Goal: Information Seeking & Learning: Learn about a topic

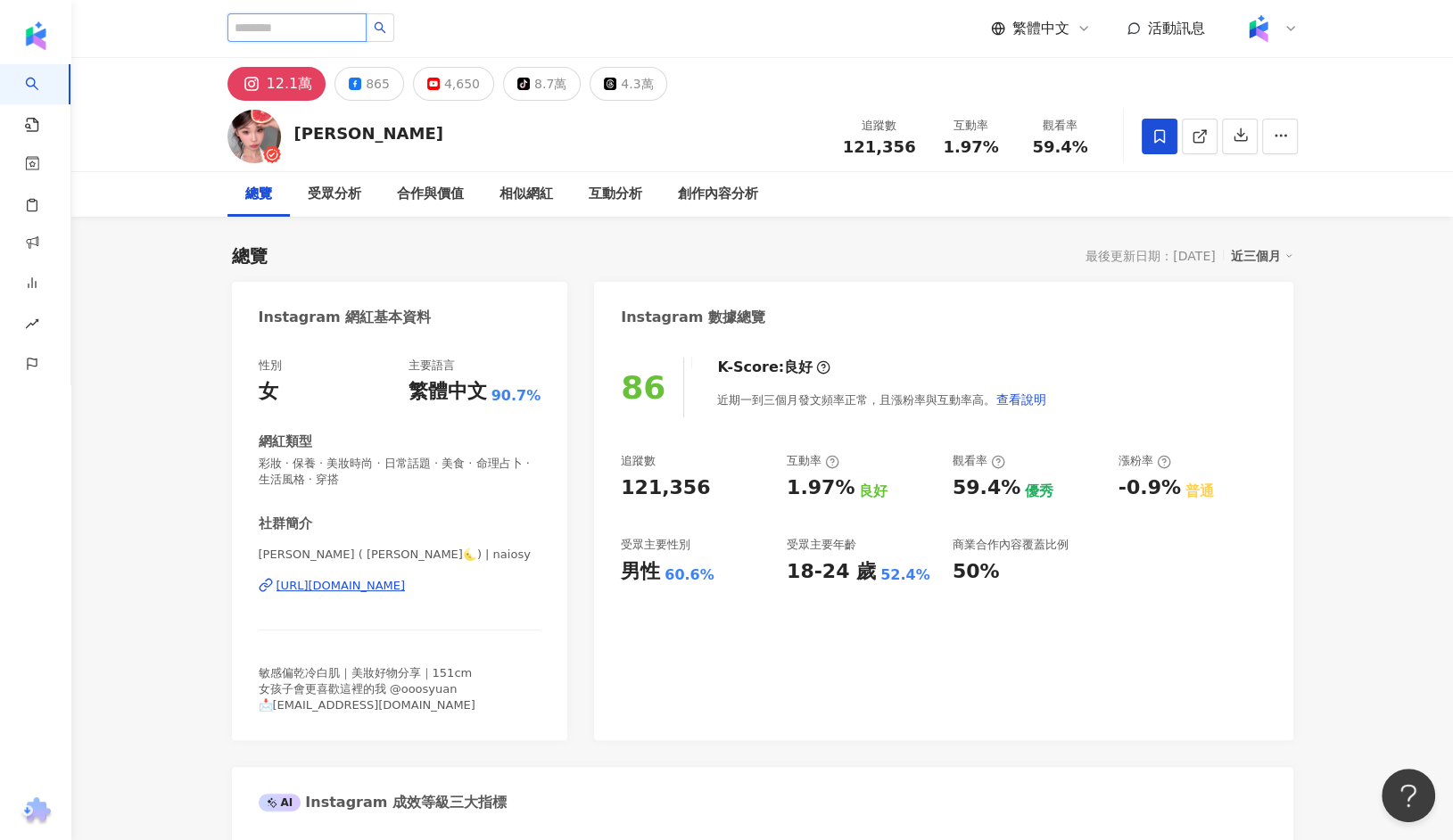
click at [323, 31] on input "search" at bounding box center [297, 27] width 139 height 28
paste input "******"
type input "******"
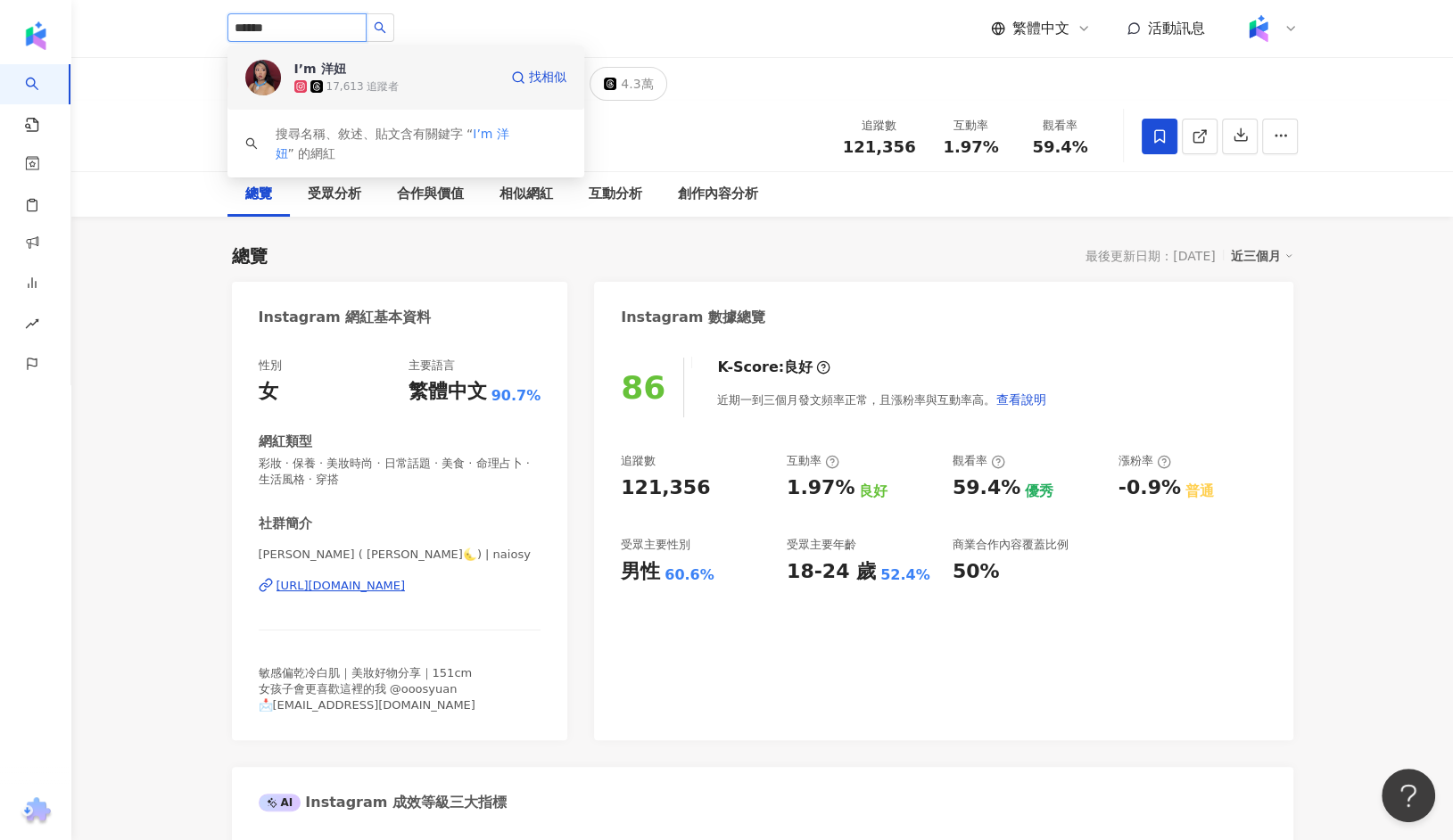
click at [358, 68] on span "I’m 洋妞" at bounding box center [351, 69] width 116 height 18
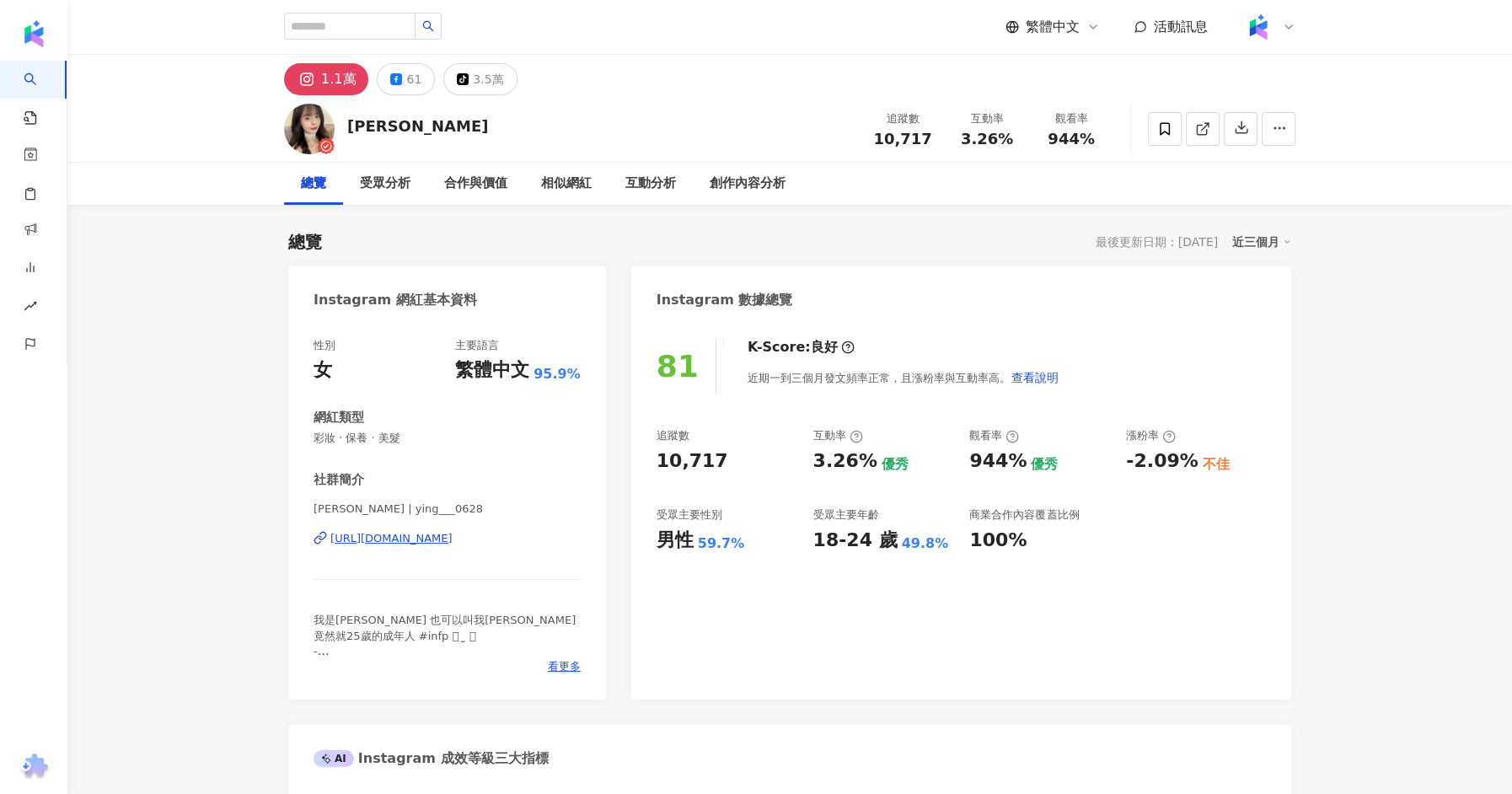
type input "******"
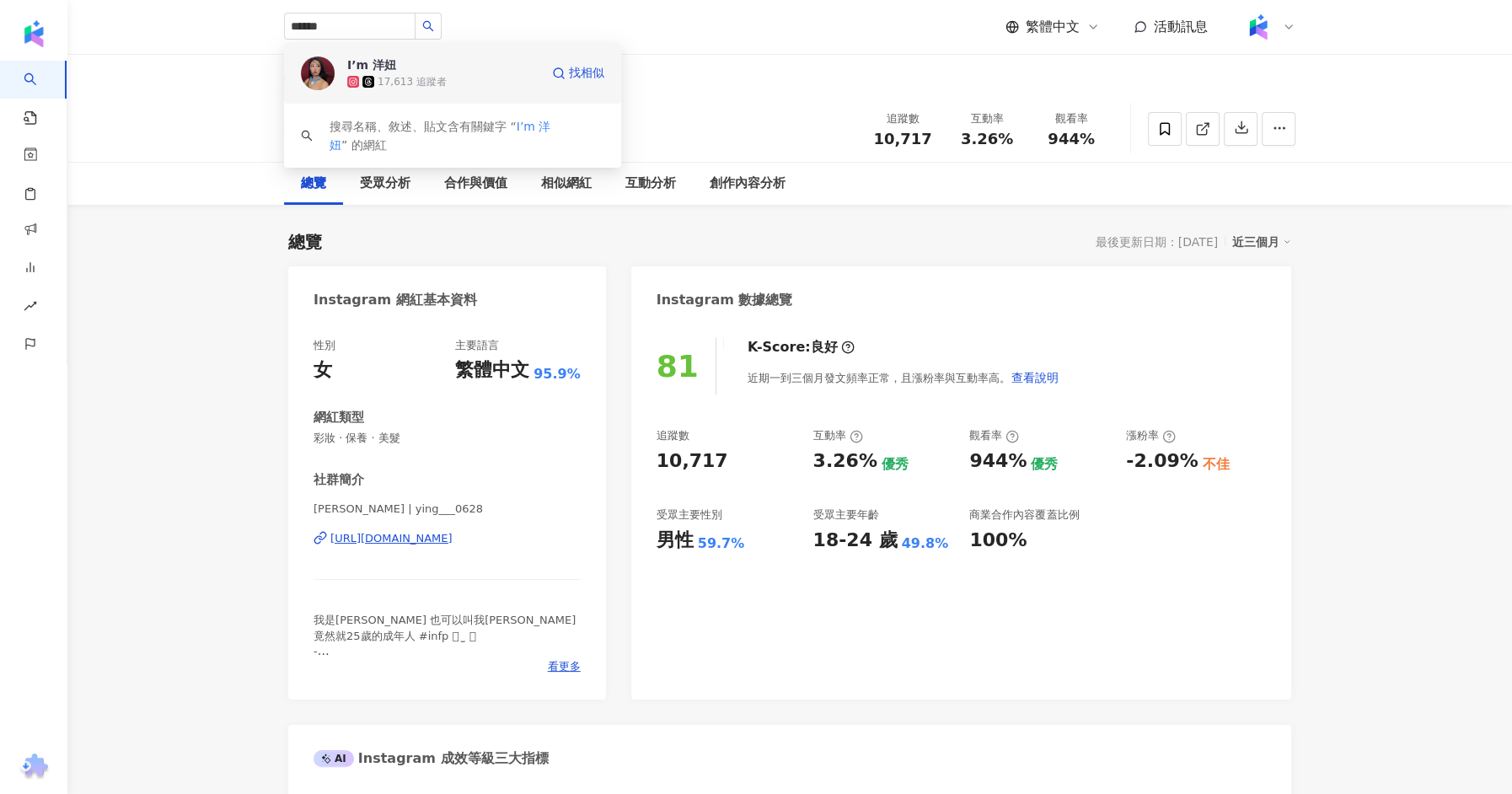
click at [357, 83] on icon at bounding box center [354, 82] width 12 height 12
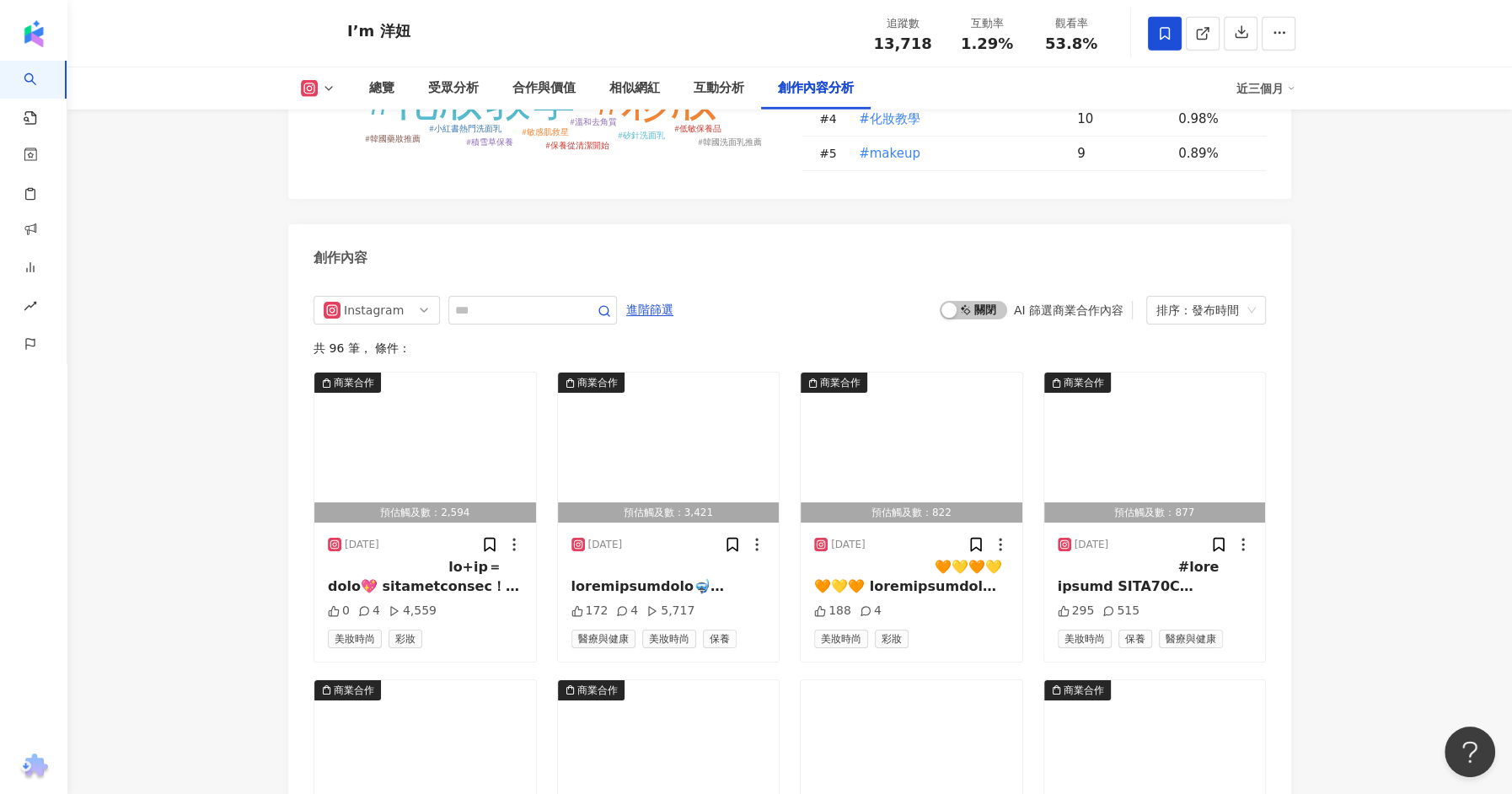
scroll to position [5040, 0]
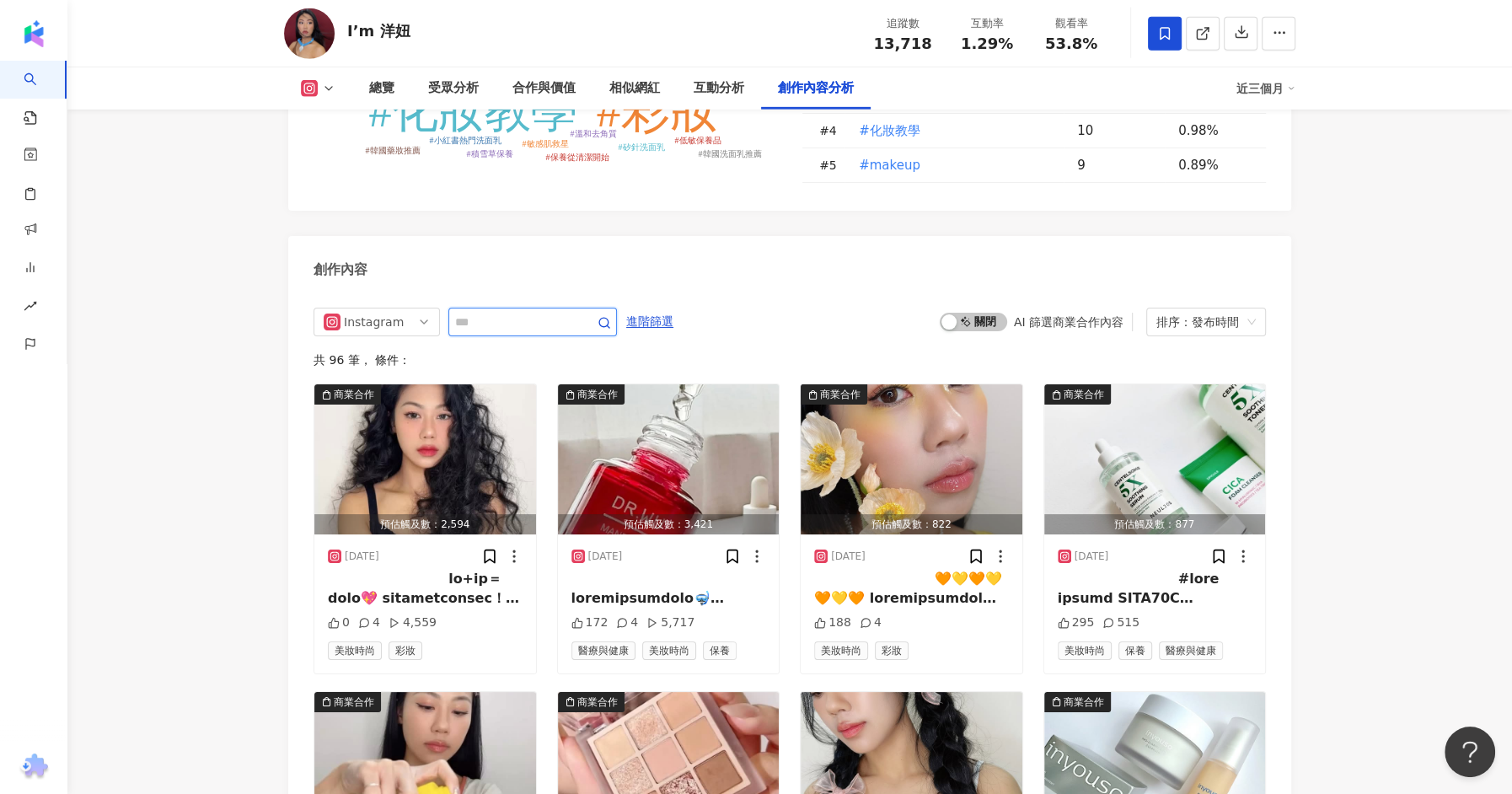
click at [492, 311] on input "text" at bounding box center [514, 322] width 118 height 21
type input "***"
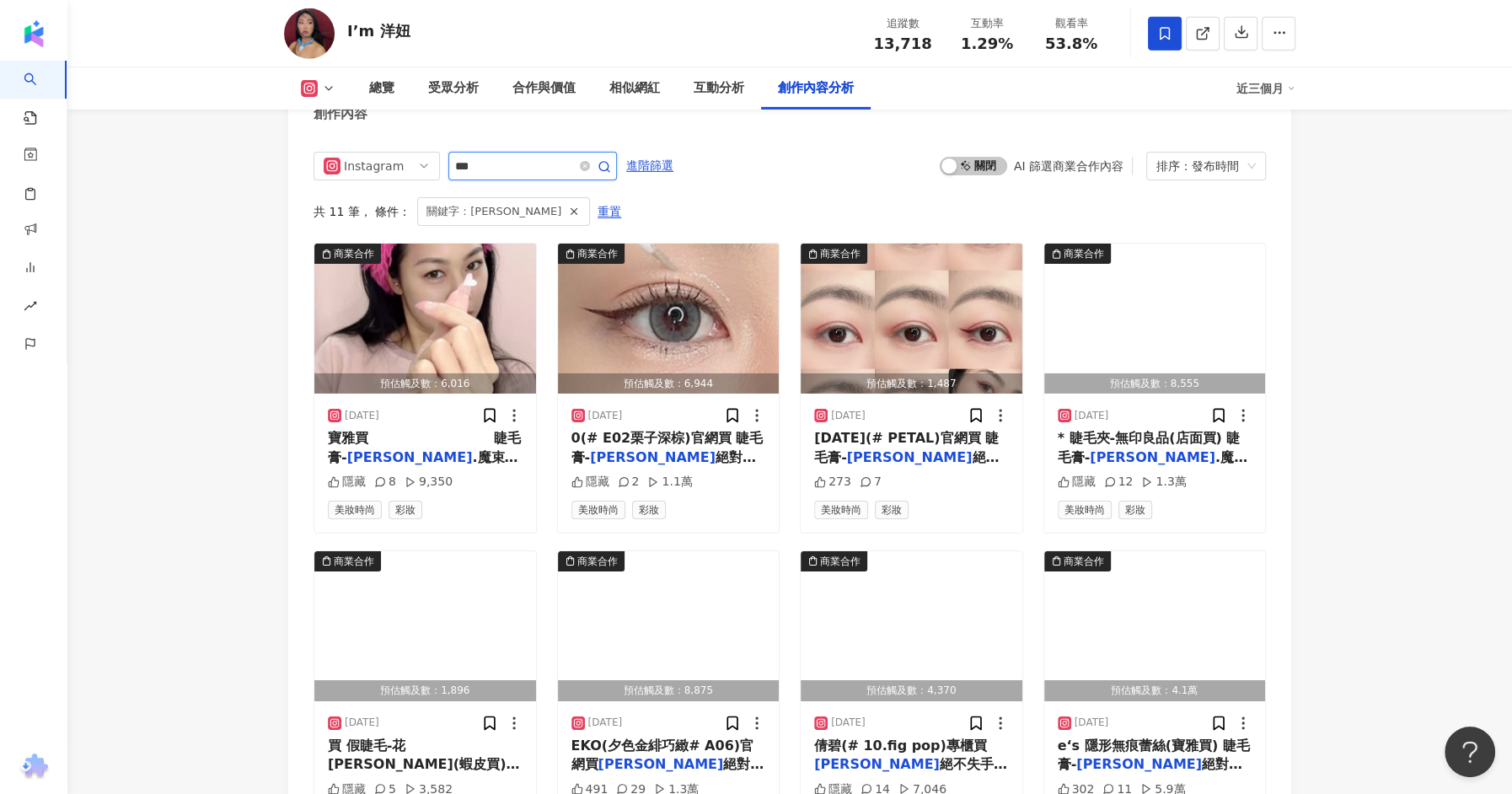
scroll to position [5200, 0]
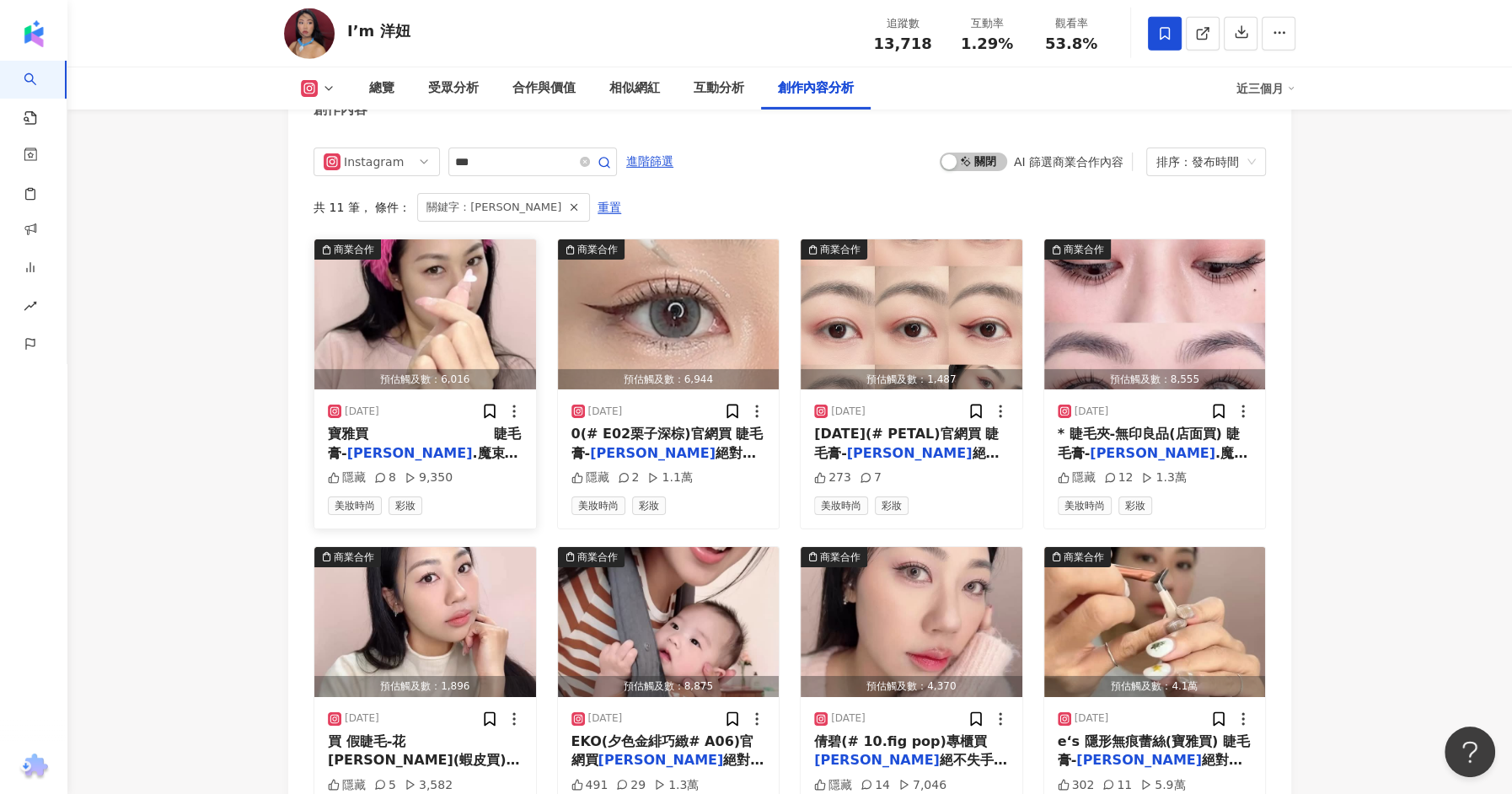
click at [365, 426] on span "寶雅買 ⠀⠀⠀⠀⠀⠀⠀⠀⠀⠀⠀ 睫毛膏-" at bounding box center [424, 443] width 193 height 34
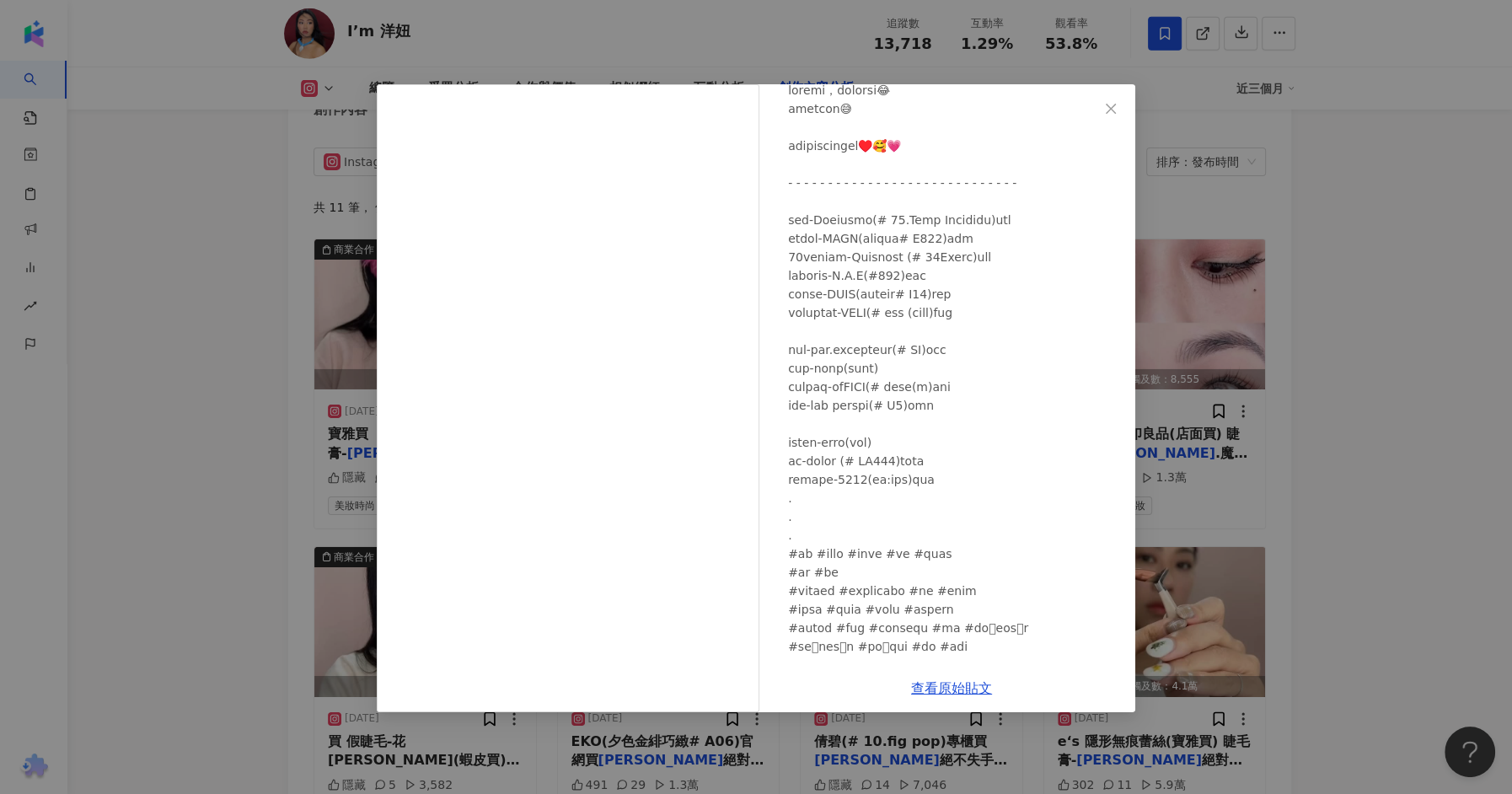
scroll to position [147, 0]
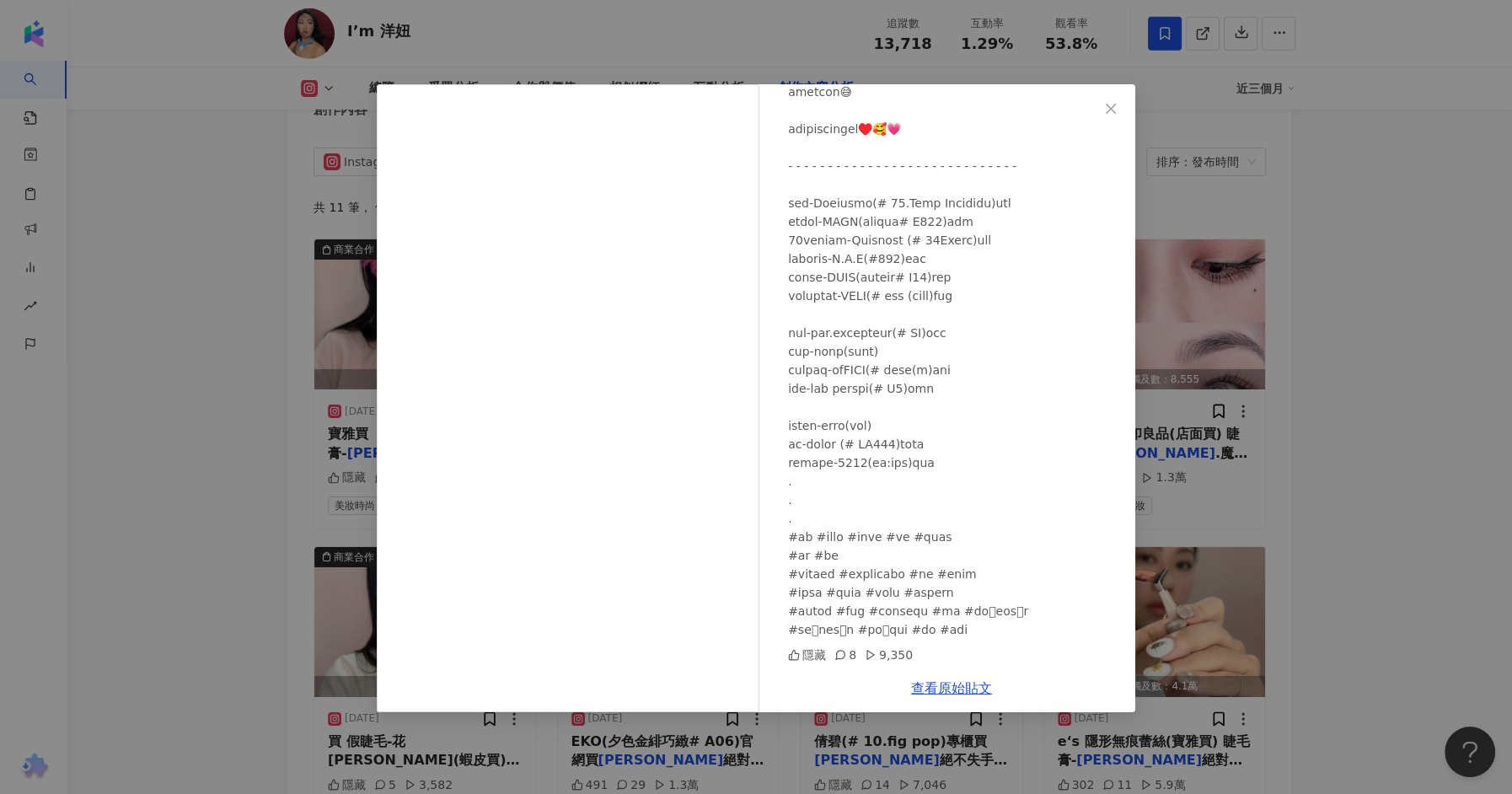
click at [549, 75] on div "I’m 洋妞 2025/6/13 隱藏 8 9,350 查看原始貼文" at bounding box center [756, 397] width 1512 height 794
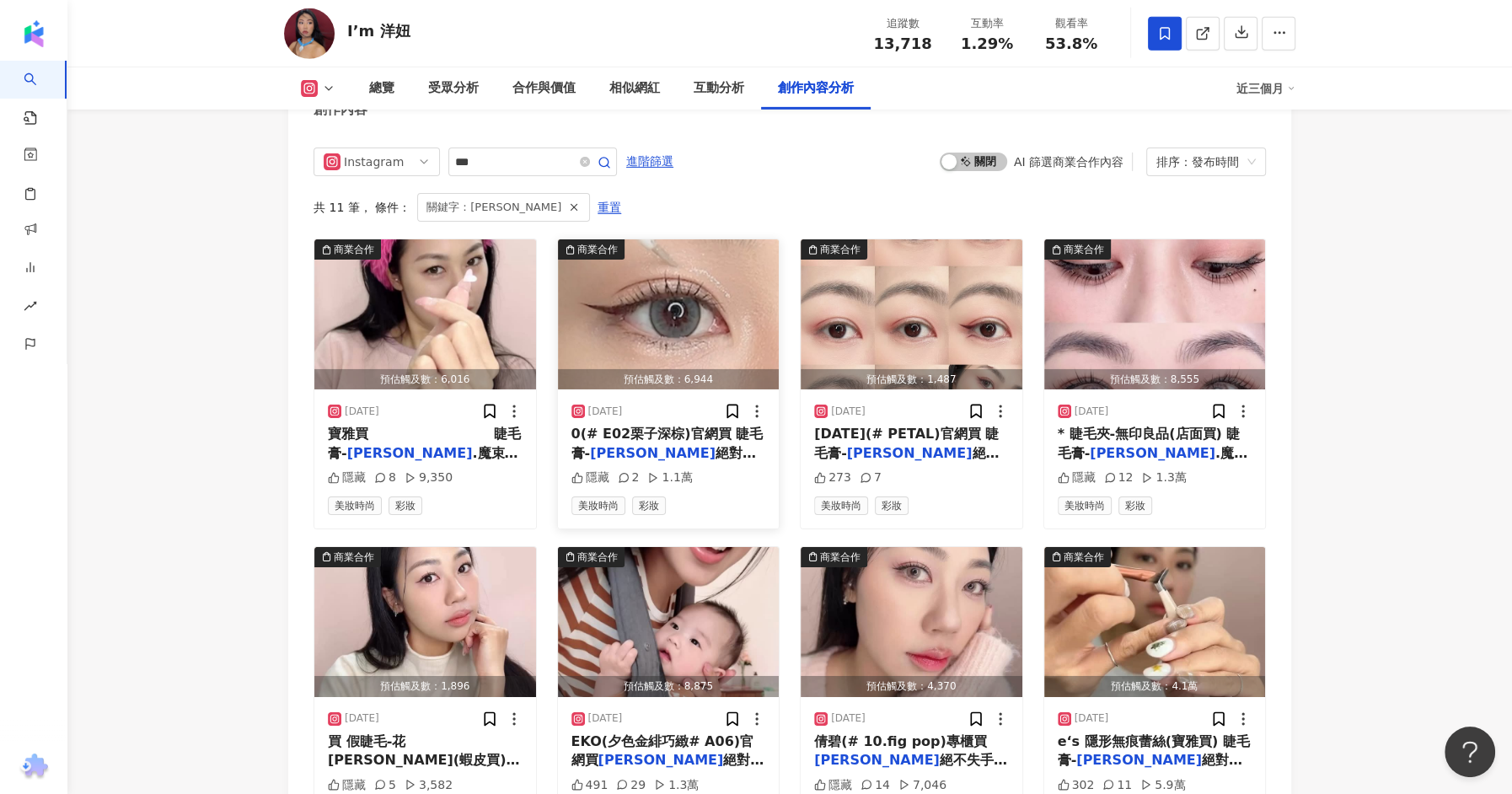
click at [657, 268] on img "button" at bounding box center [669, 314] width 222 height 150
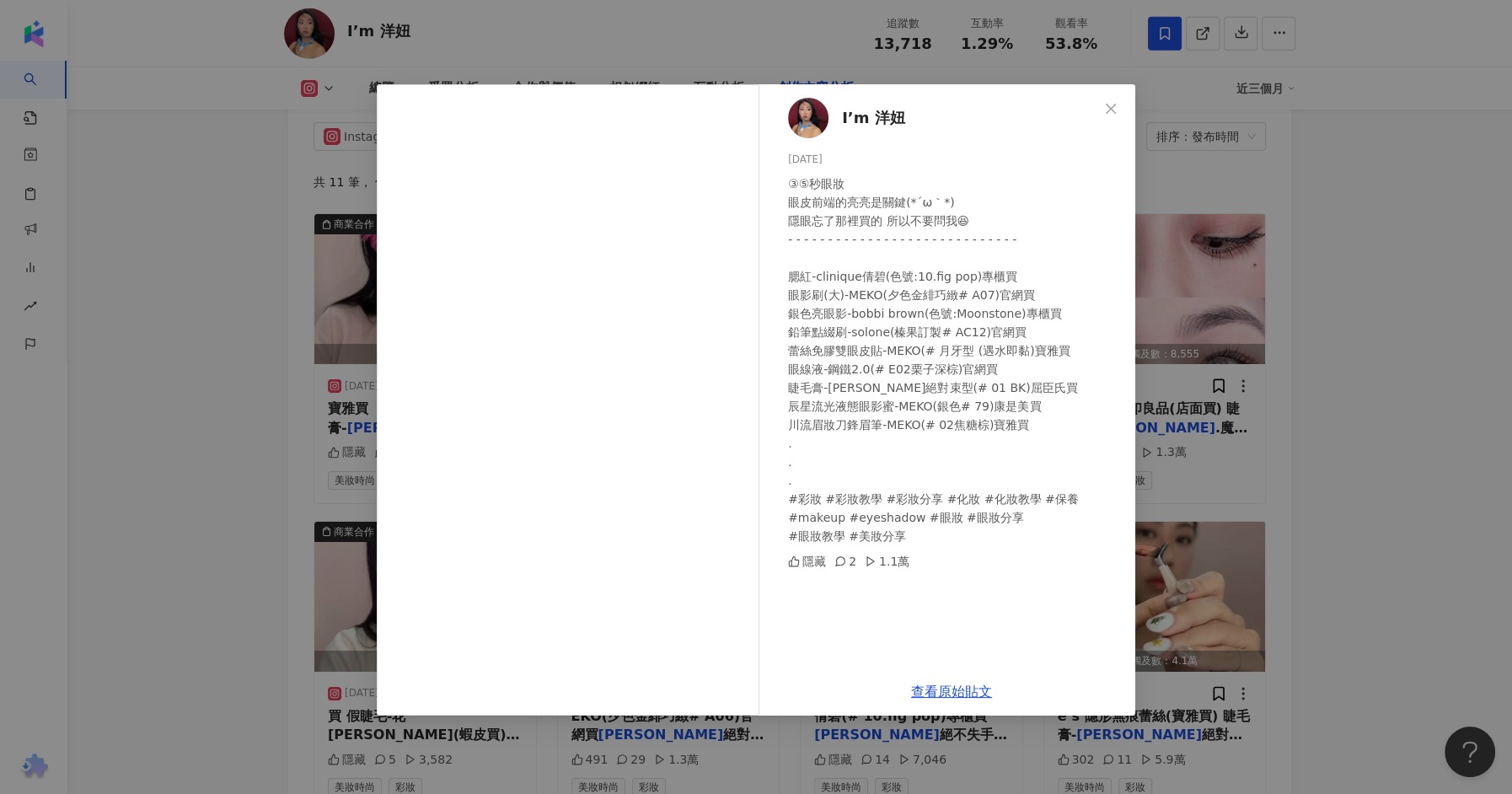
scroll to position [5231, 0]
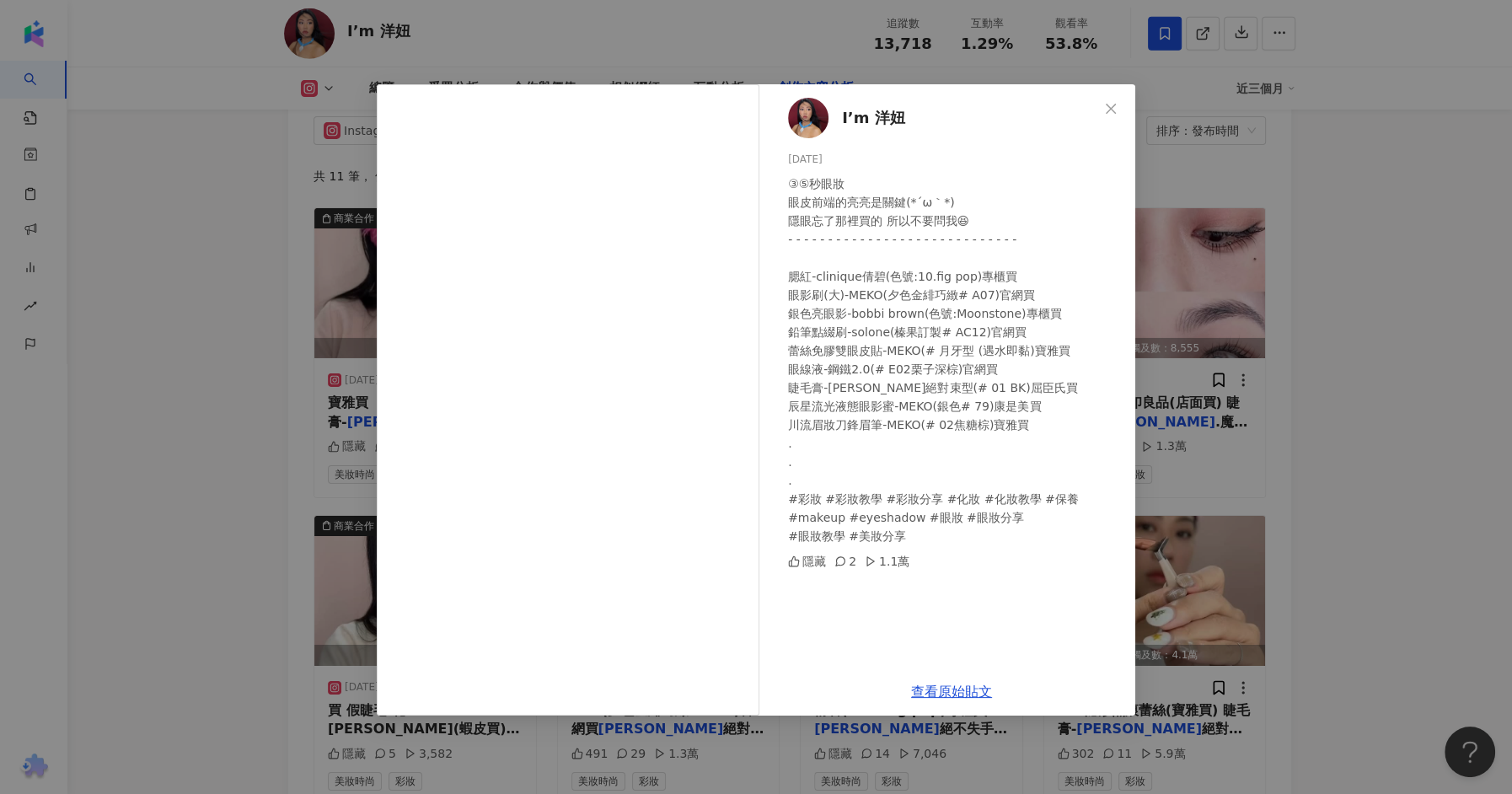
click at [140, 428] on div "I’m 洋妞 2025/5/12 ③⑤秒眼妝 眼皮前端的亮亮是關鍵(⁠*⁠´⁠ω⁠｀⁠*⁠) 隱眼忘了那裡買的 所以不要問我😆 - - - - - - - -…" at bounding box center [756, 397] width 1512 height 794
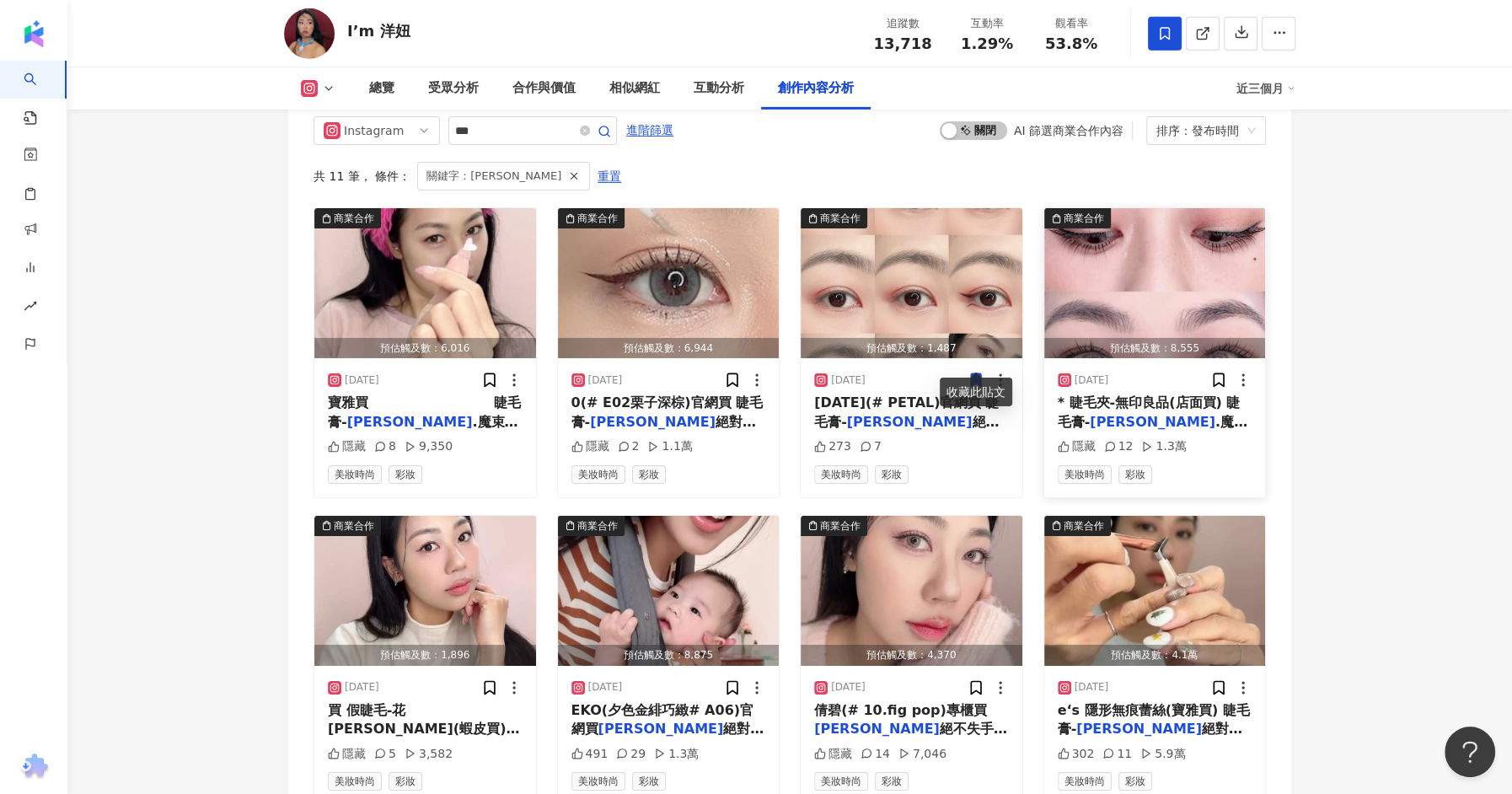
click at [1123, 414] on span ".魔束捲翹睫毛打底膏(# BK)寶" at bounding box center [1152, 431] width 189 height 34
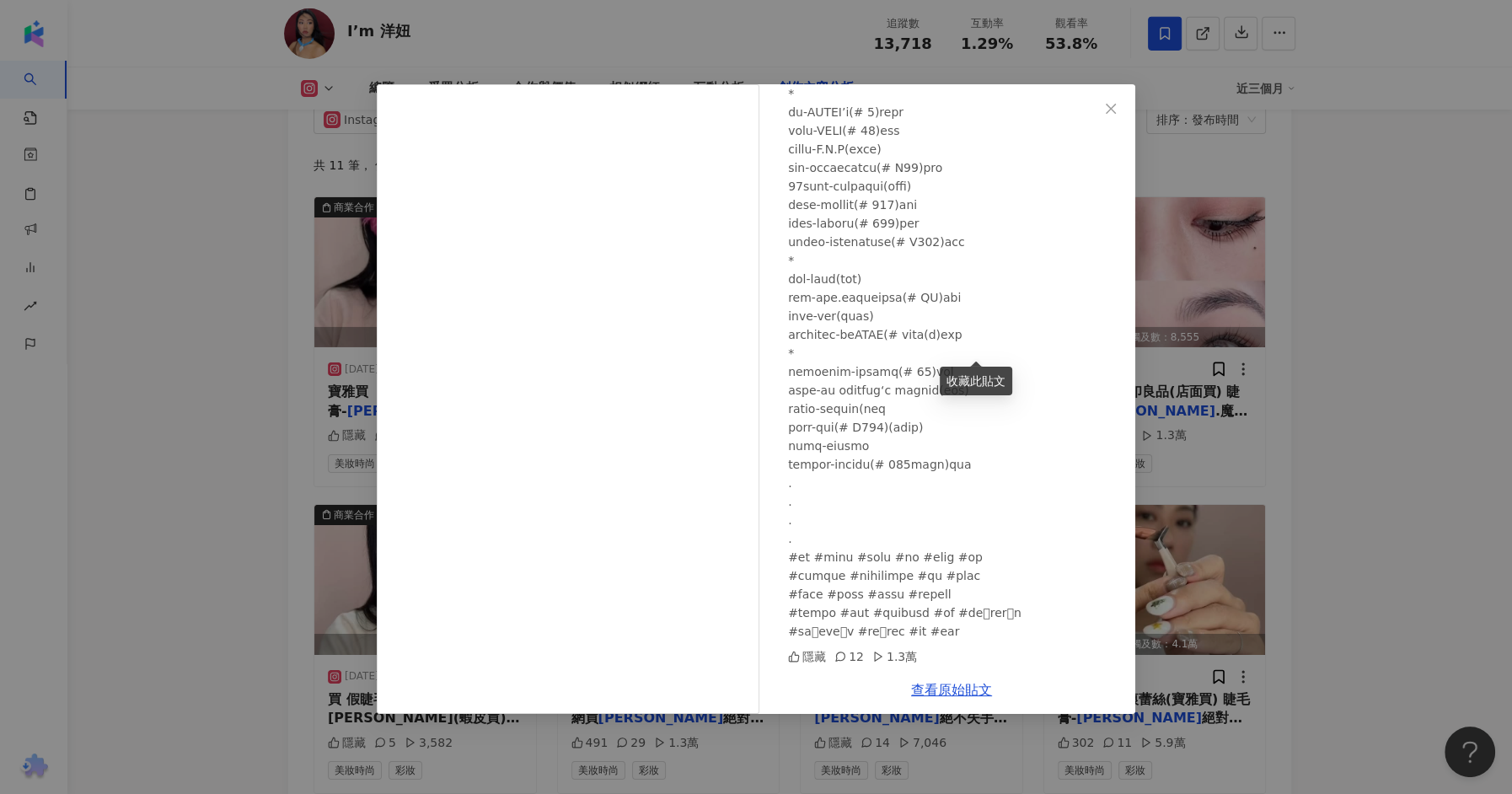
scroll to position [5243, 0]
click at [1370, 298] on div "I’m 洋妞 2025/3/14 隱藏 12 1.3萬 查看原始貼文" at bounding box center [756, 397] width 1512 height 794
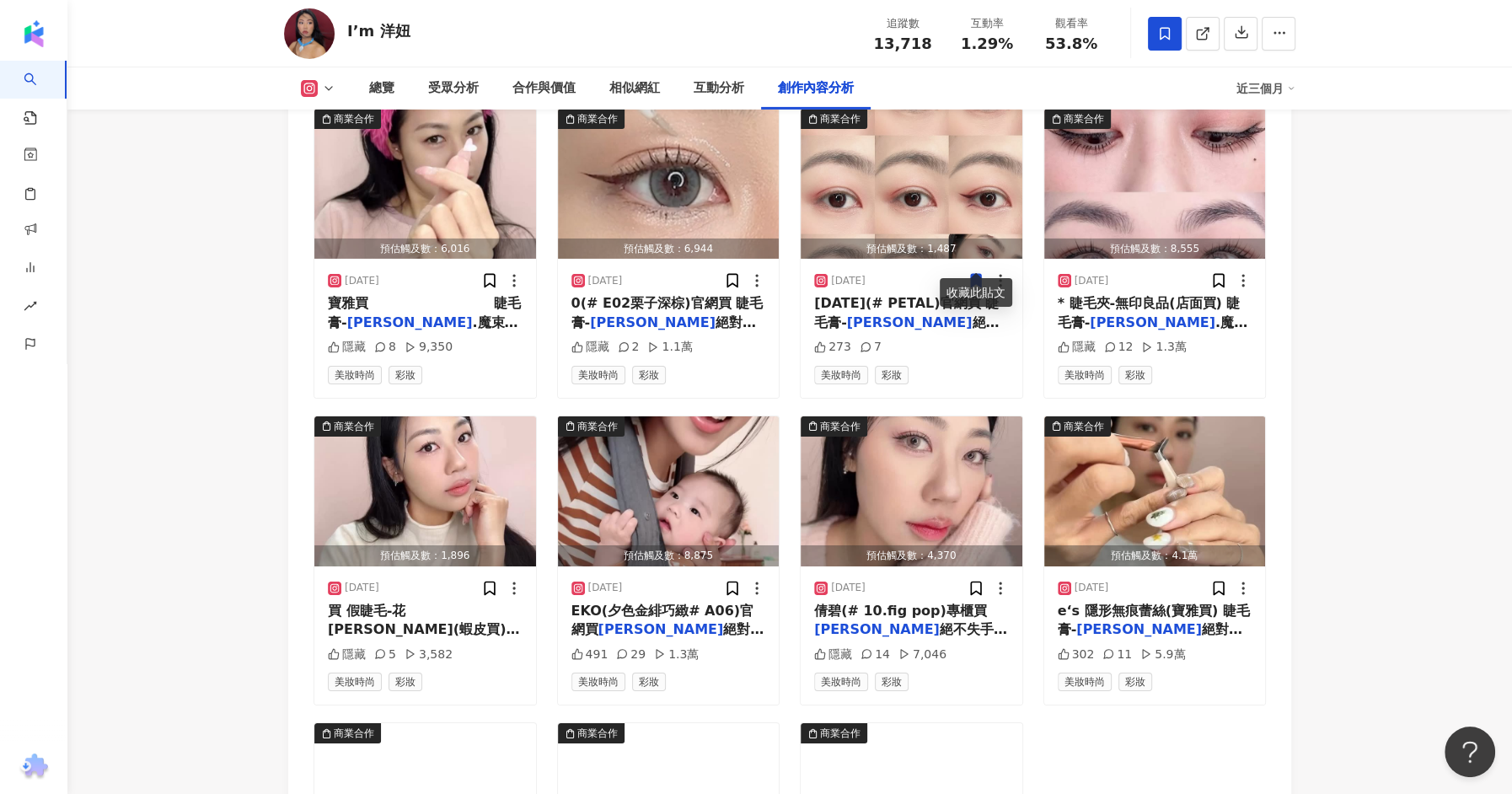
scroll to position [5327, 0]
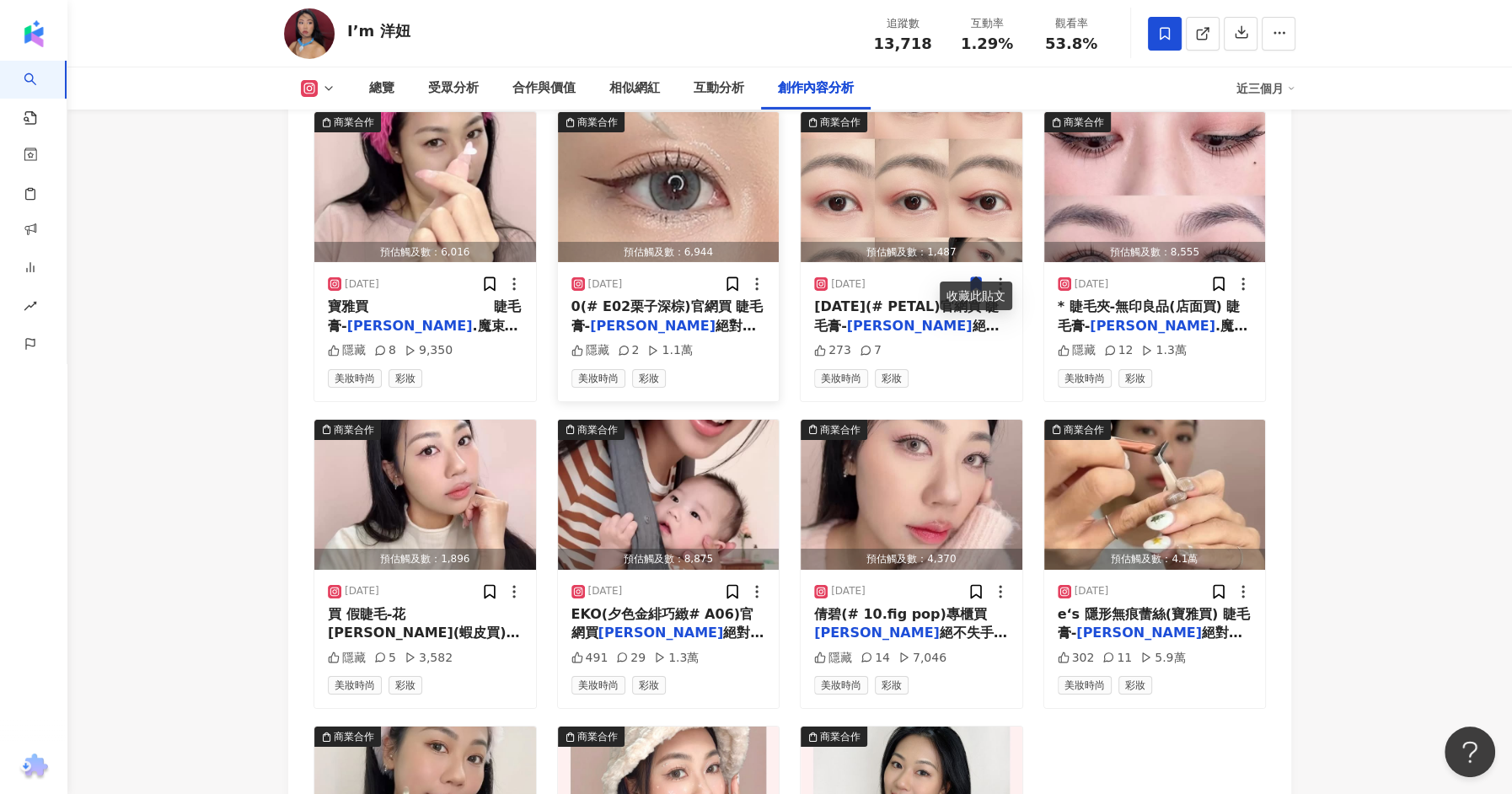
click at [594, 198] on img "button" at bounding box center [669, 187] width 222 height 150
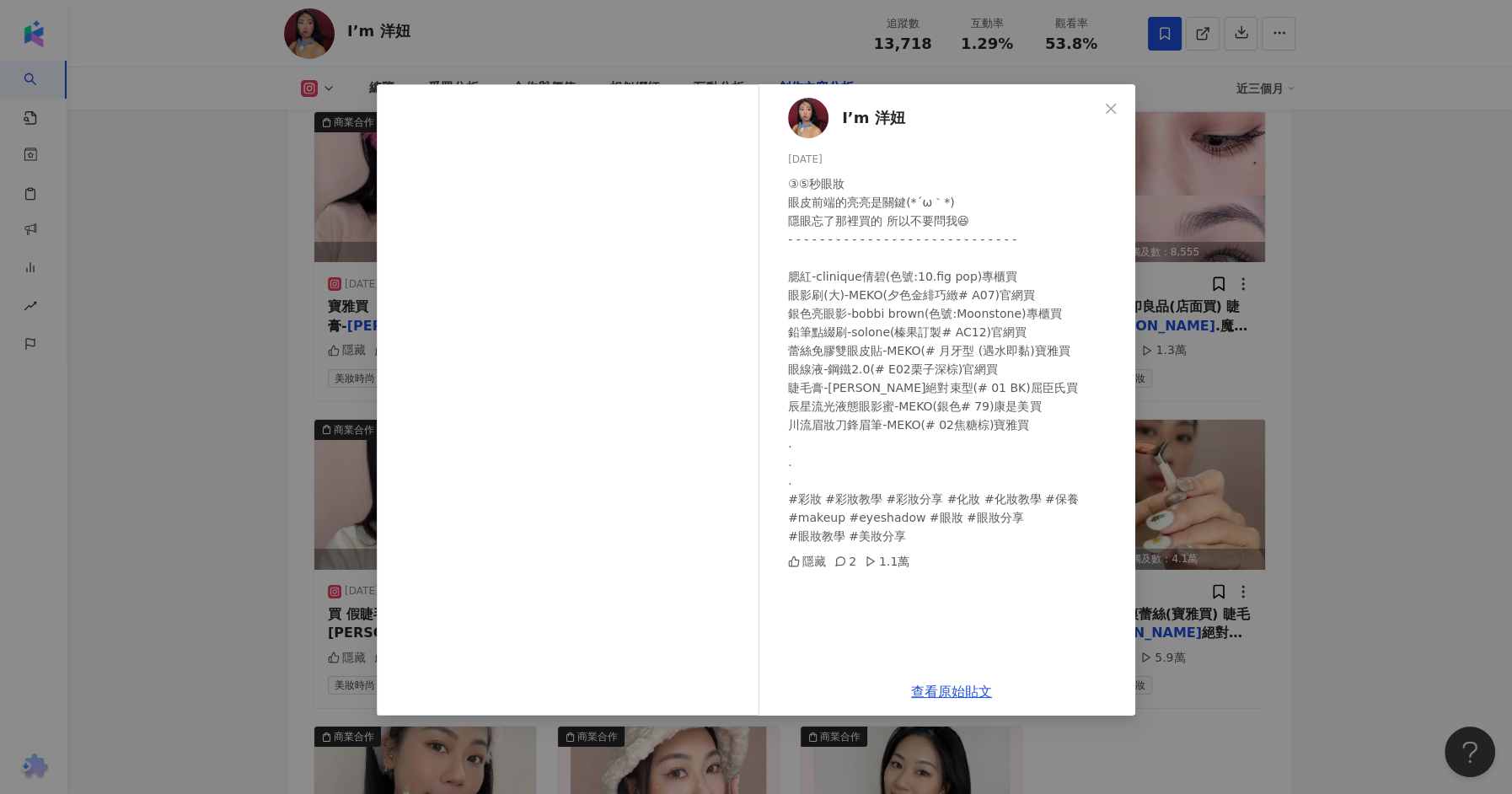
click at [65, 492] on div "I’m 洋妞 2025/5/12 ③⑤秒眼妝 眼皮前端的亮亮是關鍵(⁠*⁠´⁠ω⁠｀⁠*⁠) 隱眼忘了那裡買的 所以不要問我😆 - - - - - - - -…" at bounding box center [756, 397] width 1512 height 794
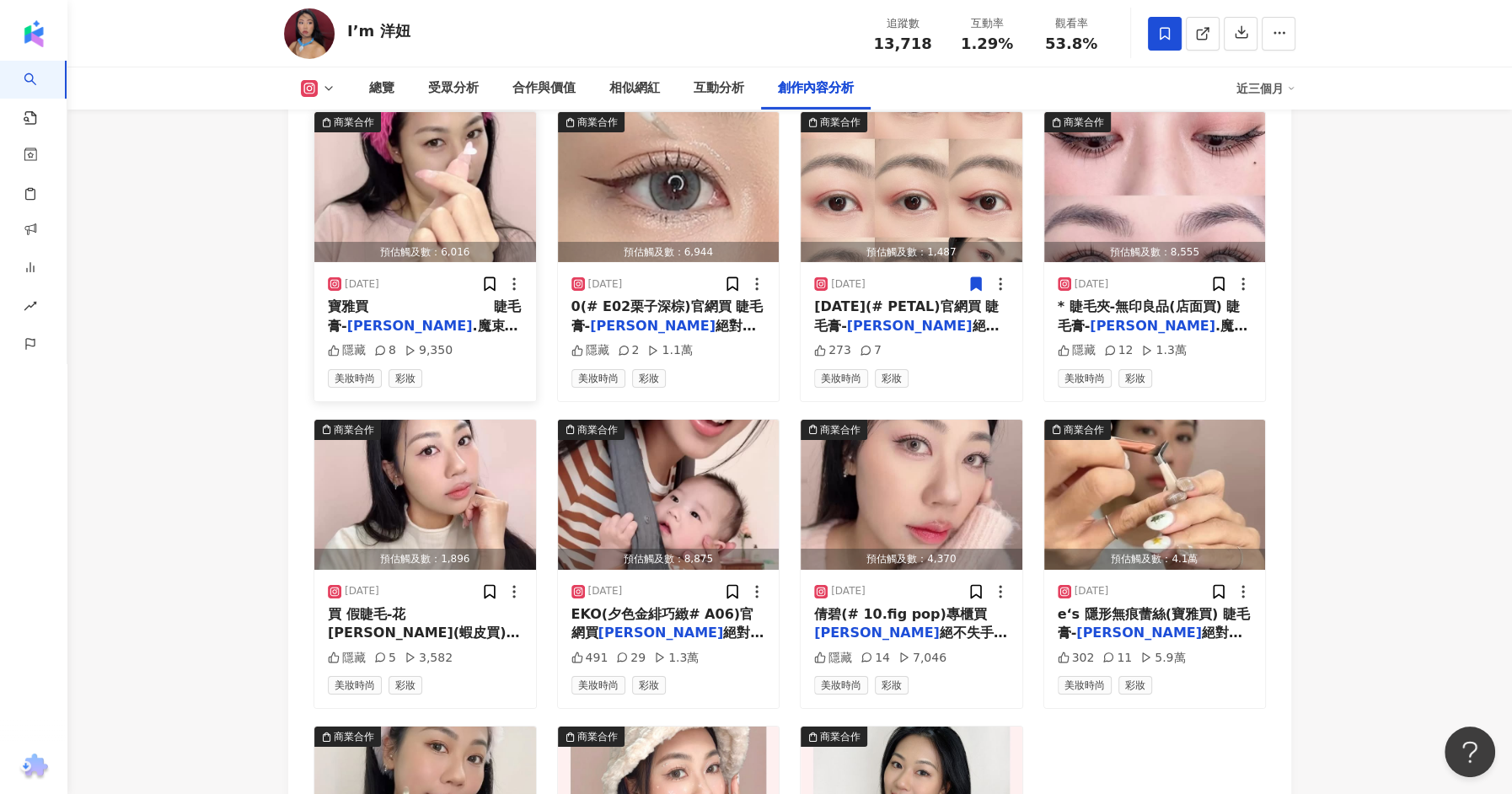
click at [454, 167] on img "button" at bounding box center [425, 187] width 222 height 150
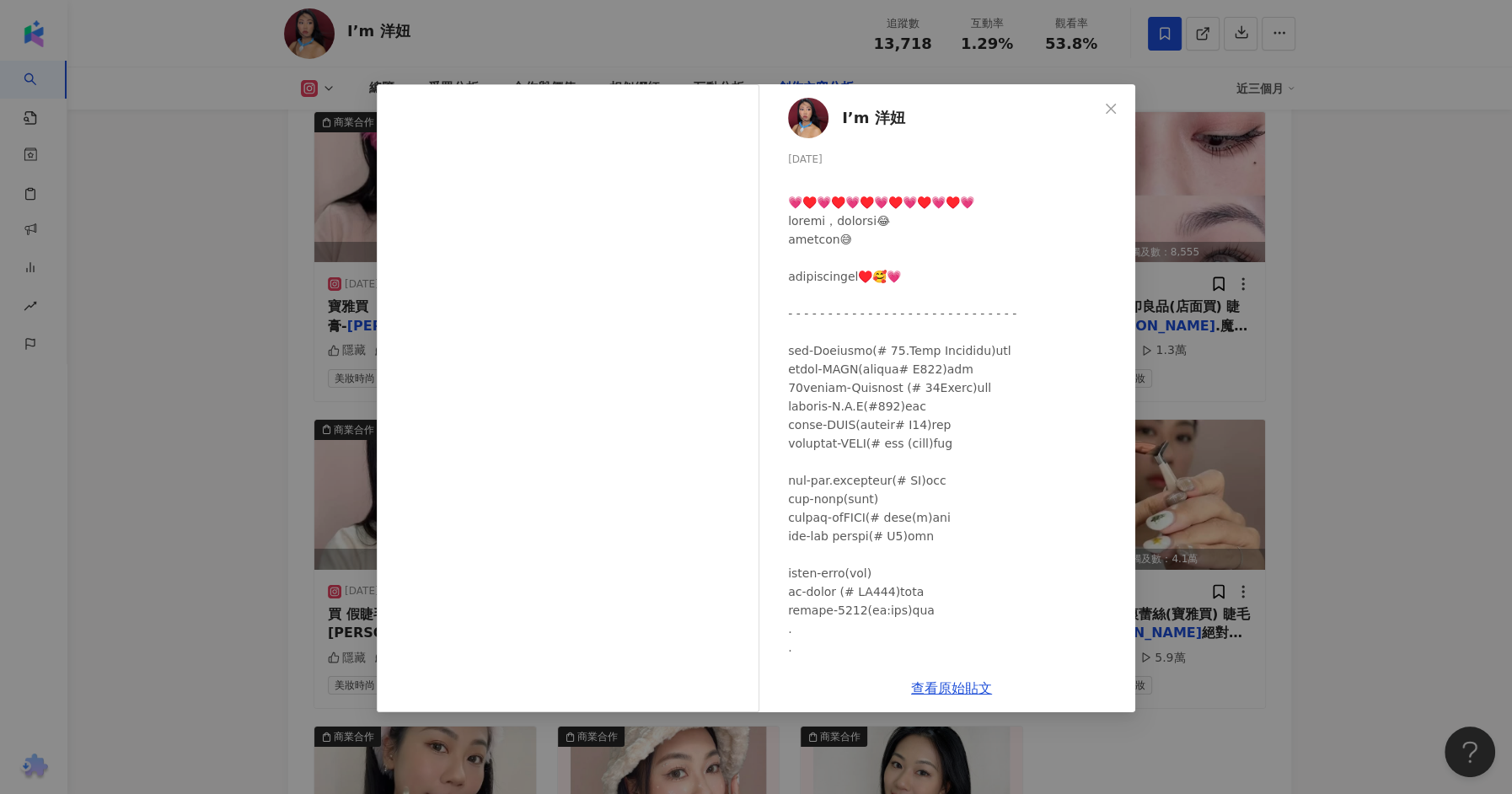
click at [111, 348] on div "I’m 洋妞 2025/6/13 隱藏 8 9,350 查看原始貼文" at bounding box center [756, 397] width 1512 height 794
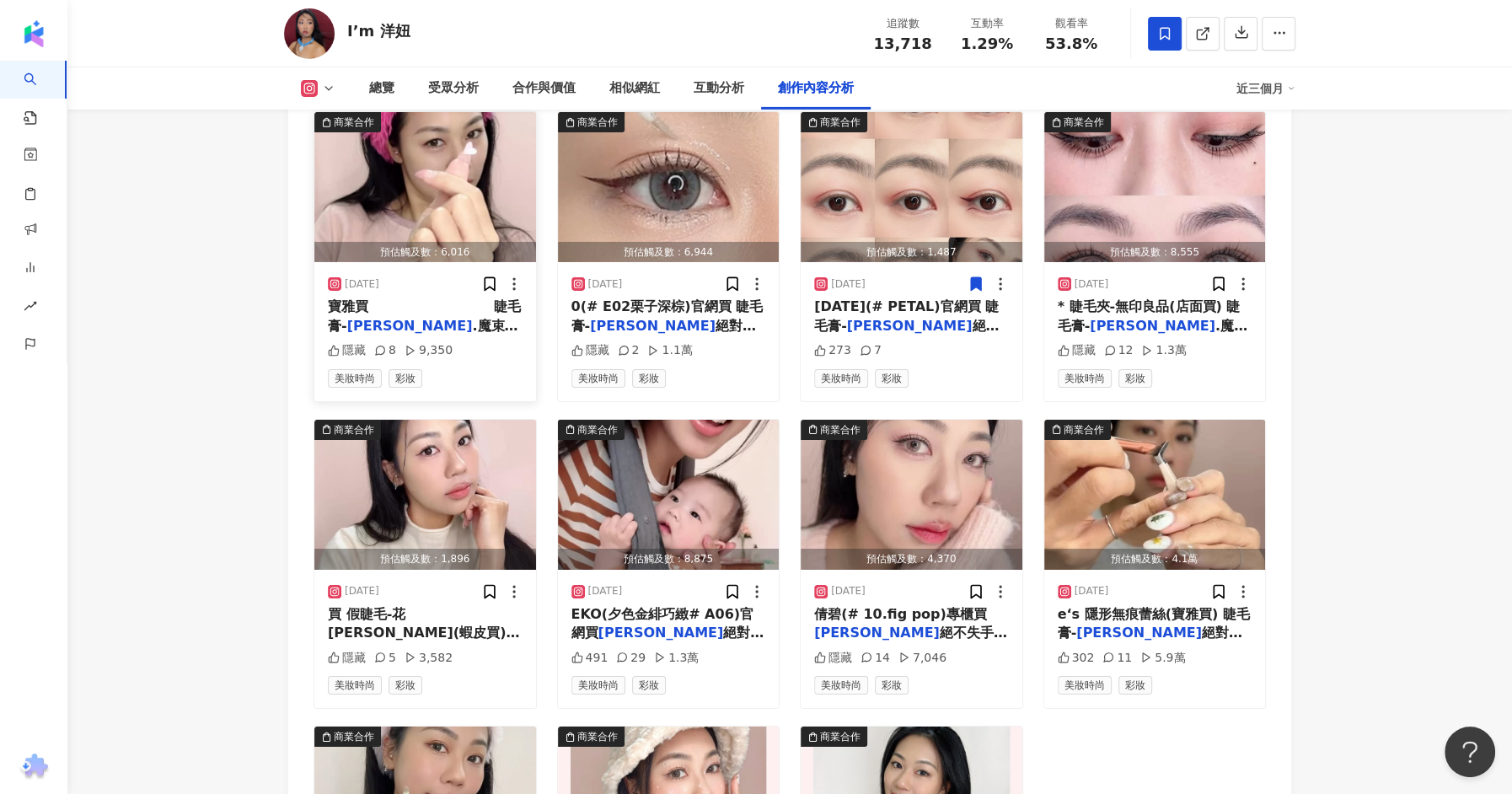
click at [460, 190] on img "button" at bounding box center [425, 187] width 222 height 150
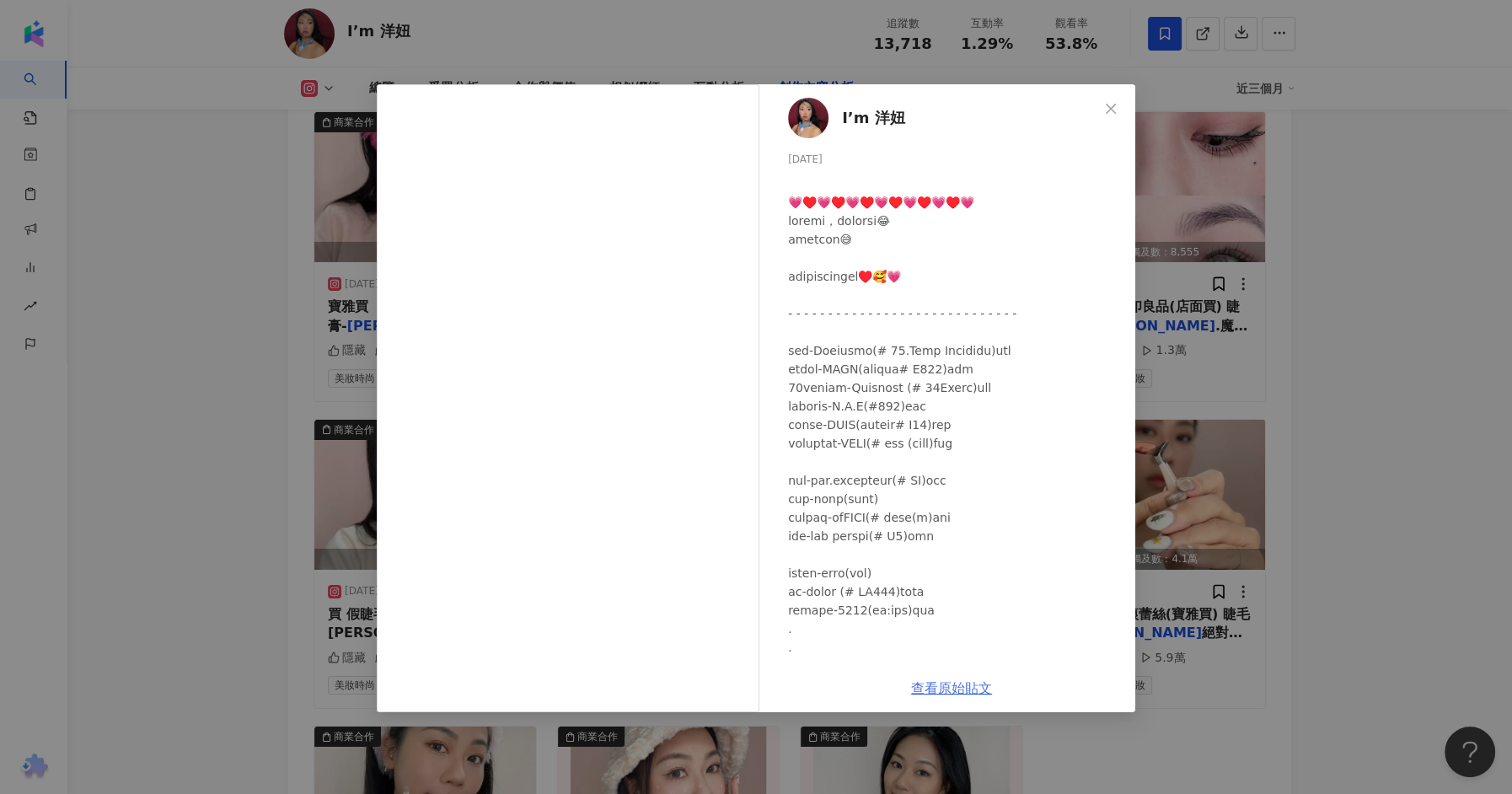
click at [936, 687] on link "查看原始貼文" at bounding box center [952, 688] width 81 height 16
click at [1352, 320] on div "I’m 洋妞 2025/6/13 隱藏 8 9,350 查看原始貼文" at bounding box center [756, 397] width 1512 height 794
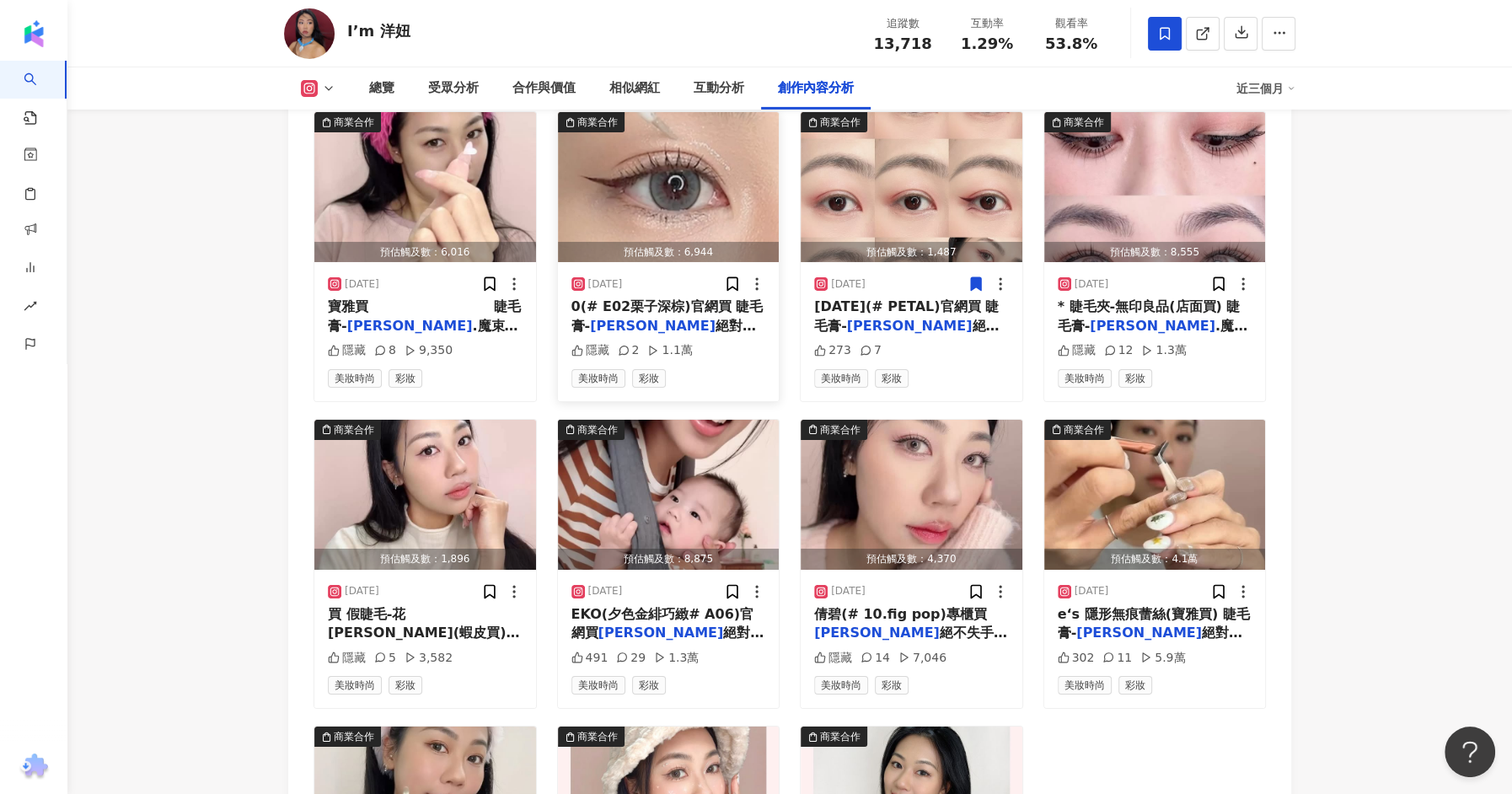
click at [718, 182] on img "button" at bounding box center [669, 187] width 222 height 150
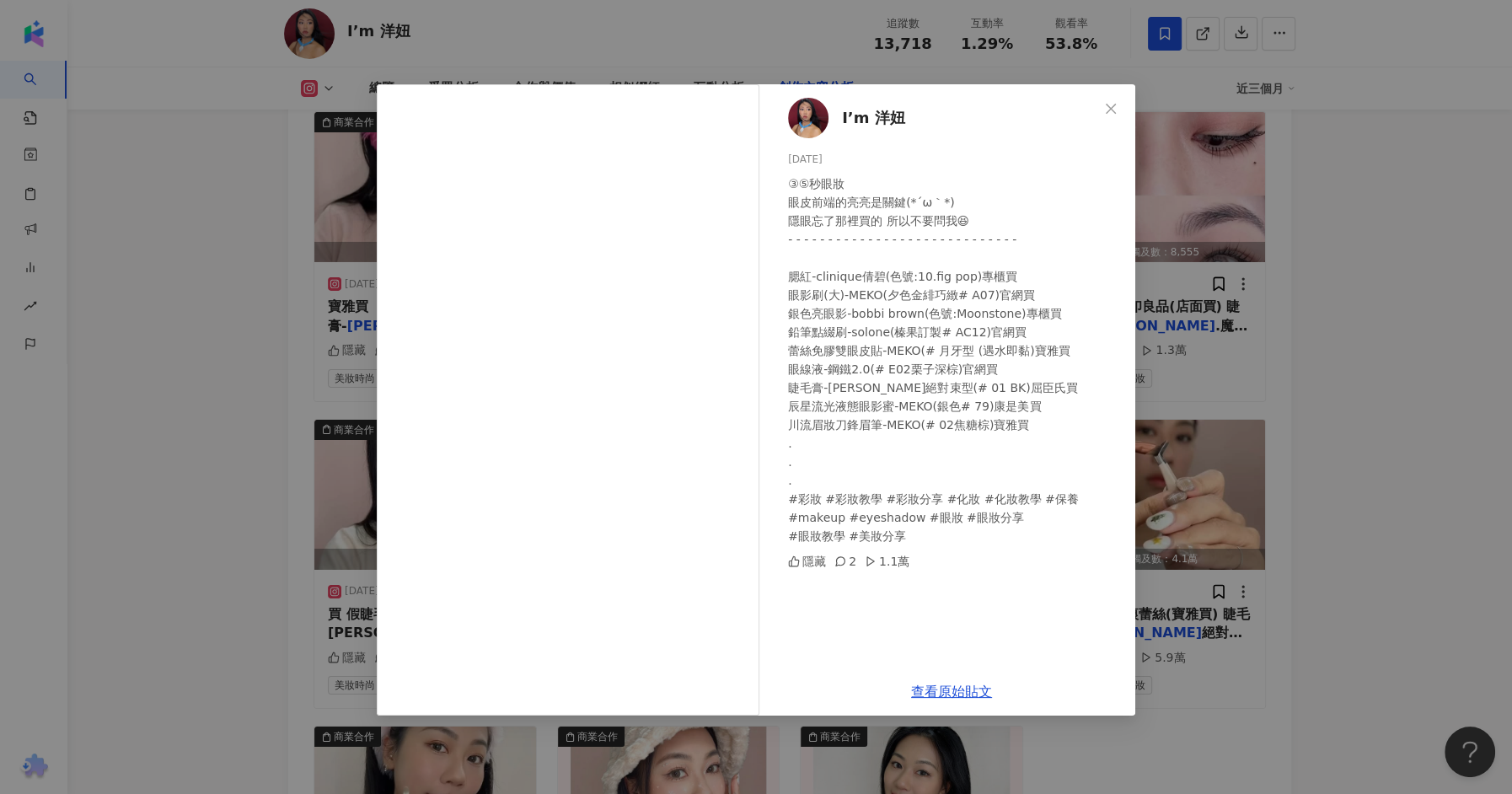
click at [1390, 268] on div "I’m 洋妞 2025/5/12 ③⑤秒眼妝 眼皮前端的亮亮是關鍵(⁠*⁠´⁠ω⁠｀⁠*⁠) 隱眼忘了那裡買的 所以不要問我😆 - - - - - - - -…" at bounding box center [756, 397] width 1512 height 794
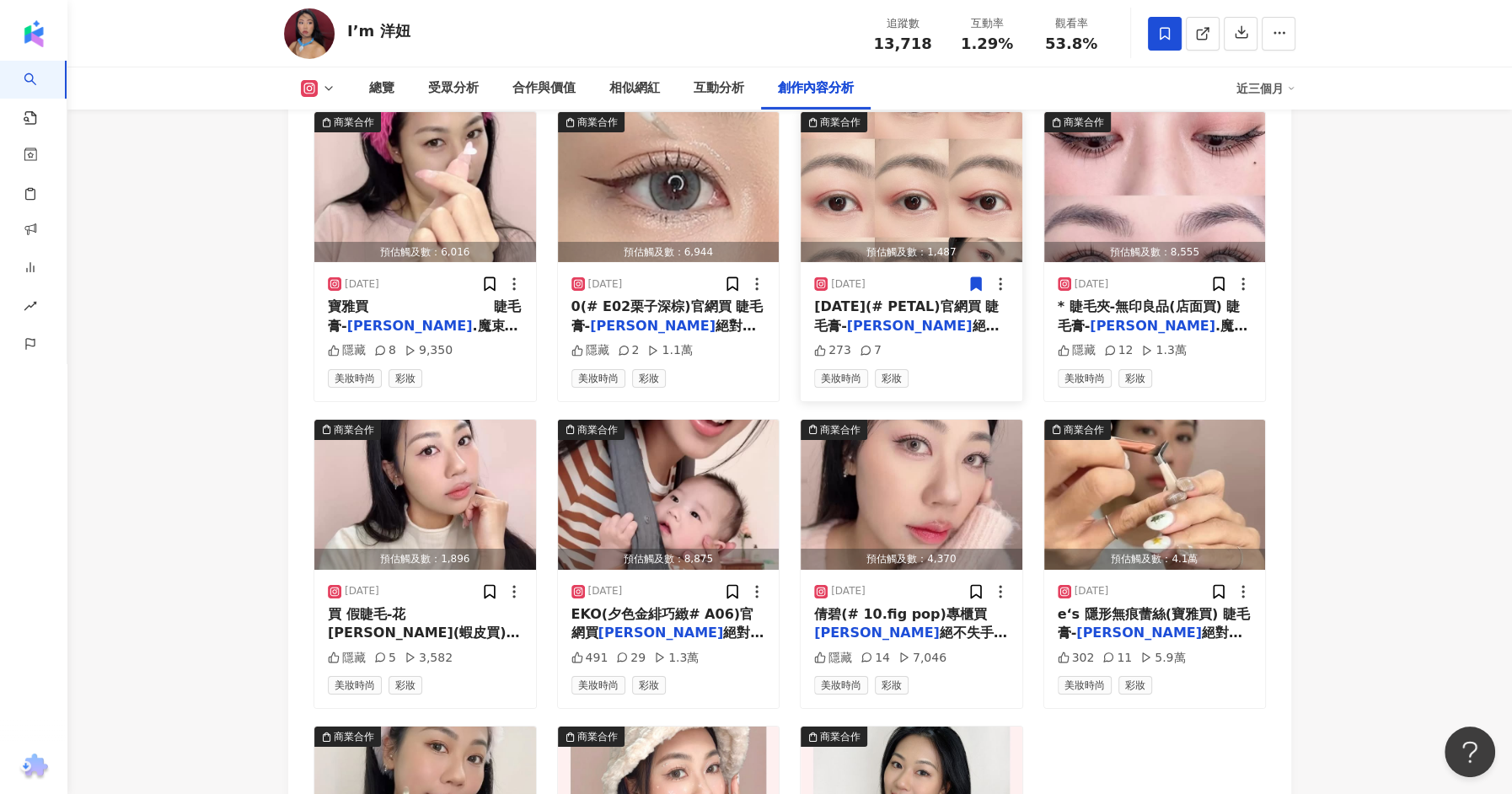
click at [921, 298] on div "3CE(# PETAL)官網買 睫毛膏- 艾杜紗 絕對束型睫毛(# 01 BK)屈臣" at bounding box center [911, 317] width 194 height 38
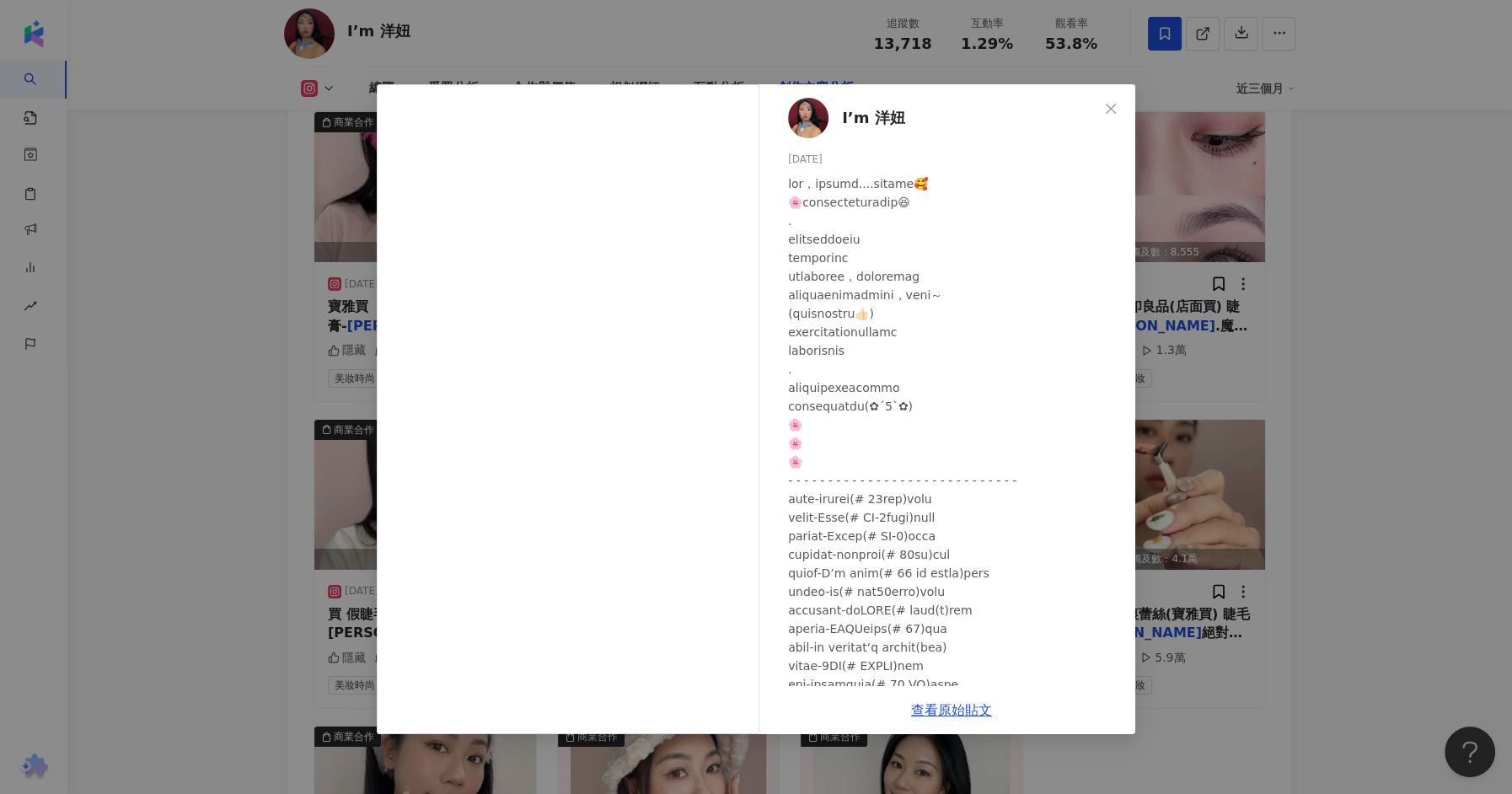
scroll to position [5389, 0]
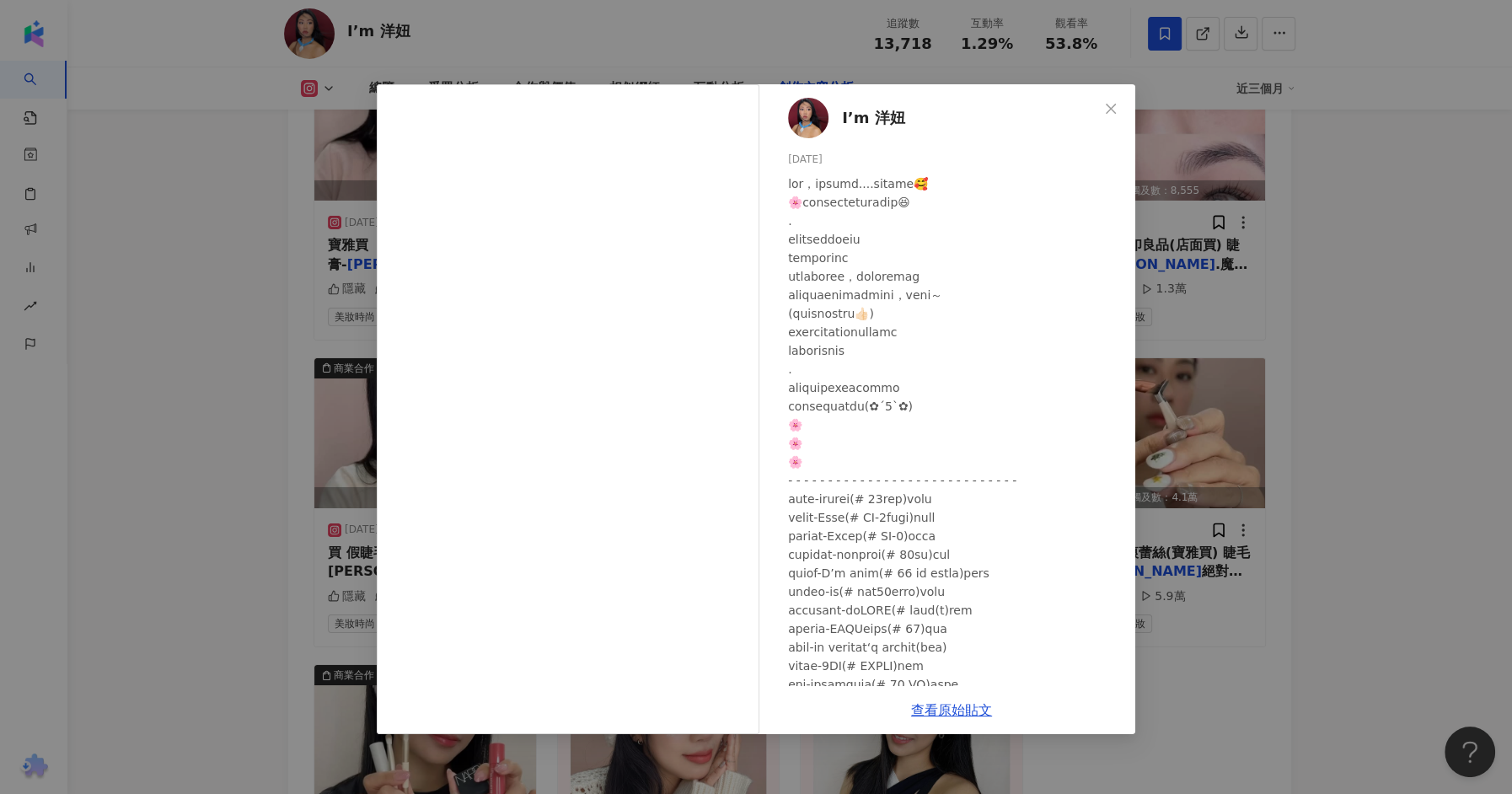
click at [237, 411] on div "I’m 洋妞 2025/4/14 273 7 查看原始貼文" at bounding box center [756, 397] width 1512 height 794
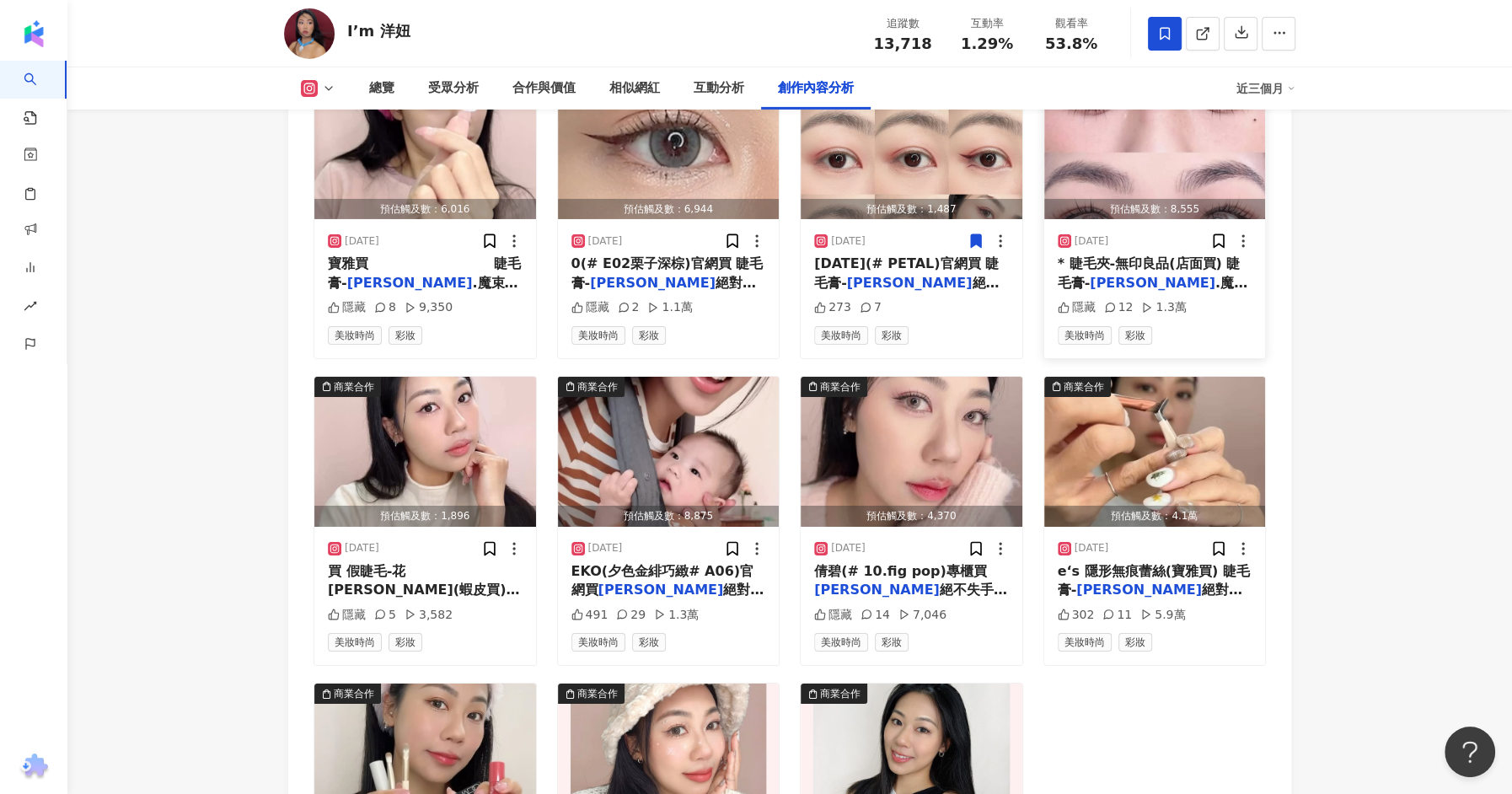
scroll to position [5369, 0]
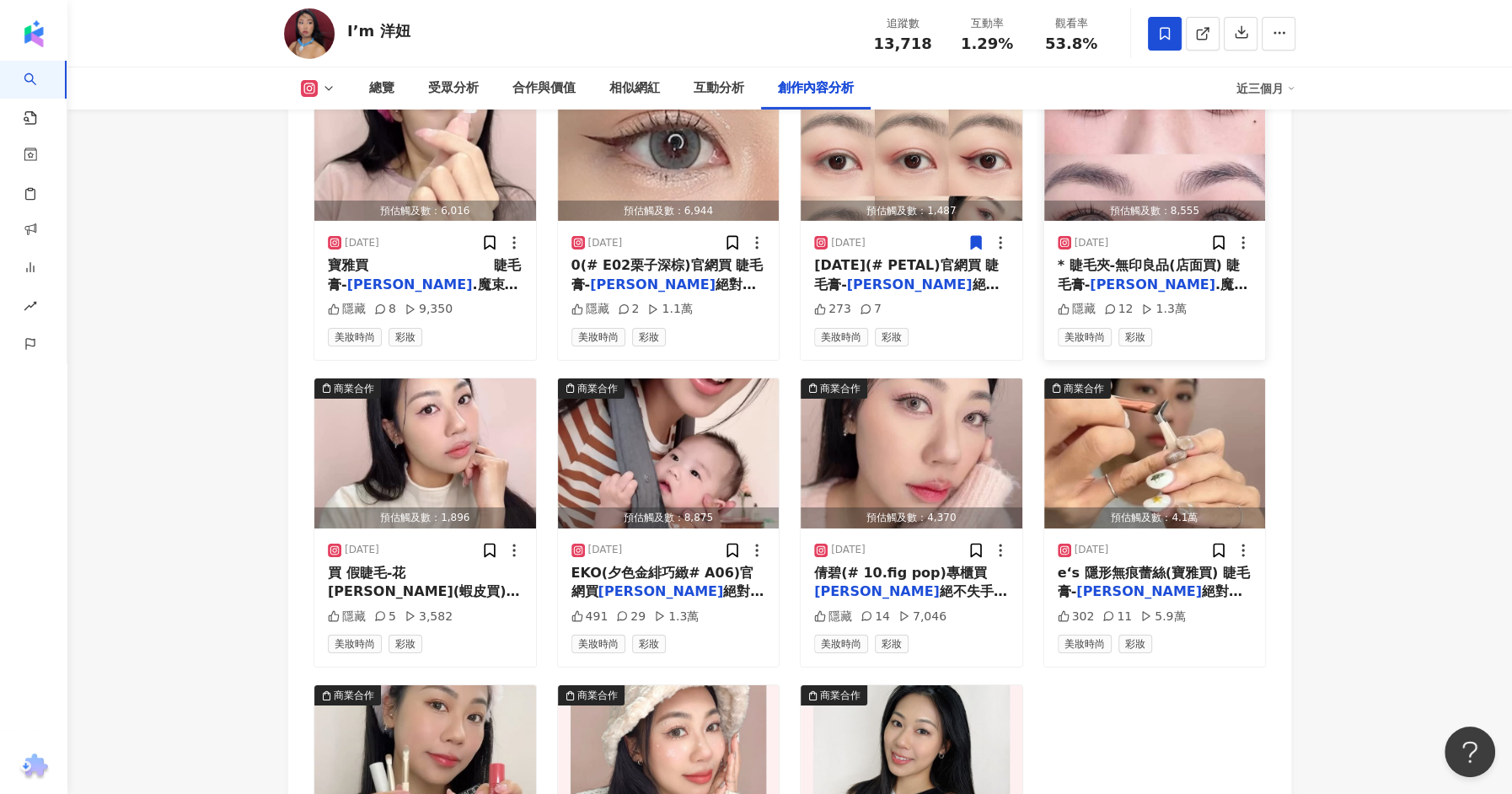
click at [1141, 174] on img "button" at bounding box center [1156, 145] width 222 height 150
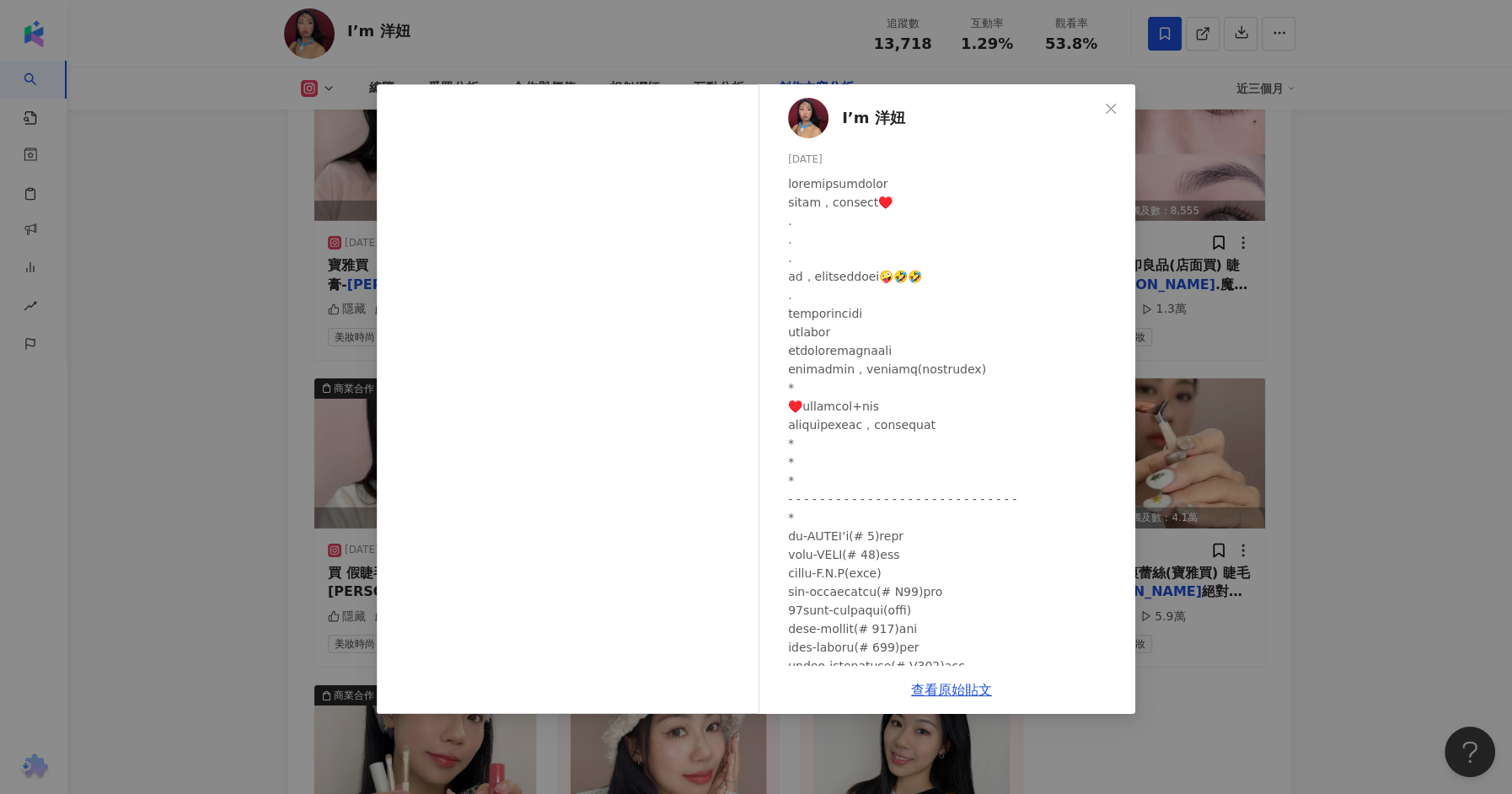
click at [1436, 266] on div "I’m 洋妞 2025/3/14 隱藏 12 1.3萬 查看原始貼文" at bounding box center [756, 397] width 1512 height 794
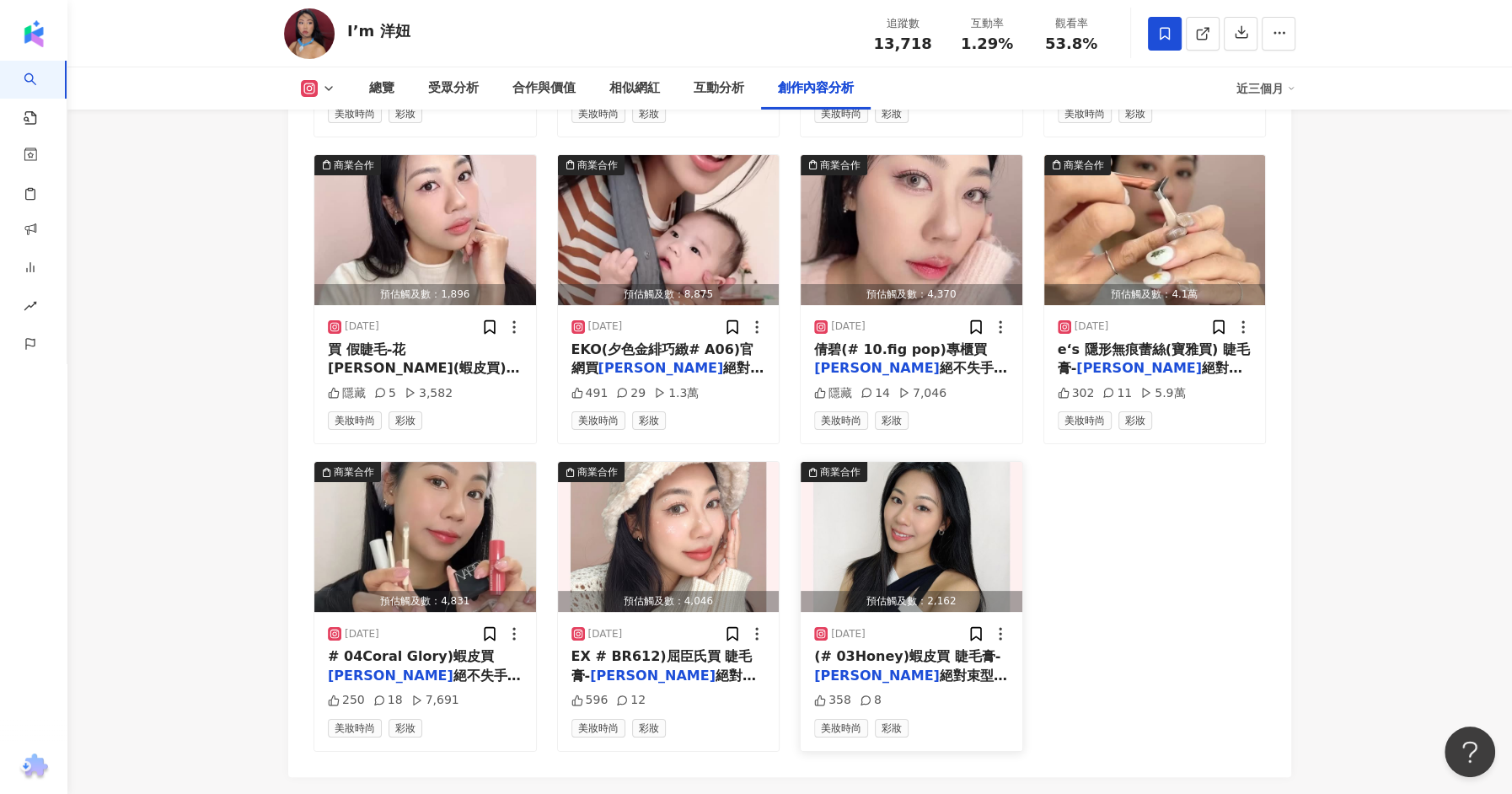
scroll to position [5618, 0]
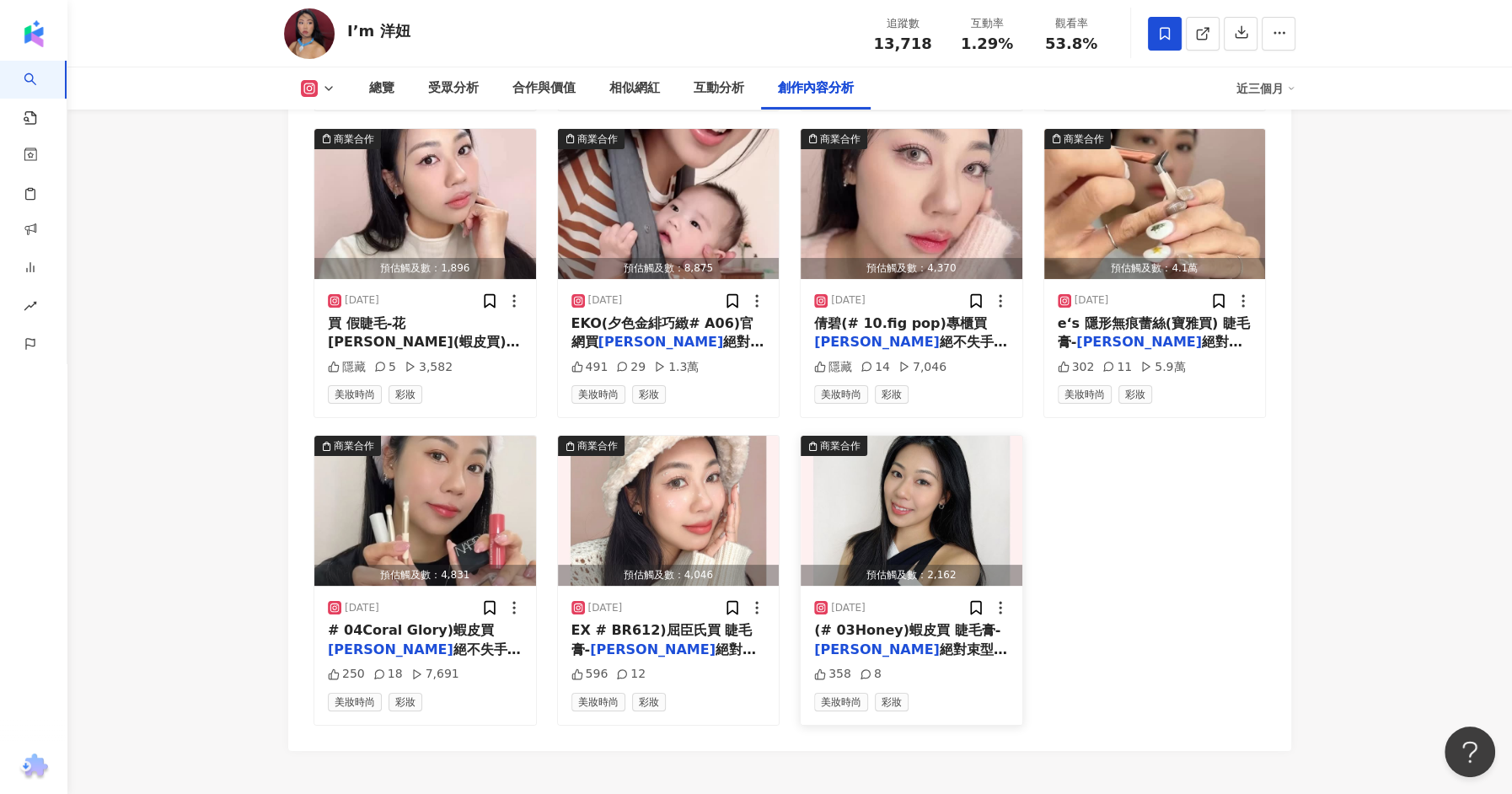
click at [899, 526] on img "button" at bounding box center [912, 510] width 222 height 150
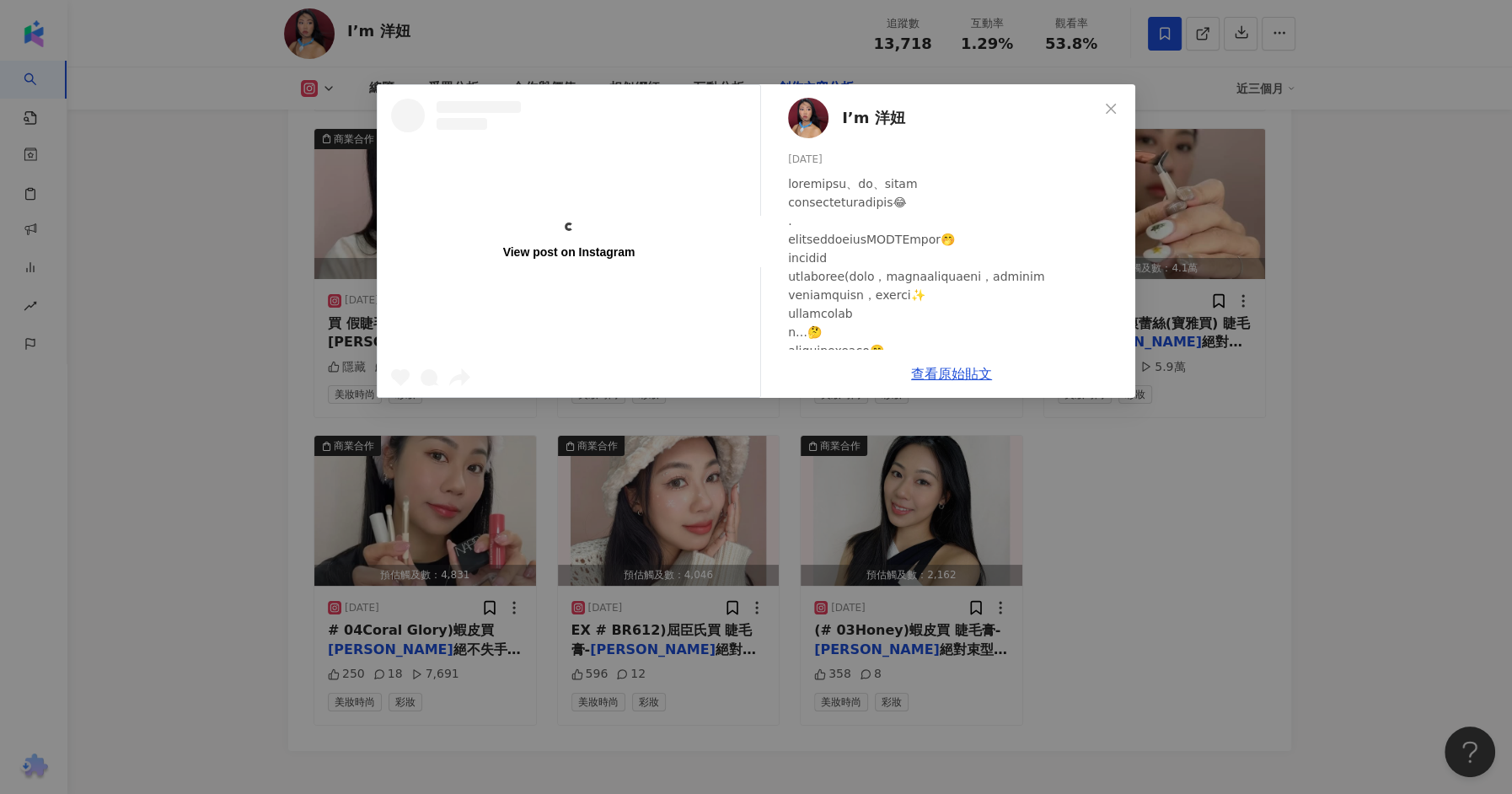
click at [1074, 492] on div "View post on Instagram I’m 洋妞 2024/11/7 358 8 查看原始貼文" at bounding box center [756, 397] width 1512 height 794
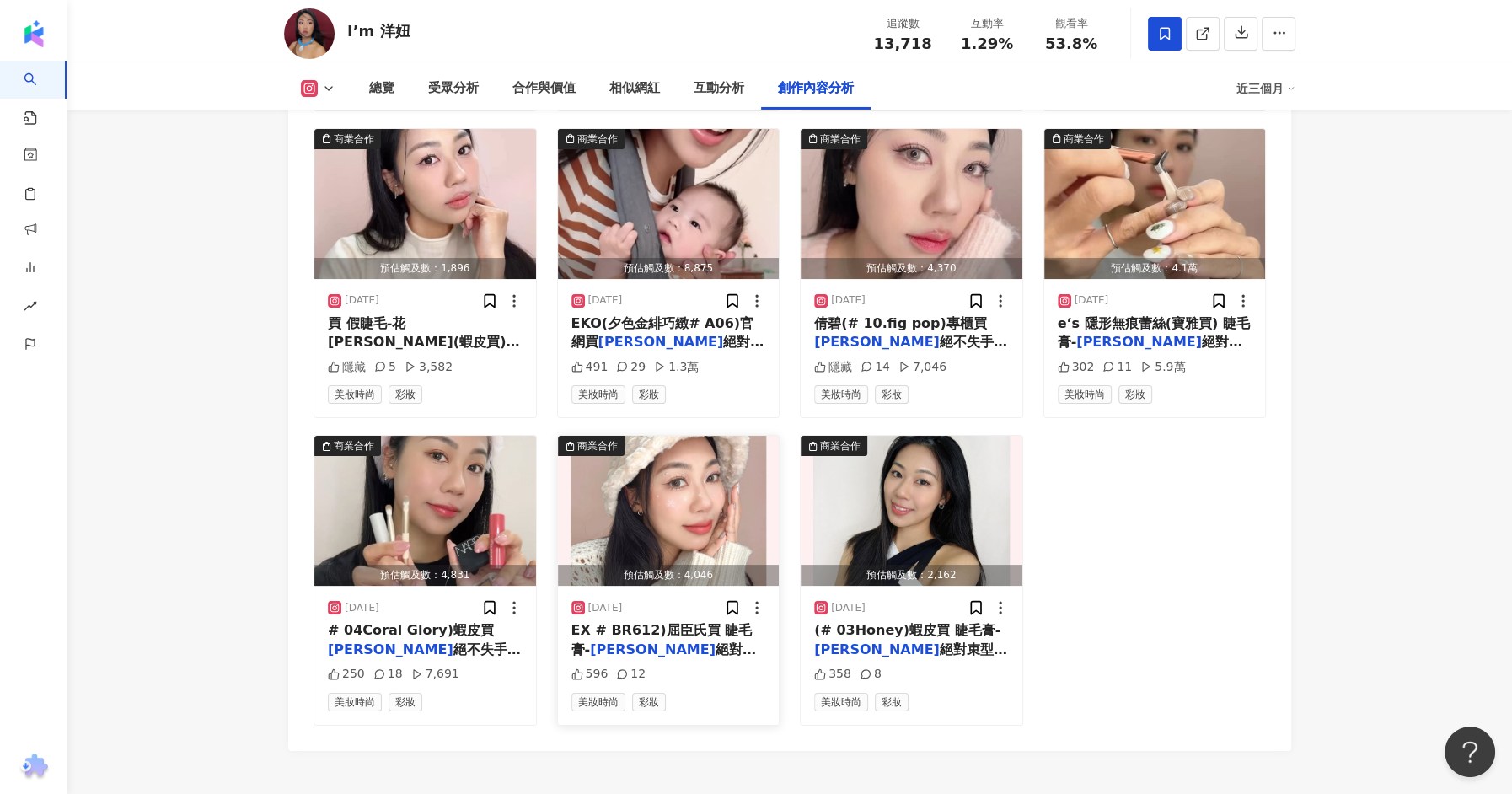
click at [566, 520] on img "button" at bounding box center [669, 510] width 222 height 150
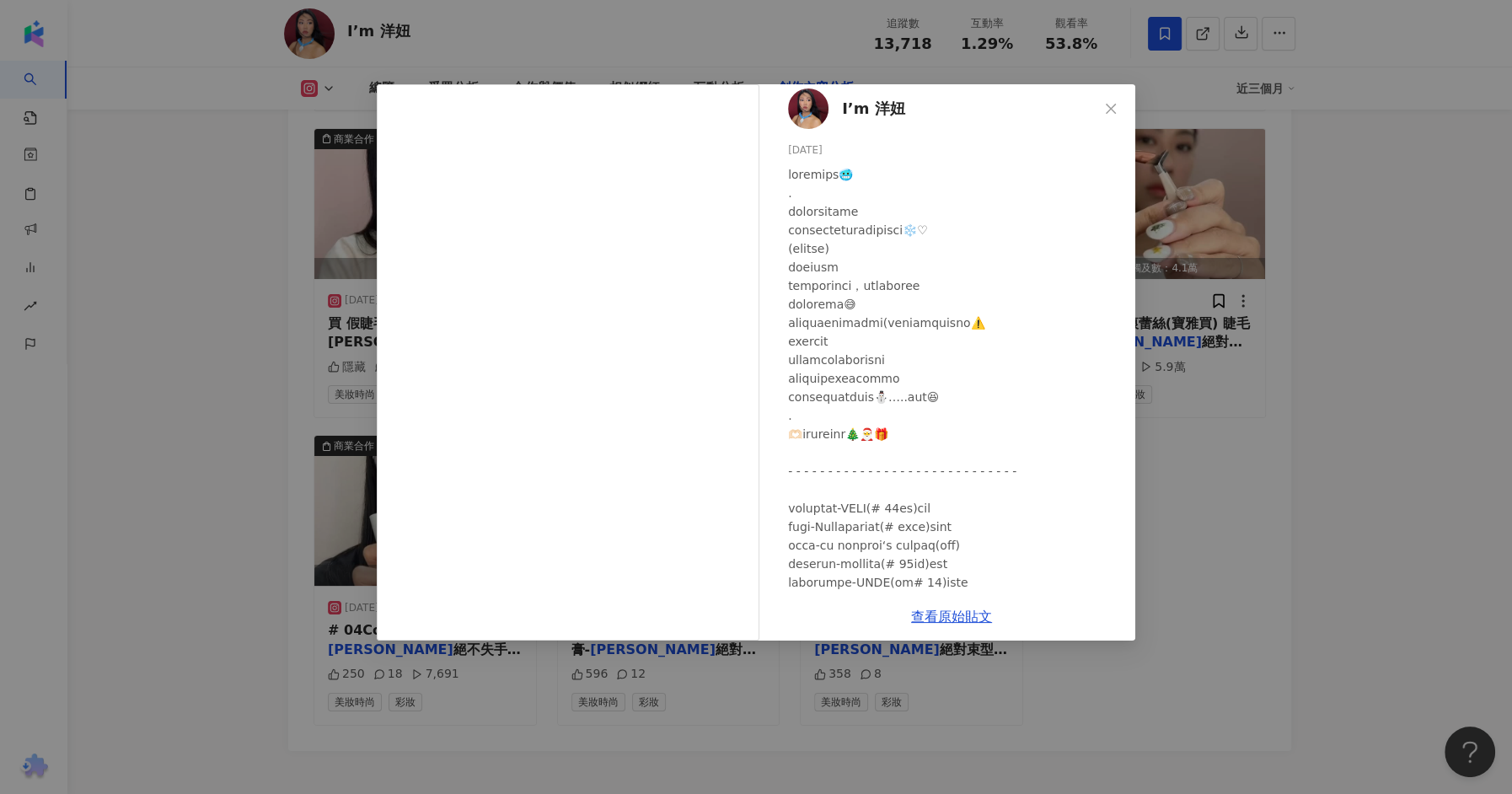
scroll to position [0, 0]
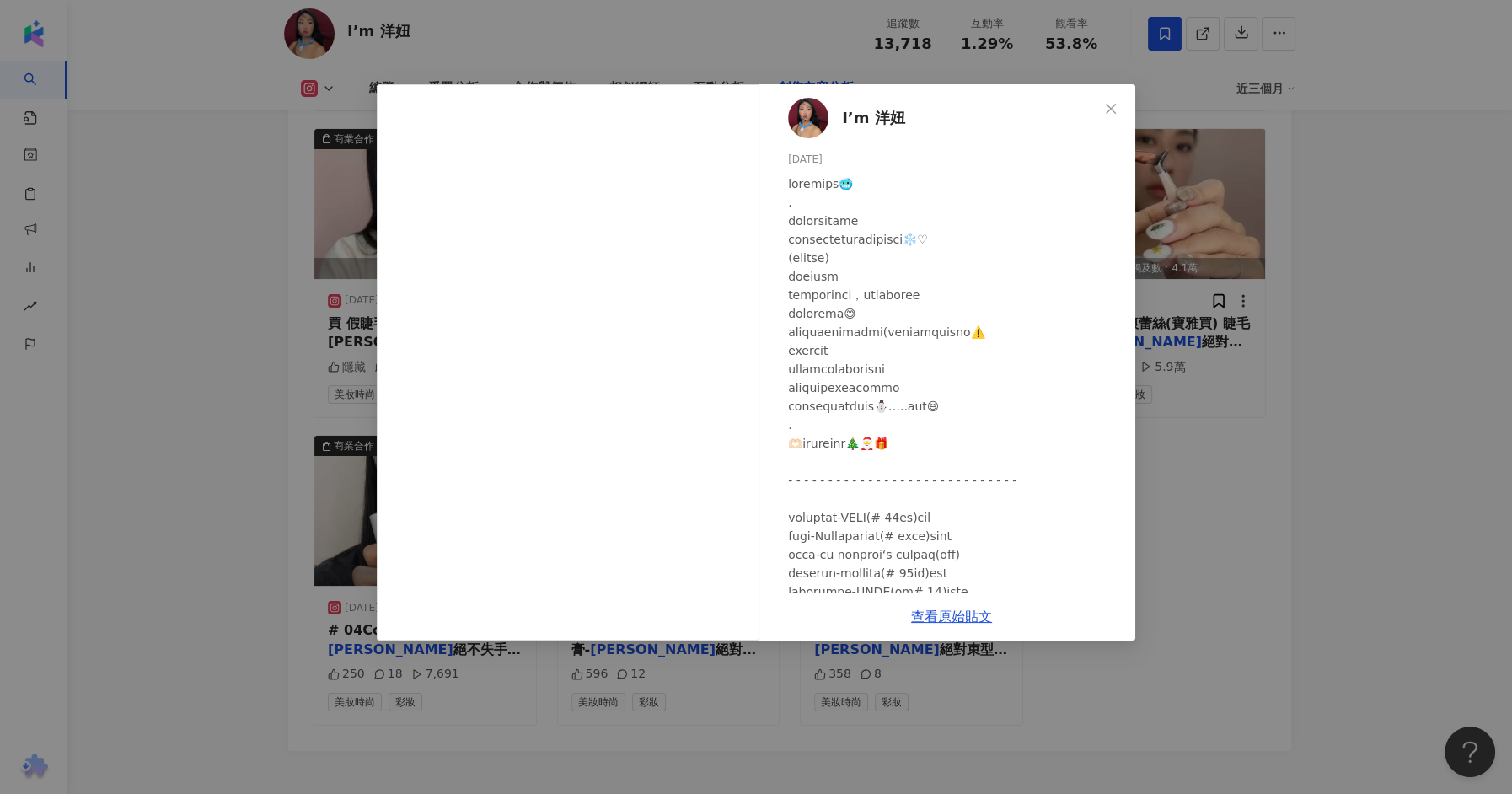
click at [1265, 347] on div "I’m 洋妞 2024/12/25 596 12 查看原始貼文" at bounding box center [756, 397] width 1512 height 794
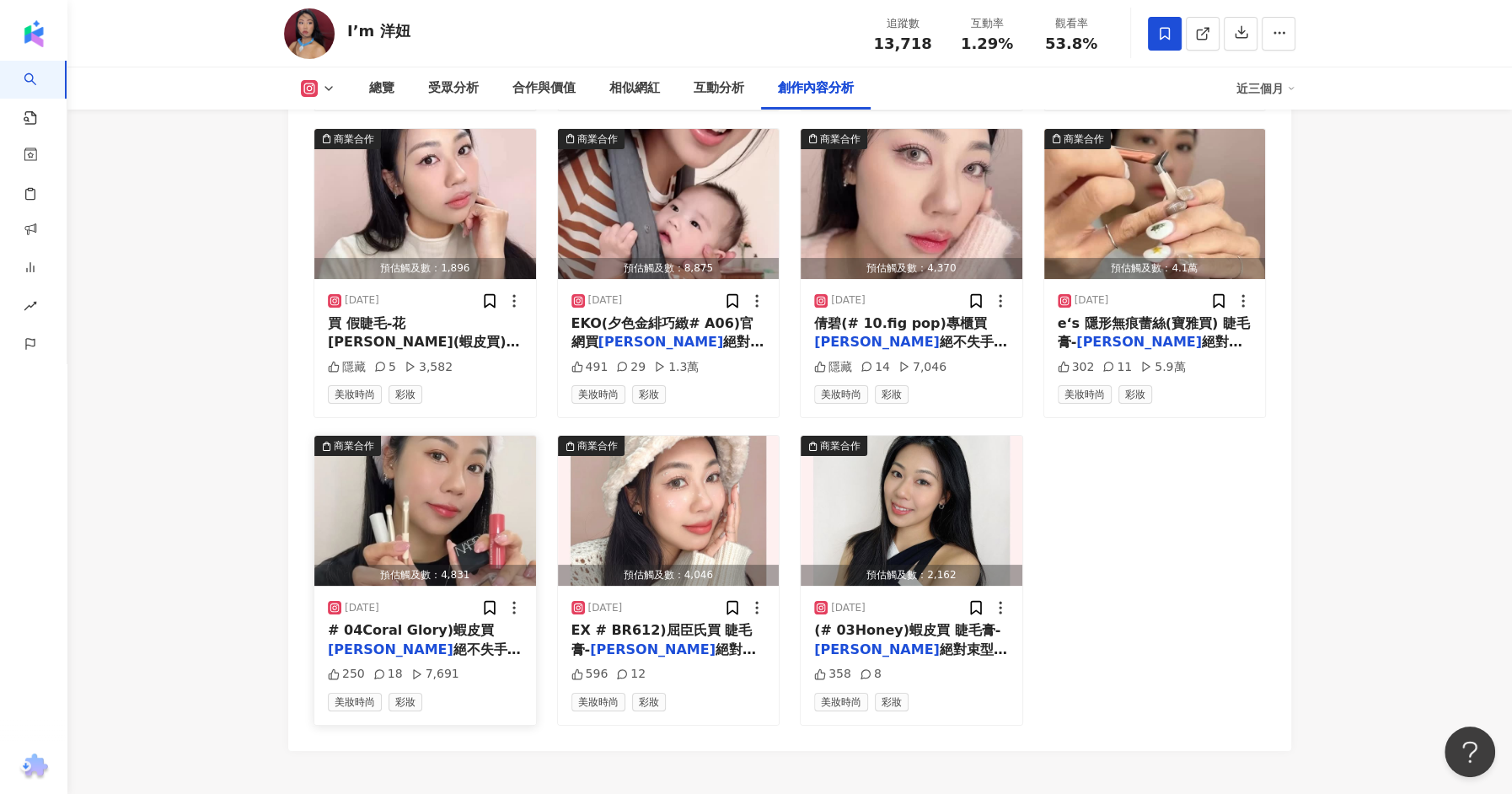
click at [453, 502] on img "button" at bounding box center [425, 510] width 222 height 150
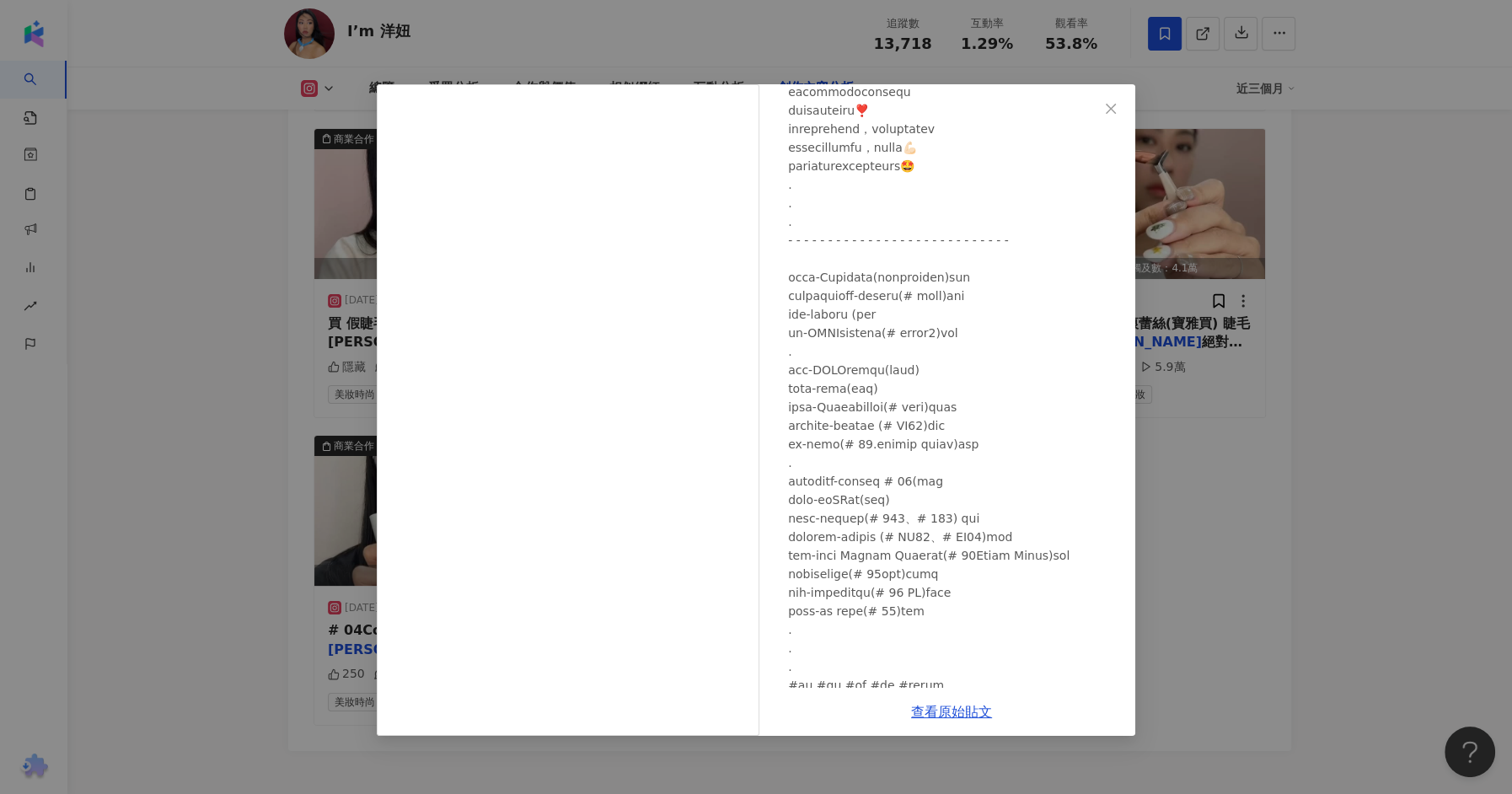
scroll to position [267, 0]
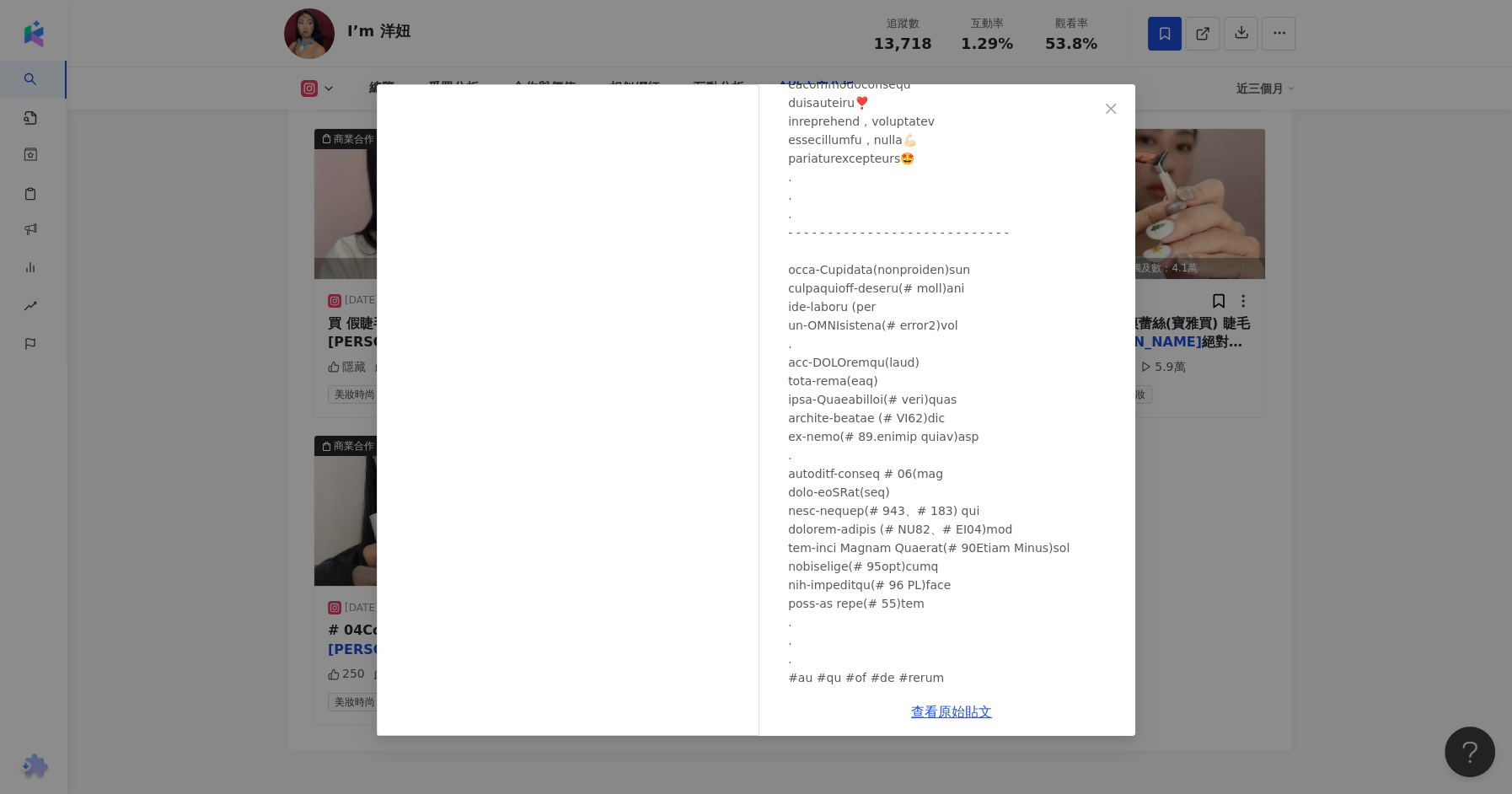
click at [1286, 430] on div "I’m 洋妞 2025/1/27 250 18 7,691 查看原始貼文" at bounding box center [756, 397] width 1512 height 794
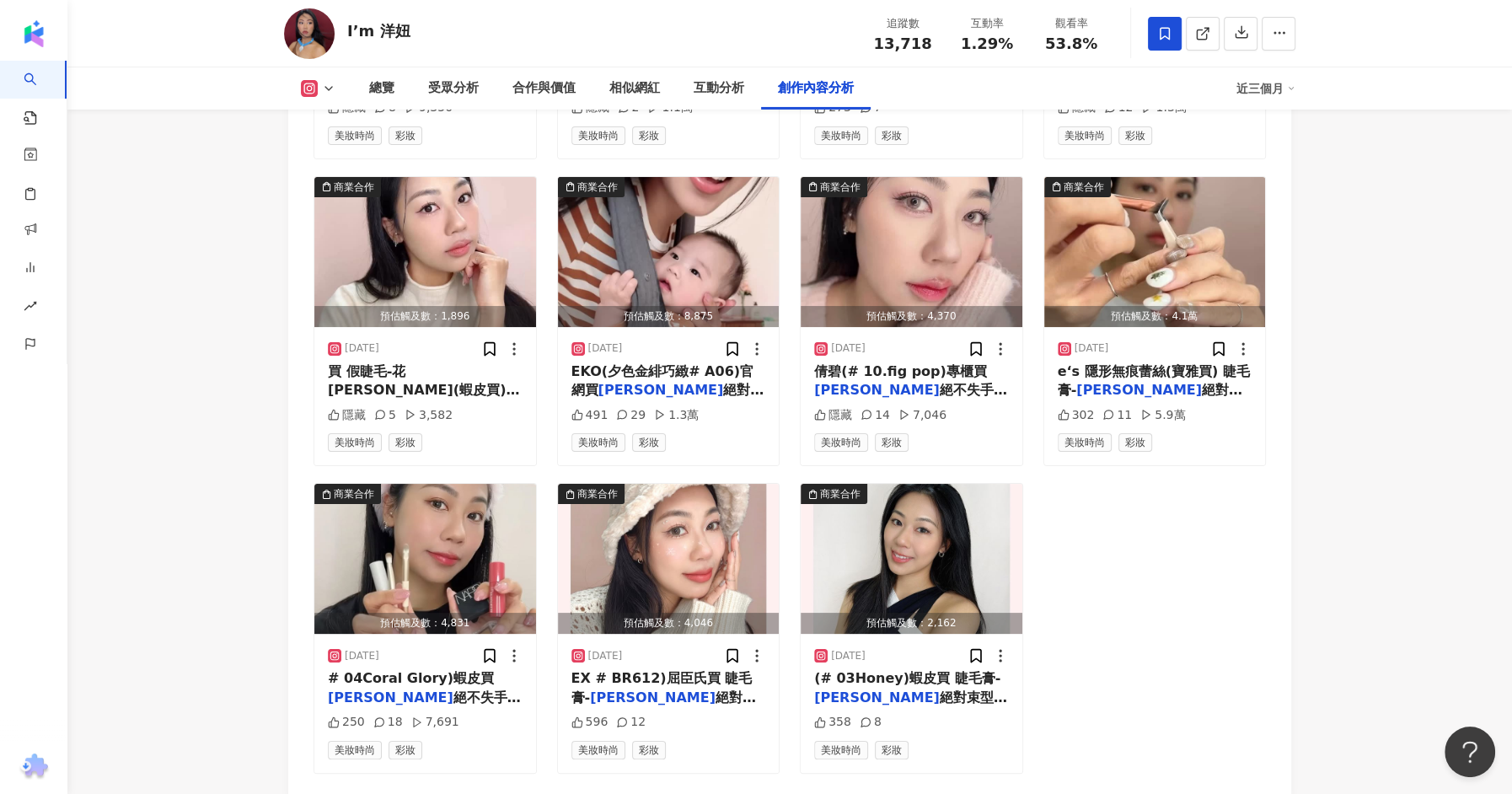
scroll to position [5520, 0]
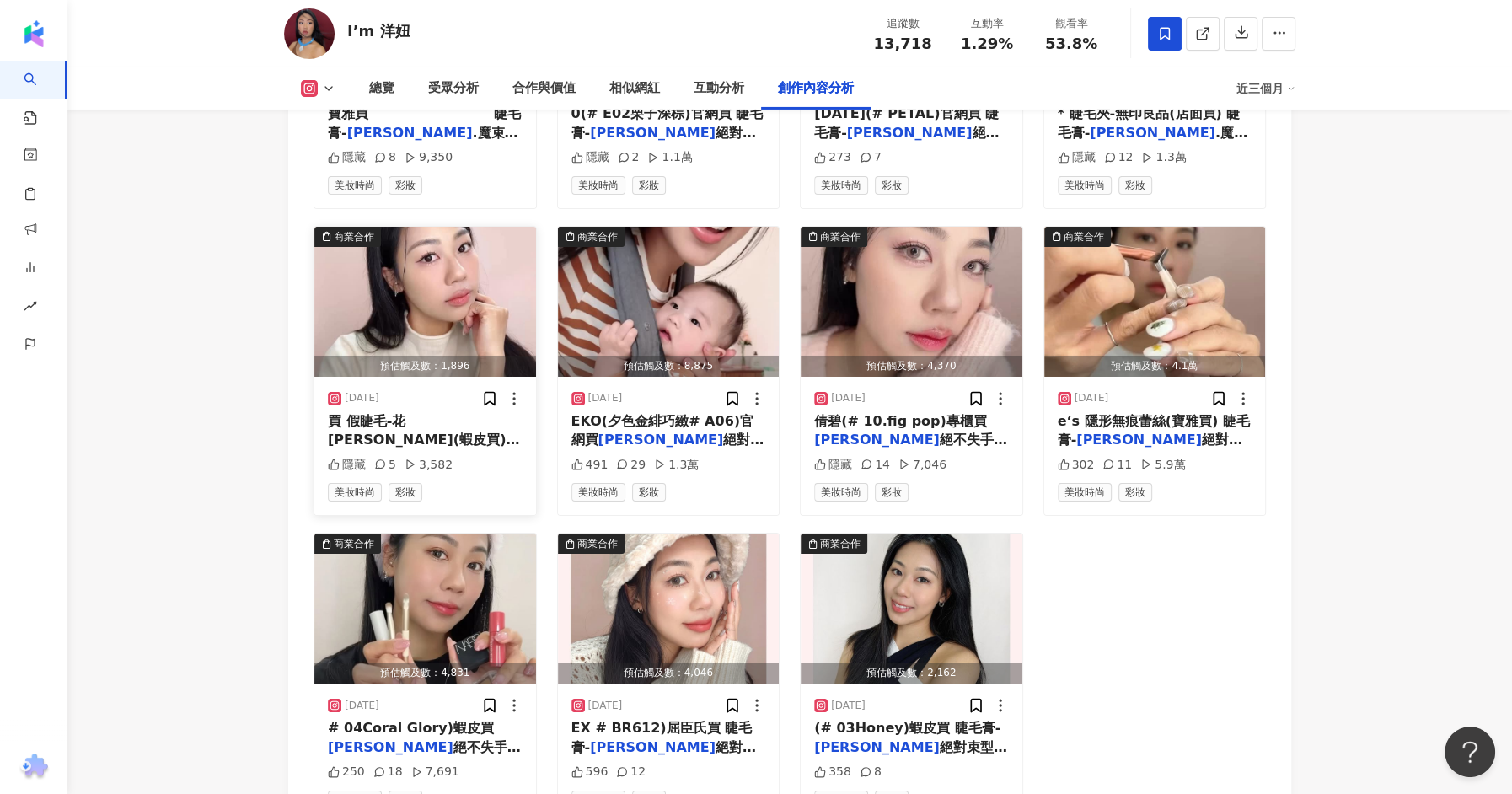
click at [417, 286] on img "button" at bounding box center [425, 302] width 222 height 150
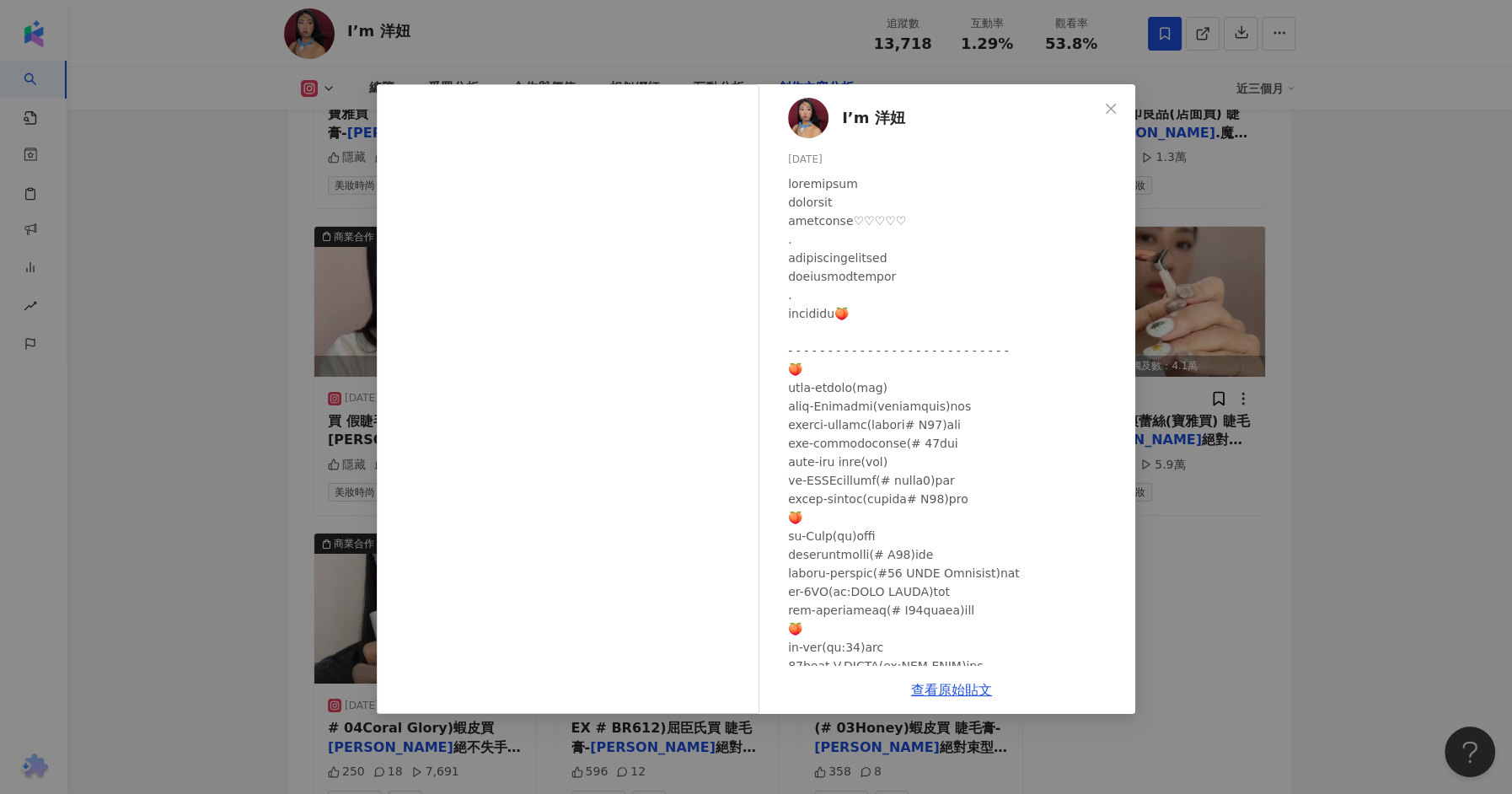
click at [285, 485] on div "I’m 洋妞 2025/2/27 隱藏 5 3,582 查看原始貼文" at bounding box center [756, 397] width 1512 height 794
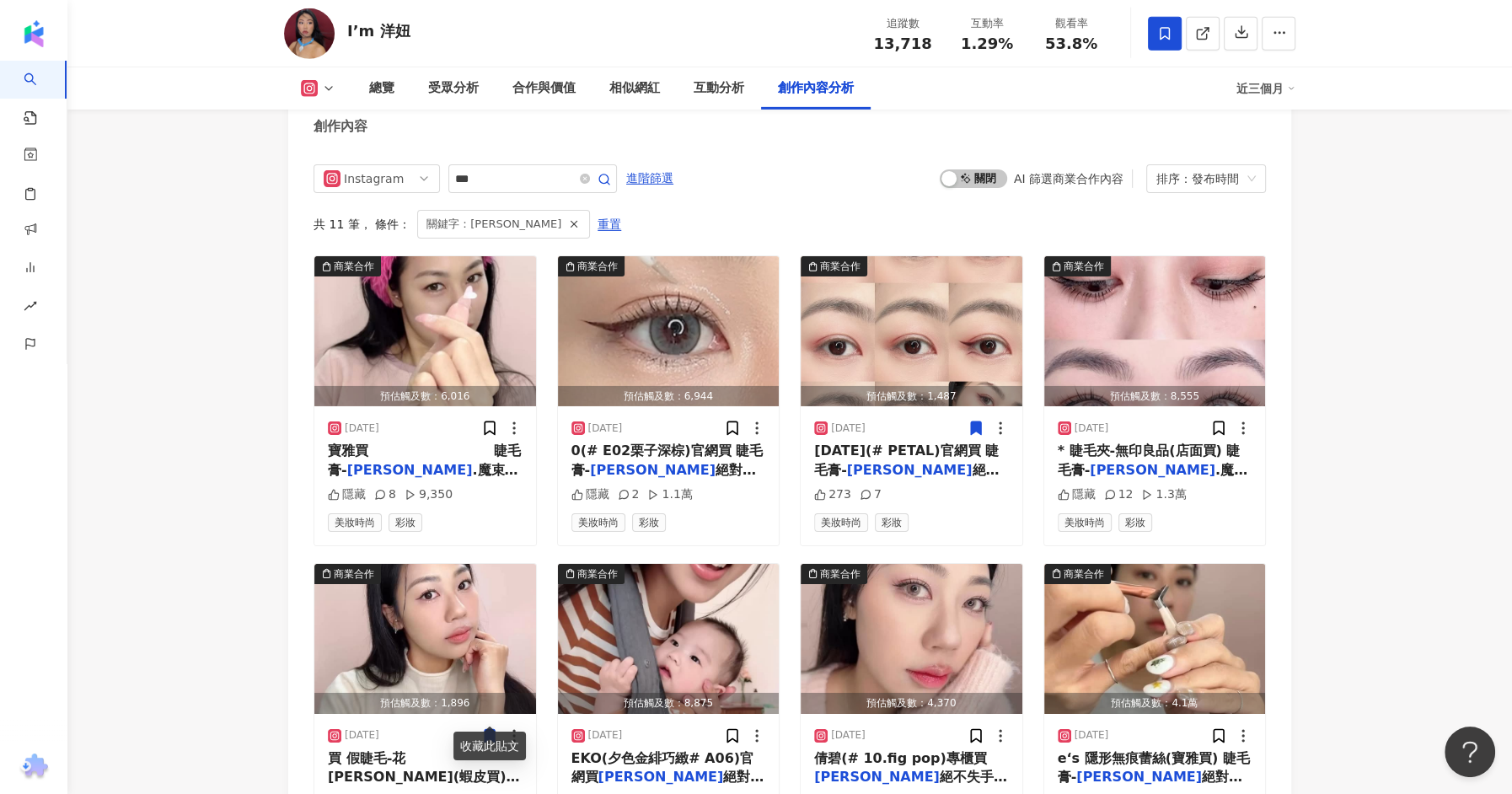
scroll to position [5184, 0]
click at [865, 440] on div "3CE(# PETAL)官網買 睫毛膏- 艾杜紗 絕對束型睫毛(# 01 BK)屈臣" at bounding box center [911, 459] width 194 height 38
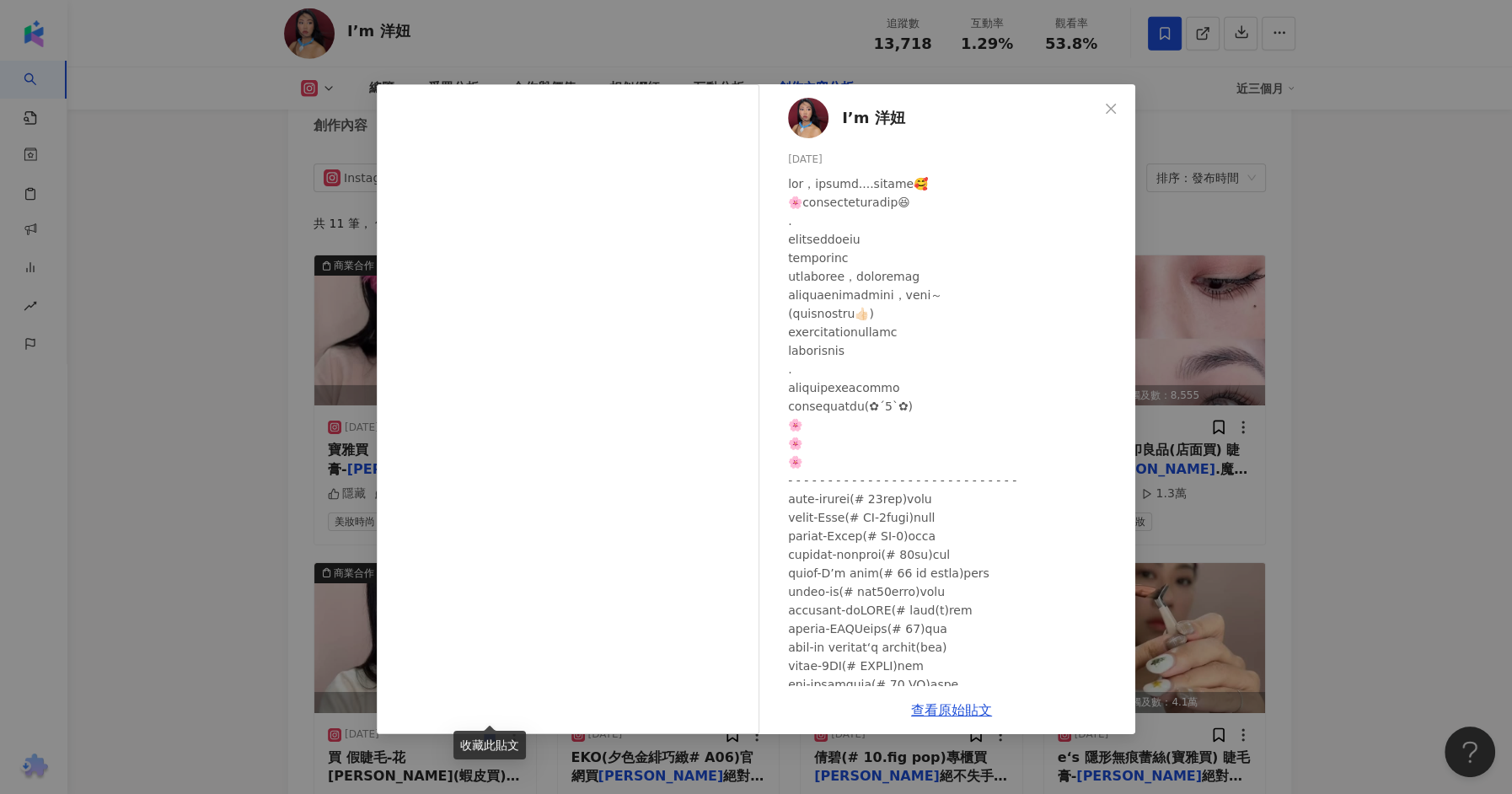
click at [1342, 281] on div "I’m 洋妞 2025/4/14 273 7 查看原始貼文" at bounding box center [756, 397] width 1512 height 794
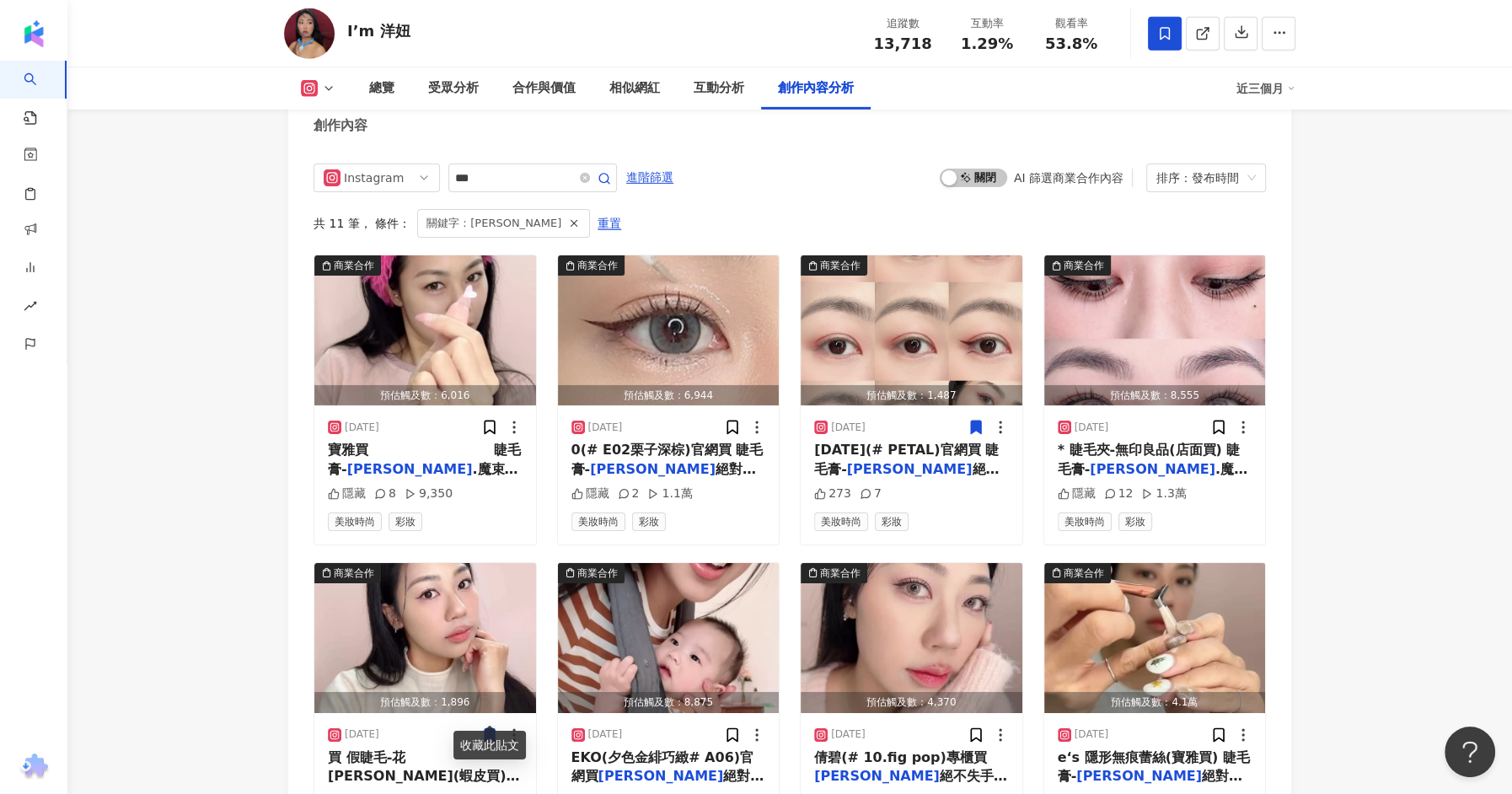
scroll to position [5210, 0]
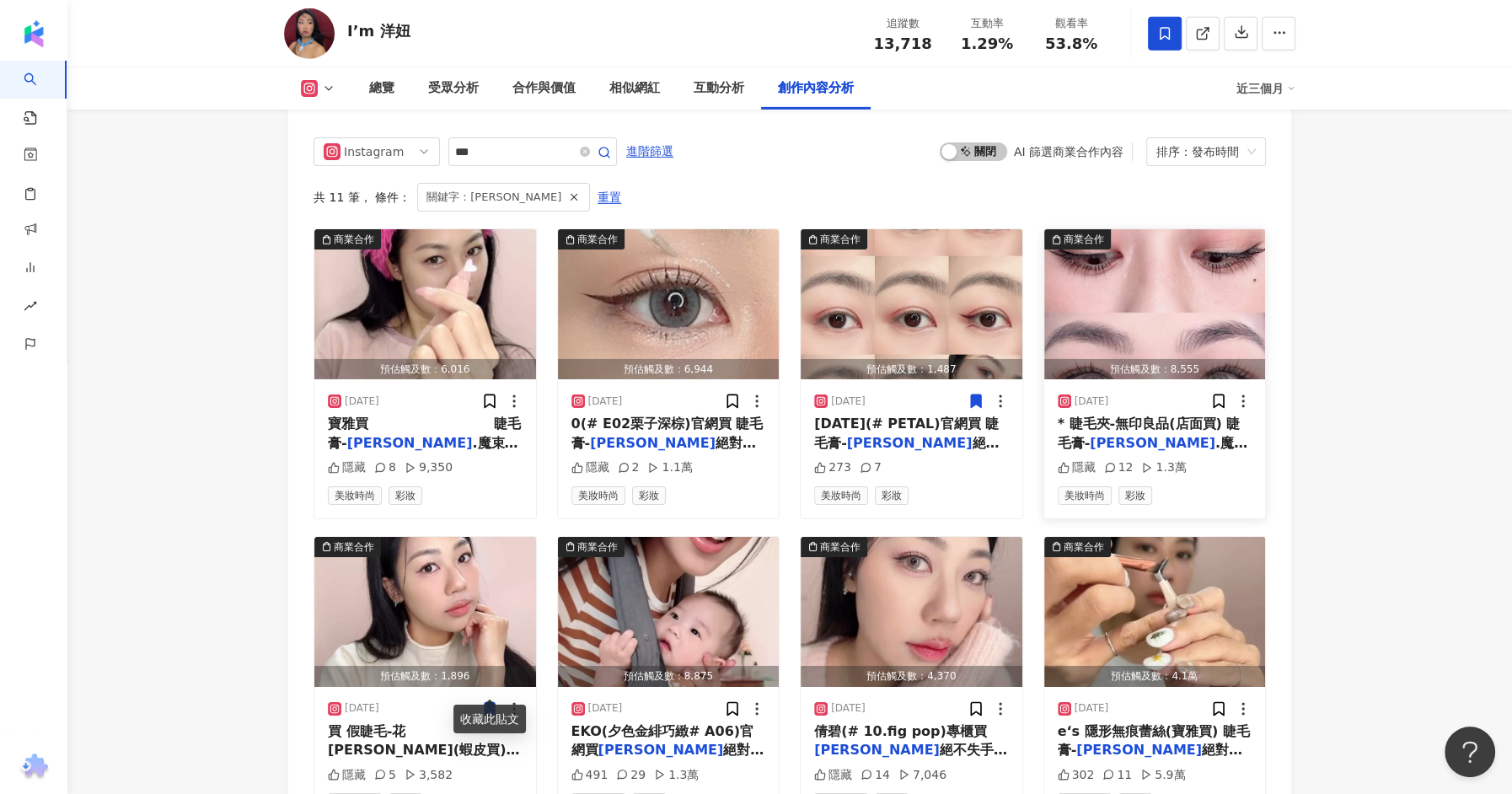
click at [1218, 278] on img "button" at bounding box center [1156, 304] width 222 height 150
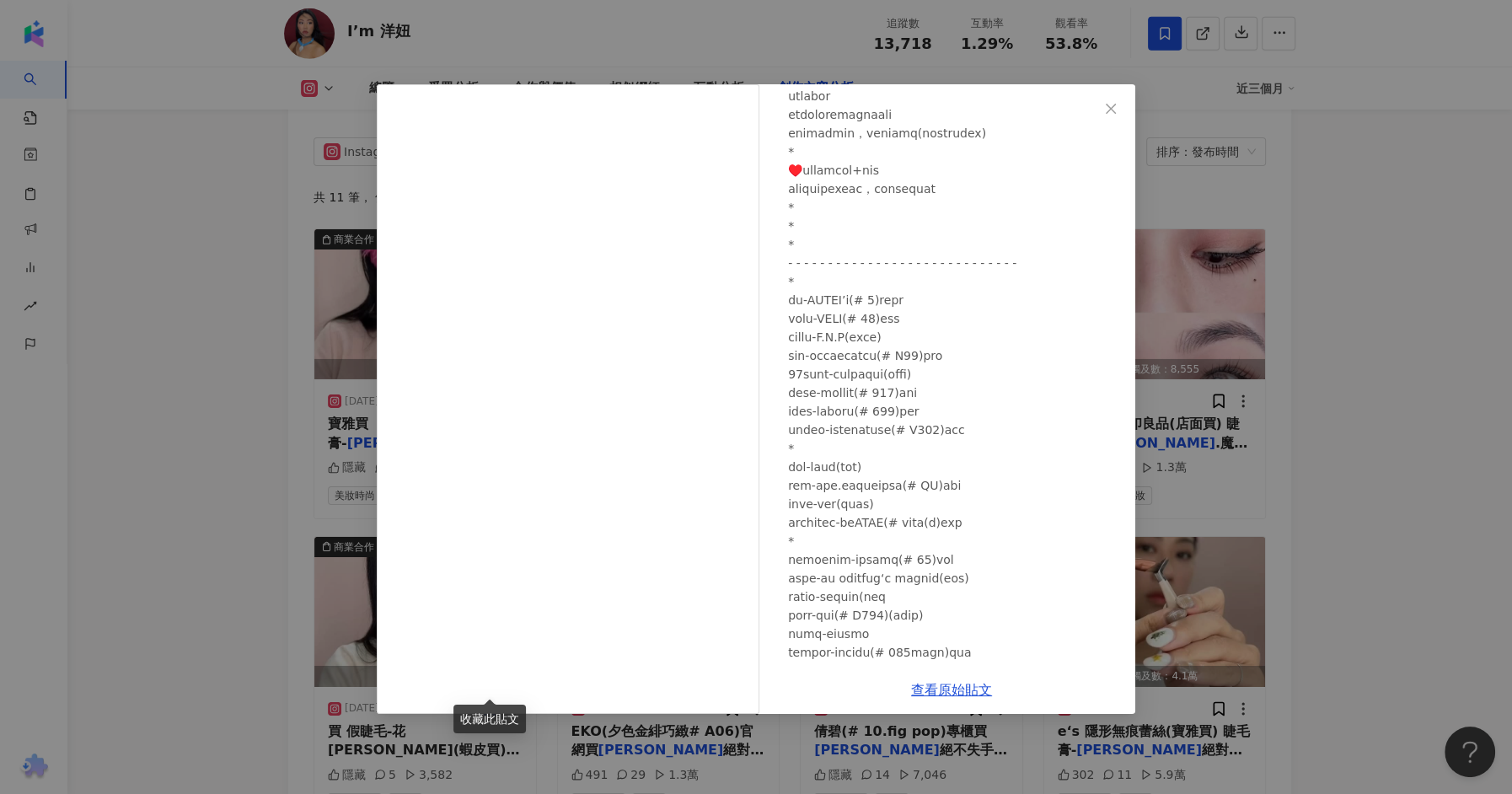
scroll to position [255, 0]
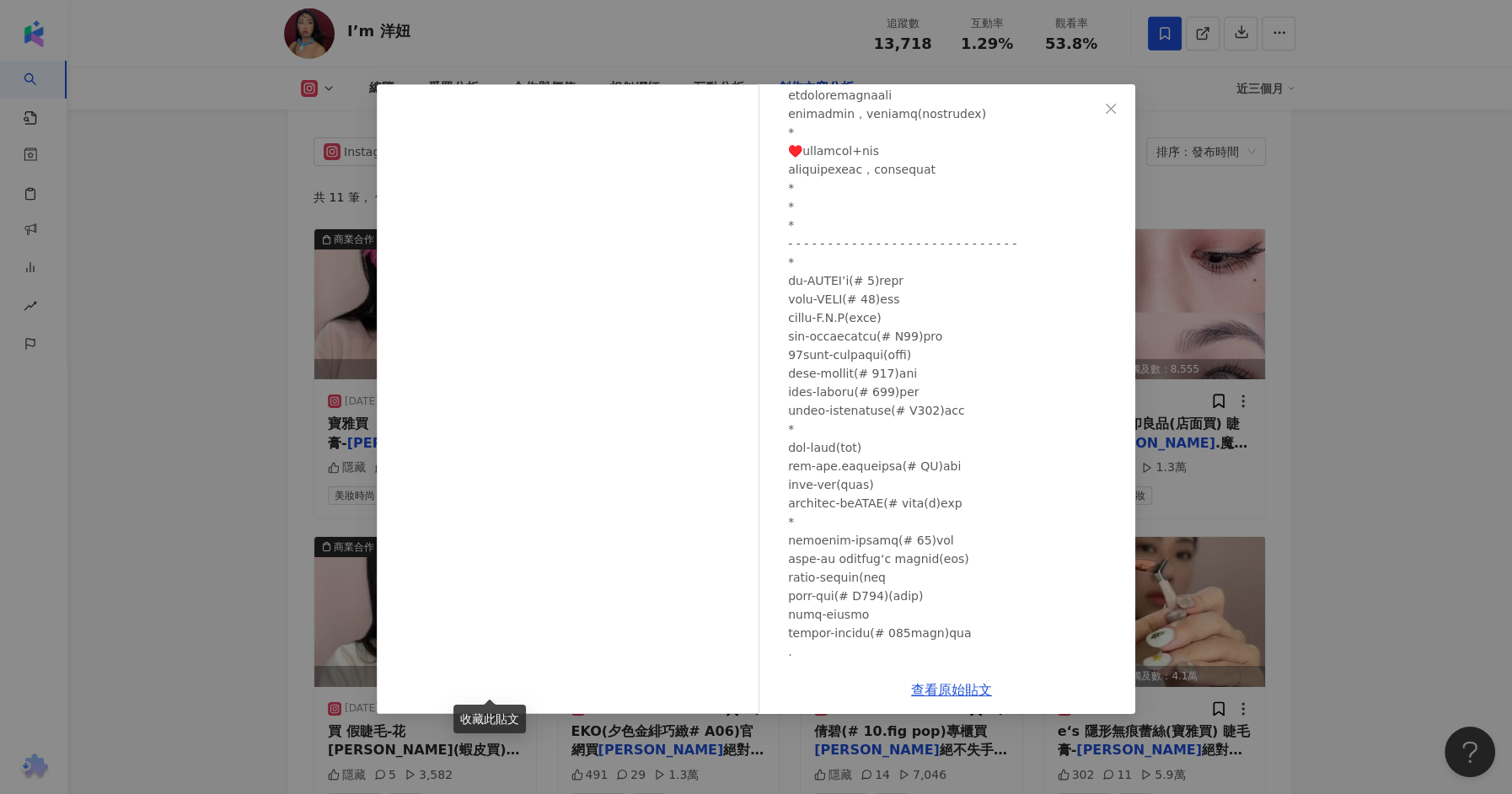
click at [1385, 417] on div "I’m 洋妞 2025/3/14 隱藏 12 1.3萬 查看原始貼文" at bounding box center [756, 397] width 1512 height 794
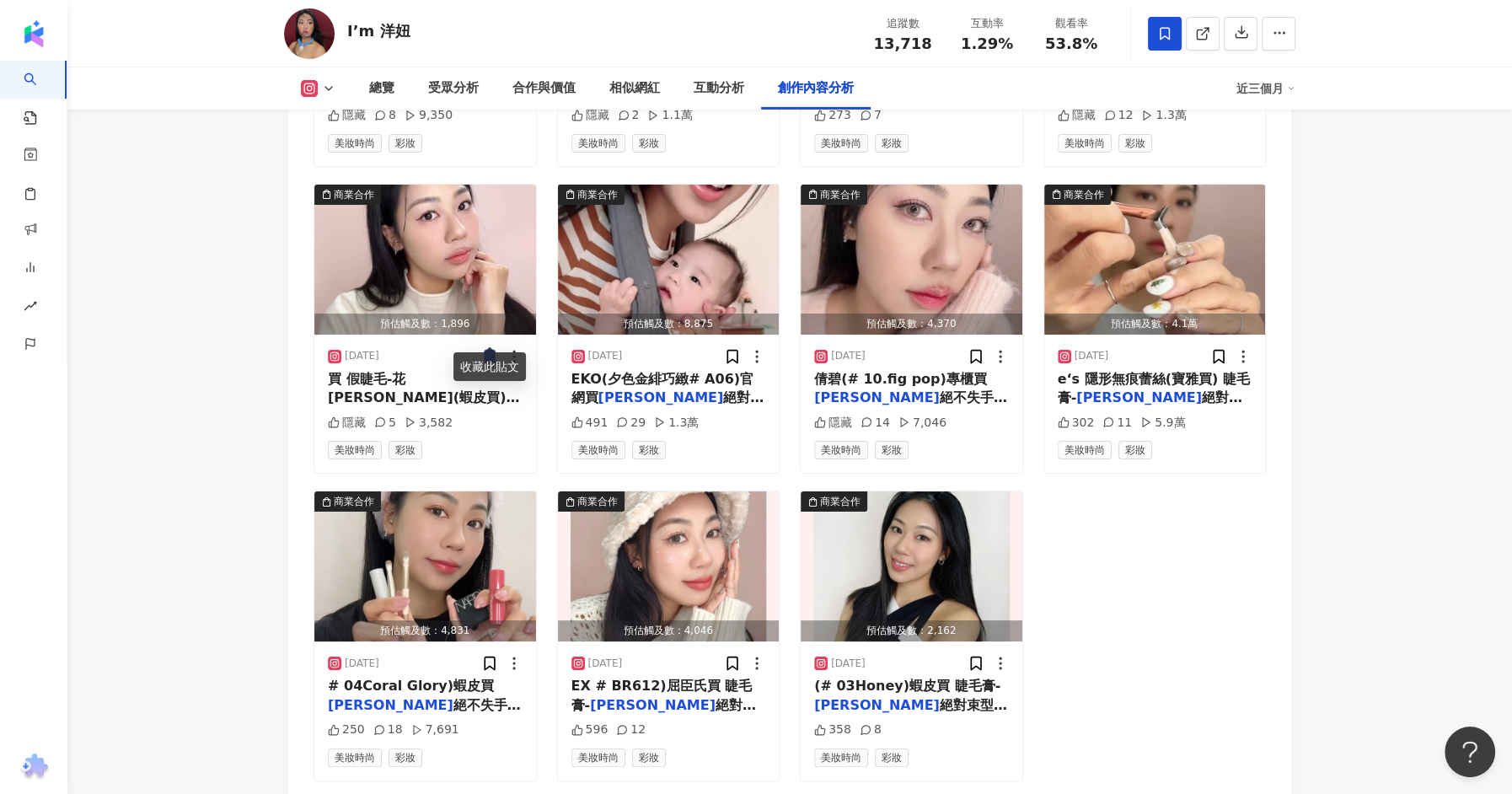
scroll to position [5572, 0]
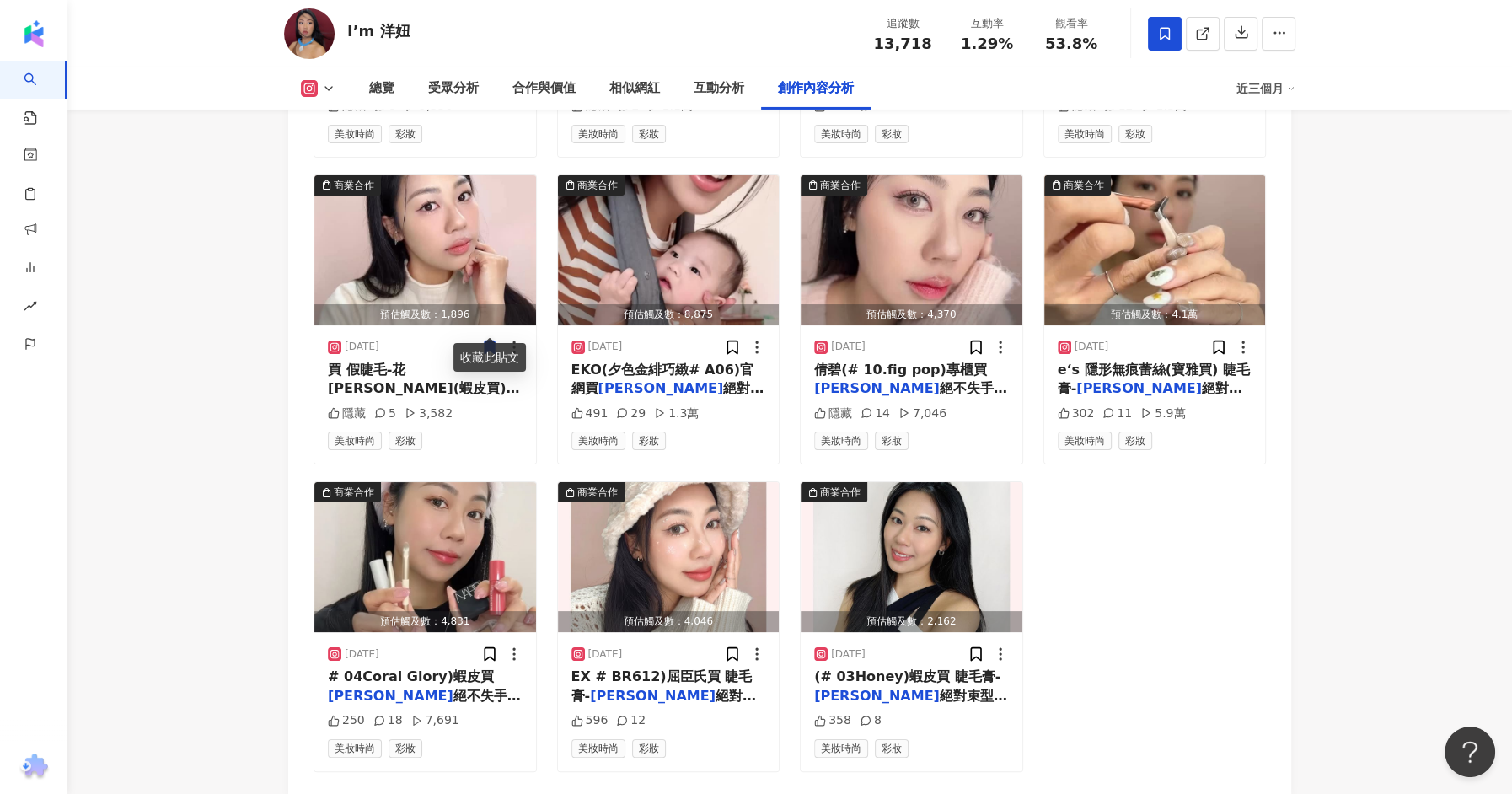
click at [1047, 519] on div "商業合作 預估觸及數：6,016 2025/6/13 寶雅買 ⠀⠀⠀⠀⠀⠀⠀⠀⠀⠀⠀ 睫毛膏- 艾杜紗 .魔束捲翹睫毛打底膏(# BK)寶 隱藏 8 9,35…" at bounding box center [789, 318] width 953 height 904
click at [907, 555] on img "button" at bounding box center [912, 557] width 222 height 150
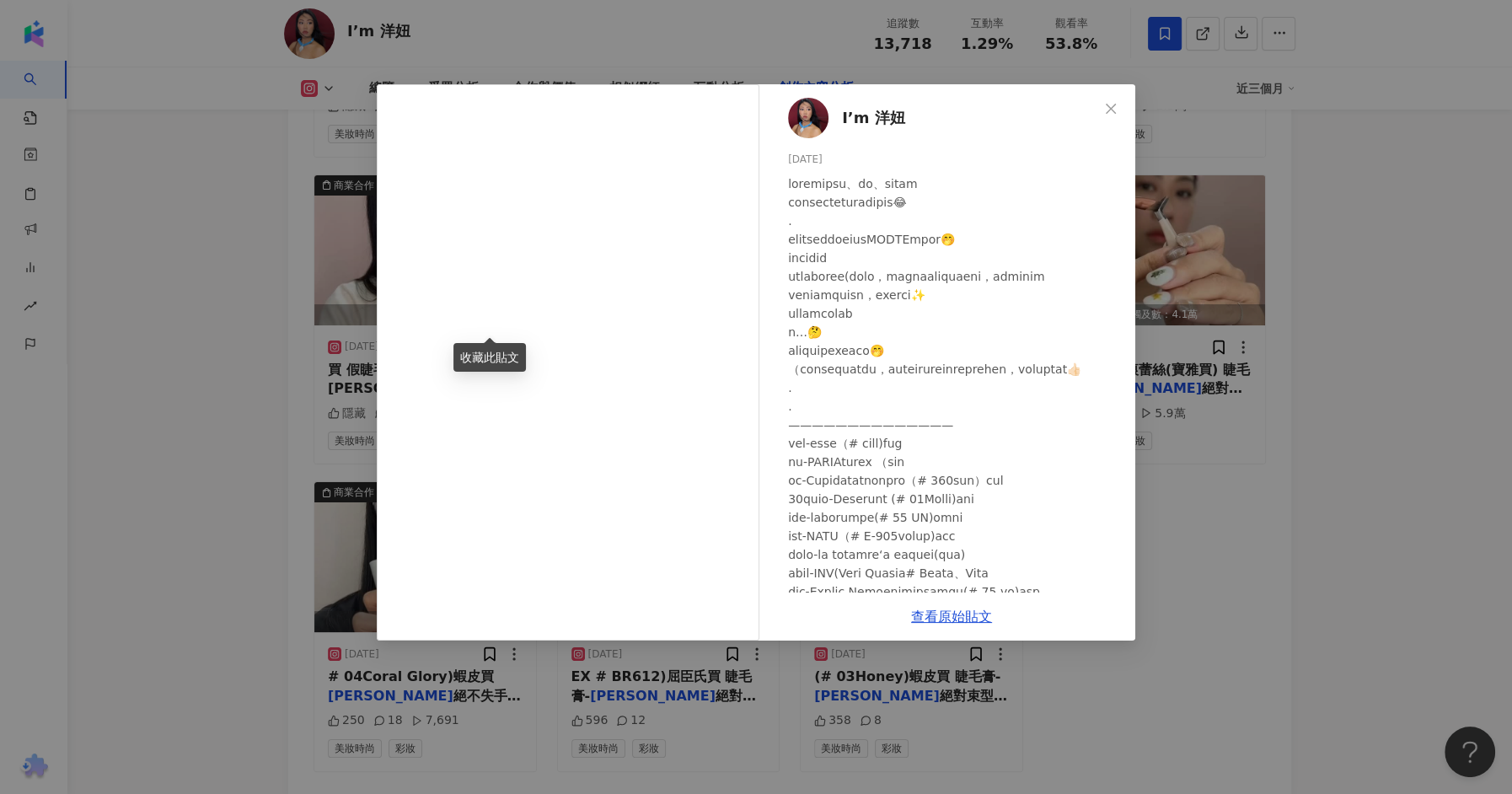
click at [195, 400] on div "I’m 洋妞 2024/11/7 358 8 查看原始貼文" at bounding box center [756, 397] width 1512 height 794
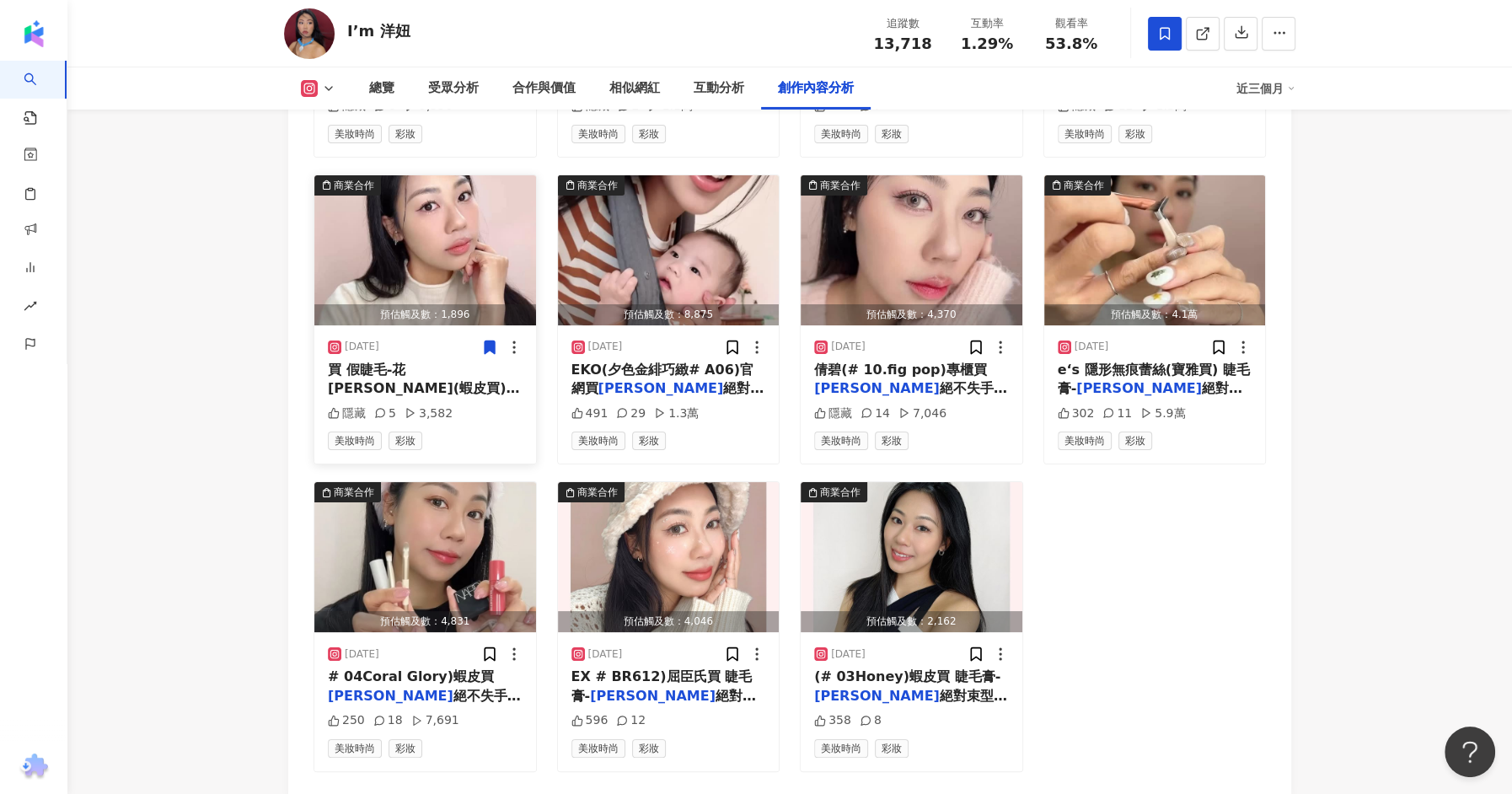
click at [486, 341] on icon at bounding box center [490, 347] width 10 height 13
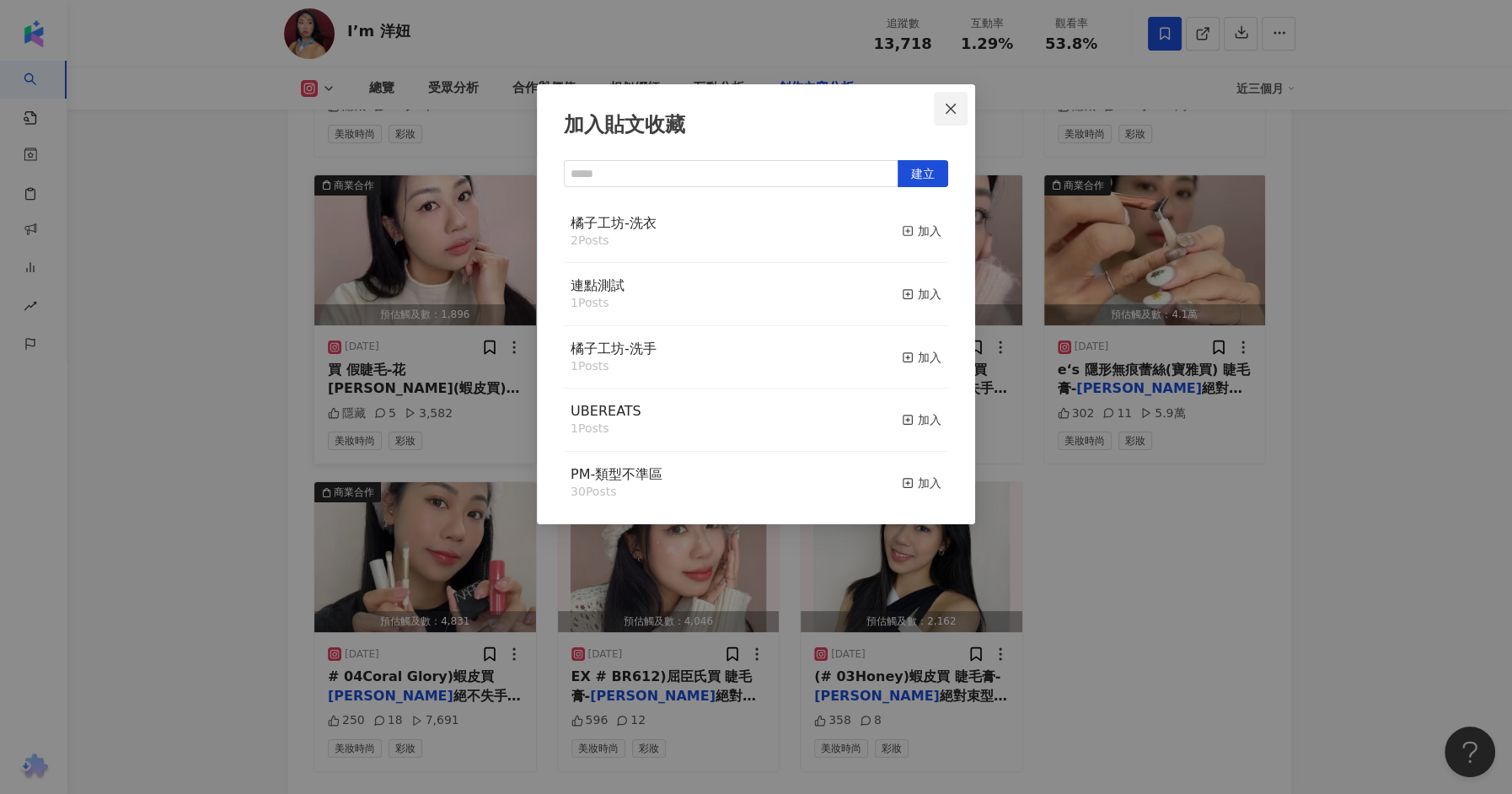
click at [940, 106] on span "Close" at bounding box center [950, 109] width 34 height 14
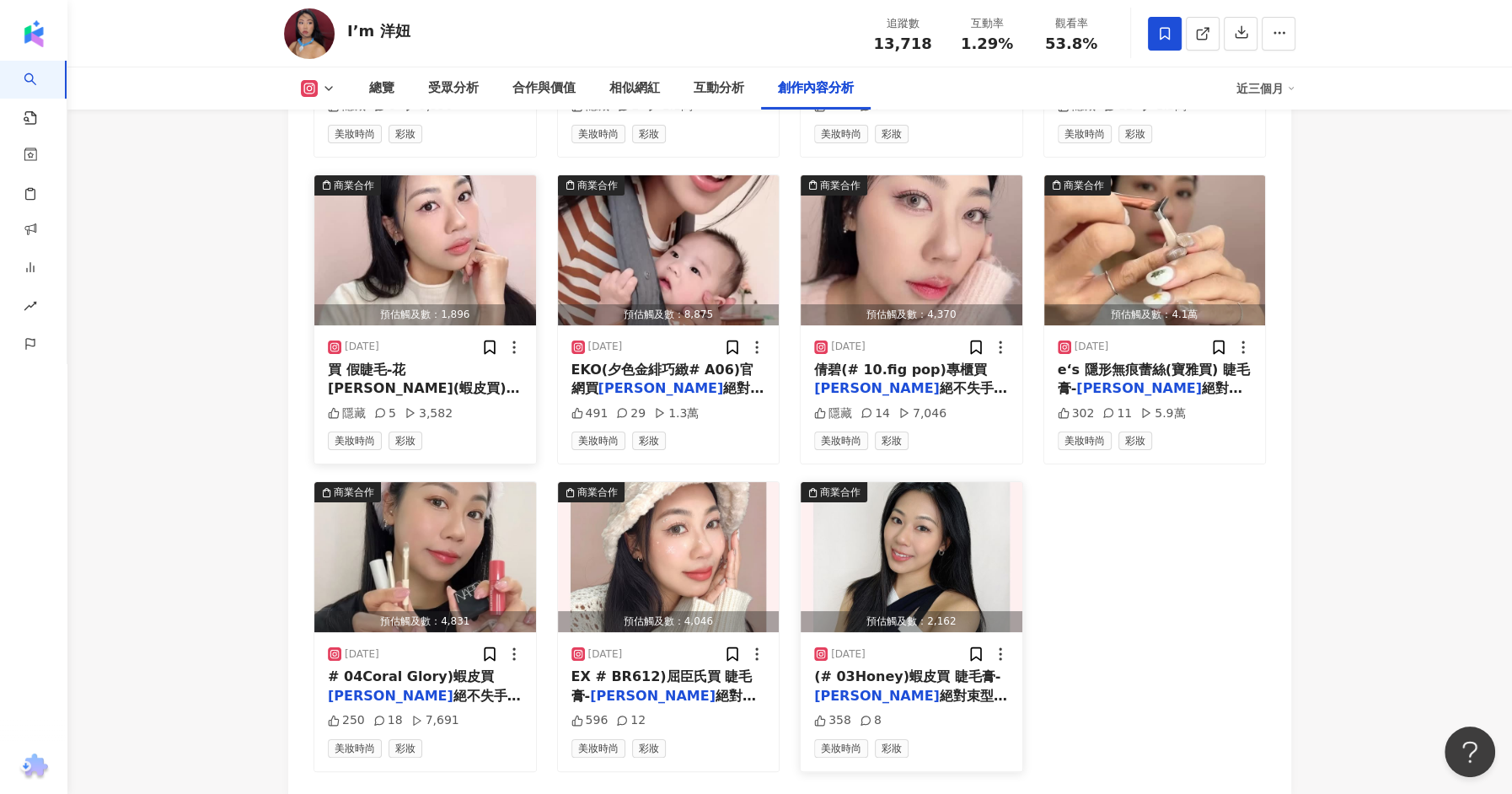
click at [877, 551] on img "button" at bounding box center [912, 557] width 222 height 150
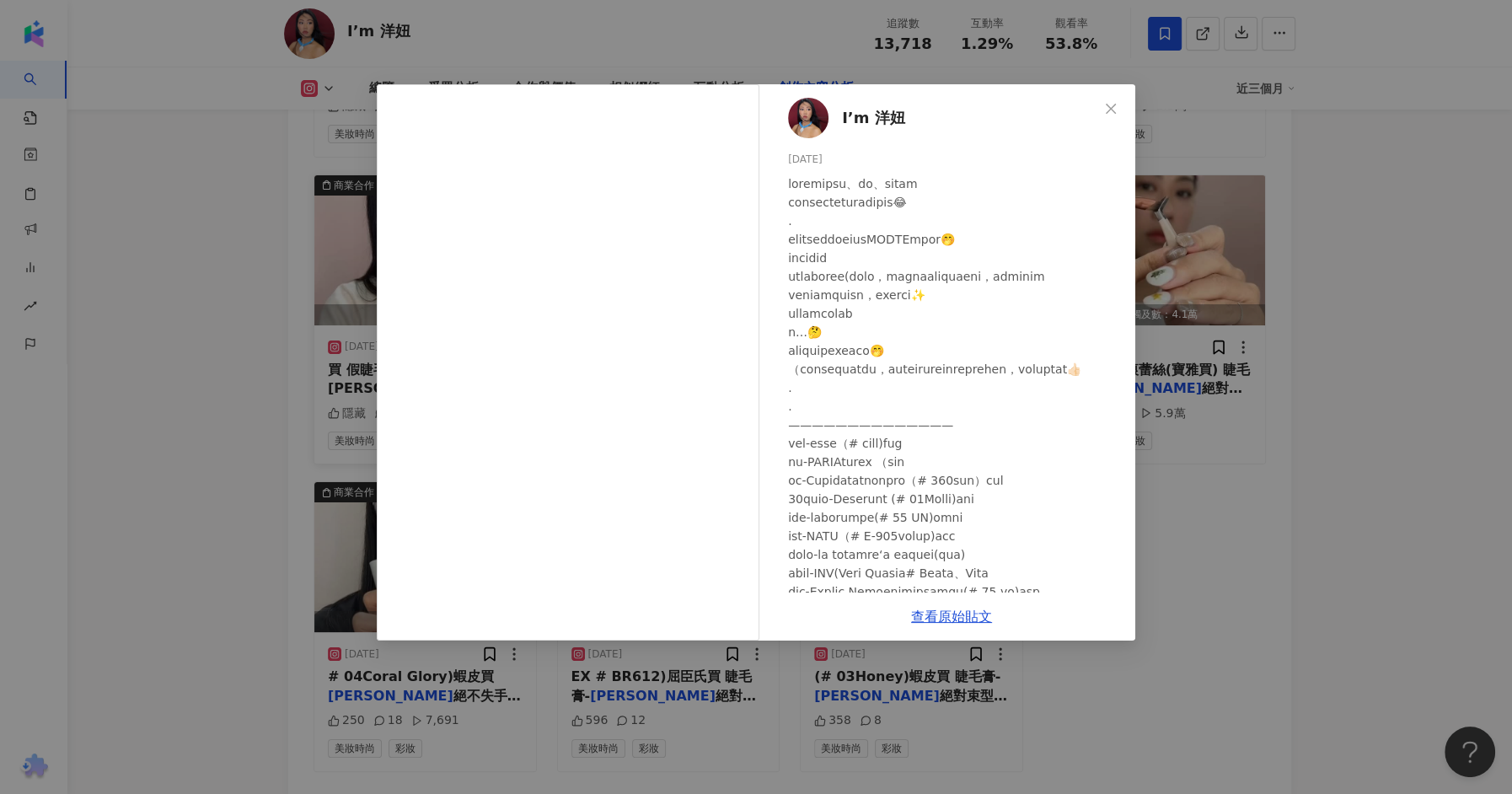
click at [253, 460] on div "I’m 洋妞 2024/11/7 358 8 查看原始貼文" at bounding box center [756, 397] width 1512 height 794
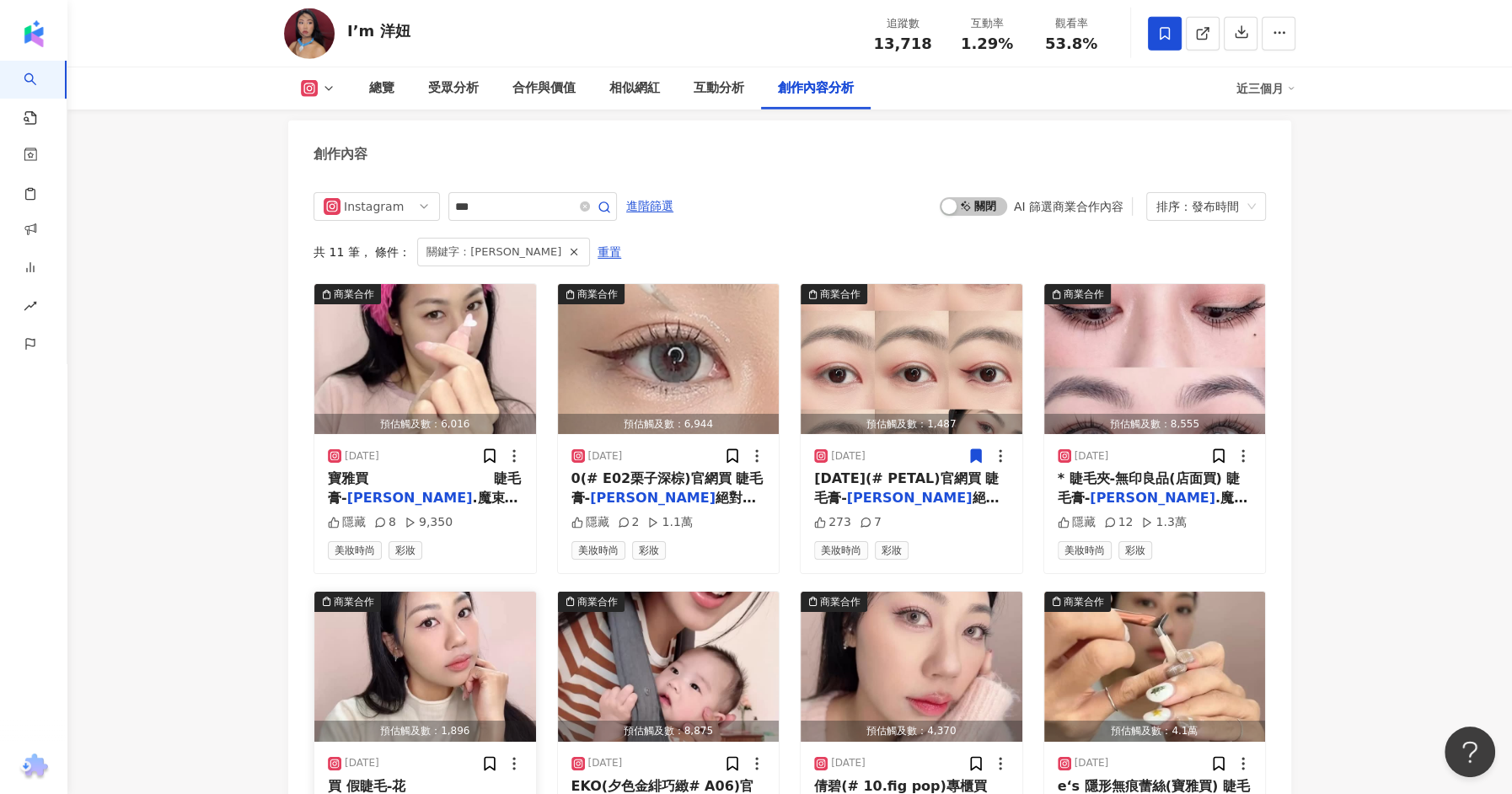
scroll to position [5144, 0]
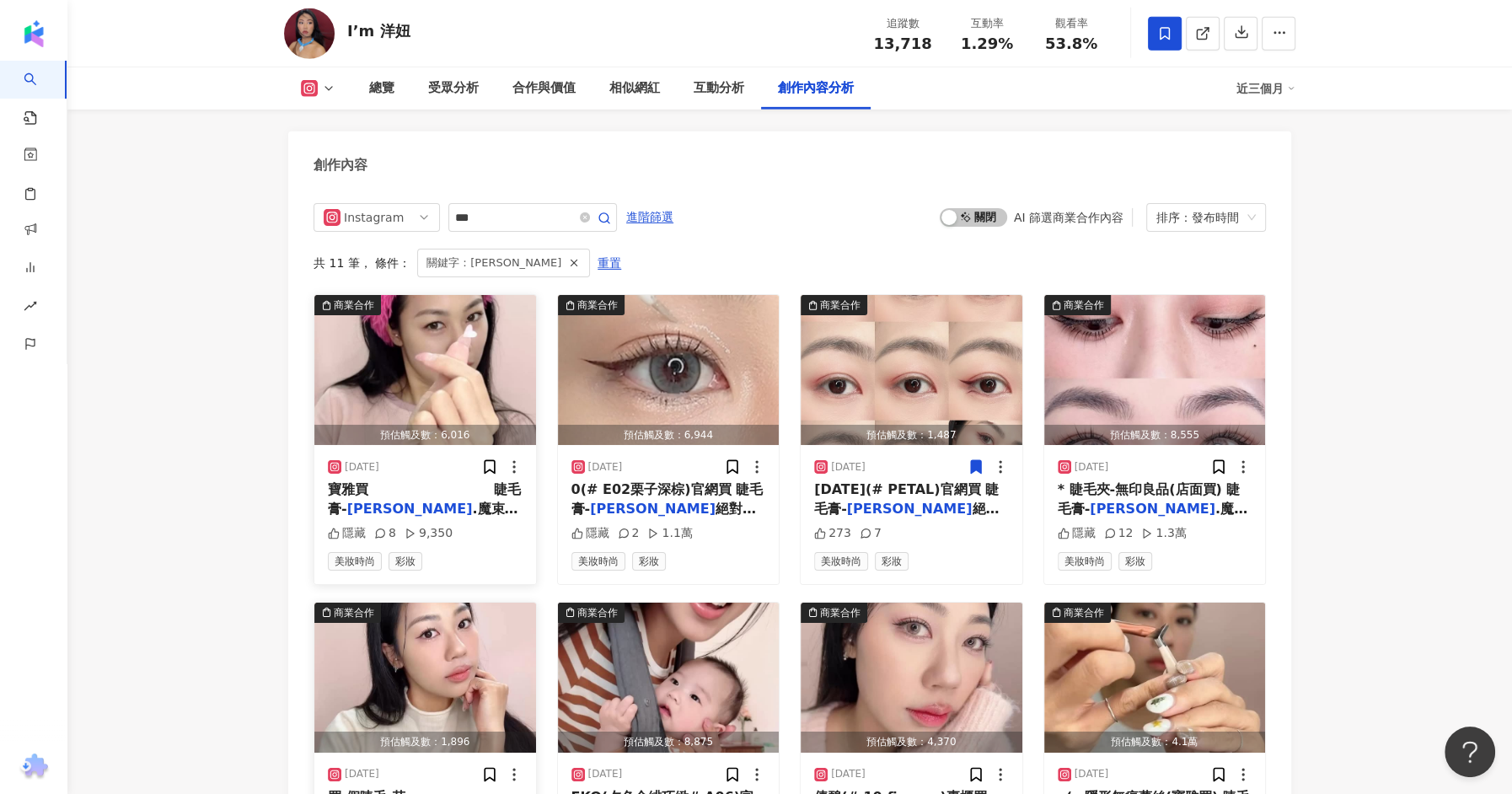
click at [431, 350] on img "button" at bounding box center [425, 370] width 222 height 150
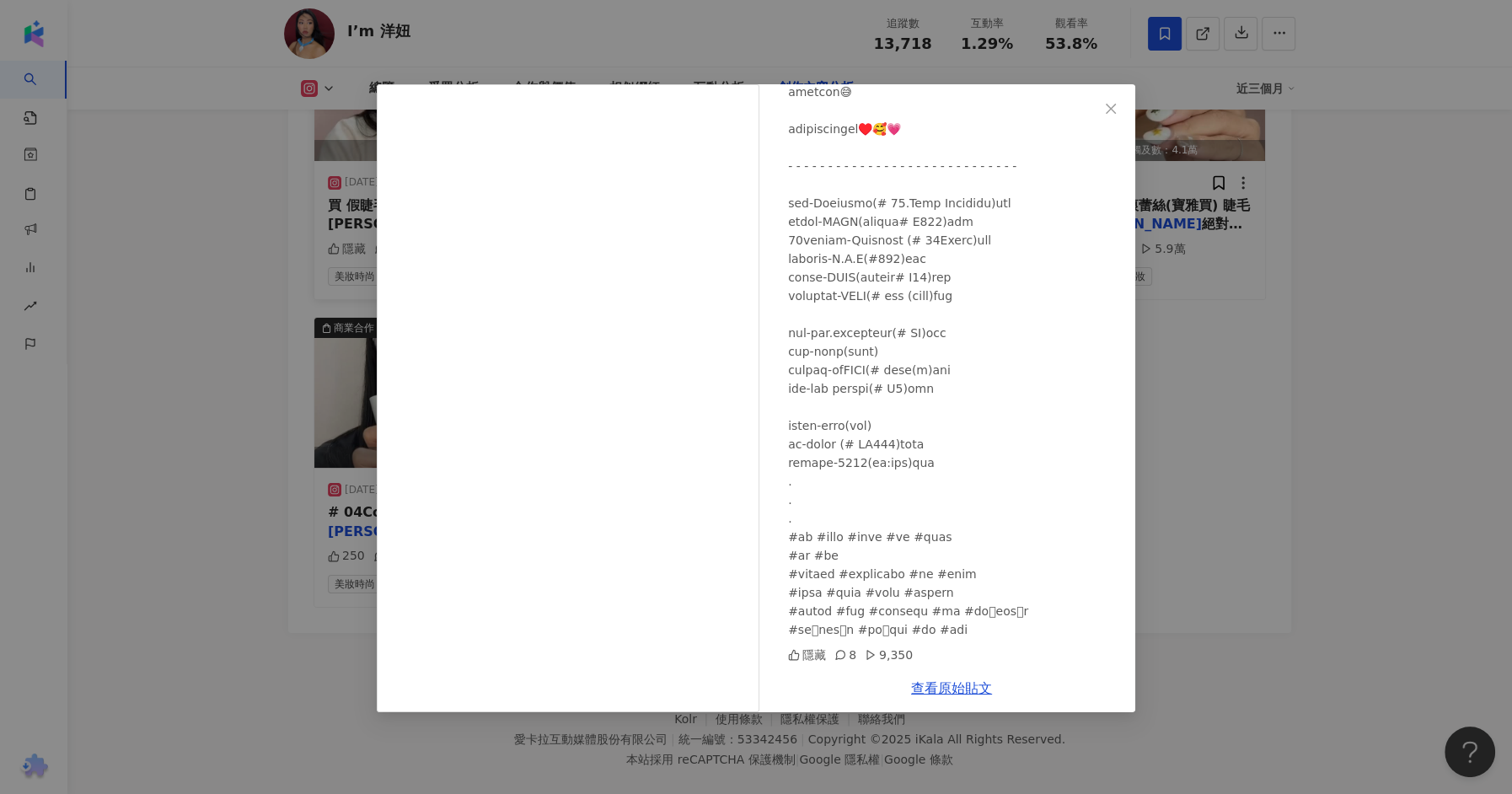
scroll to position [0, 0]
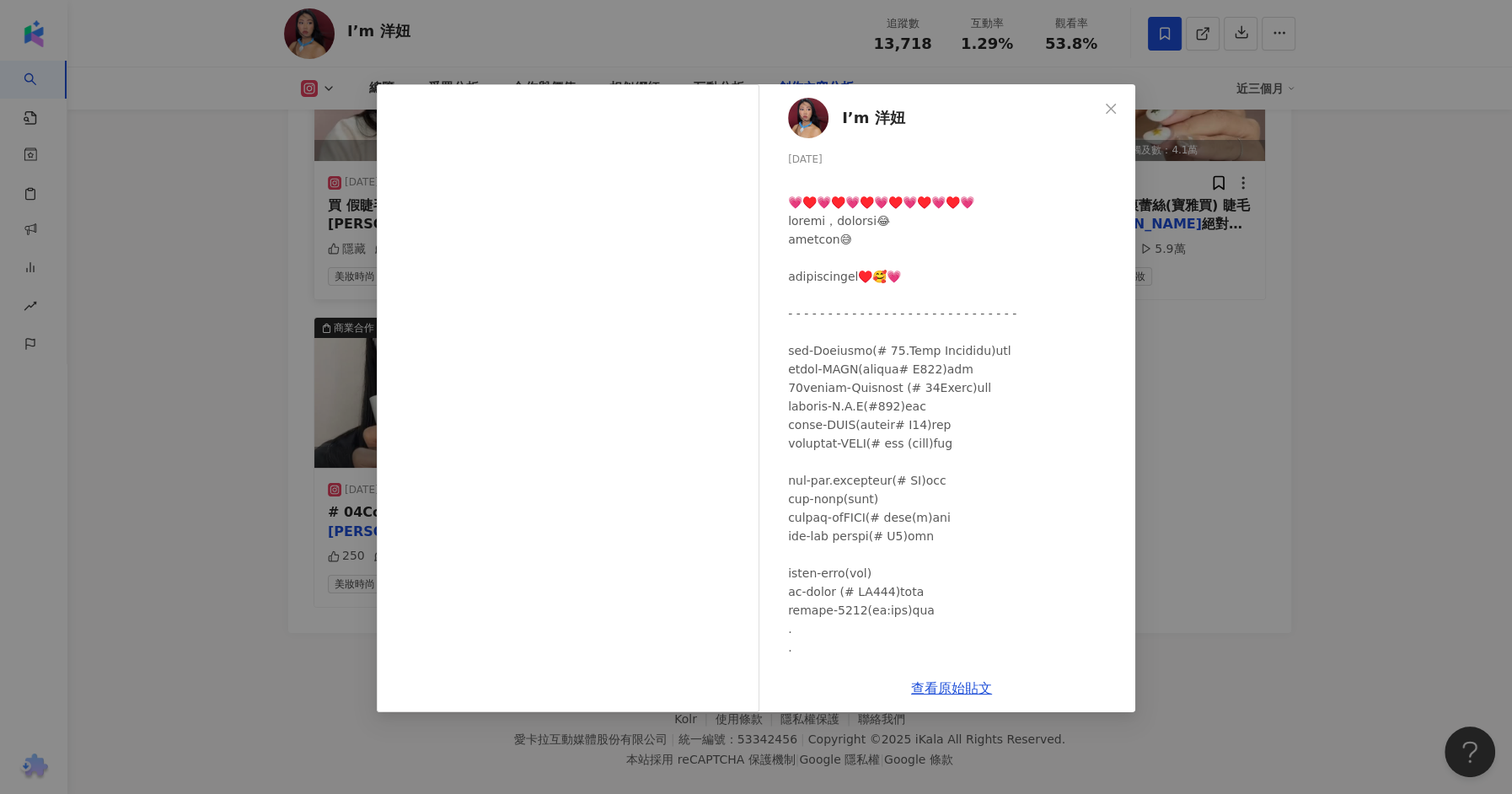
click at [1271, 362] on div "I’m 洋妞 2025/6/13 隱藏 8 9,350 查看原始貼文" at bounding box center [756, 397] width 1512 height 794
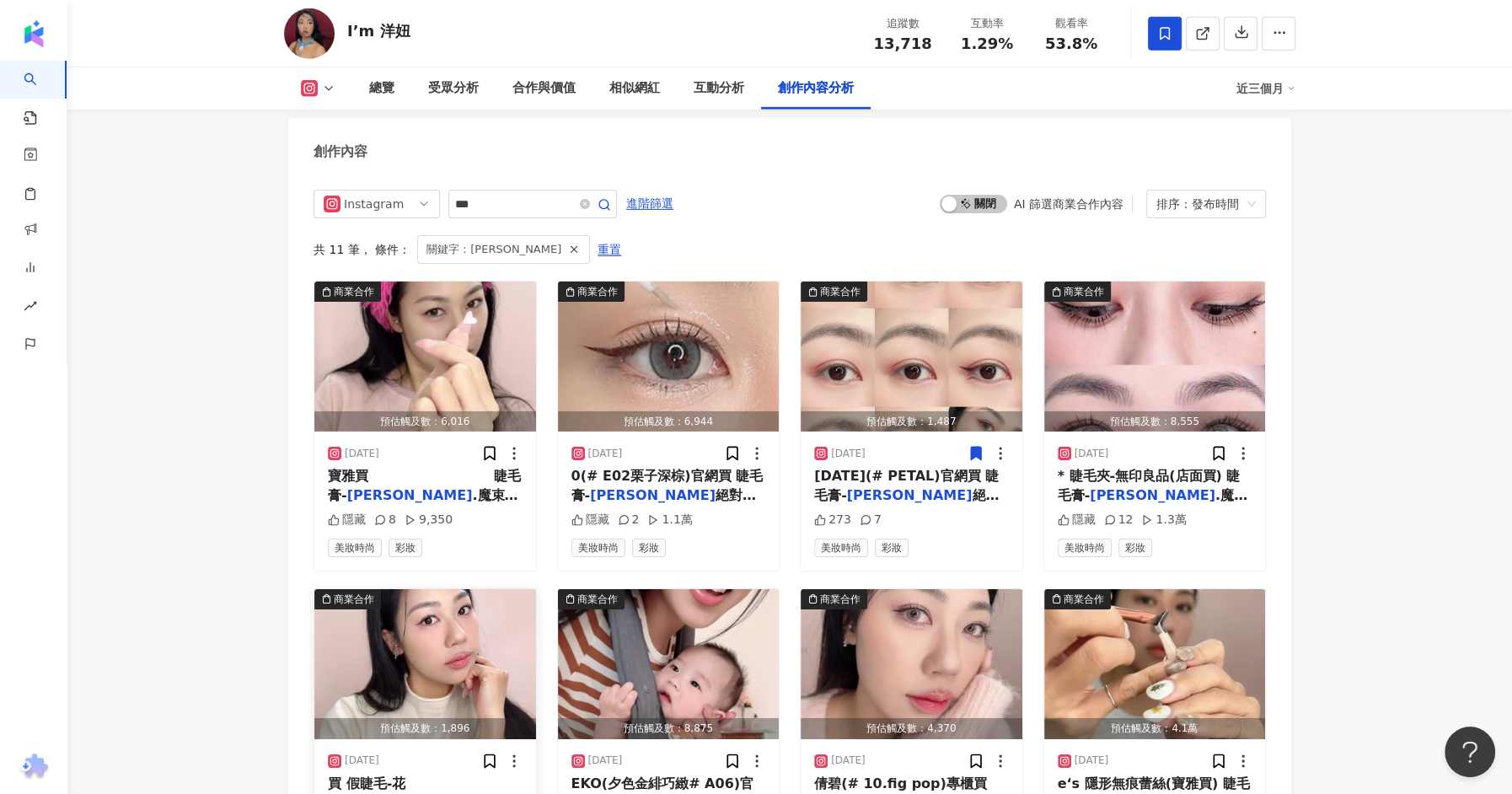
scroll to position [5130, 0]
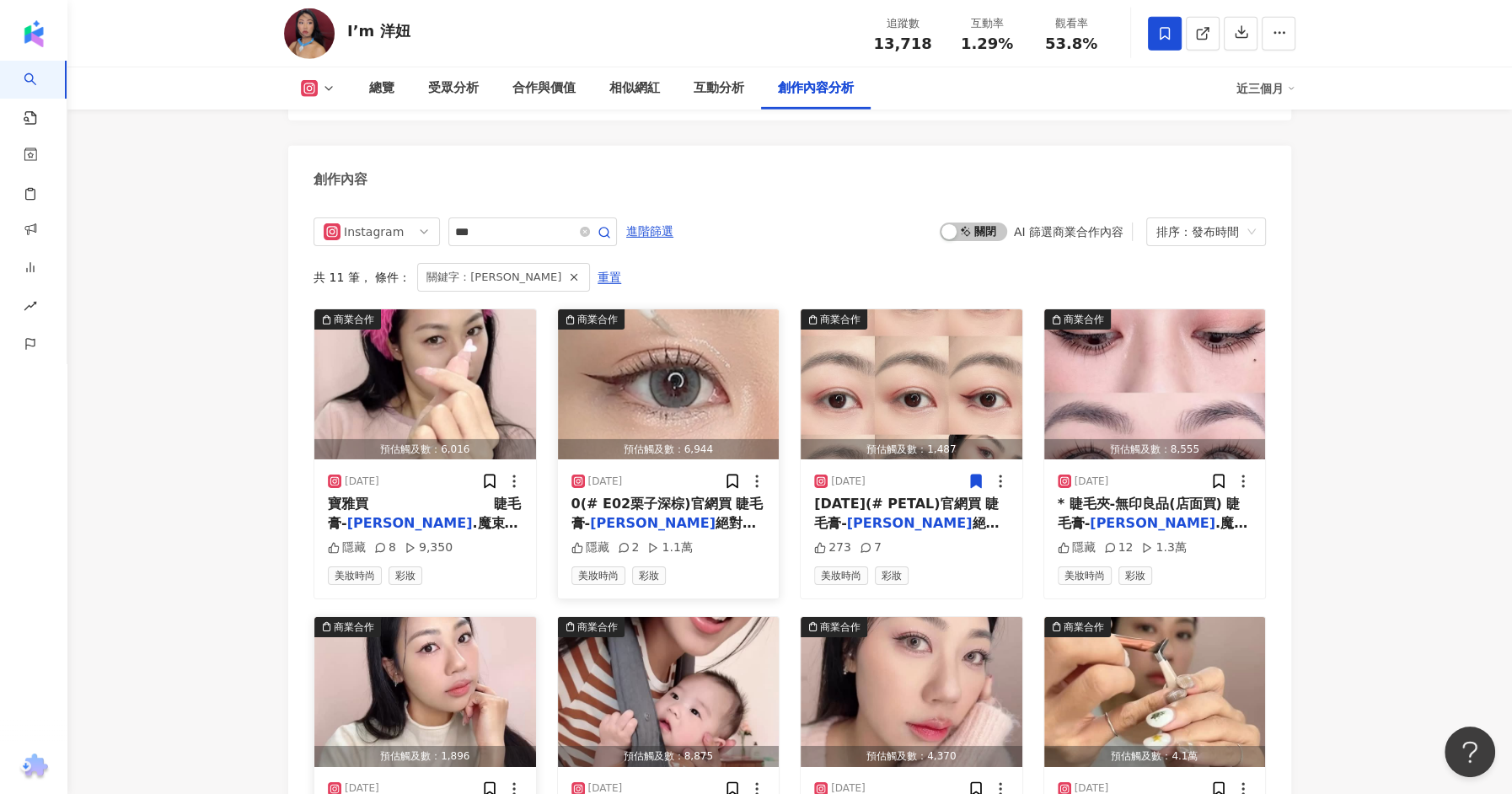
click at [656, 372] on img "button" at bounding box center [669, 385] width 222 height 150
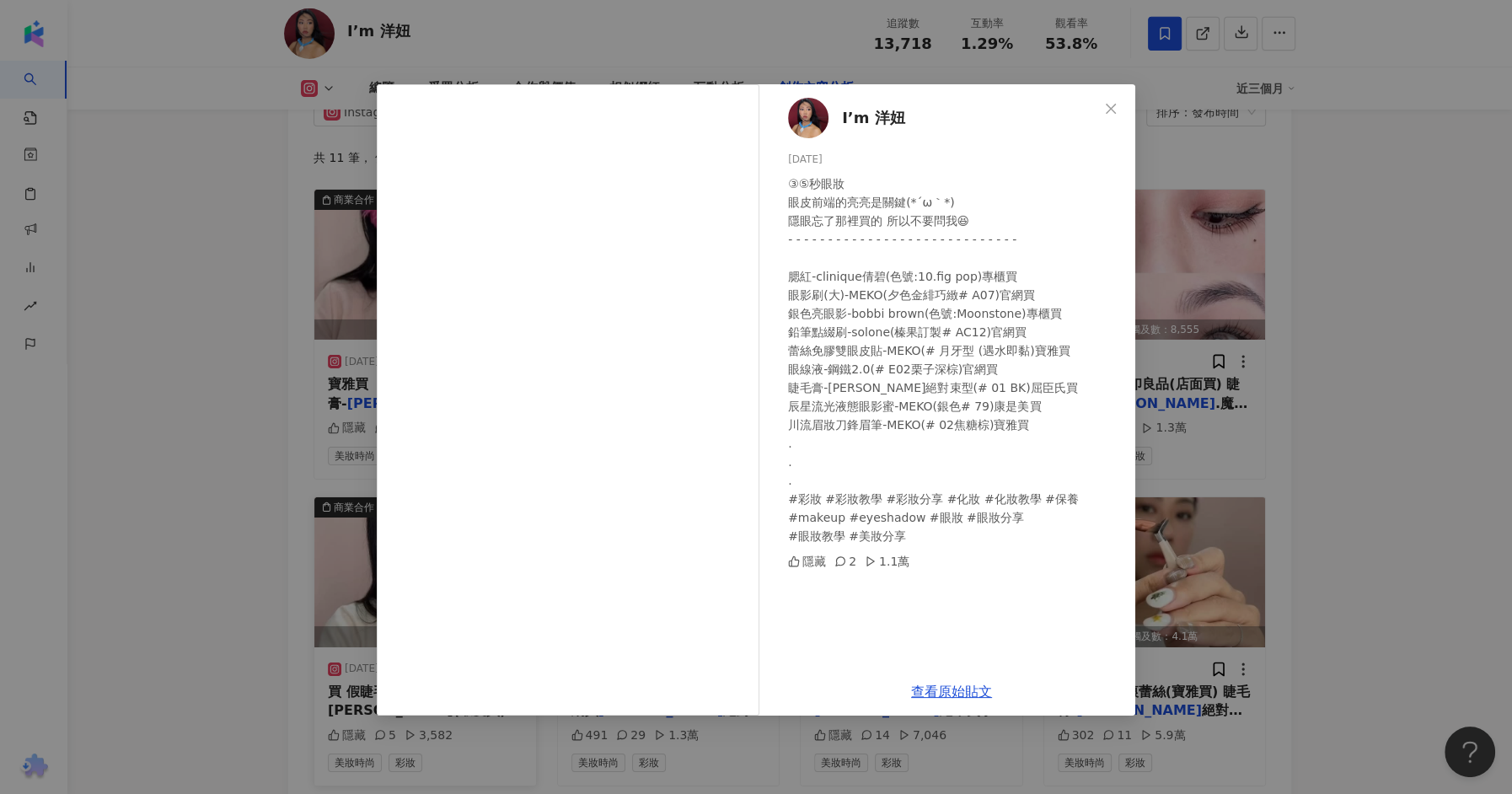
scroll to position [5255, 0]
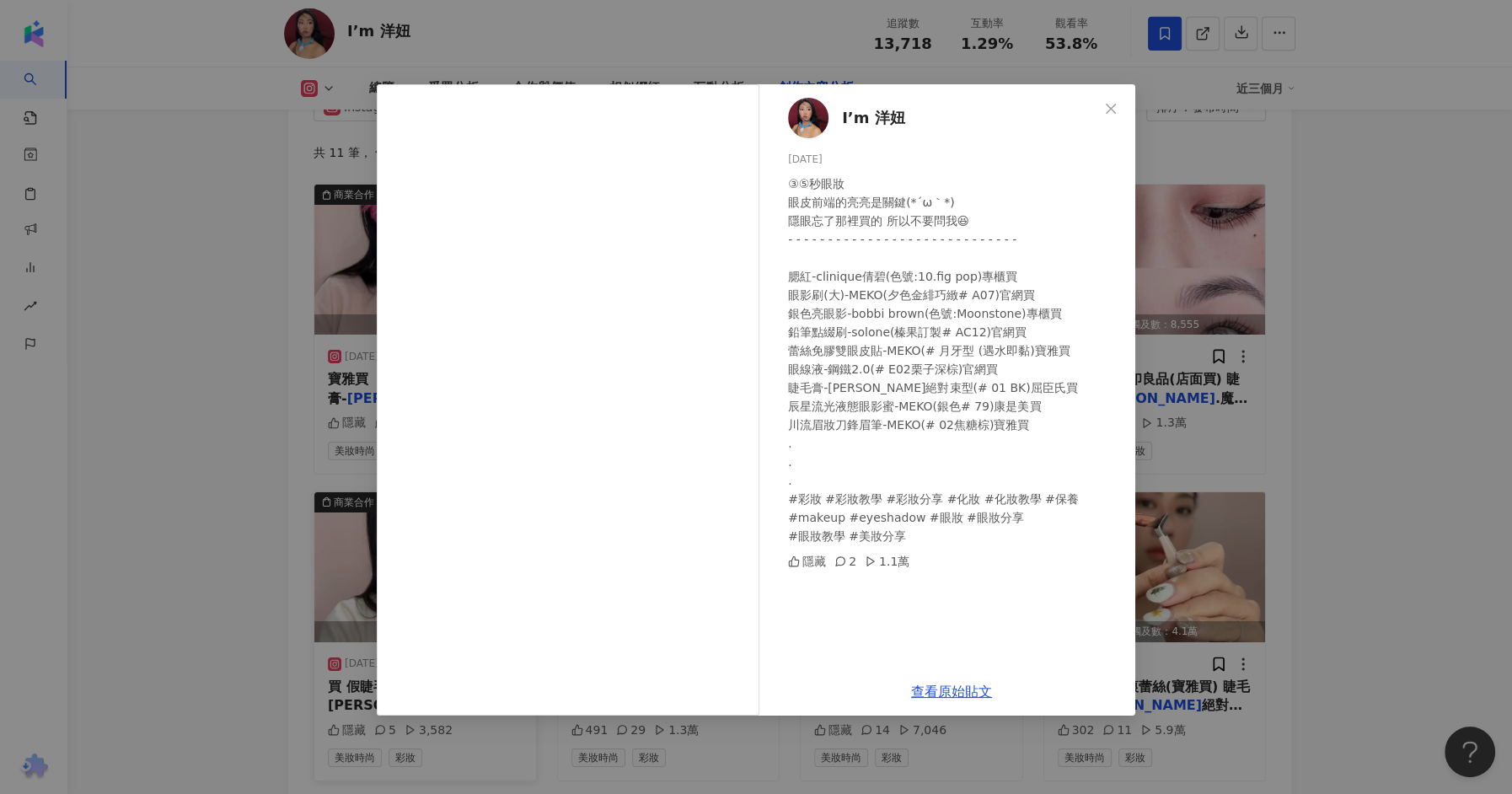
click at [281, 484] on div "I’m 洋妞 2025/5/12 ③⑤秒眼妝 眼皮前端的亮亮是關鍵(⁠*⁠´⁠ω⁠｀⁠*⁠) 隱眼忘了那裡買的 所以不要問我😆 - - - - - - - -…" at bounding box center [756, 397] width 1512 height 794
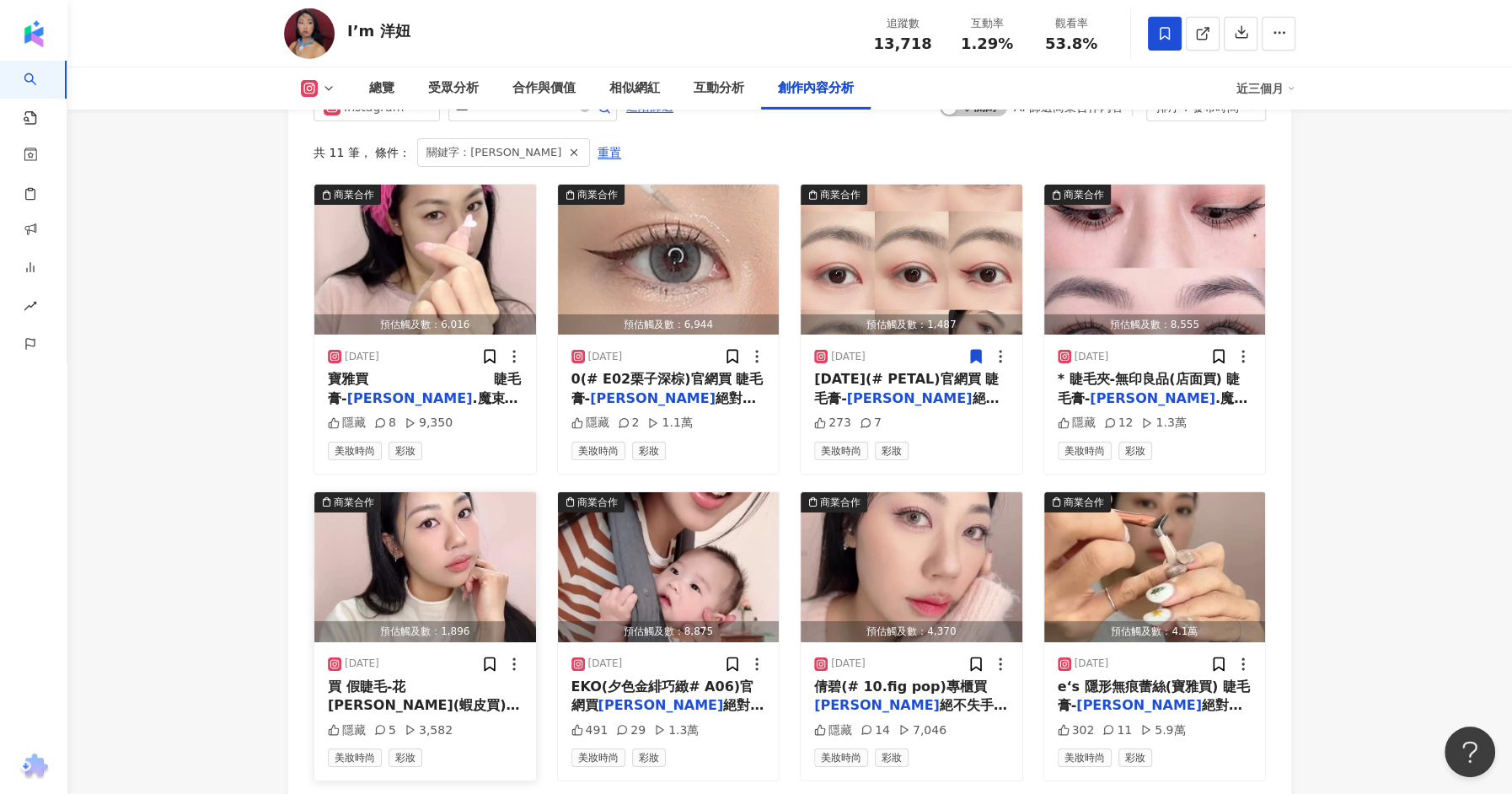
click at [401, 540] on img "button" at bounding box center [425, 567] width 222 height 150
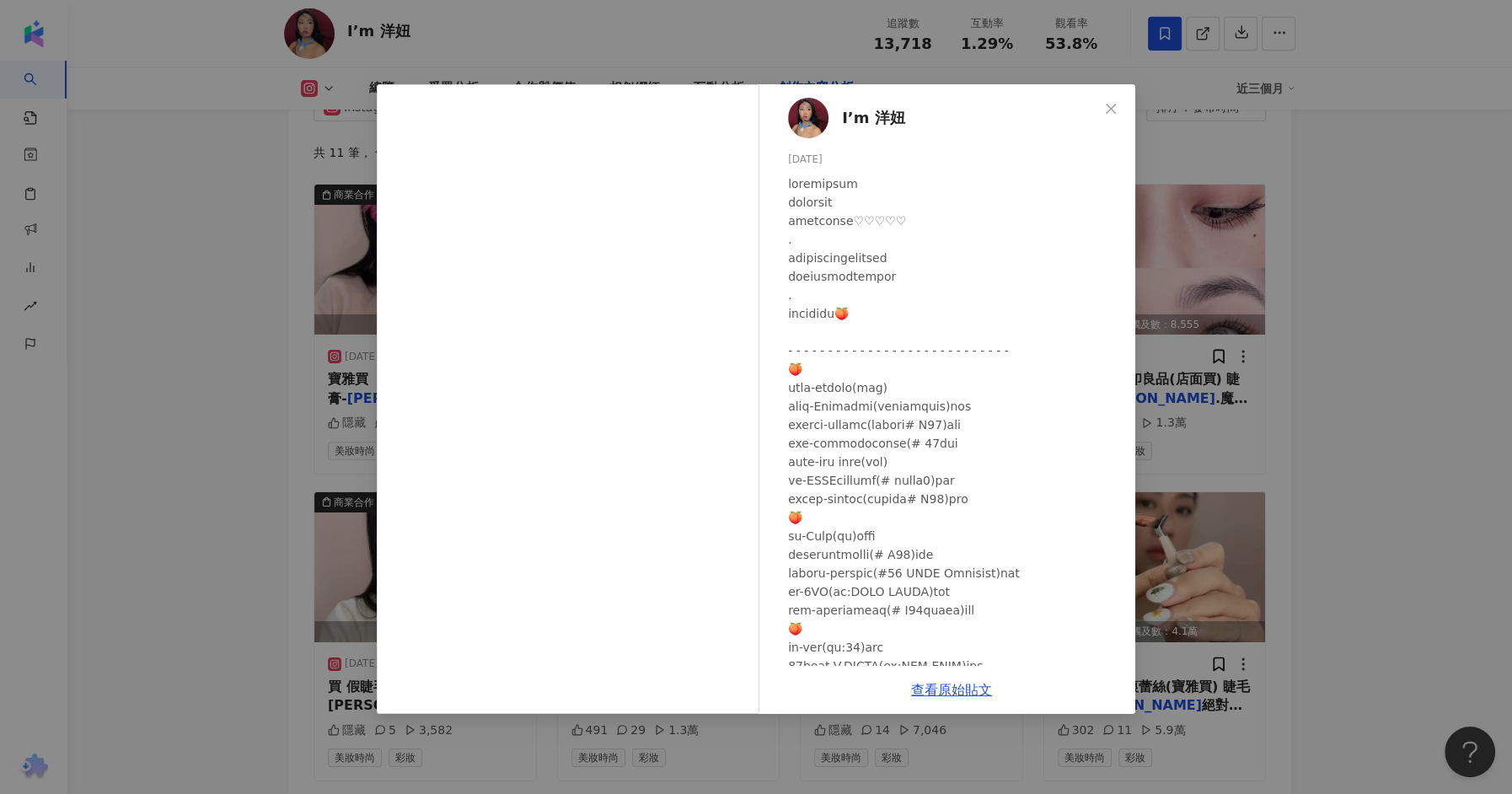
click at [173, 416] on div "I’m 洋妞 2025/2/27 隱藏 5 3,582 查看原始貼文" at bounding box center [756, 397] width 1512 height 794
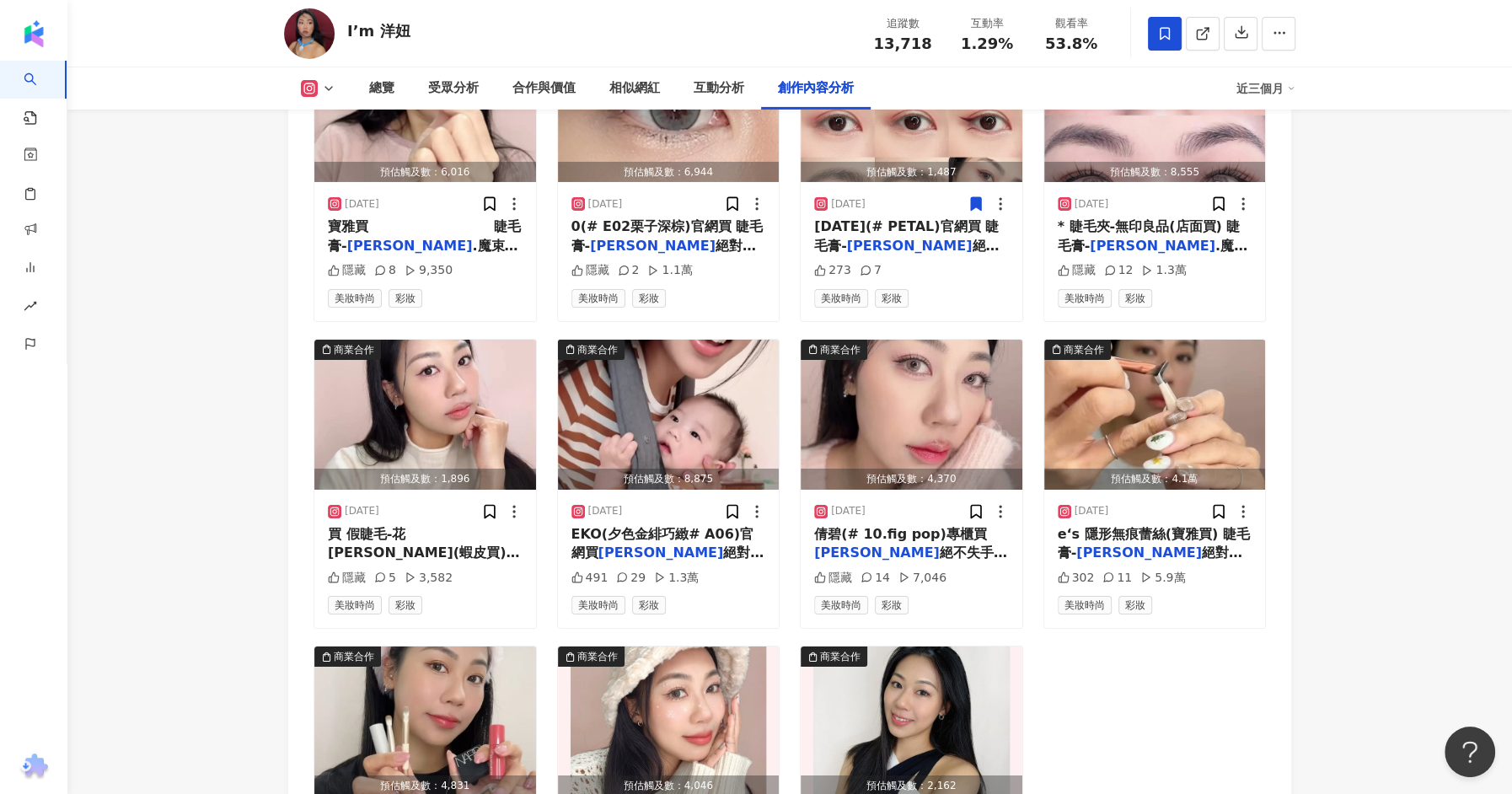
scroll to position [5640, 0]
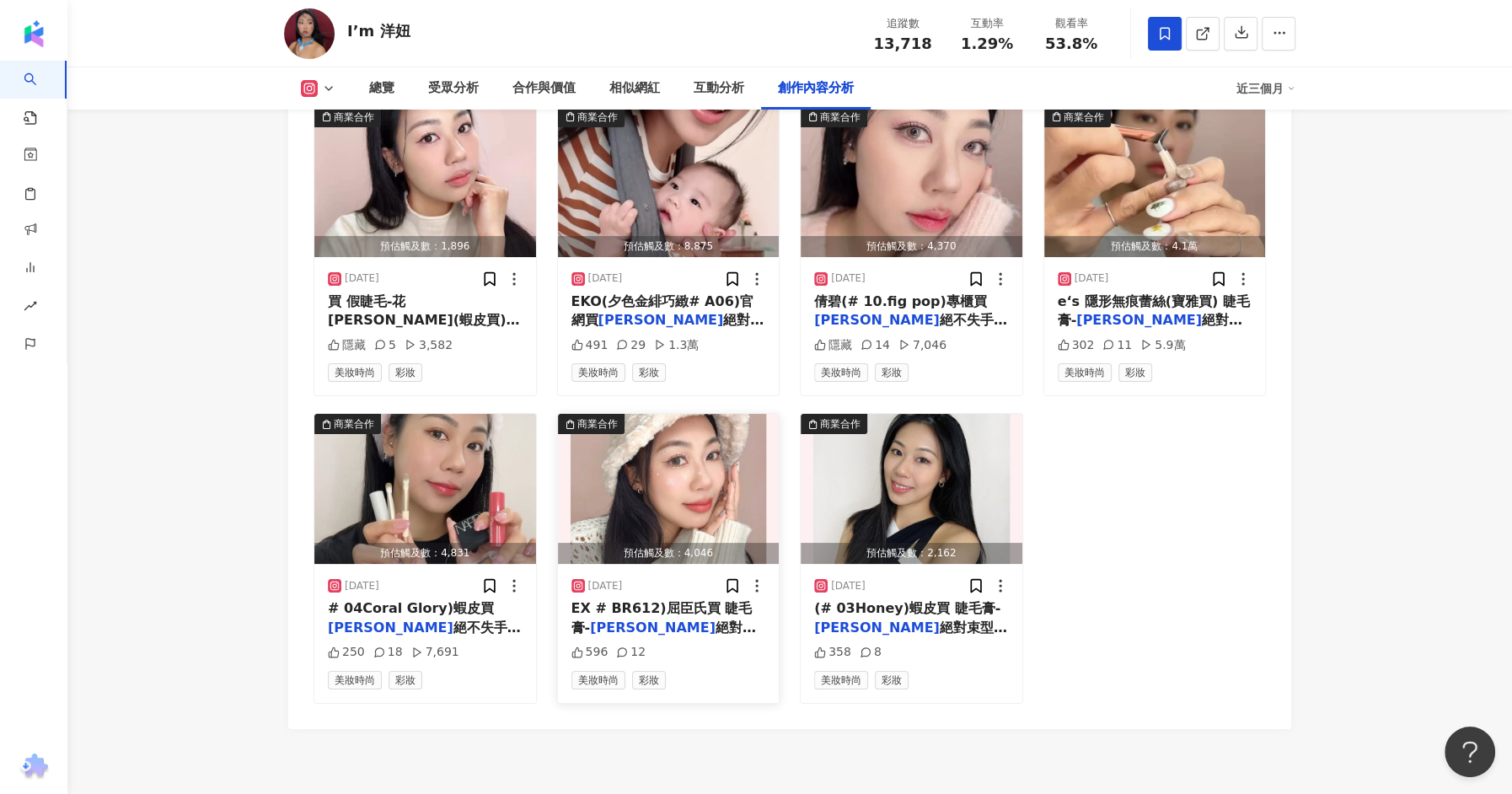
click at [722, 414] on img "button" at bounding box center [669, 489] width 222 height 150
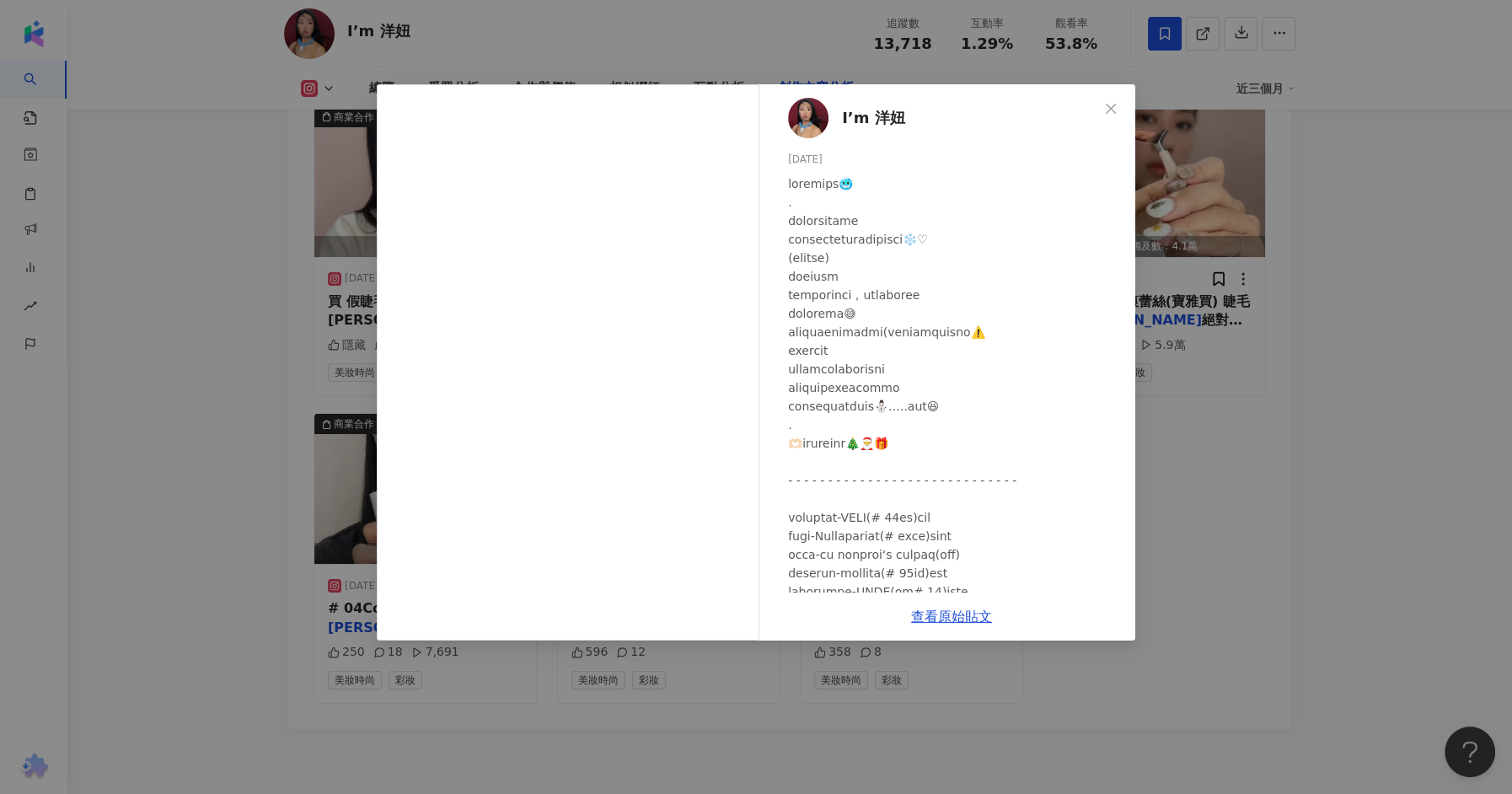
click at [246, 451] on div "I’m 洋妞 2024/12/25 596 12 查看原始貼文" at bounding box center [756, 397] width 1512 height 794
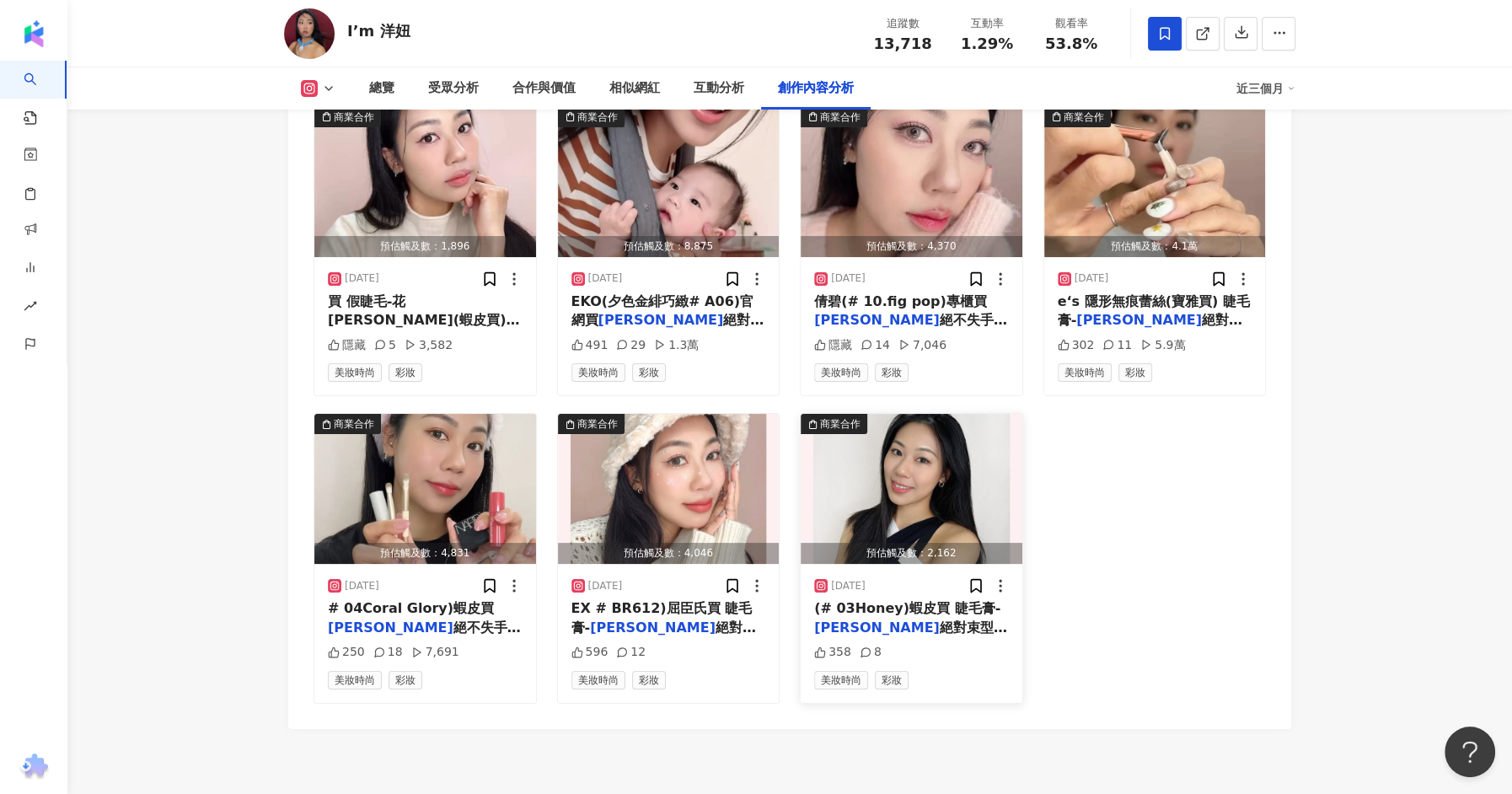
click at [967, 443] on img "button" at bounding box center [912, 489] width 222 height 150
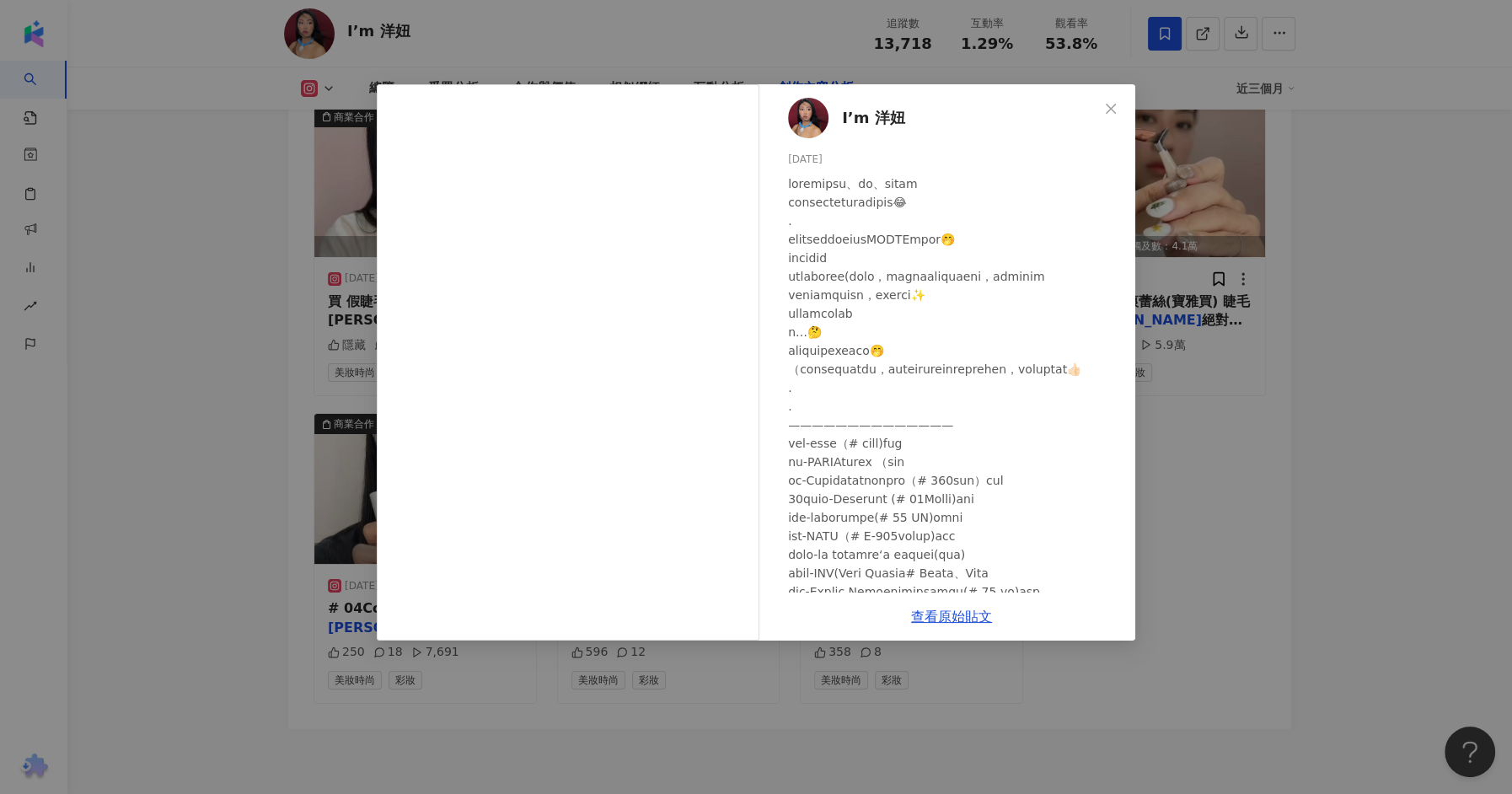
click at [1278, 386] on div "I’m 洋妞 2024/11/7 358 8 查看原始貼文" at bounding box center [756, 397] width 1512 height 794
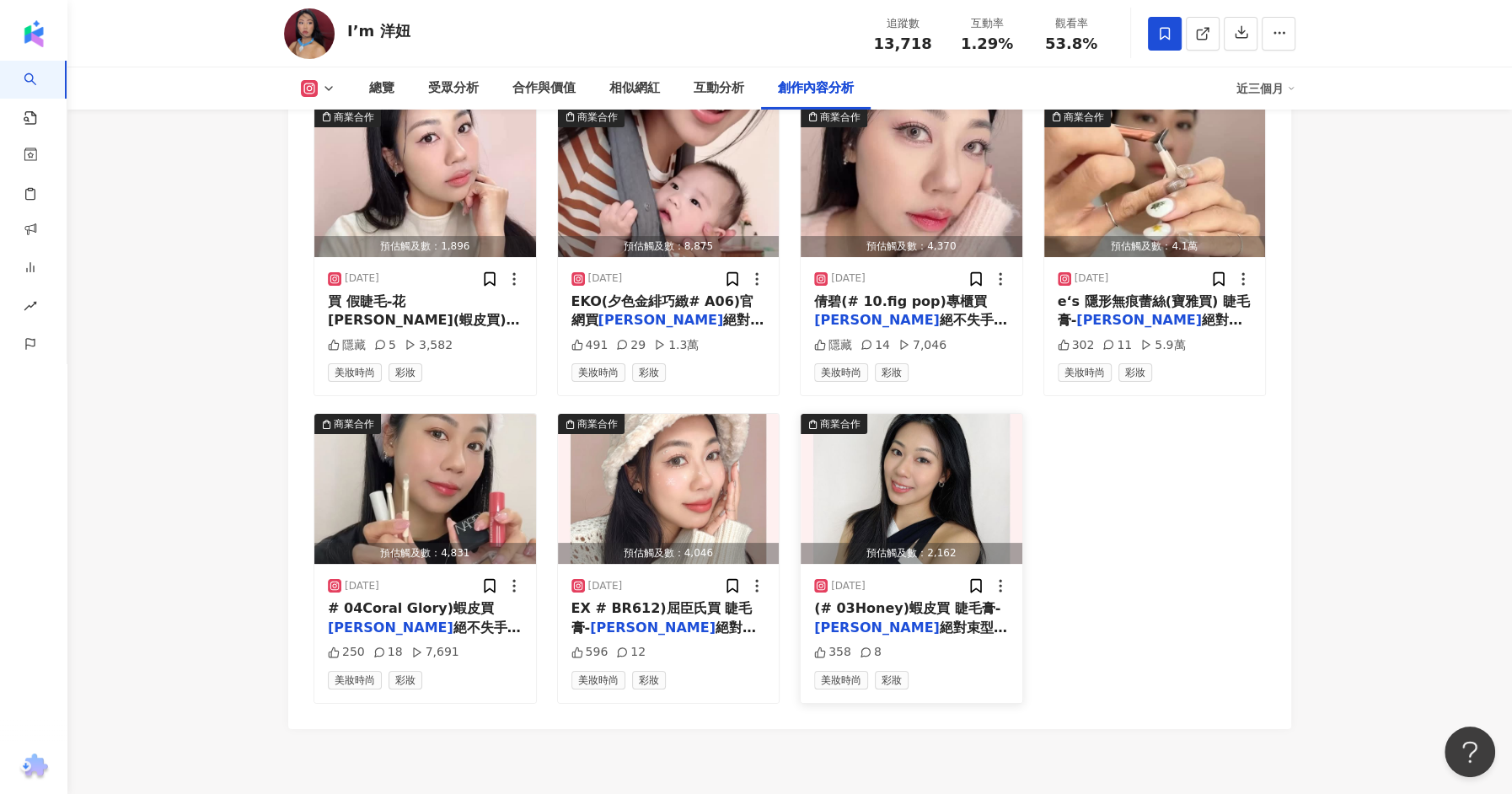
click at [845, 480] on img "button" at bounding box center [912, 489] width 222 height 150
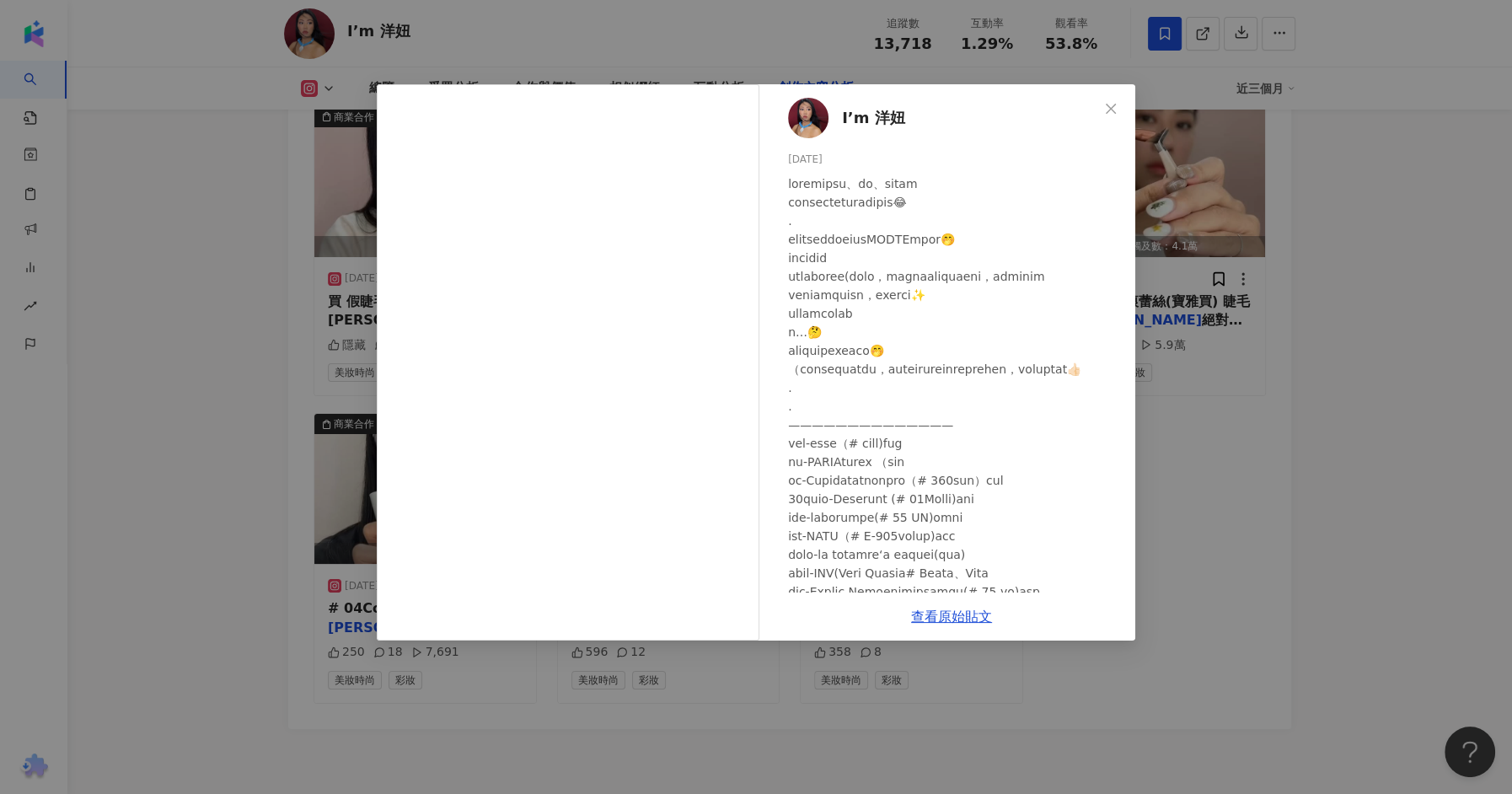
click at [199, 492] on div "I’m 洋妞 2024/11/7 358 8 查看原始貼文" at bounding box center [756, 397] width 1512 height 794
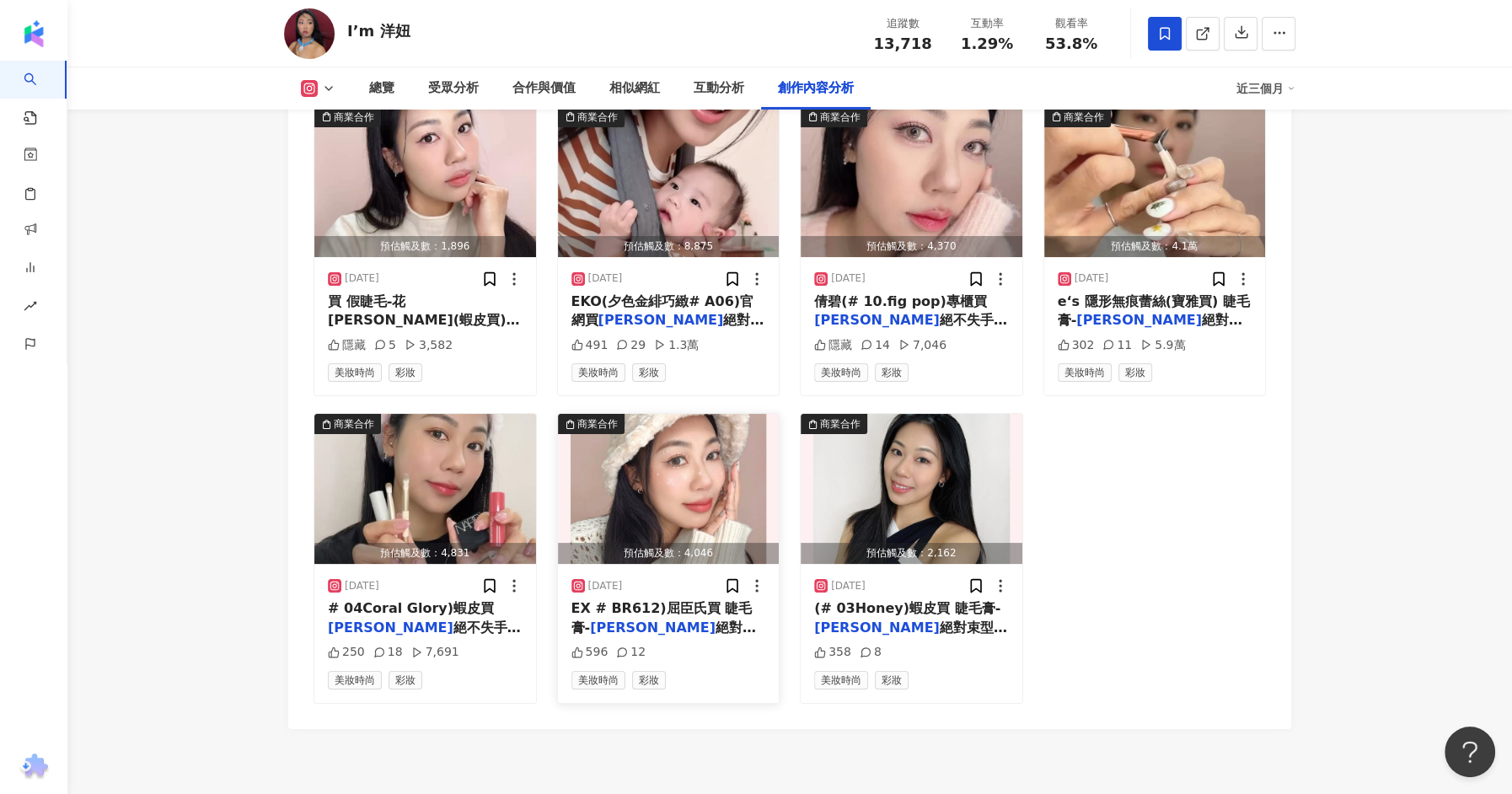
click at [719, 426] on img "button" at bounding box center [669, 489] width 222 height 150
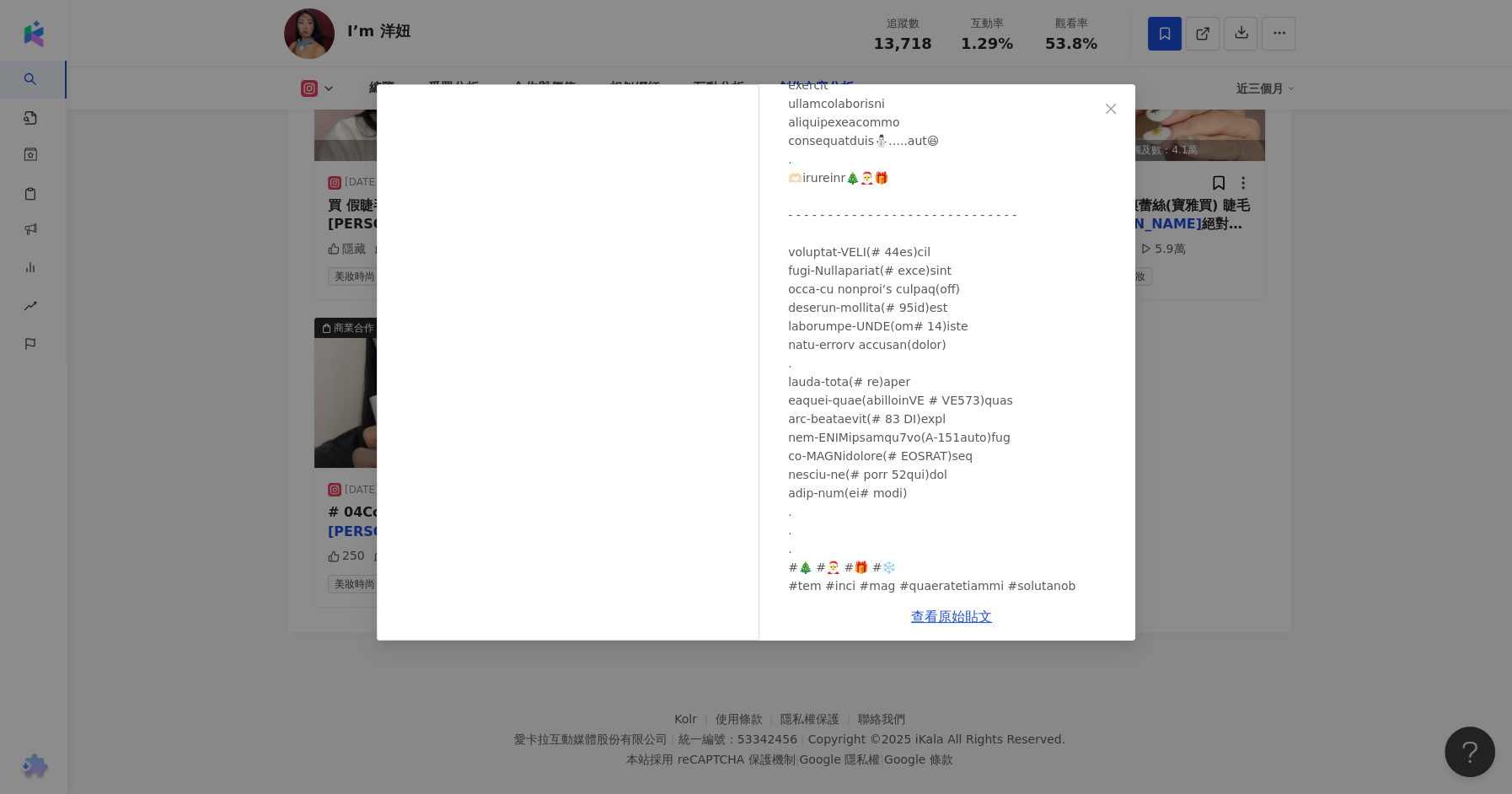
scroll to position [267, 0]
click at [193, 502] on div "I’m 洋妞 2024/12/25 596 12 查看原始貼文" at bounding box center [756, 397] width 1512 height 794
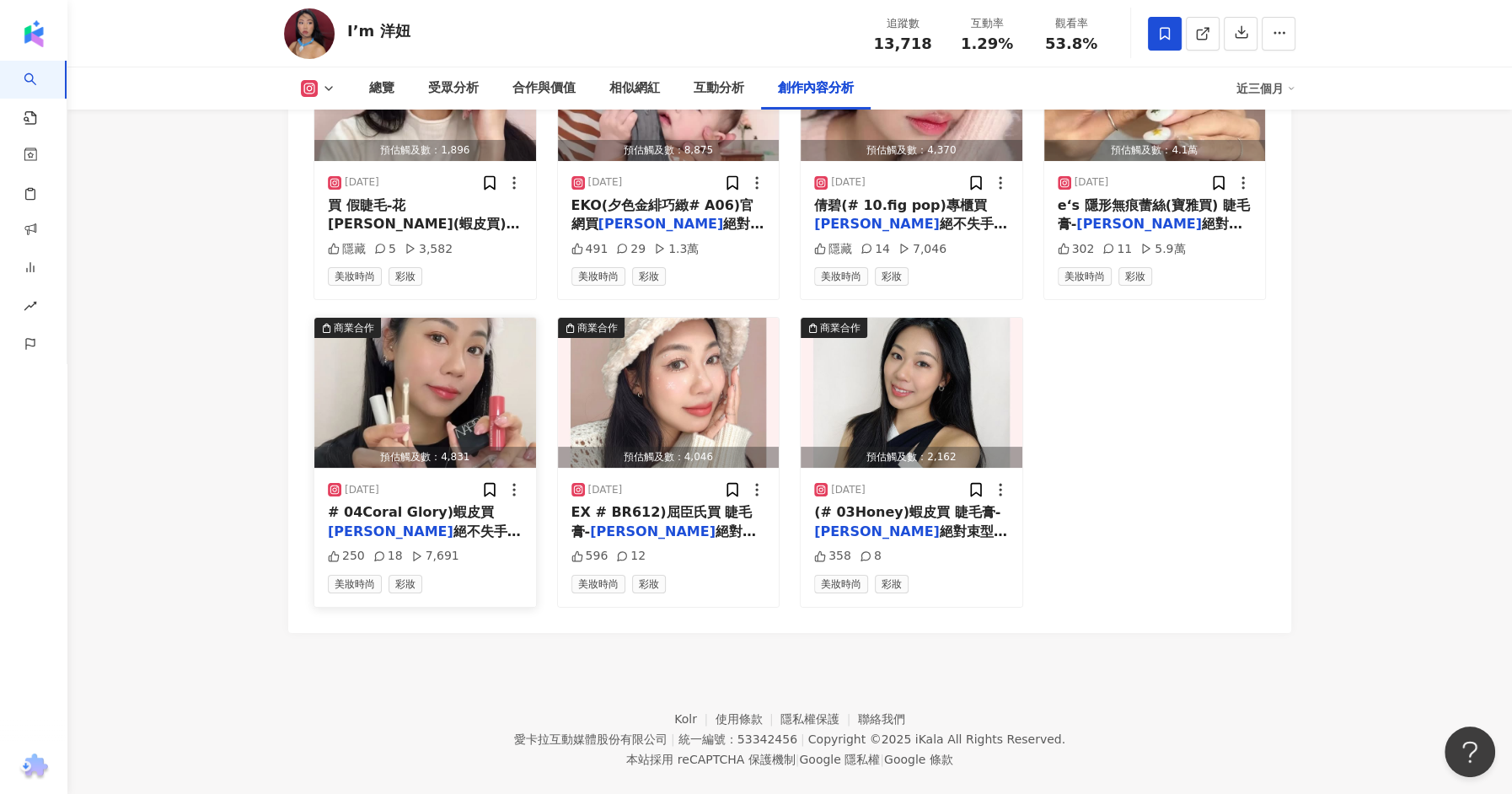
click at [458, 391] on img "button" at bounding box center [425, 392] width 222 height 150
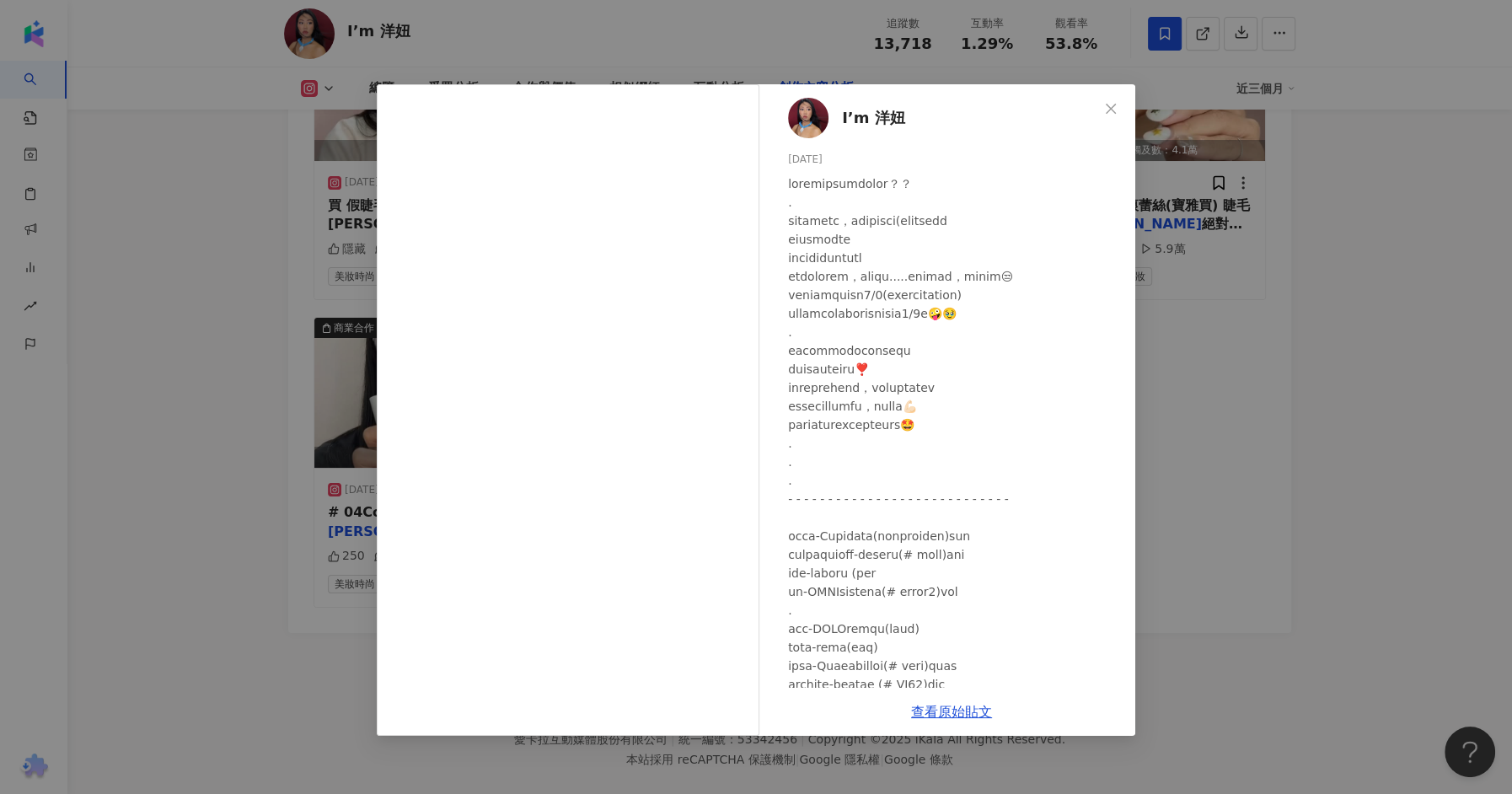
click at [244, 378] on div "I’m 洋妞 2025/1/27 250 18 7,691 查看原始貼文" at bounding box center [756, 397] width 1512 height 794
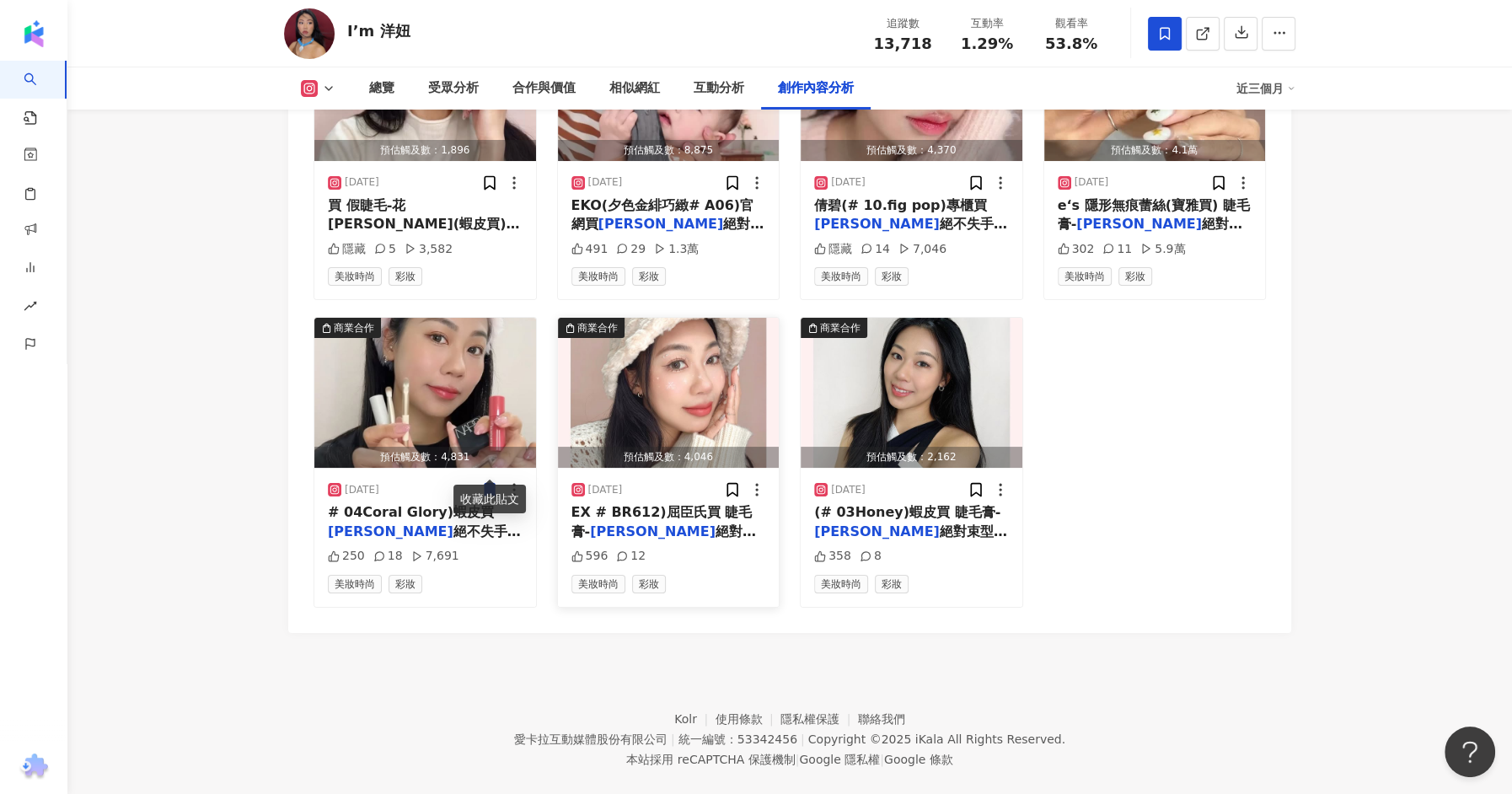
click at [671, 504] on span "EX # BR612)屈臣氏買 睫毛膏-" at bounding box center [662, 521] width 182 height 34
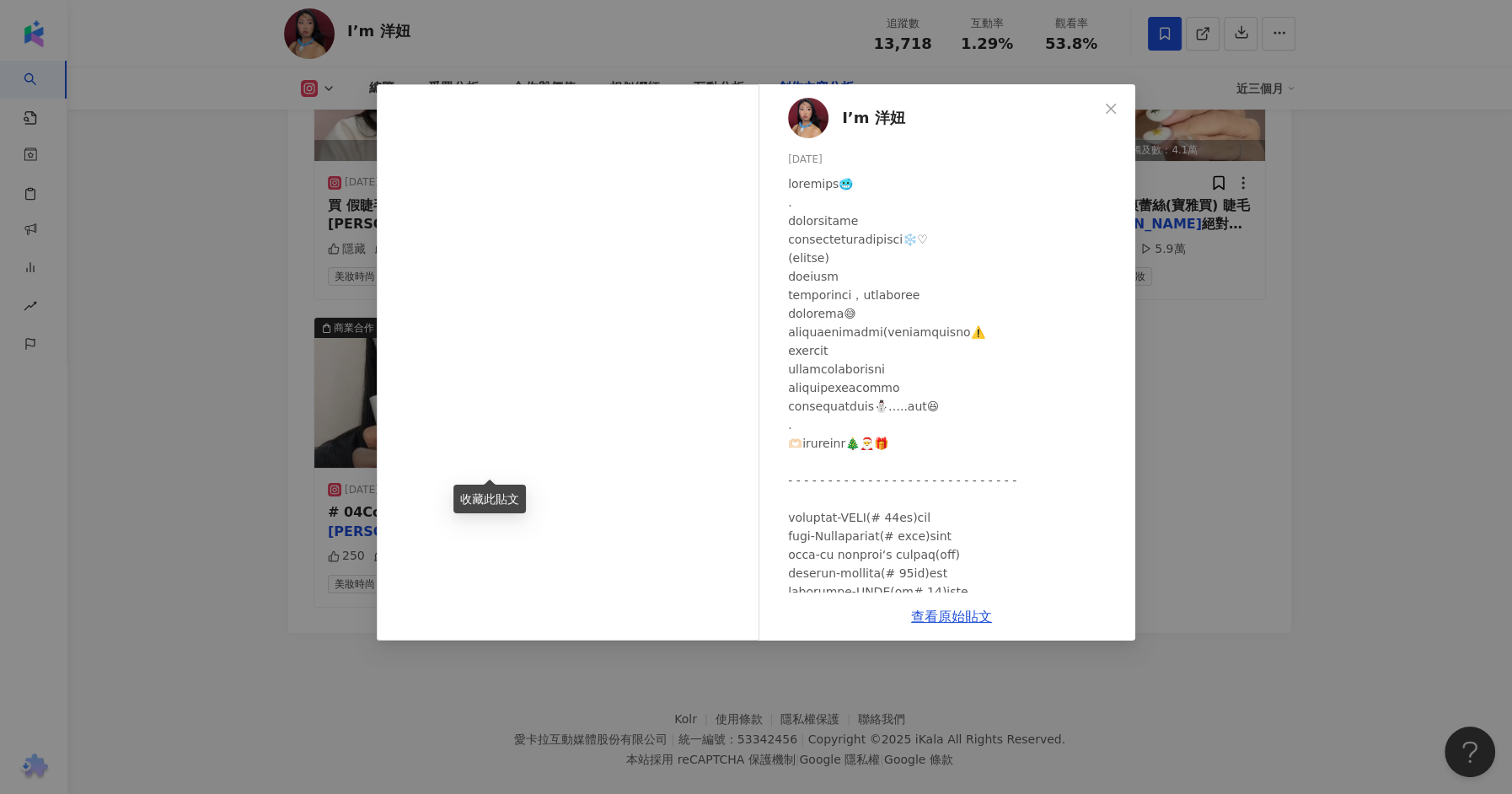
click at [1250, 489] on div "I’m 洋妞 2024/12/25 596 12 查看原始貼文" at bounding box center [756, 397] width 1512 height 794
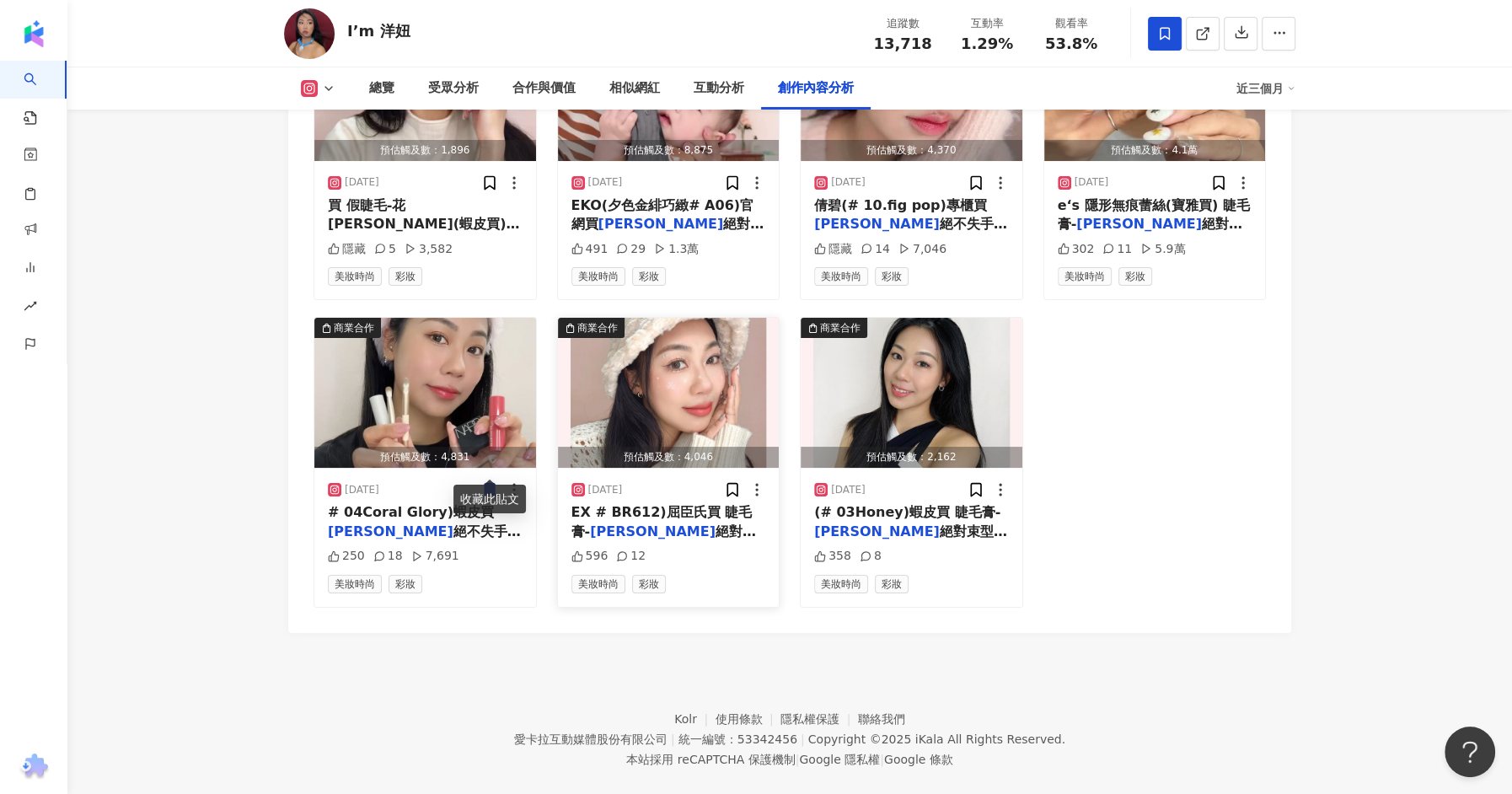
click at [633, 477] on div "2024/12/25 EX # BR612)屈臣氏買 睫毛膏- 艾杜紗 絕對束型睫毛(# 01 BK)屈臣 596 12 美妝時尚 彩妝" at bounding box center [669, 537] width 222 height 138
click at [679, 363] on img "button" at bounding box center [669, 392] width 222 height 150
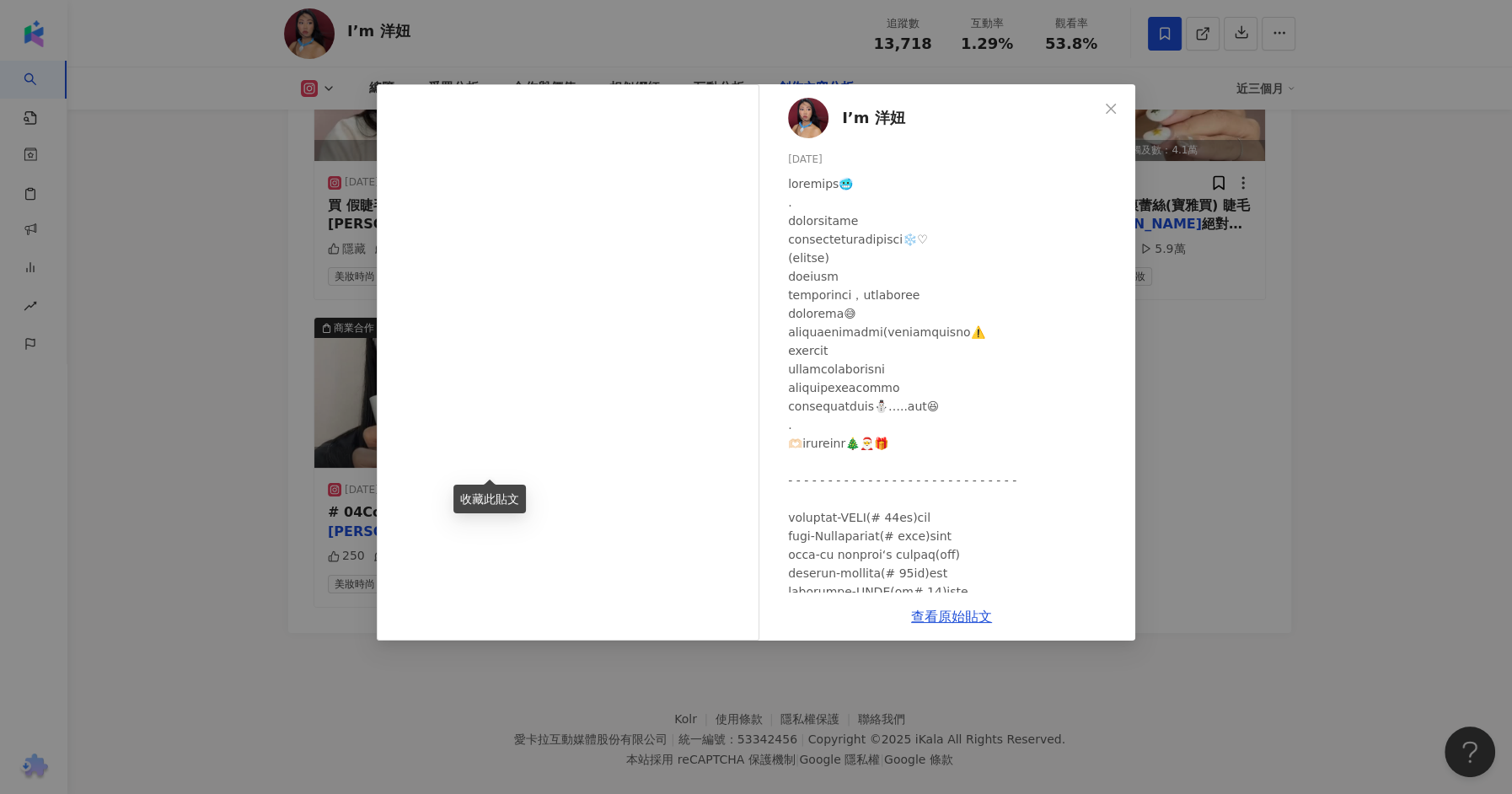
click at [926, 600] on div "查看原始貼文" at bounding box center [951, 617] width 367 height 48
click at [932, 618] on link "查看原始貼文" at bounding box center [952, 616] width 81 height 16
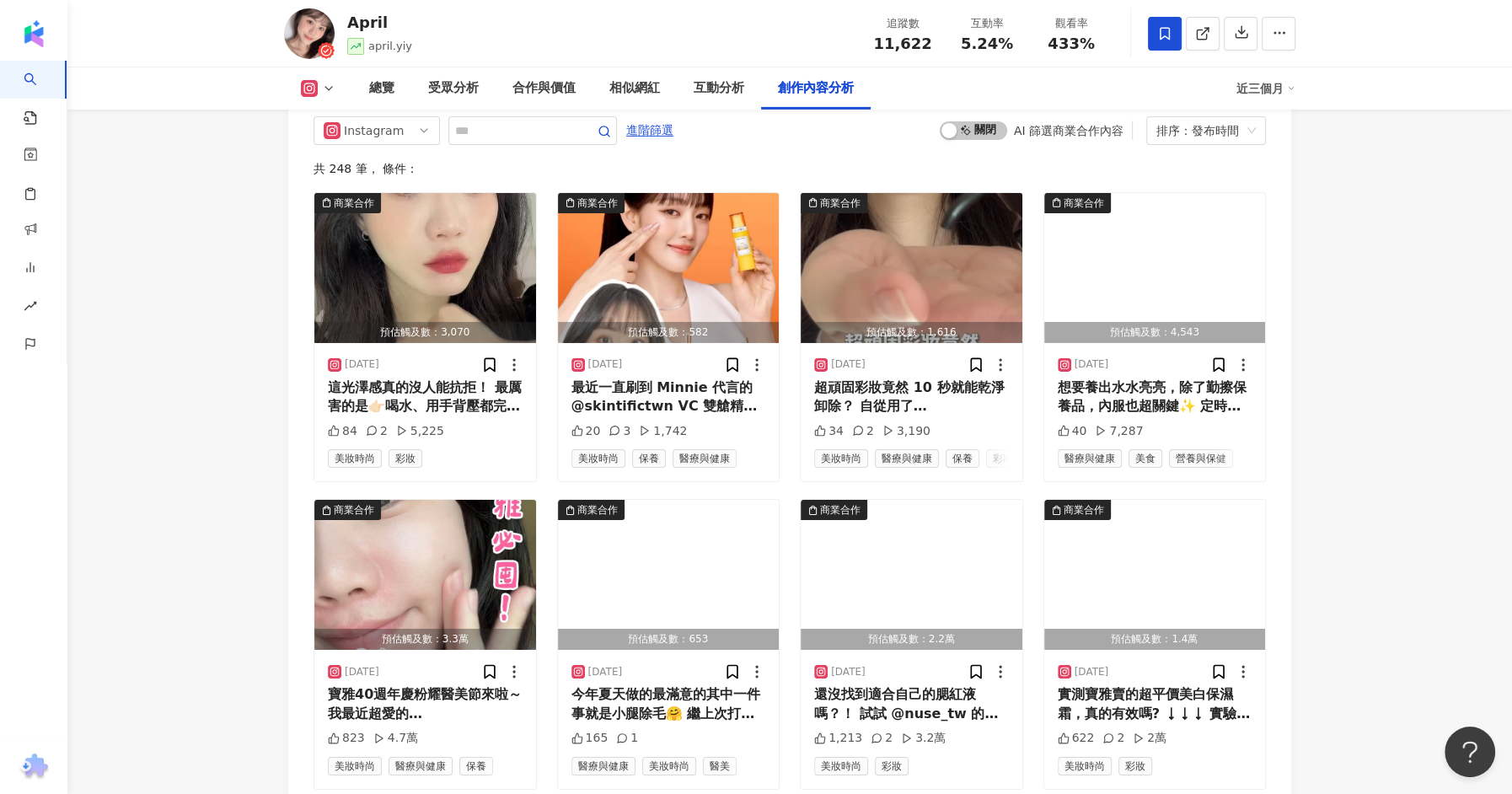
scroll to position [5294, 0]
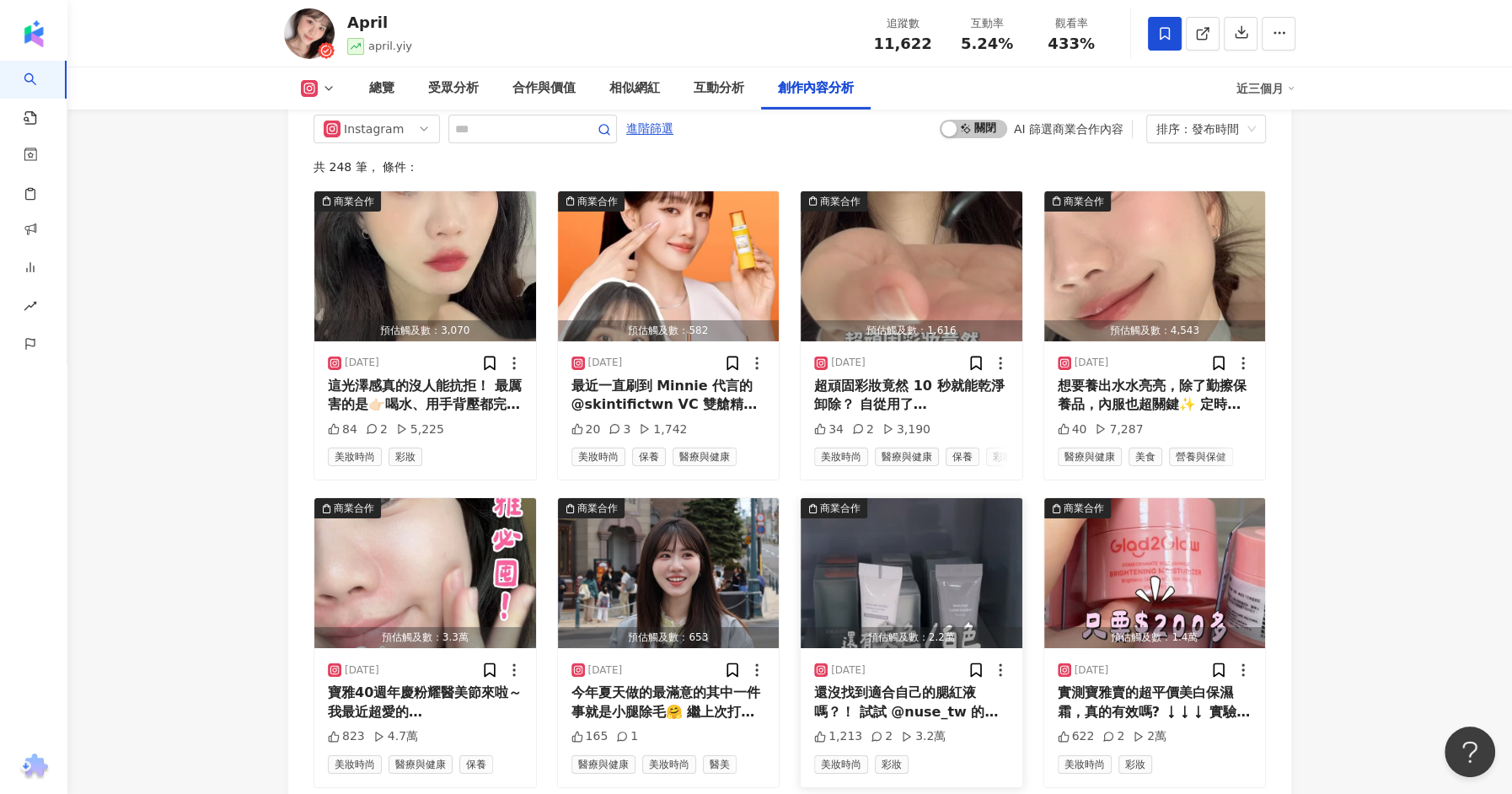
click at [923, 683] on div "還沒找到適合自己的腮紅液嗎？！ 試試 @nuse_tw 的慕斯腮紅！想怎麼調整隨心所欲 灰色/白色的腮紅液第一次看到👀沒想到用處超讚 一支腮紅直接變化出無限多…" at bounding box center [911, 702] width 194 height 38
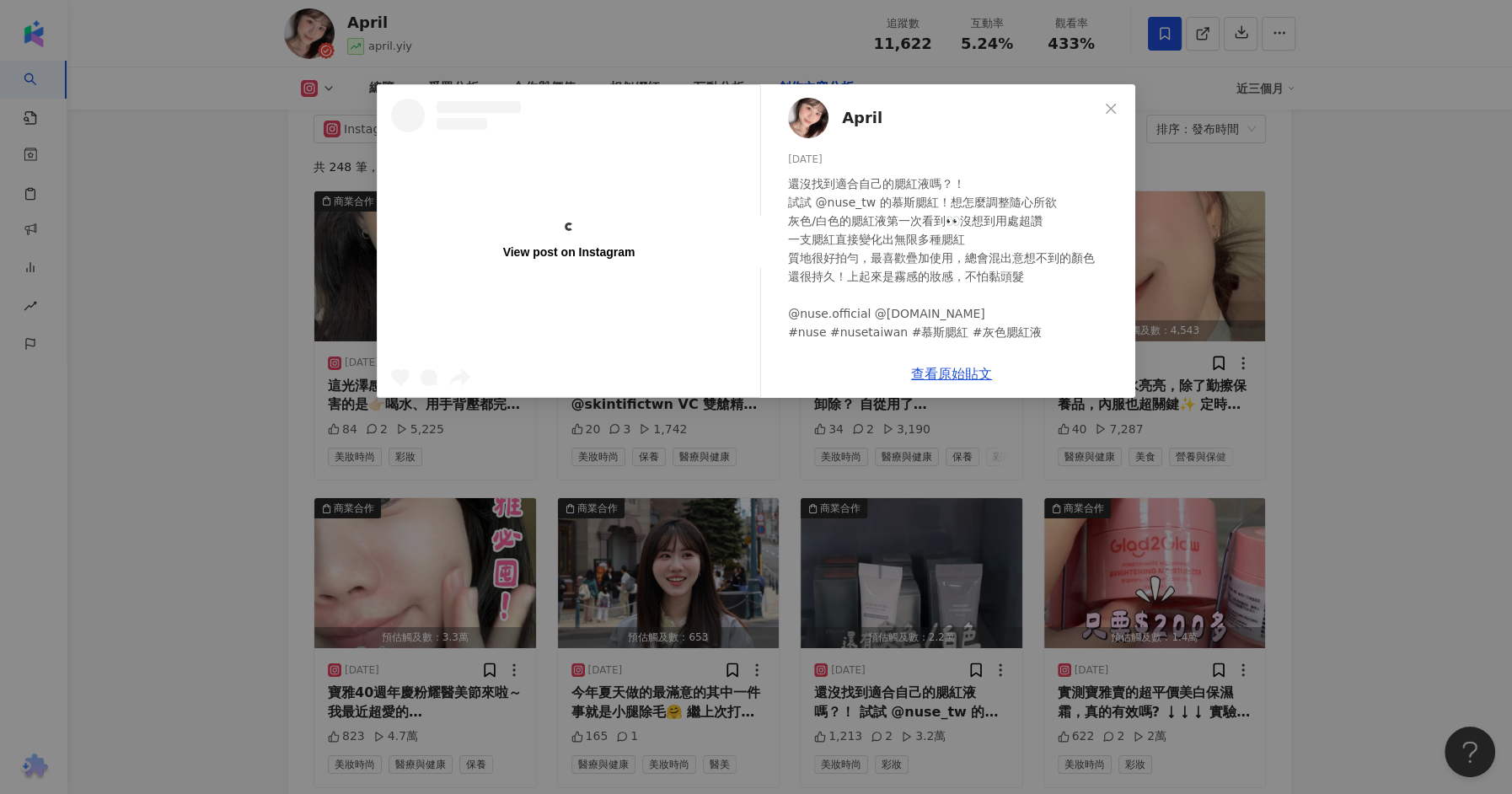
click at [1227, 286] on div "View post on Instagram April 2025/8/24 還沒找到適合自己的腮紅液嗎？！ 試試 @nuse_tw 的慕斯腮紅！想怎麼調整隨…" at bounding box center [756, 397] width 1512 height 794
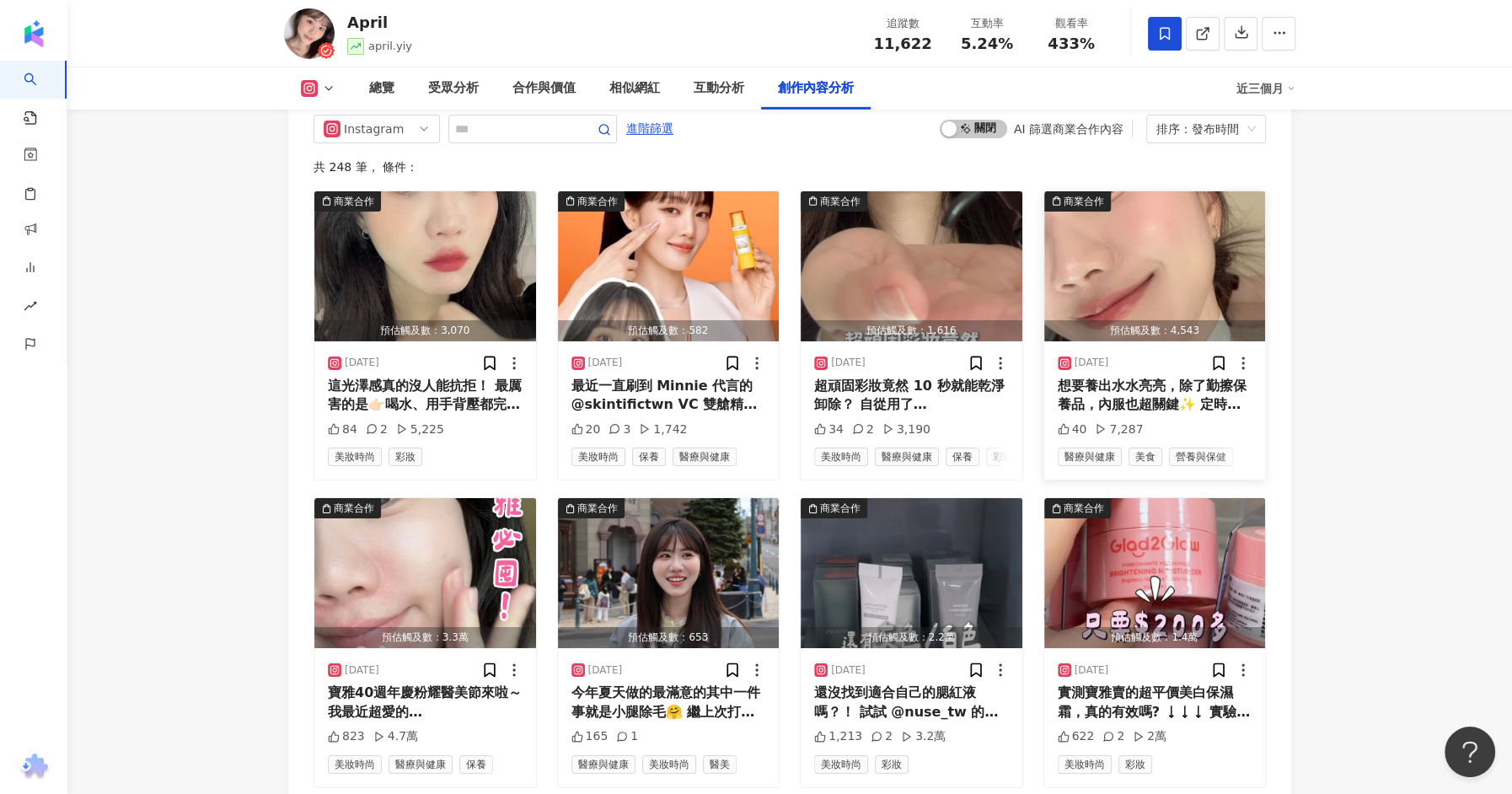
click at [1146, 342] on div "2025/8/27 想要養出水水亮亮，除了勤擦保養品，內服也超關鍵✨ 定時都要好好補充才有用⏰https://m2lab.shop/Afo8c 我最近早晚都固…" at bounding box center [1156, 410] width 222 height 138
click at [1146, 377] on div "想要養出水水亮亮，除了勤擦保養品，內服也超關鍵✨ 定時都要好好補充才有用⏰https://m2lab.shop/Afo8c 我最近早晚都固定喝m2膠原飲，從內…" at bounding box center [1155, 396] width 194 height 38
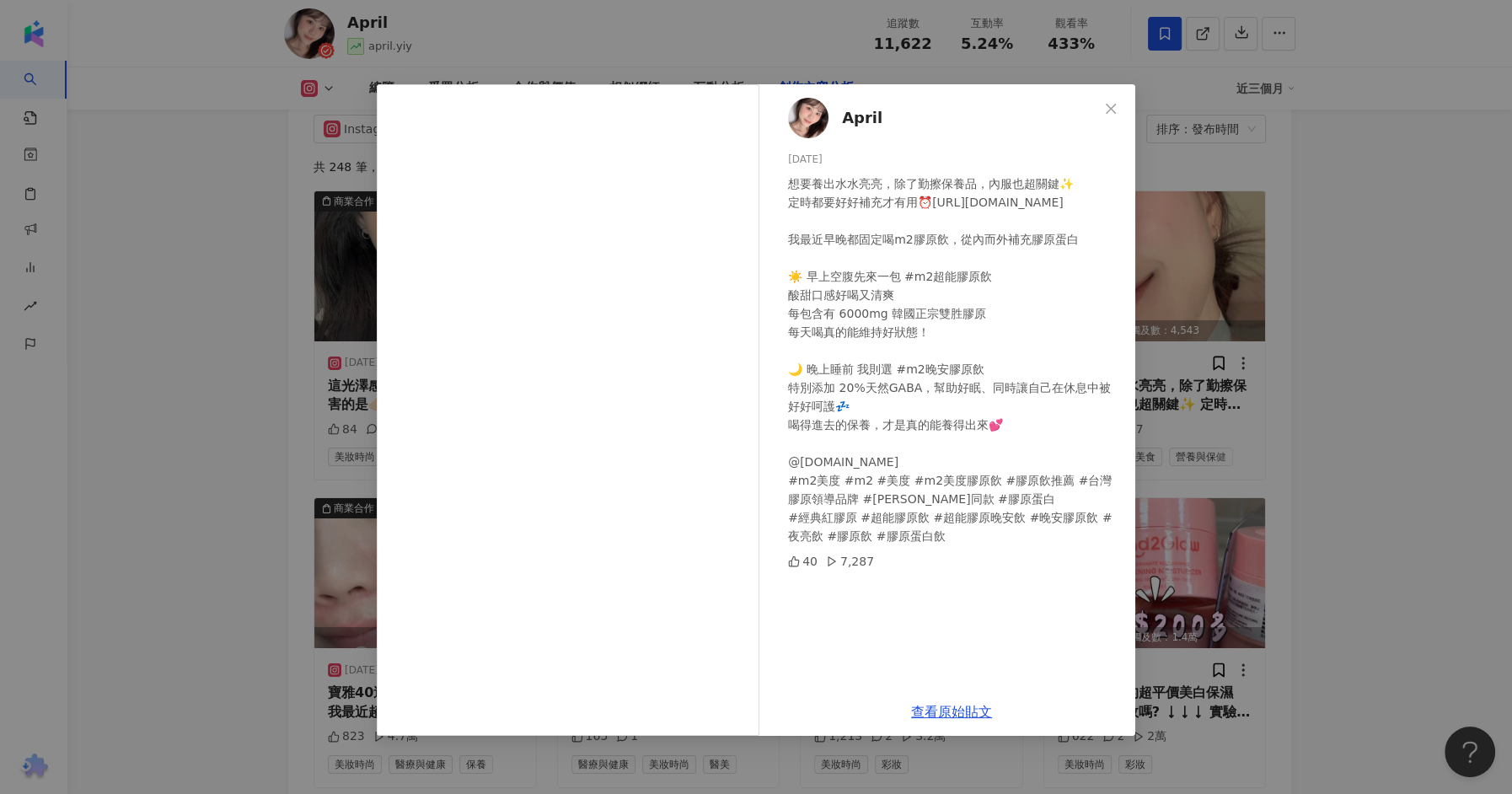
click at [1244, 371] on div "April 2025/8/27 想要養出水水亮亮，除了勤擦保養品，內服也超關鍵✨ 定時都要好好補充才有用⏰https://m2lab.shop/Afo8c 我…" at bounding box center [756, 397] width 1512 height 794
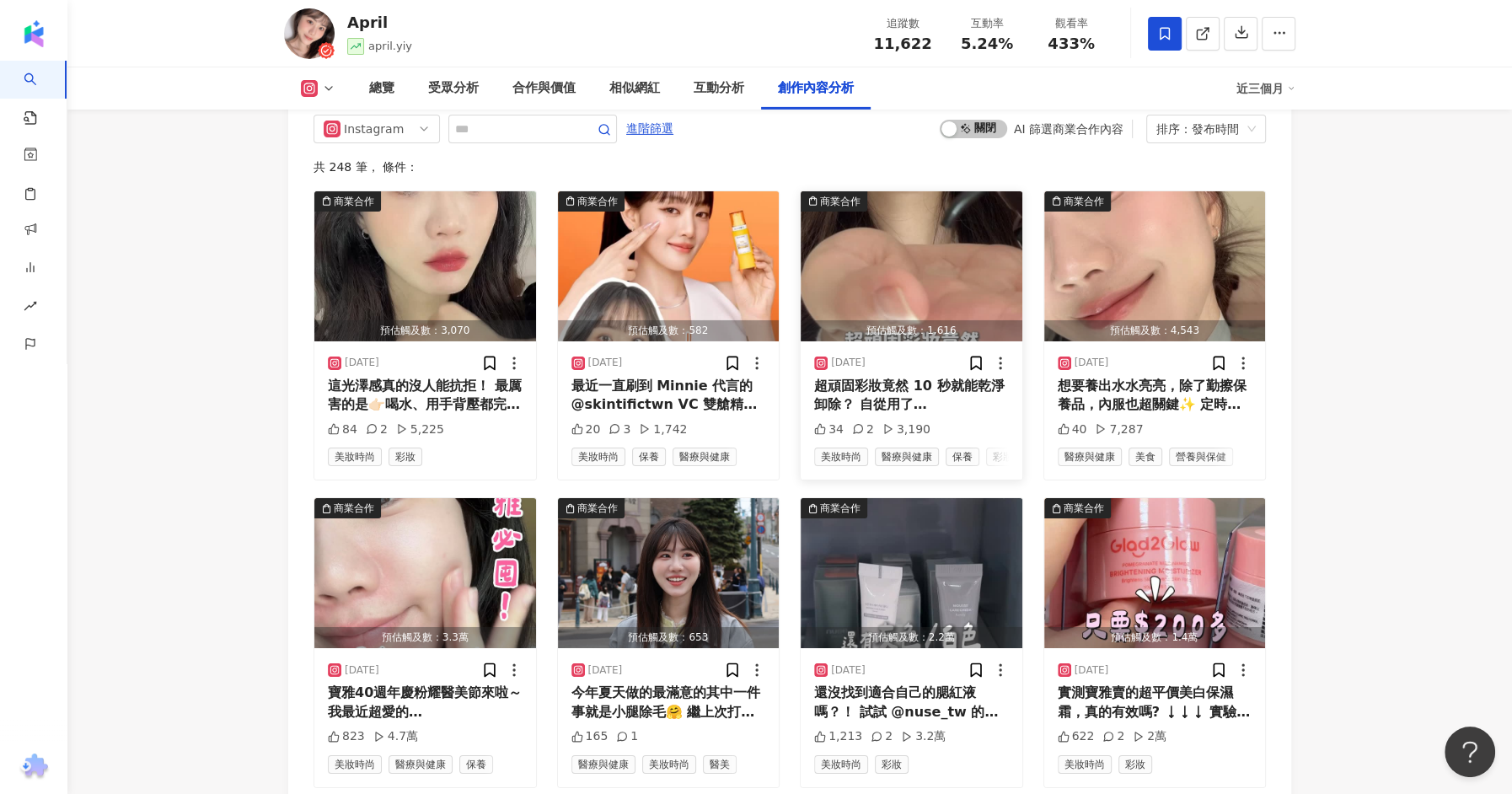
click at [879, 377] on div "超頑固彩妝竟然 10 秒就能乾淨卸除？ 自從用了 @attenir_taiwan 卸妝油，我卸妝真的只靠這瓶 以前卸妝要準備一堆瓶瓶罐罐，還常常搓到眼周泛紅 …" at bounding box center [911, 396] width 194 height 38
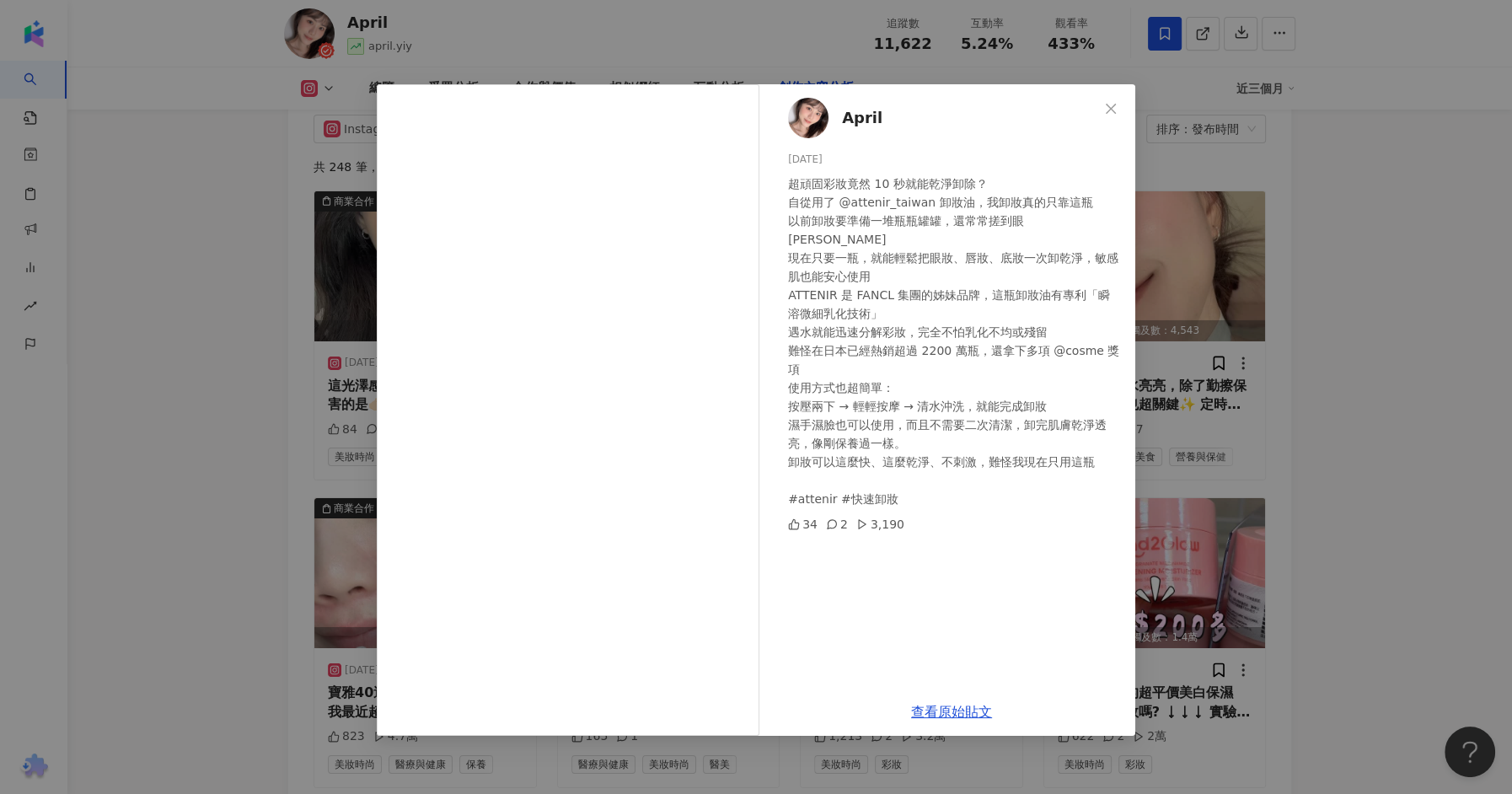
click at [1333, 319] on div "April 2025/8/28 超頑固彩妝竟然 10 秒就能乾淨卸除？ 自從用了 @attenir_taiwan 卸妝油，我卸妝真的只靠這瓶 以前卸妝要準備一…" at bounding box center [756, 397] width 1512 height 794
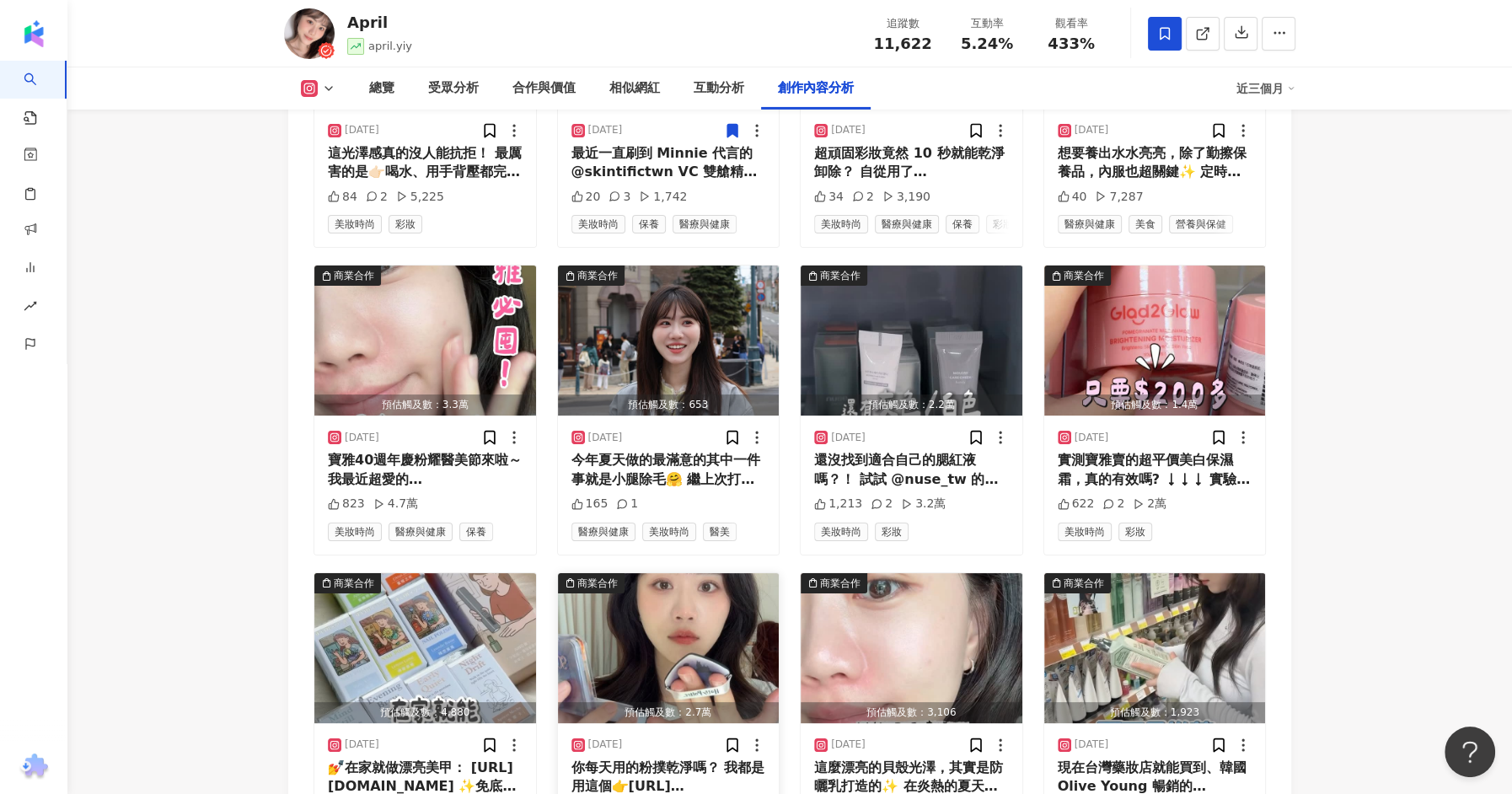
scroll to position [5546, 0]
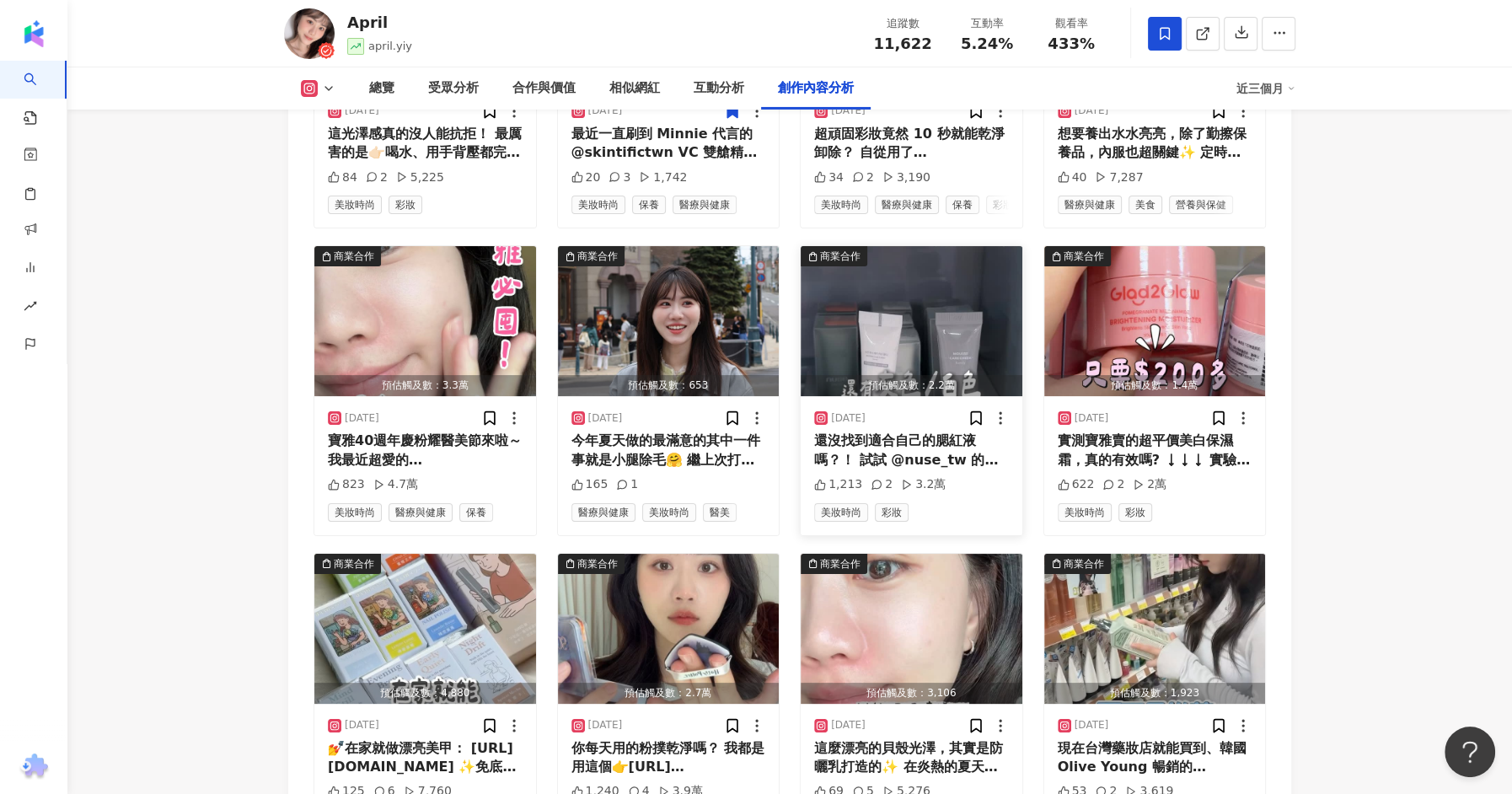
click at [885, 432] on div "還沒找到適合自己的腮紅液嗎？！ 試試 @nuse_tw 的慕斯腮紅！想怎麼調整隨心所欲 灰色/白色的腮紅液第一次看到👀沒想到用處超讚 一支腮紅直接變化出無限多…" at bounding box center [911, 451] width 194 height 38
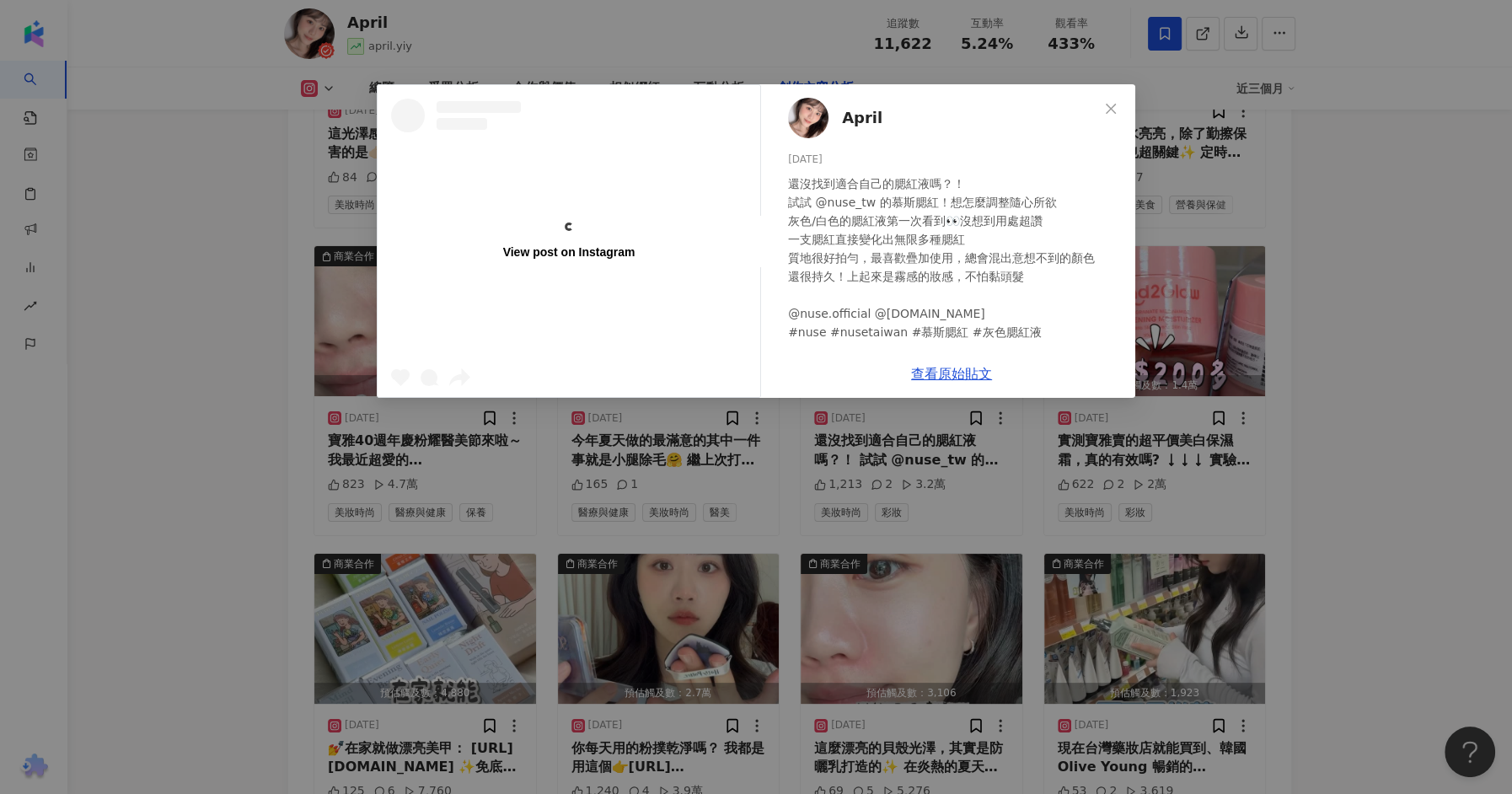
click at [953, 350] on div "April 2025/8/24 還沒找到適合自己的腮紅液嗎？！ 試試 @nuse_tw 的慕斯腮紅！想怎麼調整隨心所欲 灰色/白色的腮紅液第一次看到👀沒想到用…" at bounding box center [951, 217] width 367 height 266
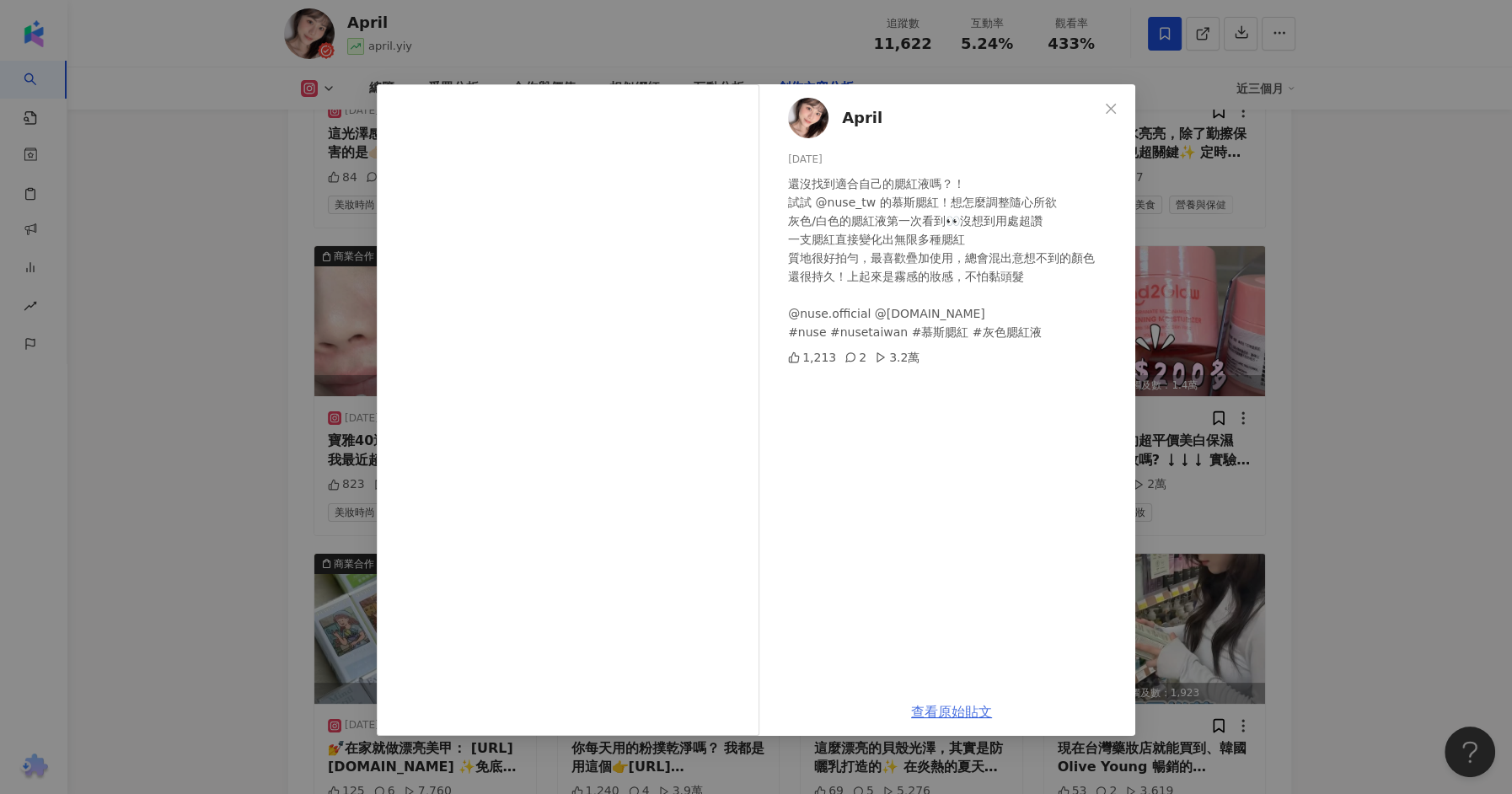
click at [955, 705] on link "查看原始貼文" at bounding box center [952, 711] width 81 height 16
click at [224, 317] on div "April 2025/8/24 還沒找到適合自己的腮紅液嗎？！ 試試 @nuse_tw 的慕斯腮紅！想怎麼調整隨心所欲 灰色/白色的腮紅液第一次看到👀沒想到用…" at bounding box center [756, 397] width 1512 height 794
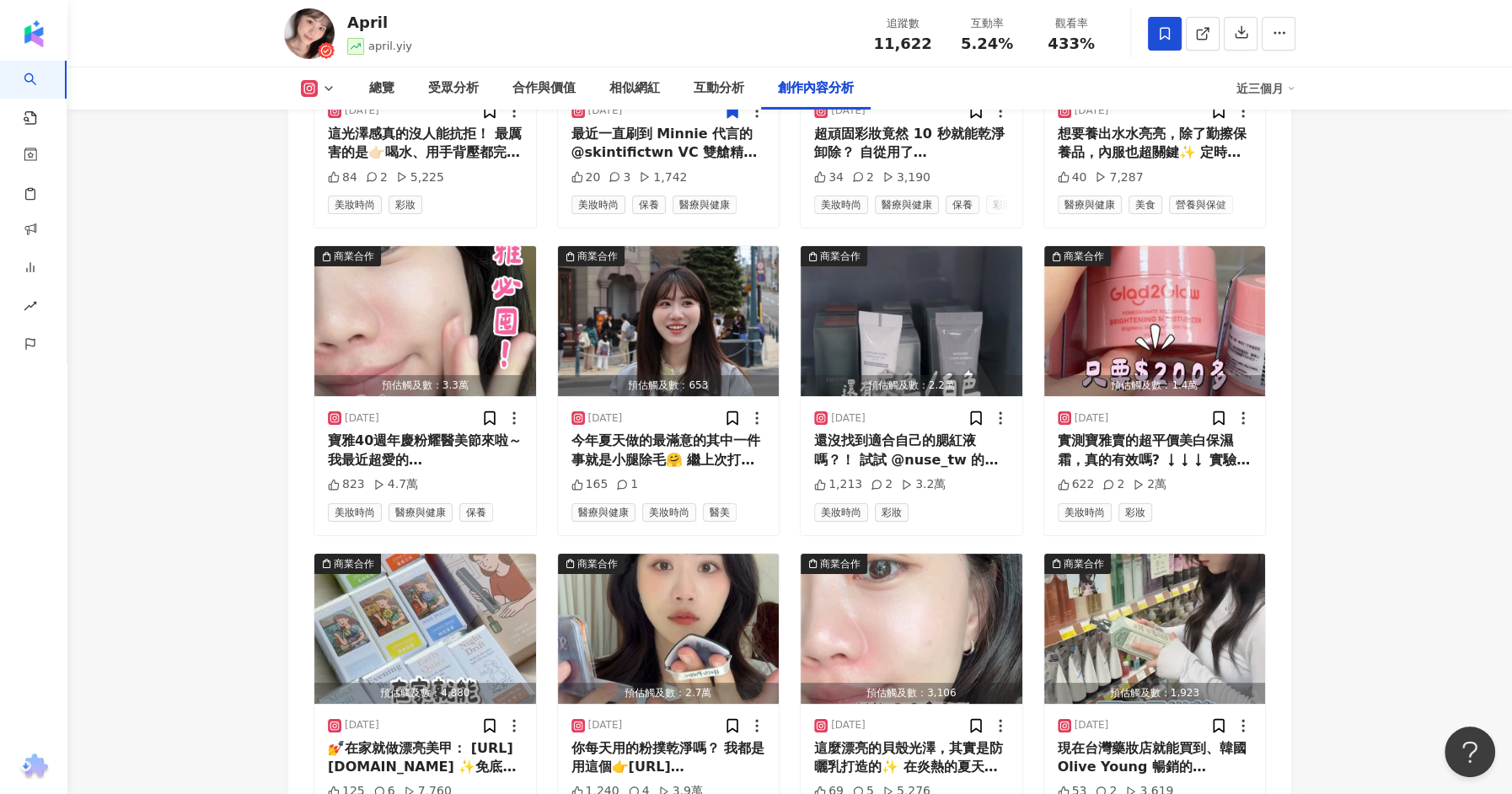
scroll to position [5666, 0]
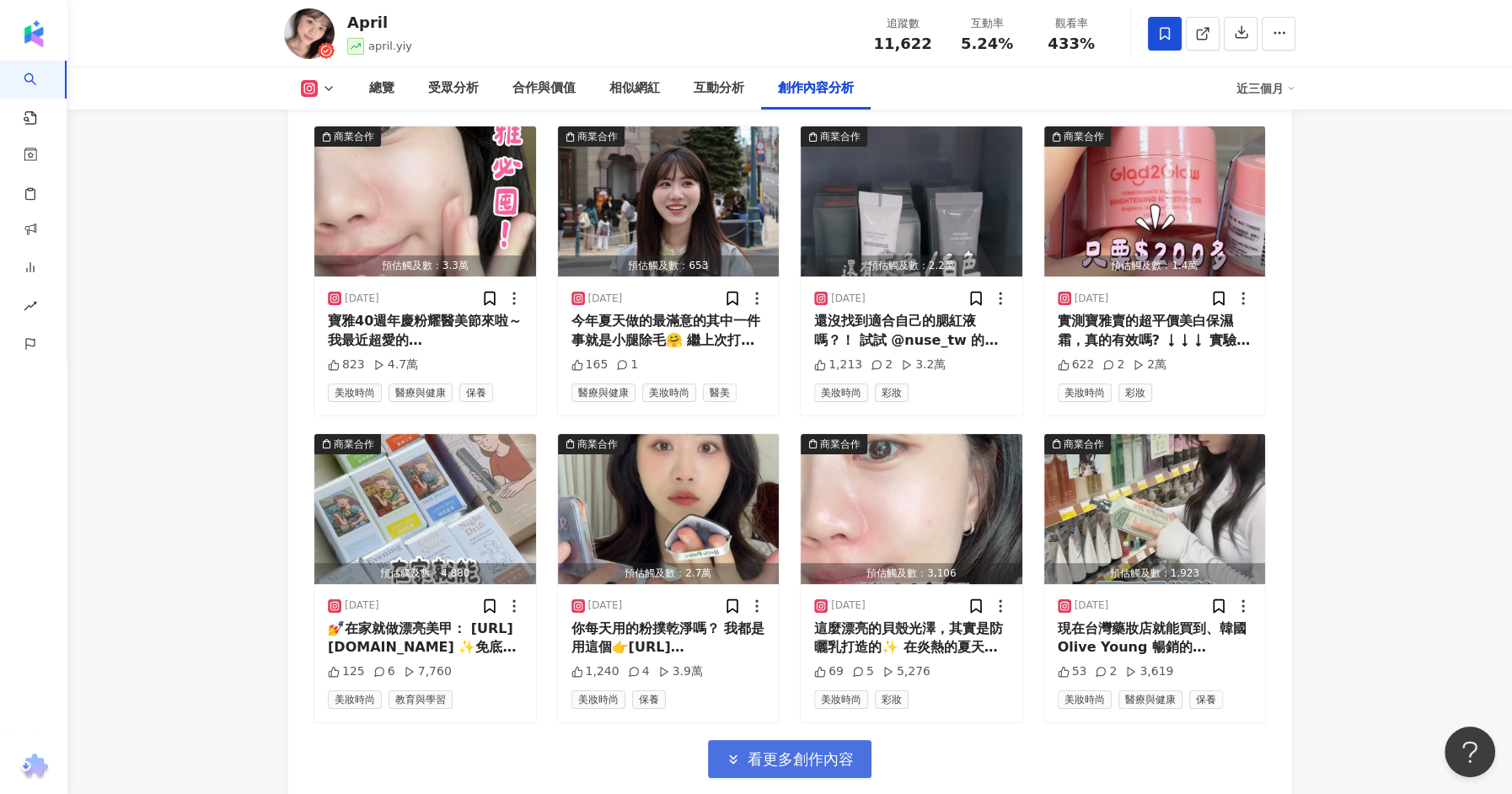
click at [728, 740] on button "看更多創作內容" at bounding box center [790, 759] width 164 height 38
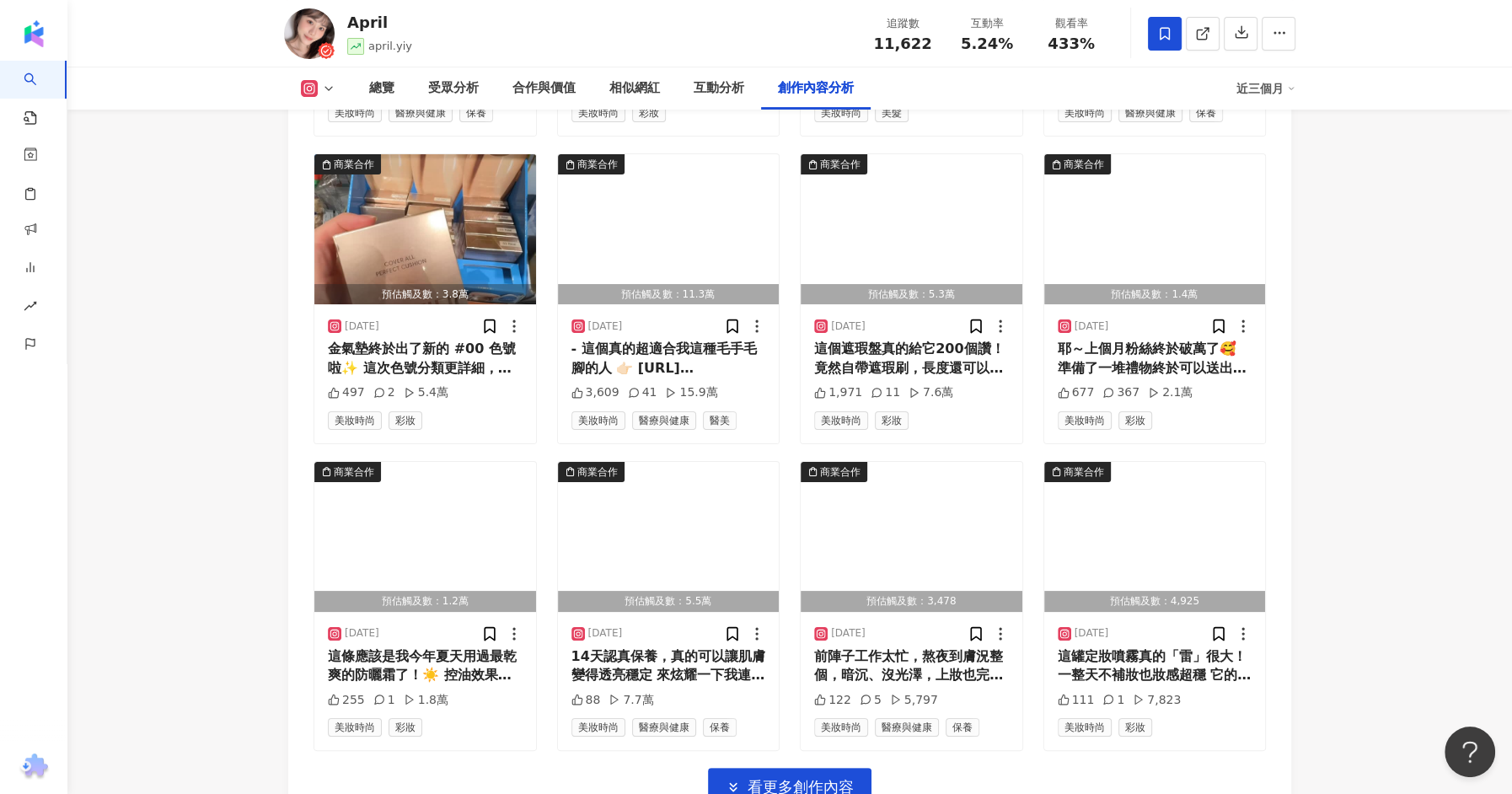
scroll to position [6563, 0]
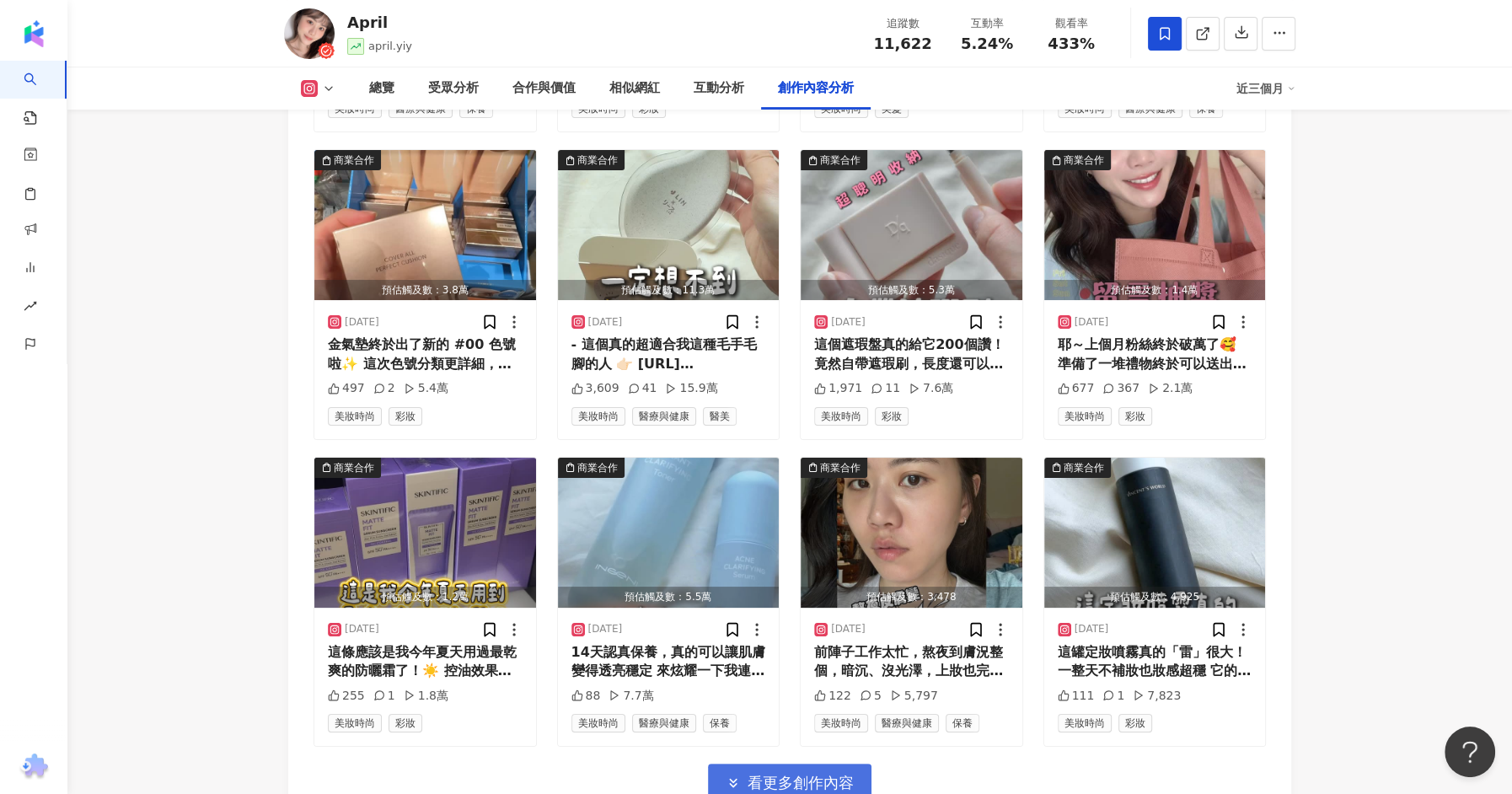
click at [777, 773] on span "看更多創作內容" at bounding box center [800, 783] width 106 height 19
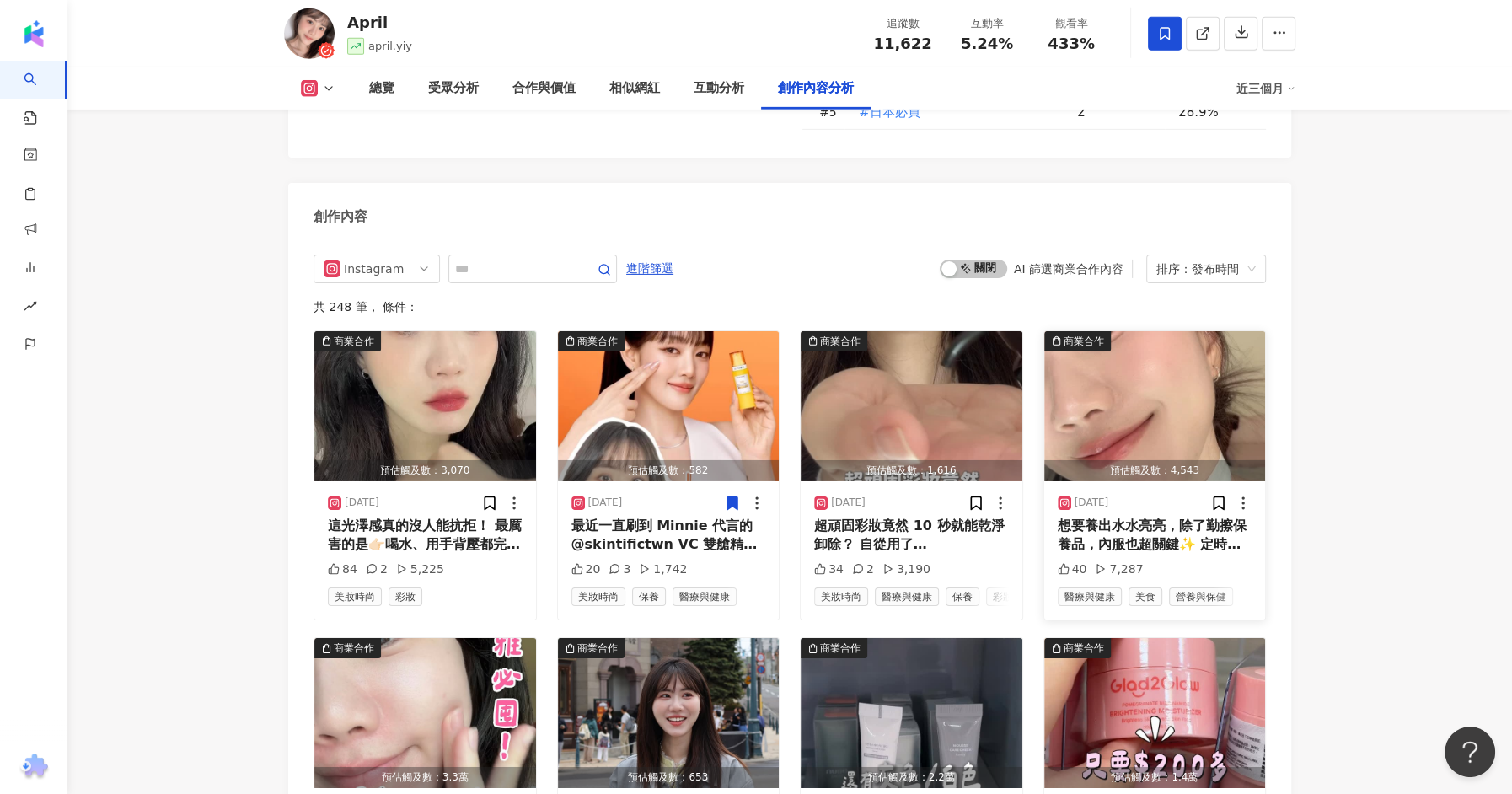
scroll to position [5149, 0]
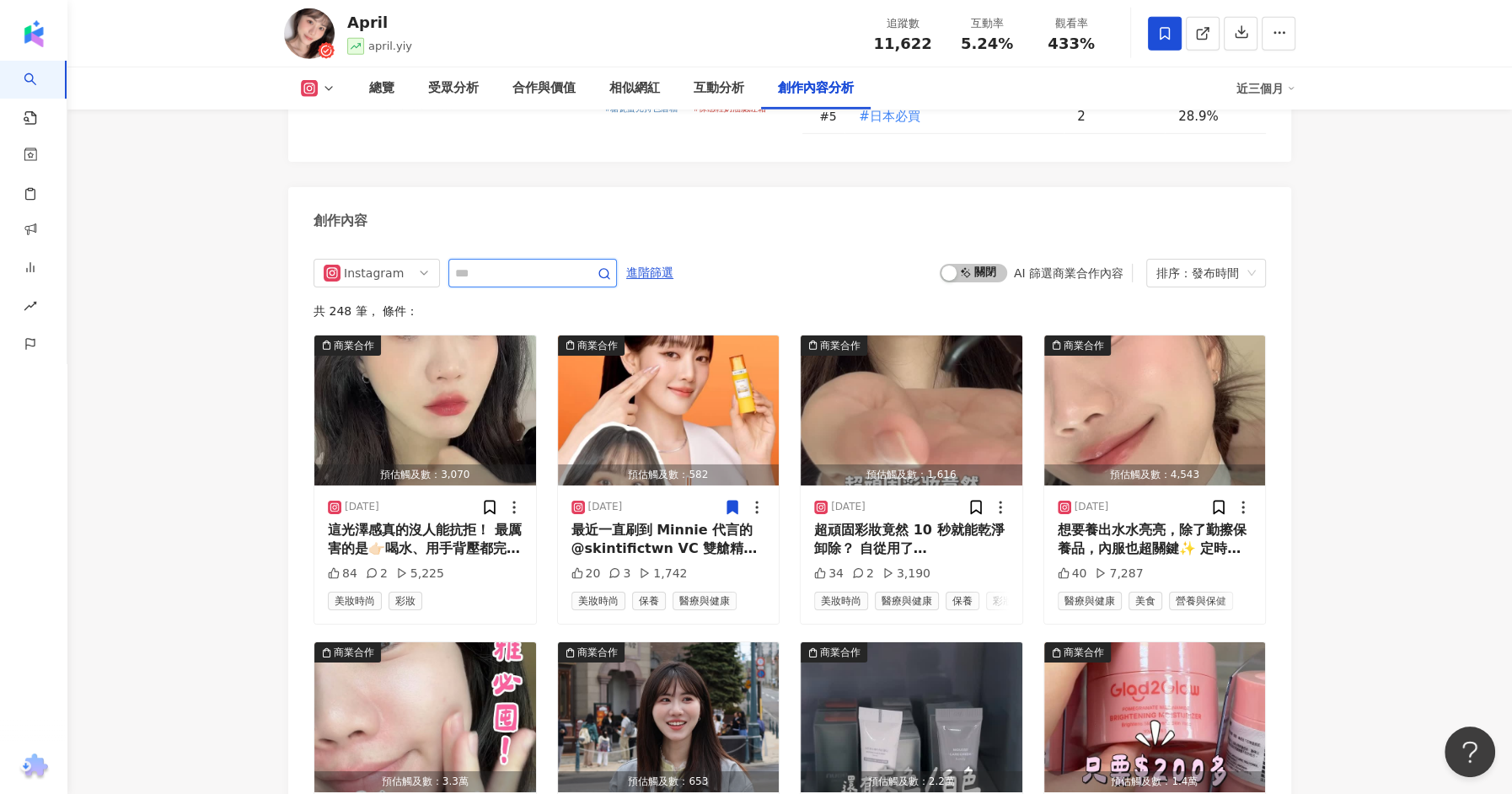
click at [501, 263] on input "text" at bounding box center [514, 274] width 118 height 21
type input "*"
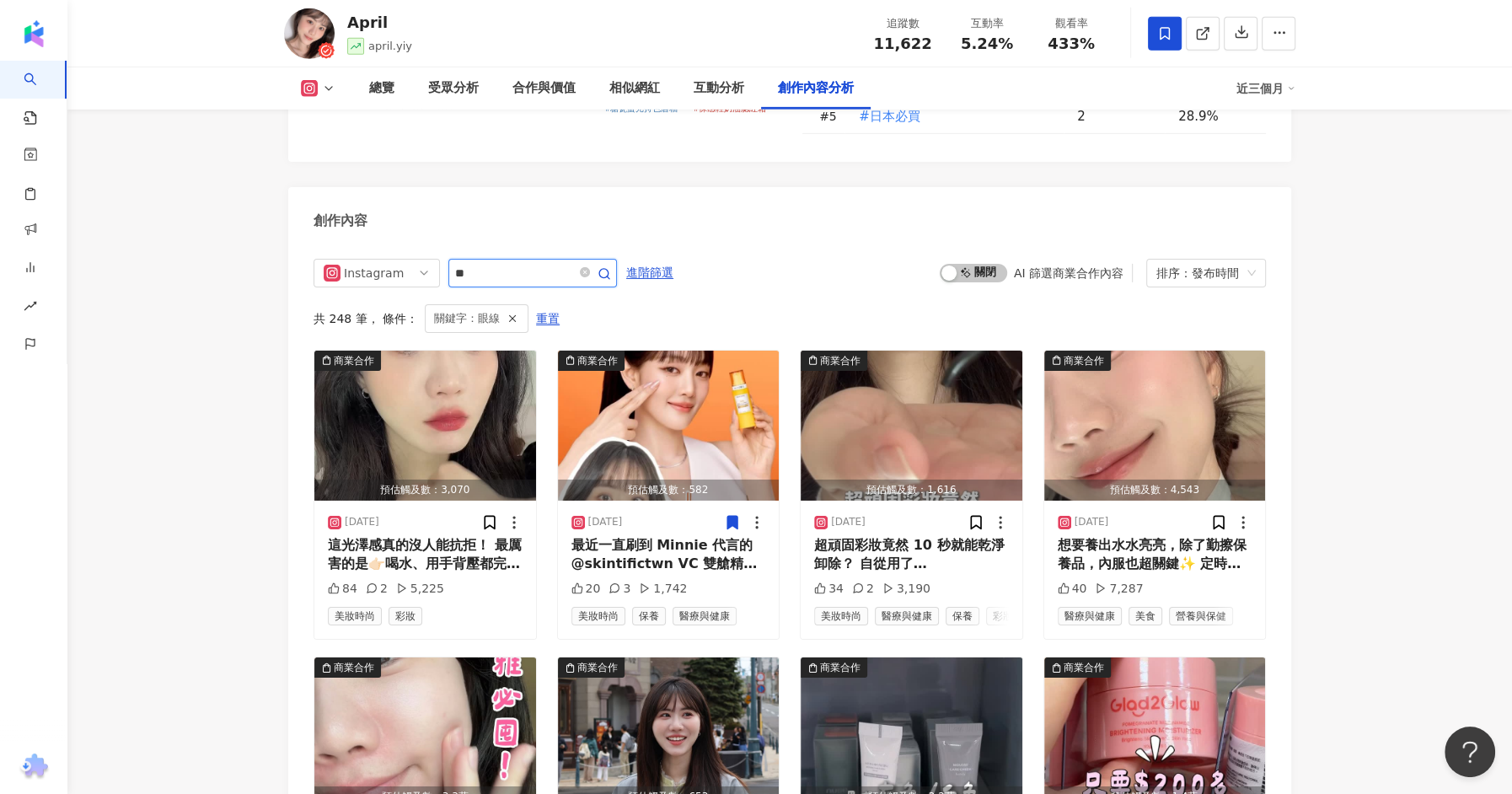
scroll to position [5149, 0]
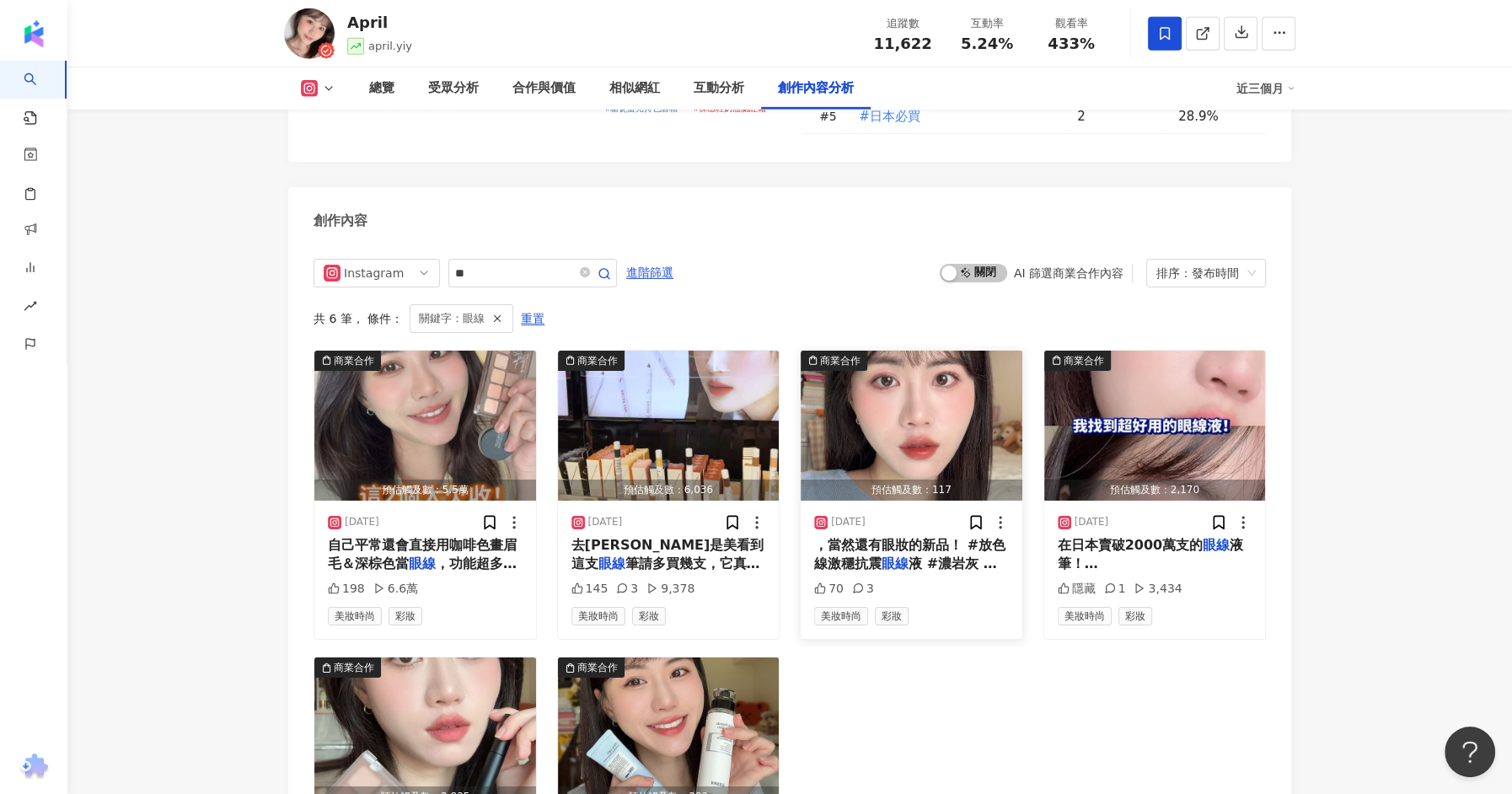
click at [917, 556] on span "液 #濃岩灰 我不是很喜歡那種很黑的" at bounding box center [905, 573] width 183 height 34
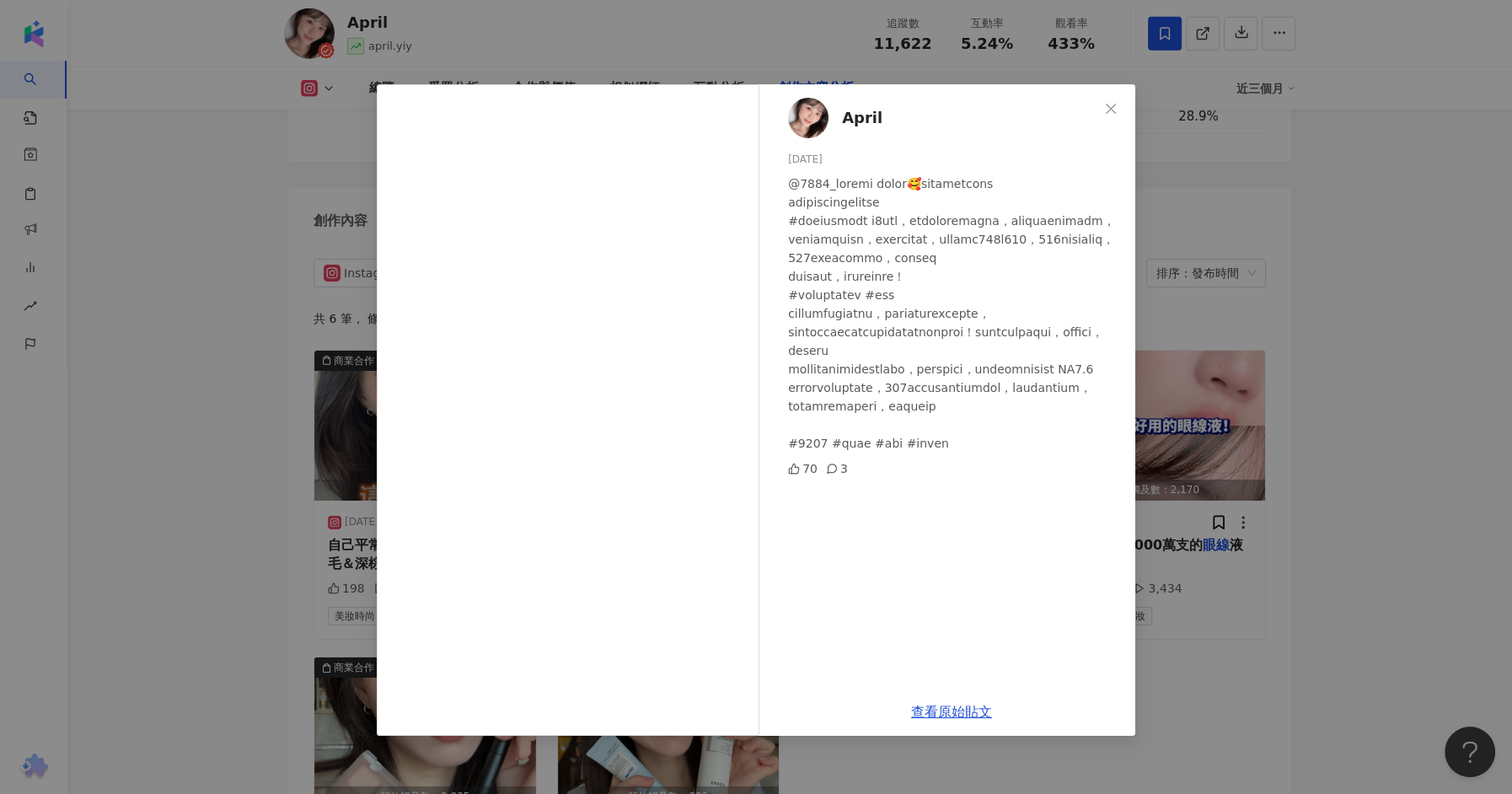
click at [1319, 477] on div "April 2025/2/9 70 3 查看原始貼文" at bounding box center [756, 397] width 1512 height 794
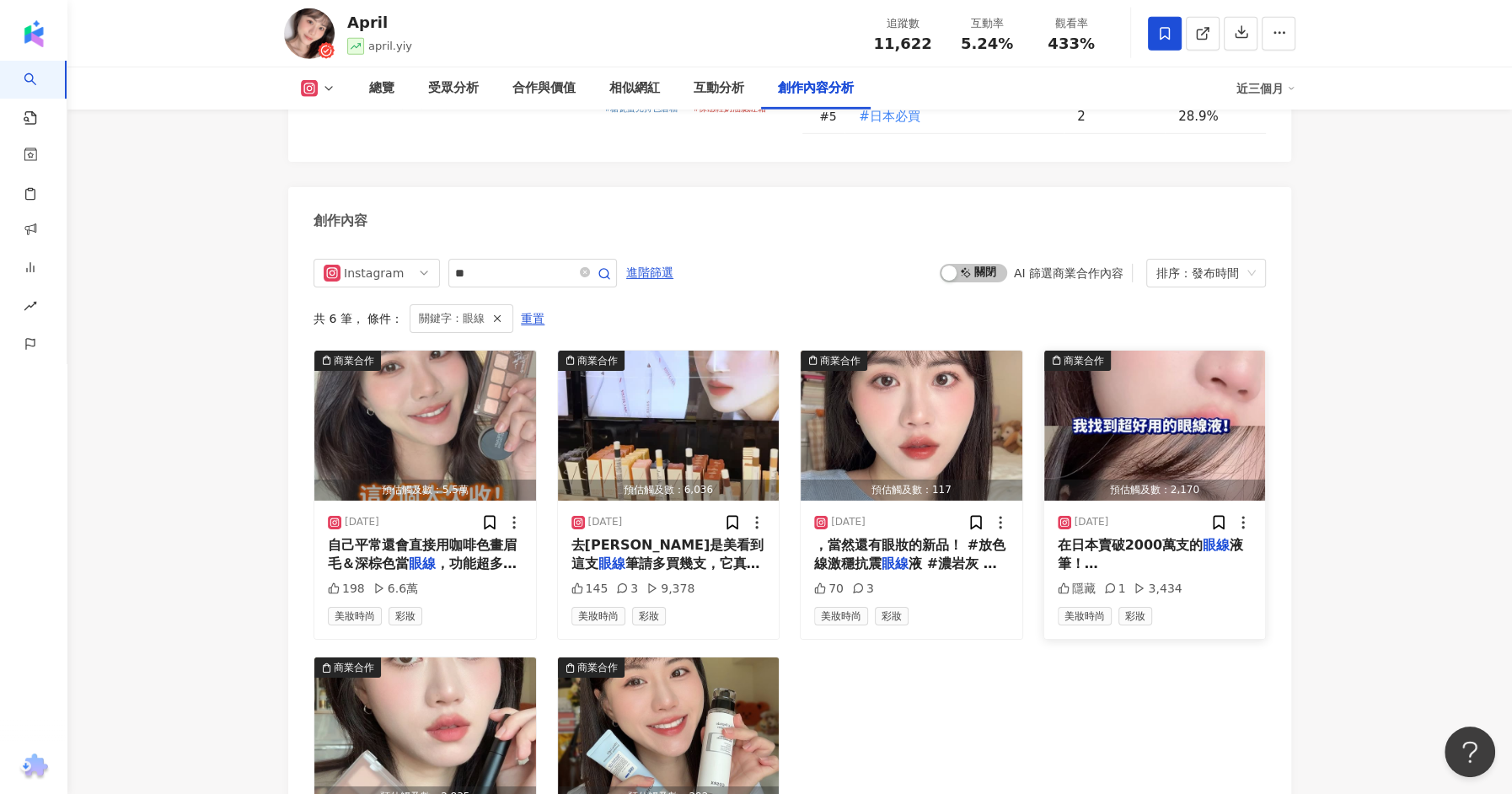
click at [1191, 351] on img "button" at bounding box center [1156, 426] width 222 height 150
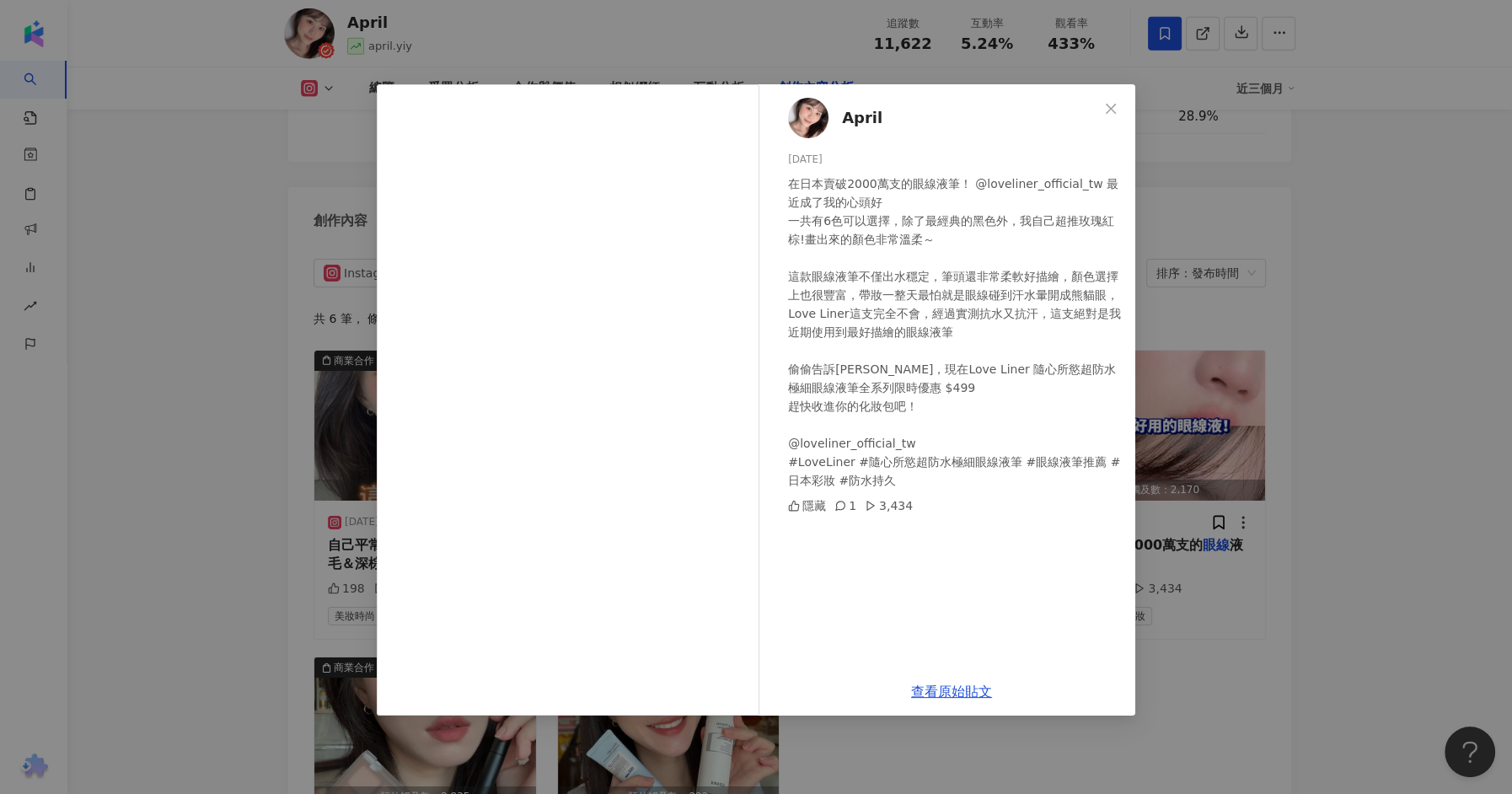
click at [770, 57] on div "April 2024/11/4 在日本賣破2000萬支的眼線液筆！ @loveliner_official_tw 最近成了我的心頭好 一共有6色可以選擇，除了…" at bounding box center [756, 397] width 1512 height 794
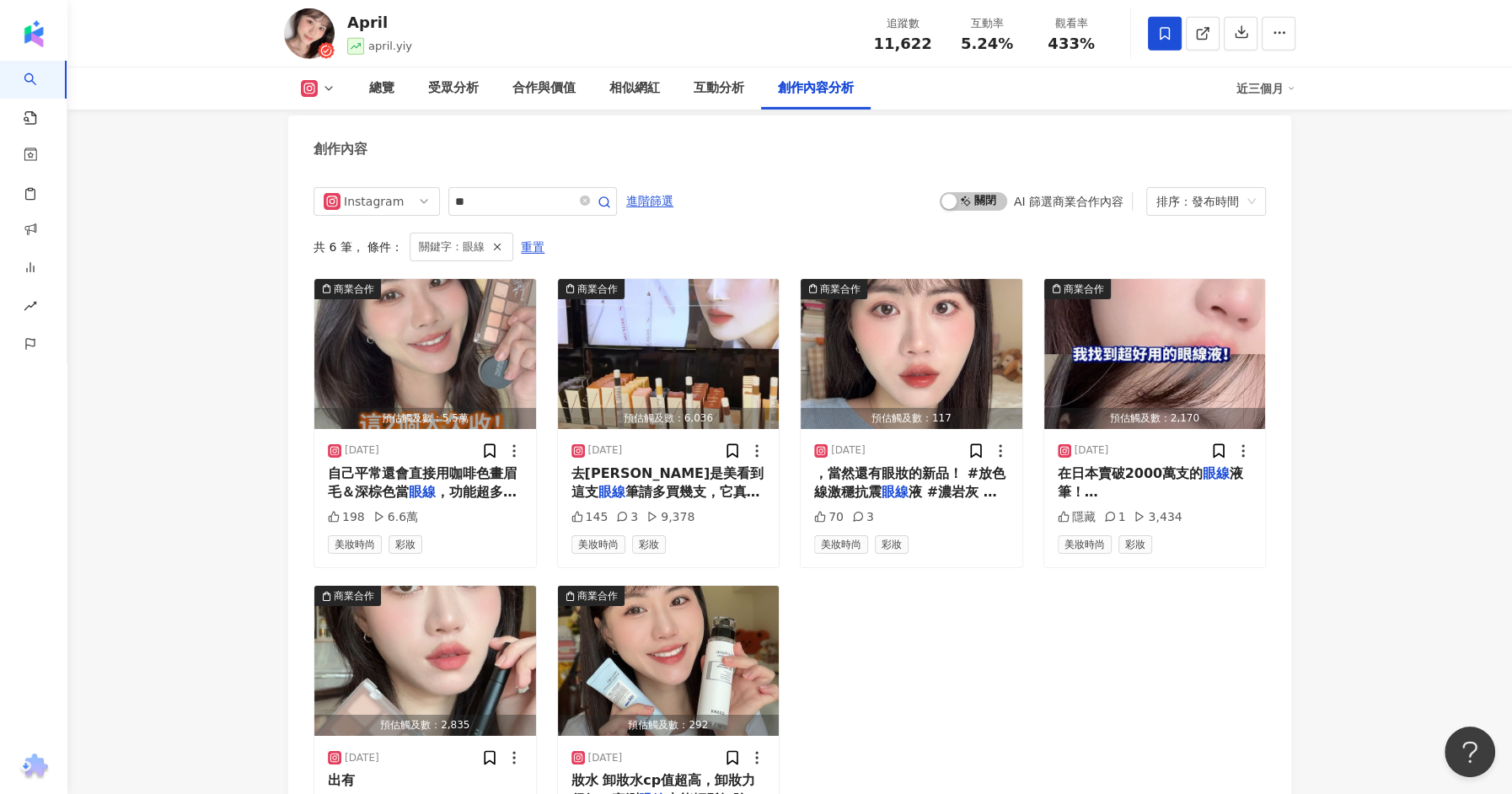
scroll to position [5259, 0]
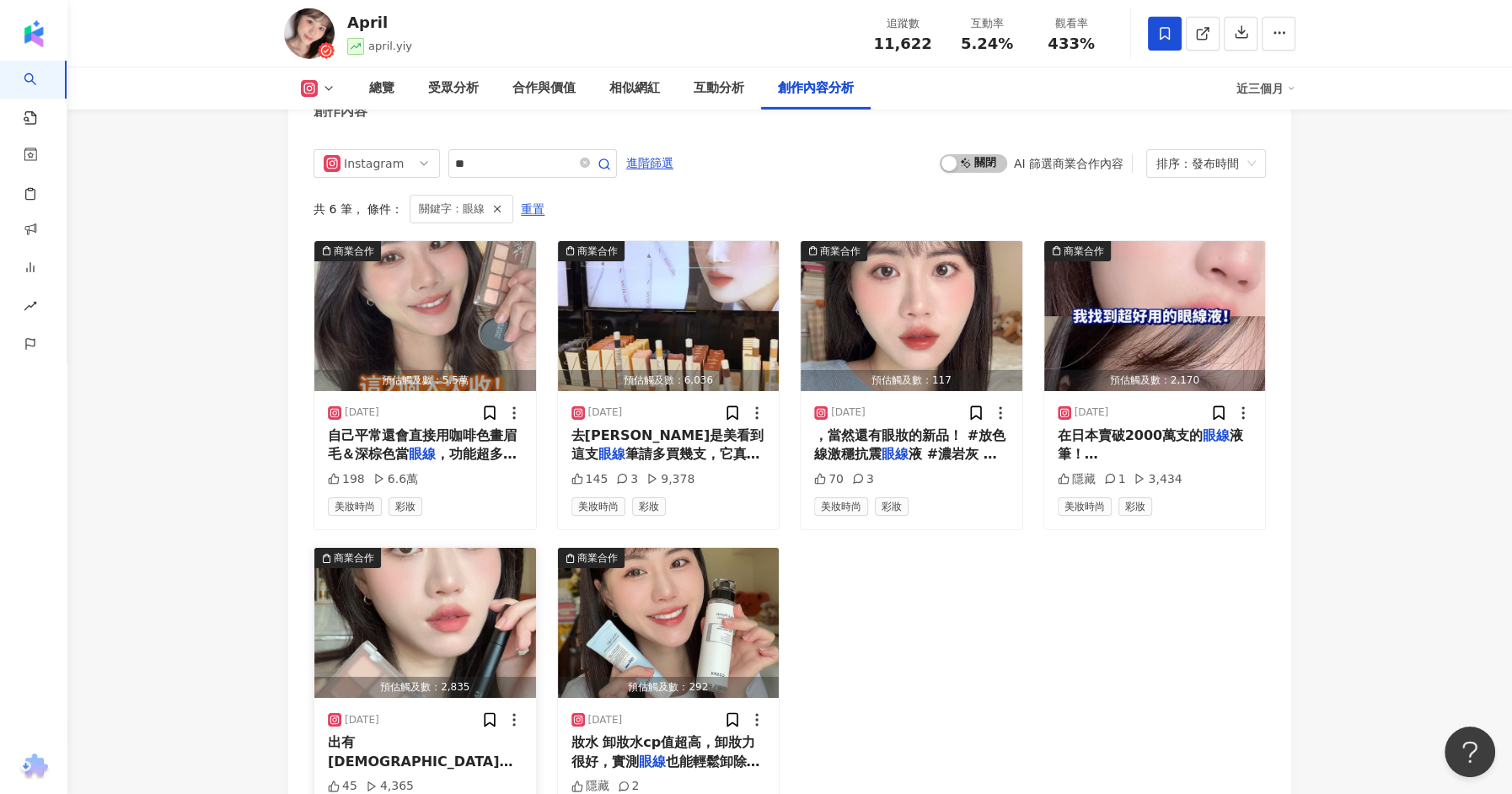
click at [438, 548] on img "button" at bounding box center [425, 623] width 222 height 150
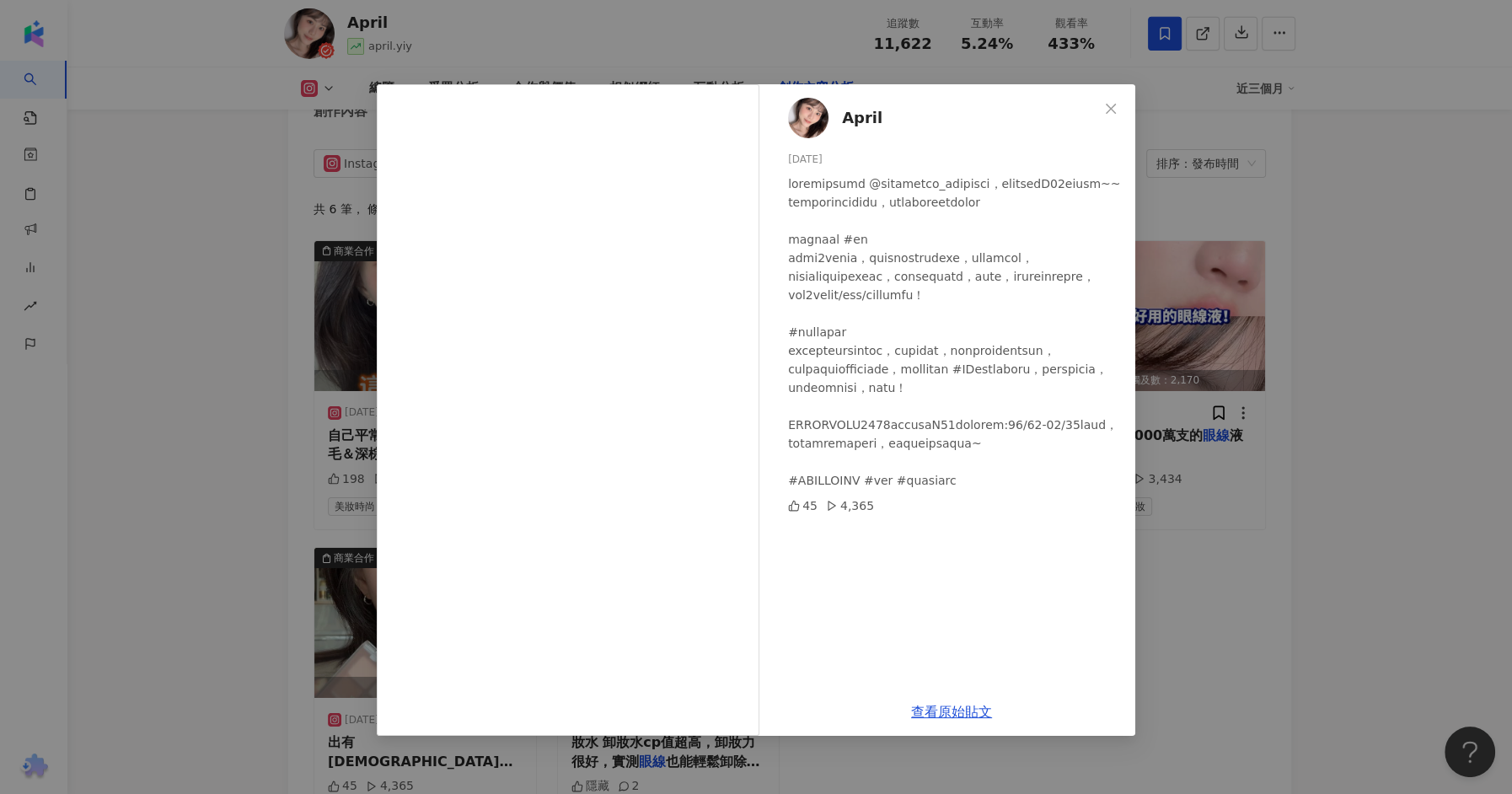
click at [1271, 459] on div "April 2024/10/18 45 4,365 查看原始貼文" at bounding box center [756, 397] width 1512 height 794
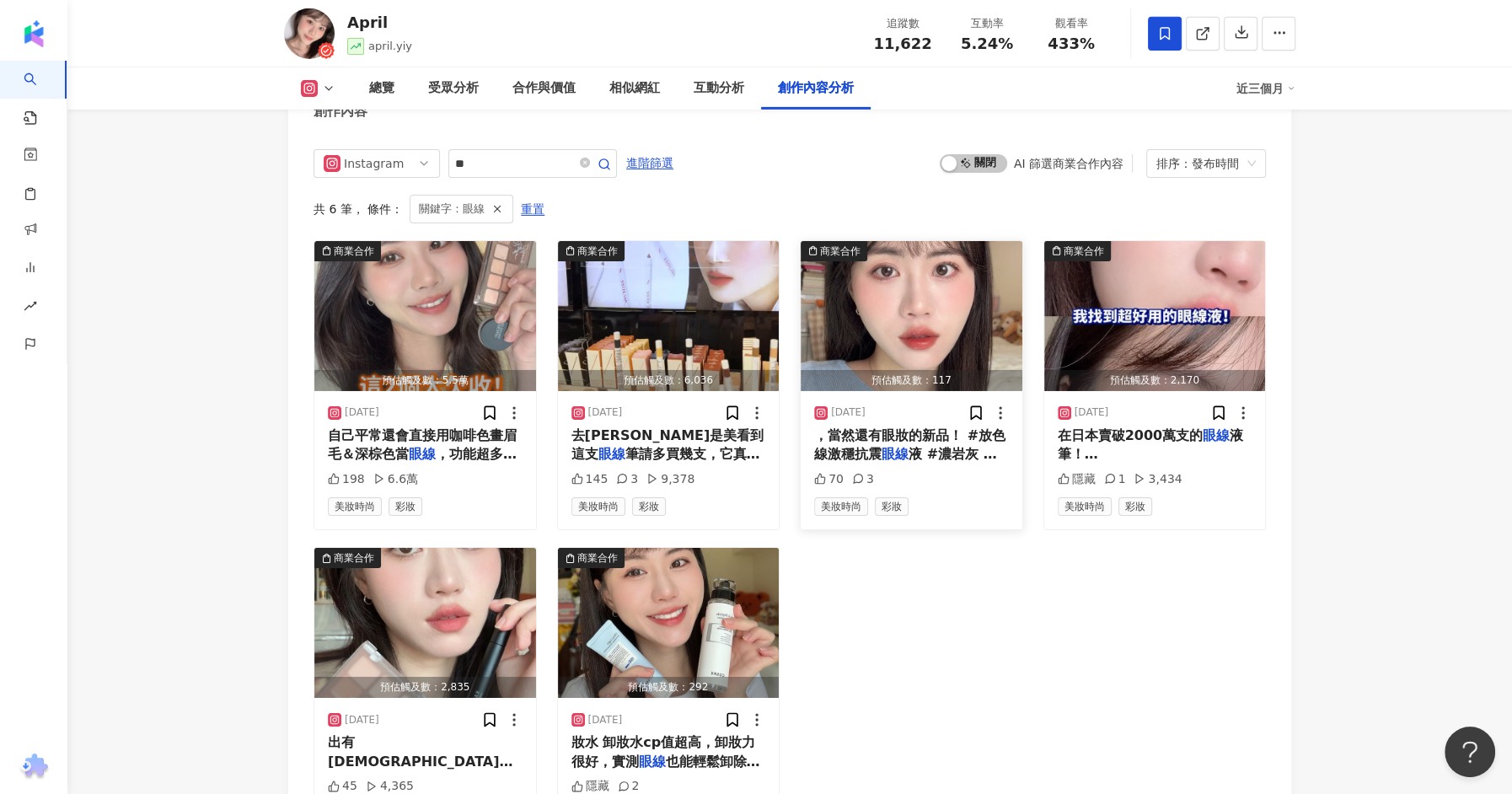
click at [949, 446] on span "液 #濃岩灰 我不是很喜歡那種很黑的" at bounding box center [905, 463] width 183 height 34
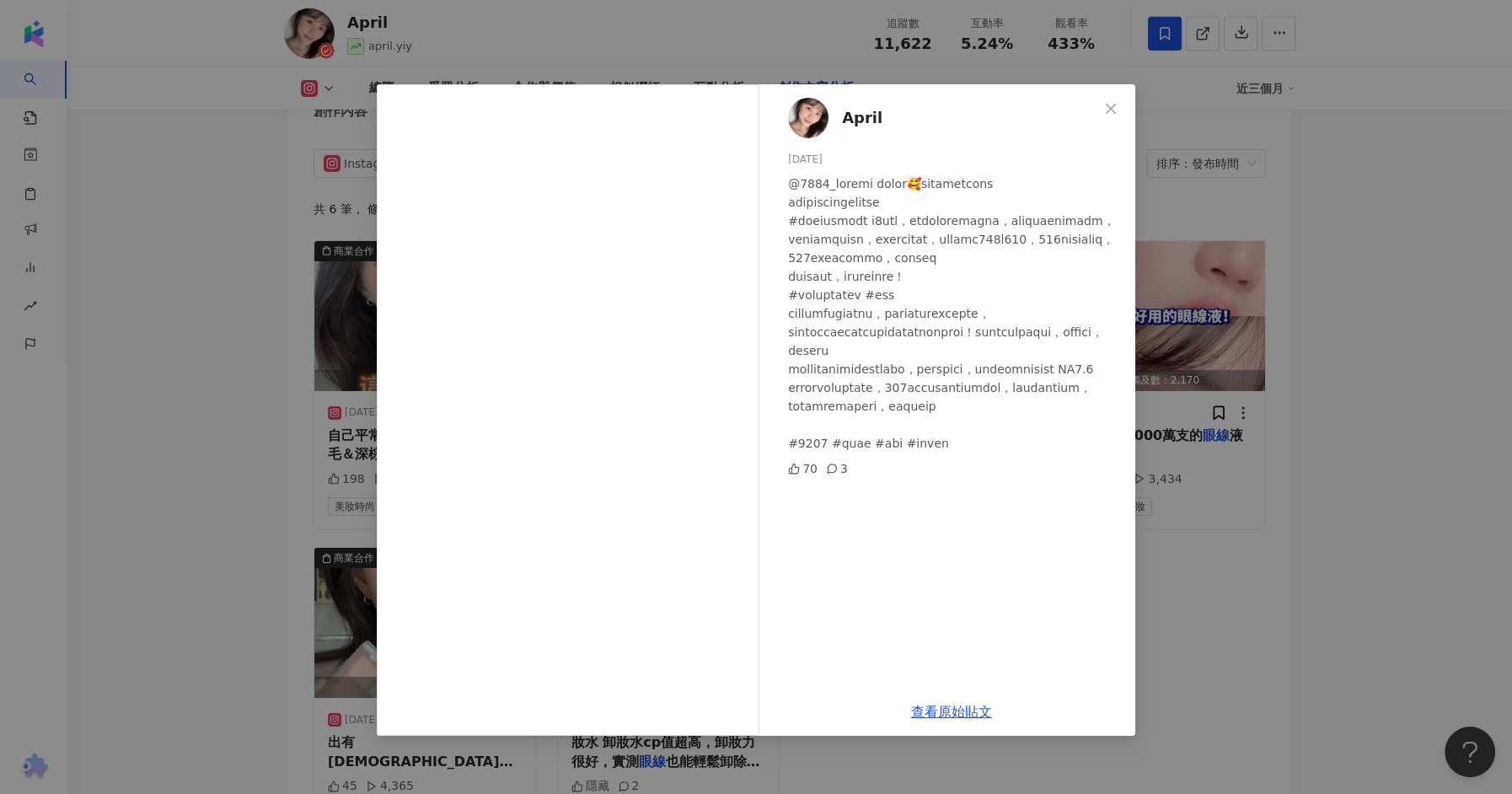
click at [1209, 439] on div "April 2025/2/9 70 3 查看原始貼文" at bounding box center [756, 397] width 1512 height 794
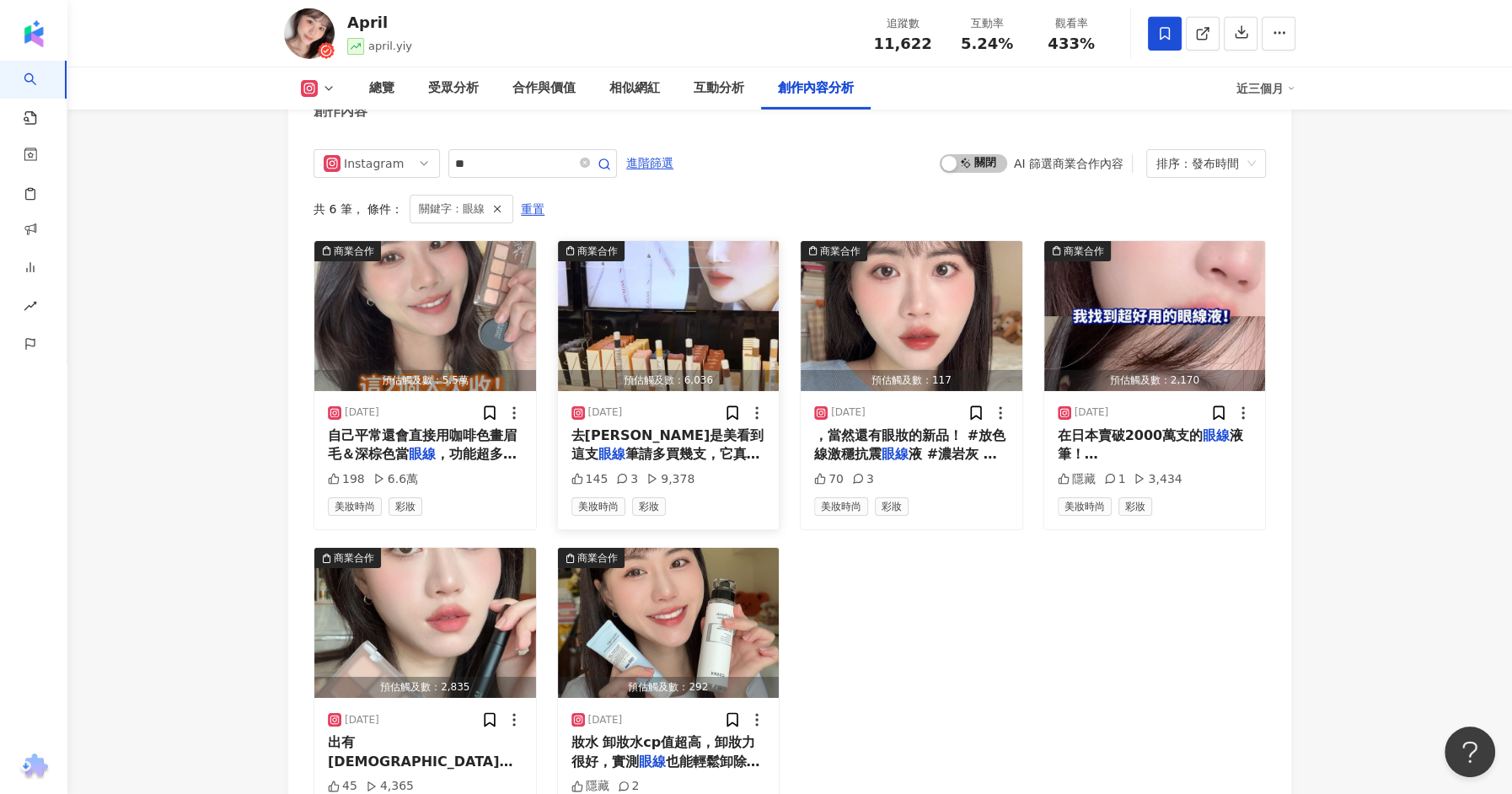
click at [671, 428] on span "去康是美看到這支" at bounding box center [668, 445] width 193 height 34
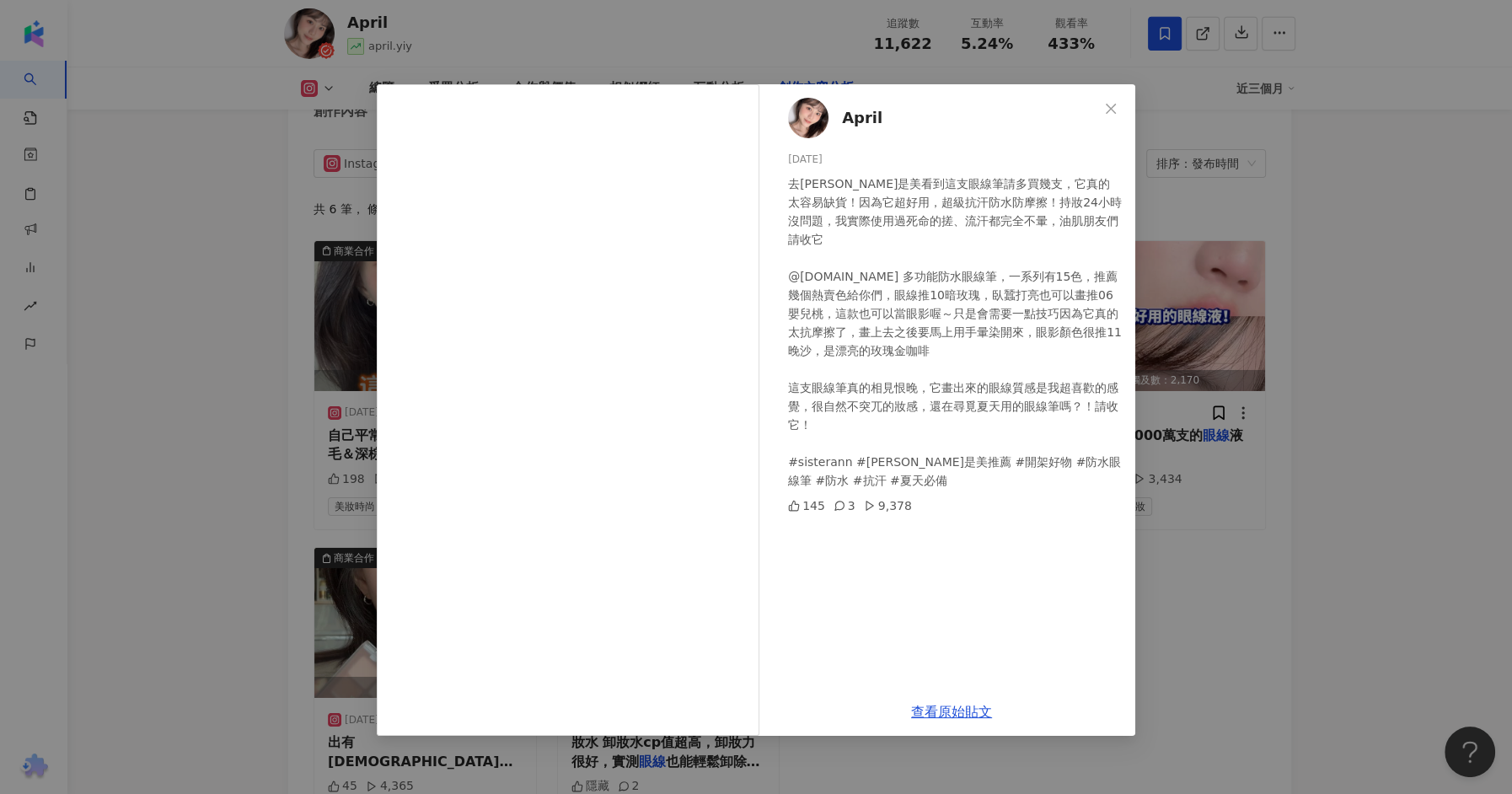
click at [1212, 398] on div "April 2025/6/29 去康是美看到這支眼線筆請多買幾支，它真的太容易缺貨！因為它超好用，超級抗汗防水防摩擦！持妝24小時沒問題，我實際使用過死命的搓…" at bounding box center [756, 397] width 1512 height 794
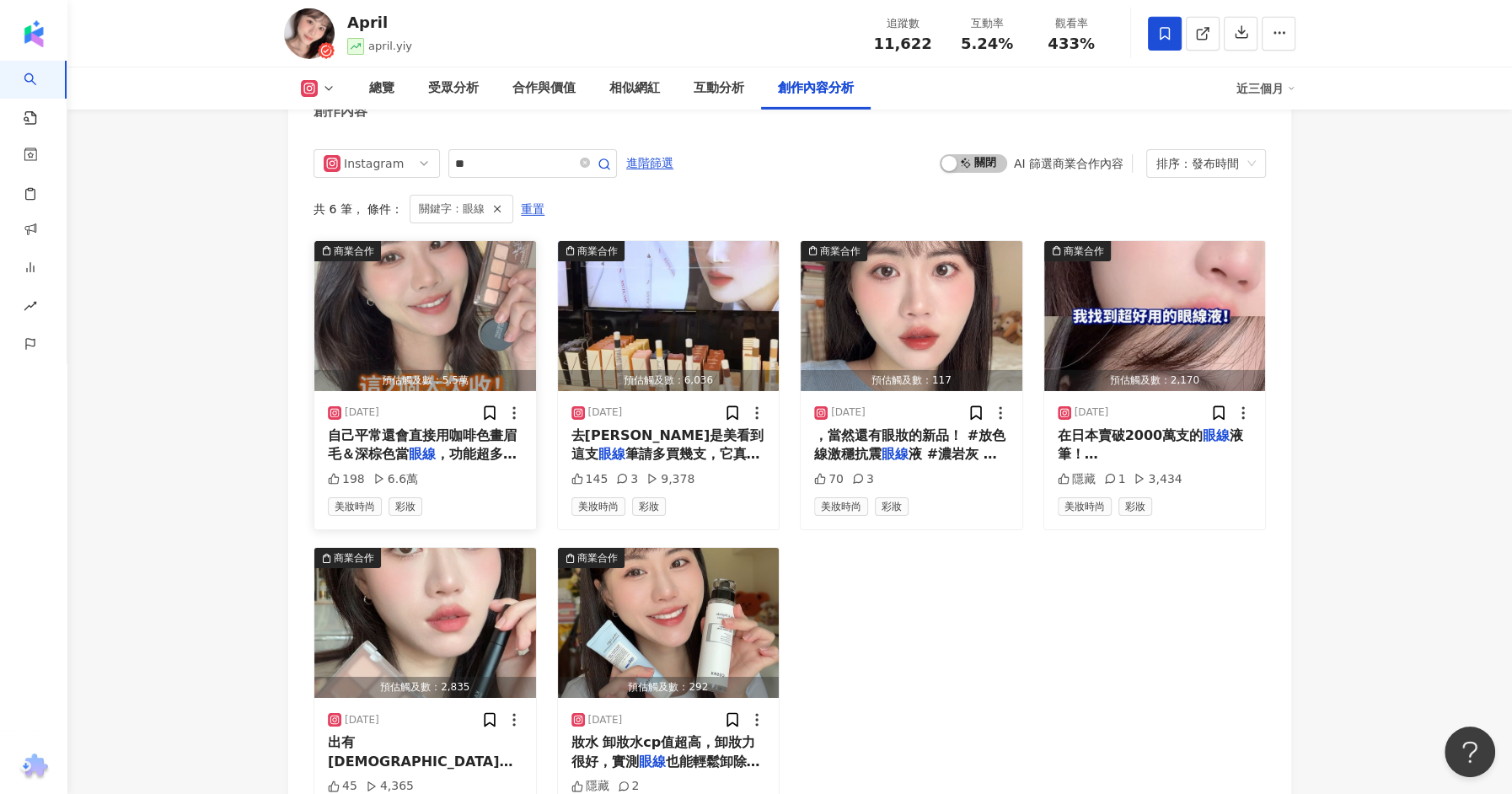
click at [488, 446] on span "，功能超多一盤搞定！ 🔸Sol" at bounding box center [422, 463] width 188 height 34
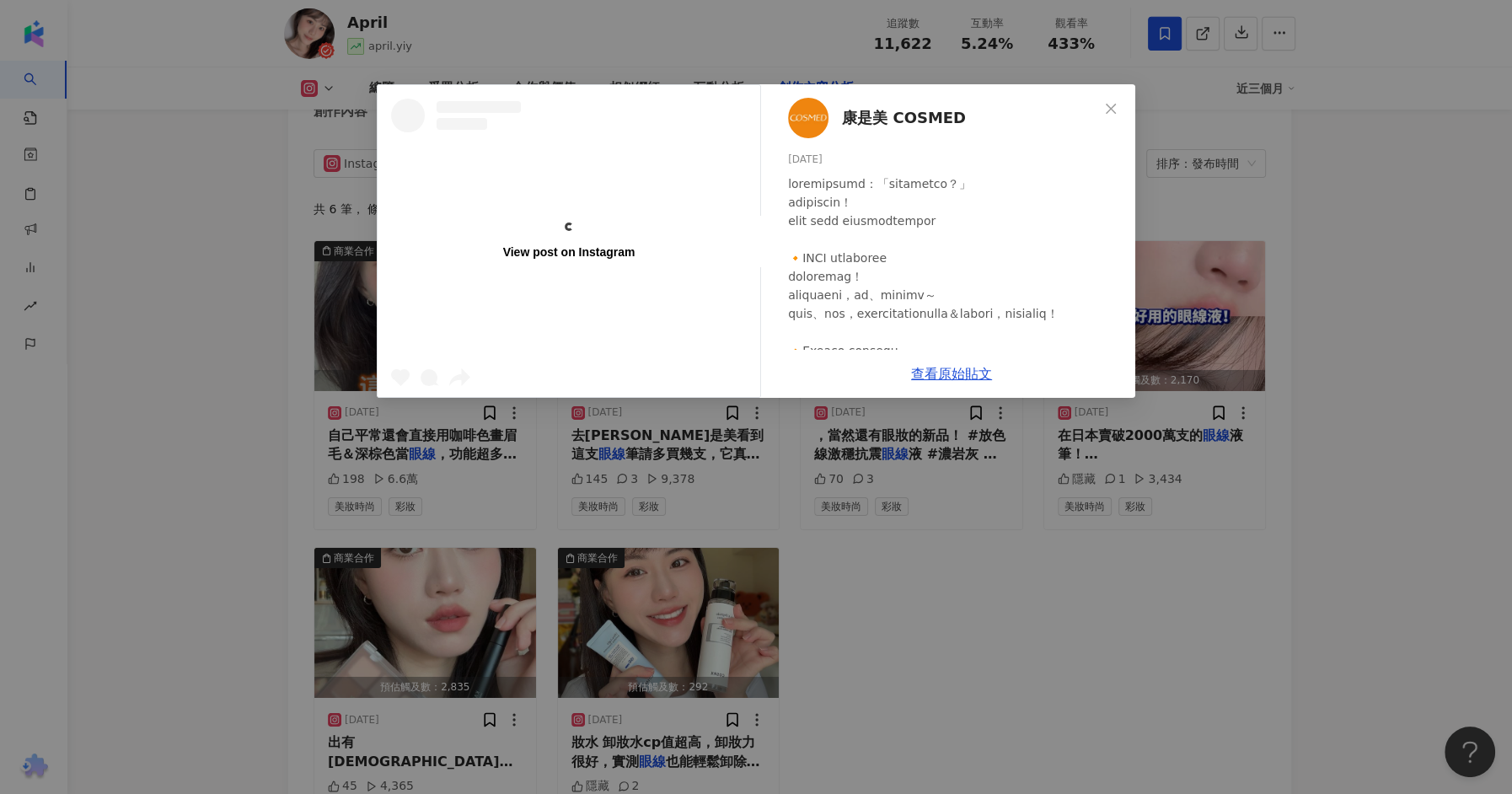
click at [1040, 535] on div "View post on Instagram 康是美 COSMED 2025/7/11 198 6.6萬 查看原始貼文" at bounding box center [756, 397] width 1512 height 794
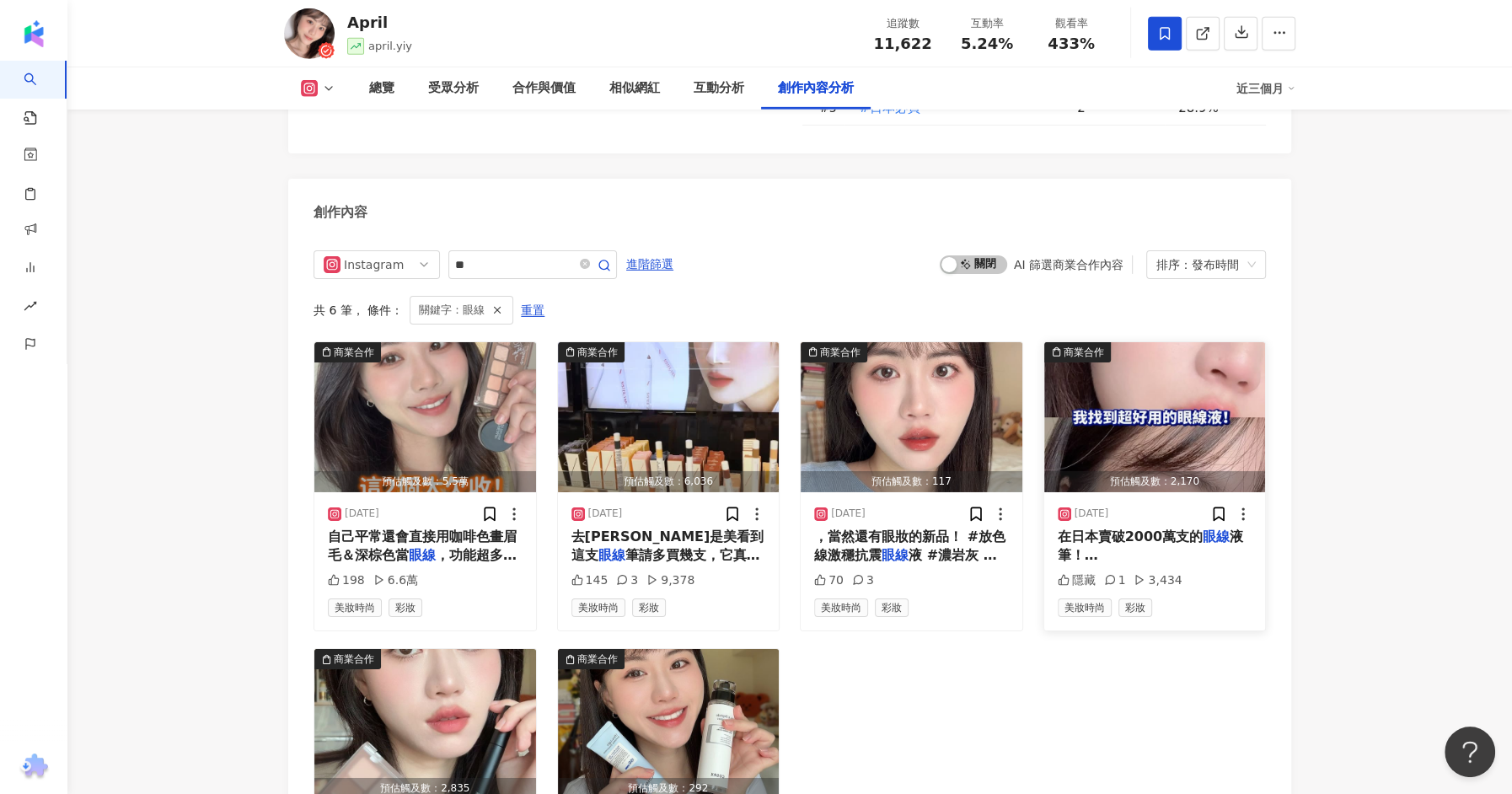
scroll to position [5149, 0]
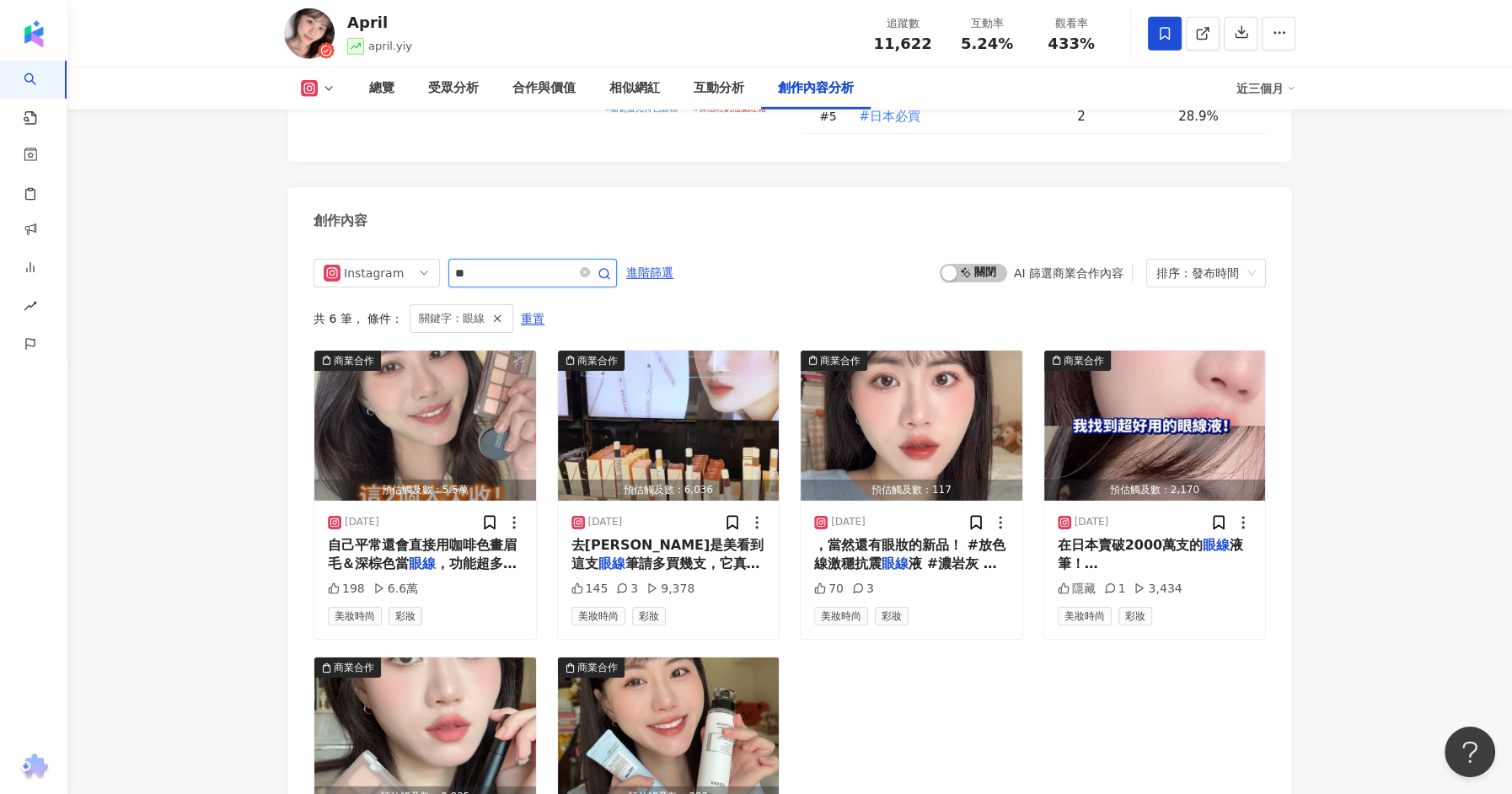
click at [543, 263] on input "**" at bounding box center [514, 274] width 118 height 21
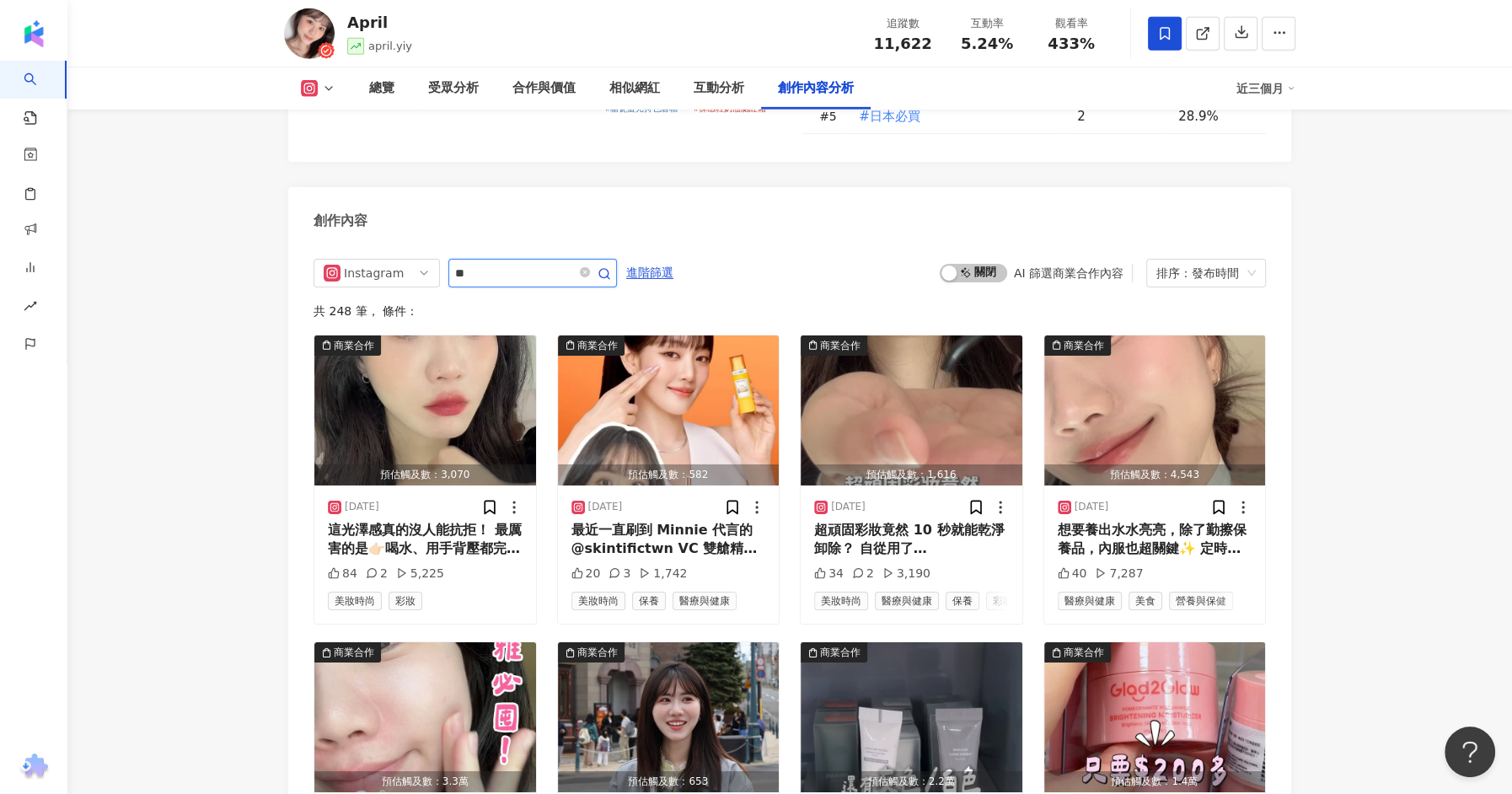
type input "*"
type input "**"
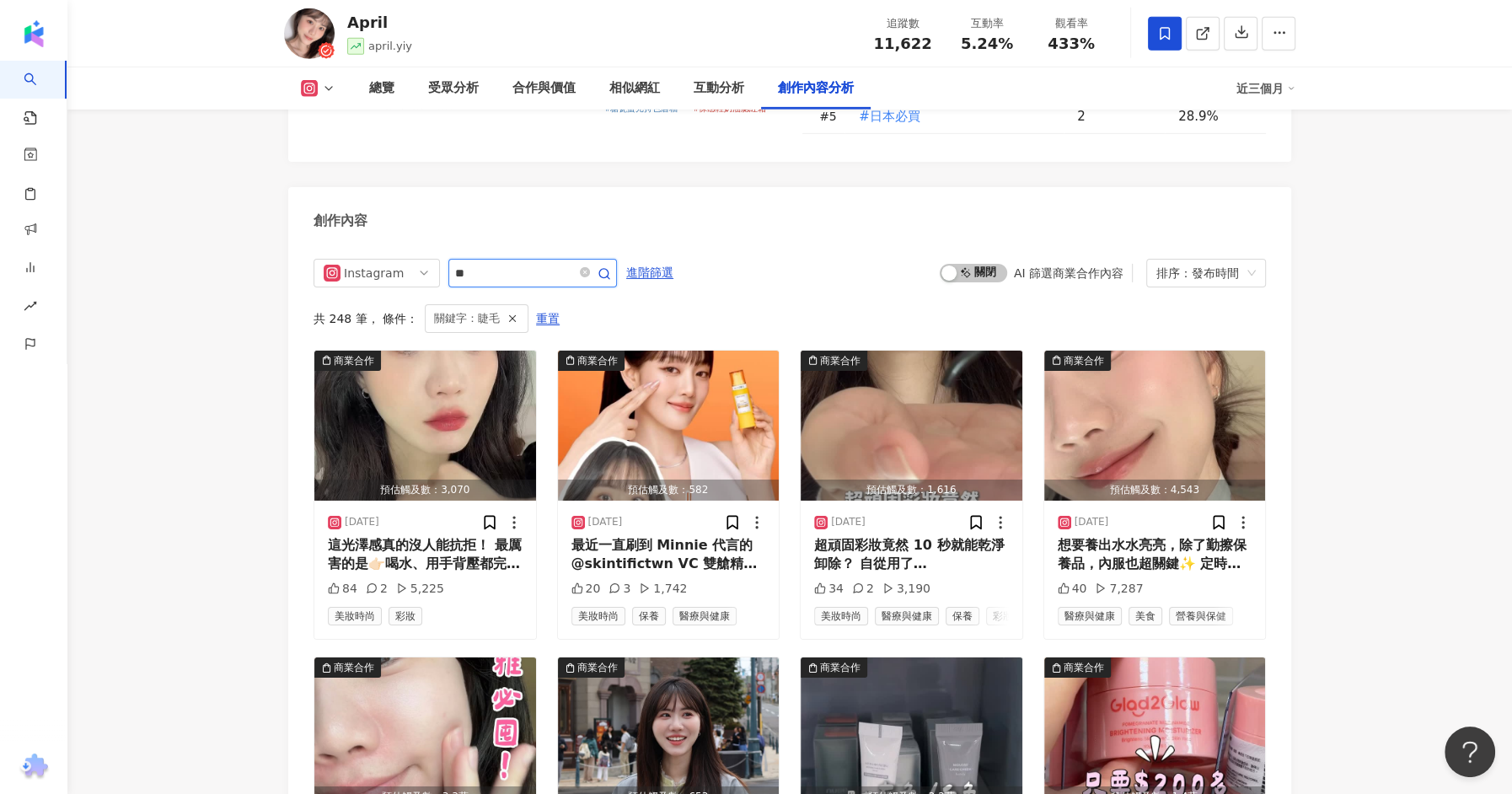
scroll to position [5129, 0]
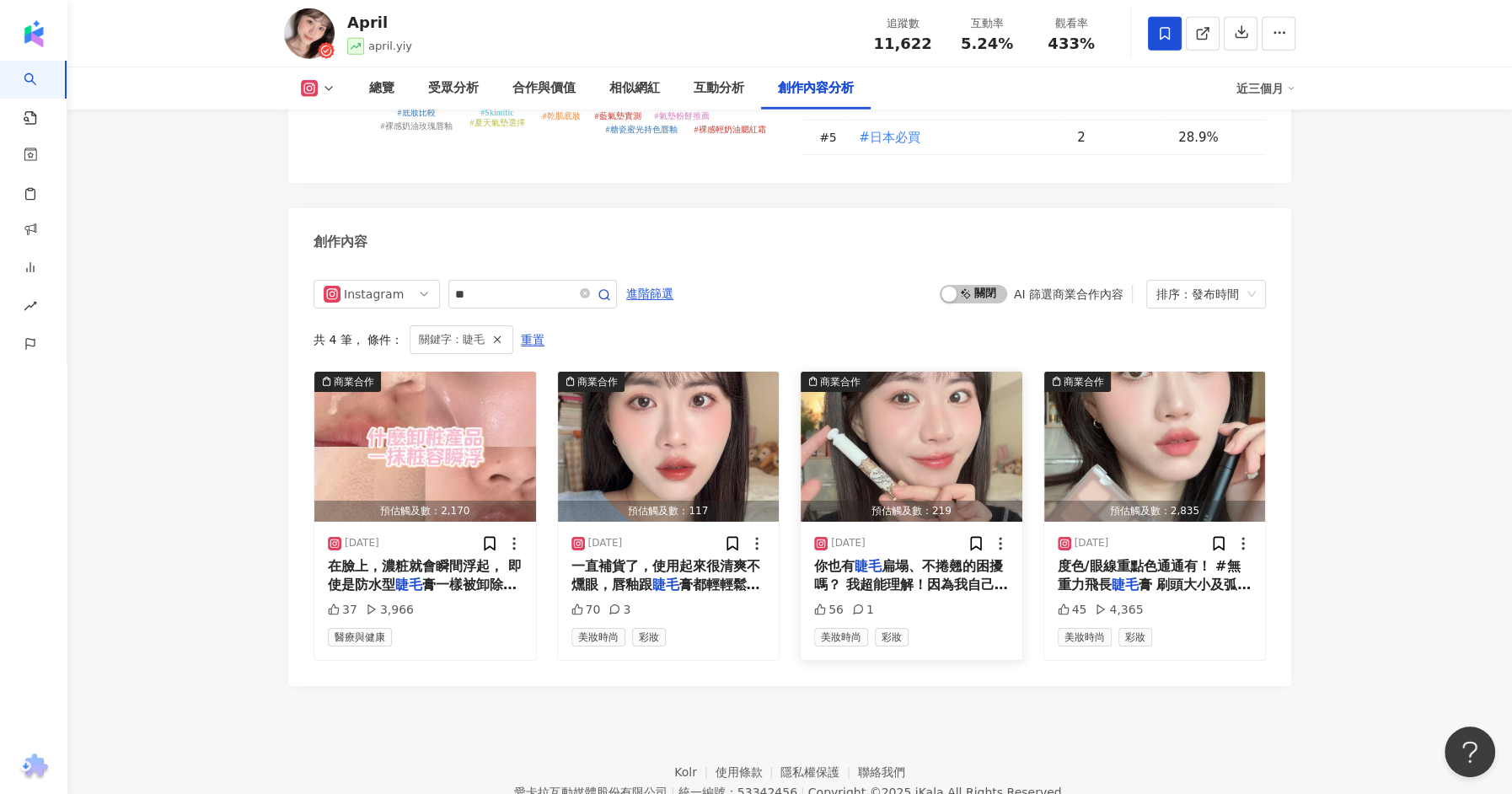
click at [913, 557] on span "扁塌、不捲翹的困擾嗎？ 我超能理解！因為我自己也是～常常在化妝時對" at bounding box center [910, 584] width 194 height 54
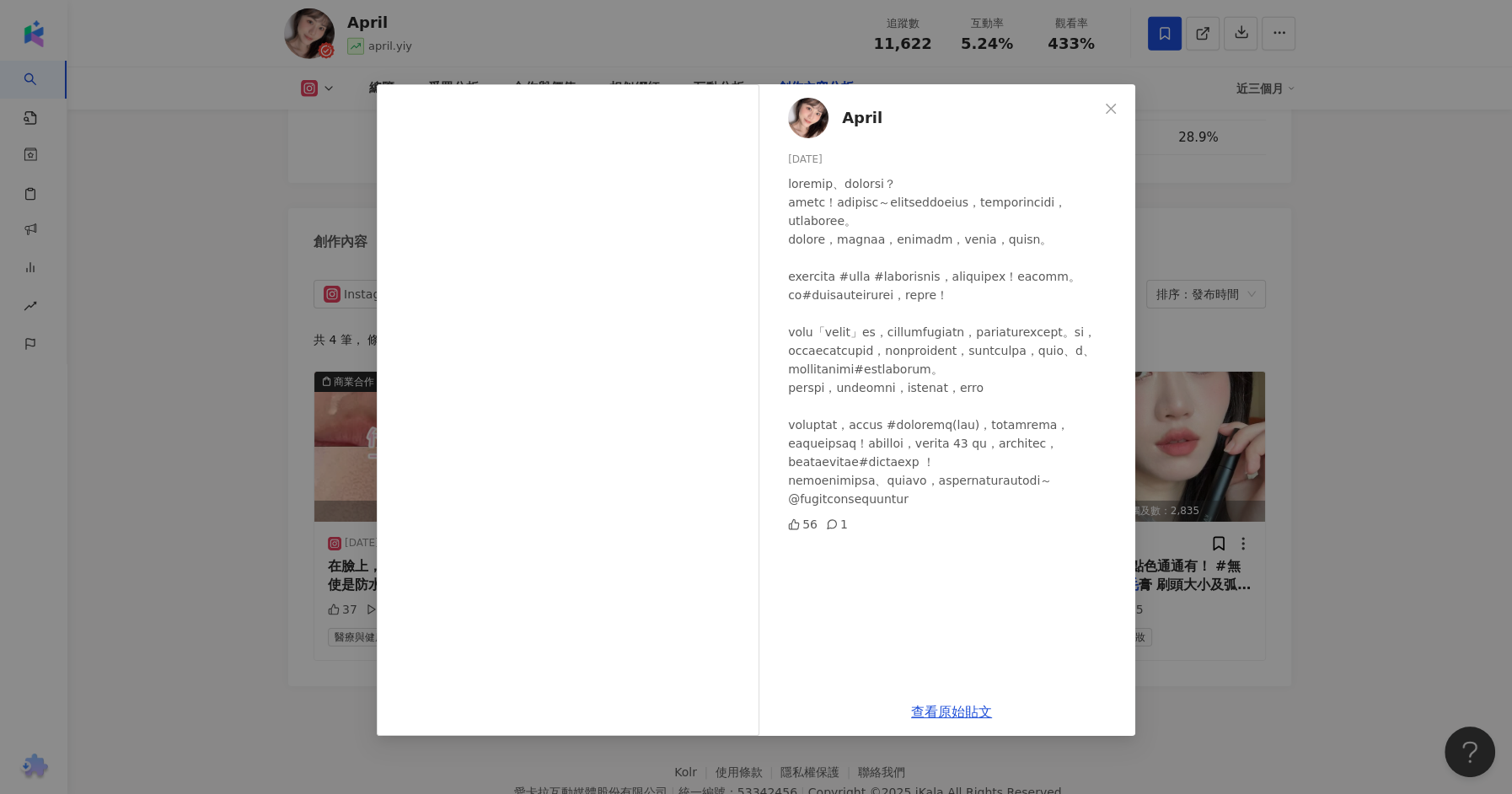
click at [1177, 625] on div "April 2025/1/17 56 1 查看原始貼文" at bounding box center [756, 397] width 1512 height 794
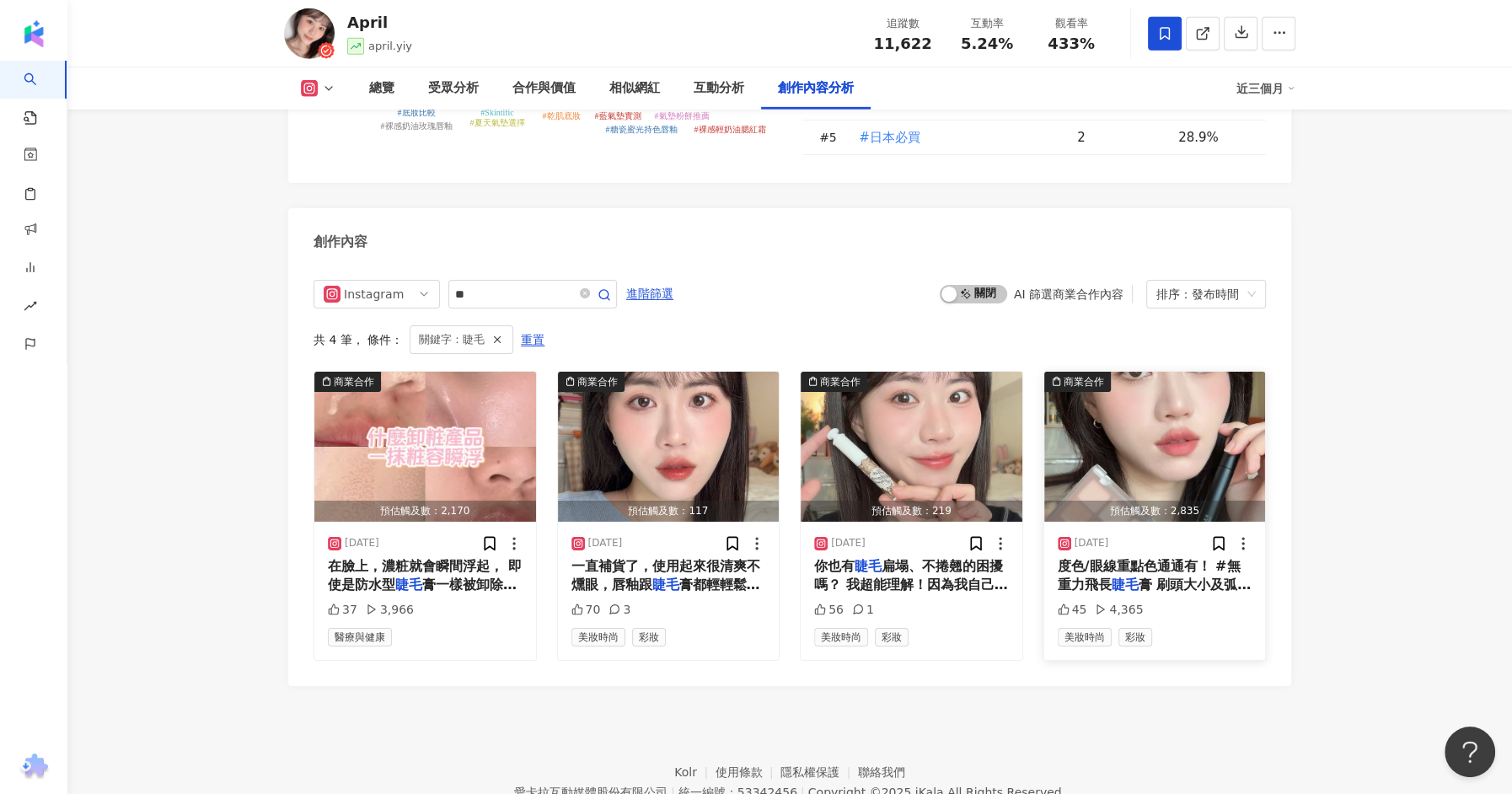
click at [1108, 557] on span "度色/眼線重點色通通有！ #無重力飛長" at bounding box center [1149, 575] width 183 height 34
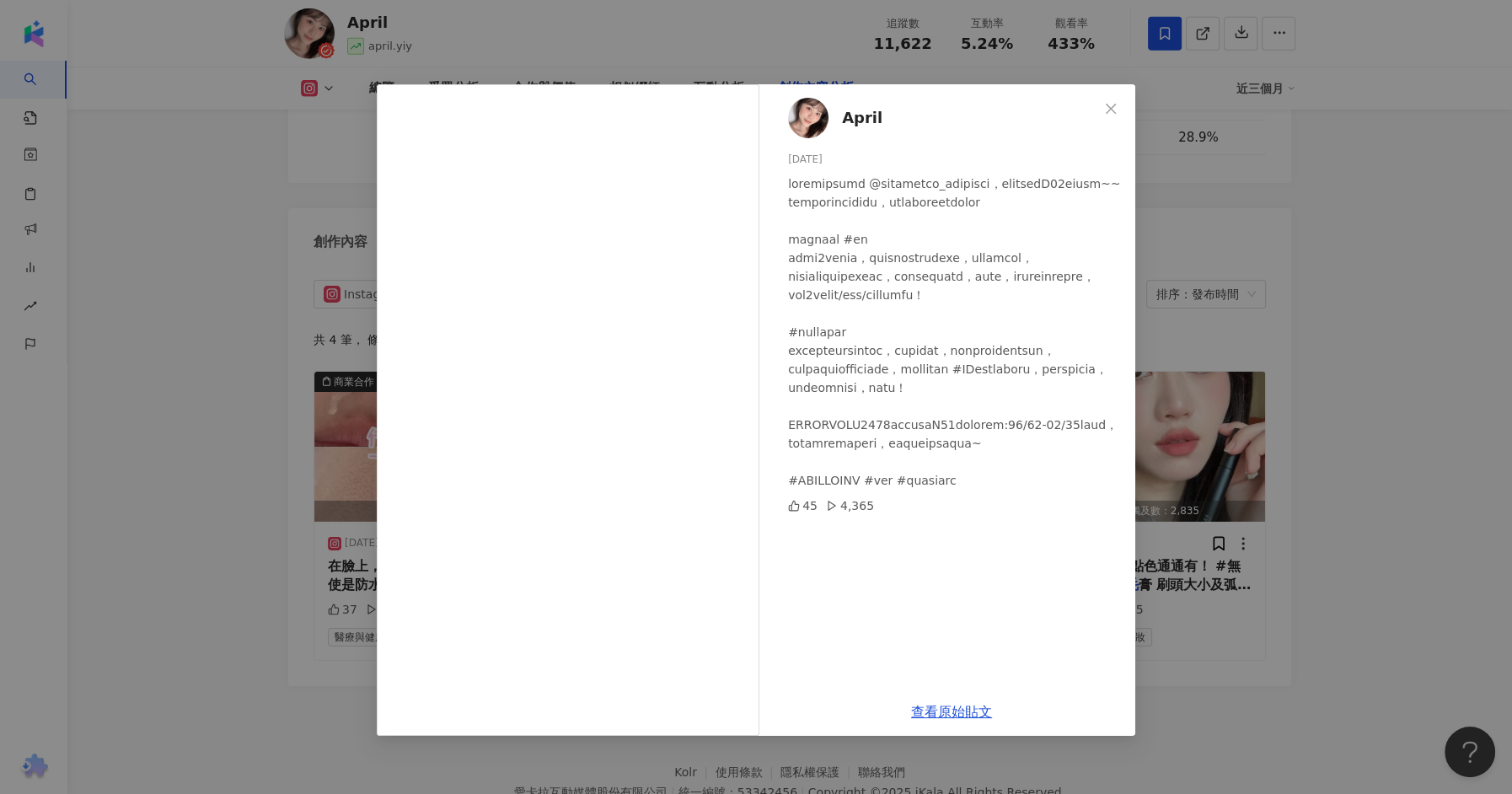
click at [1251, 558] on div "April 2024/10/18 45 4,365 查看原始貼文" at bounding box center [756, 397] width 1512 height 794
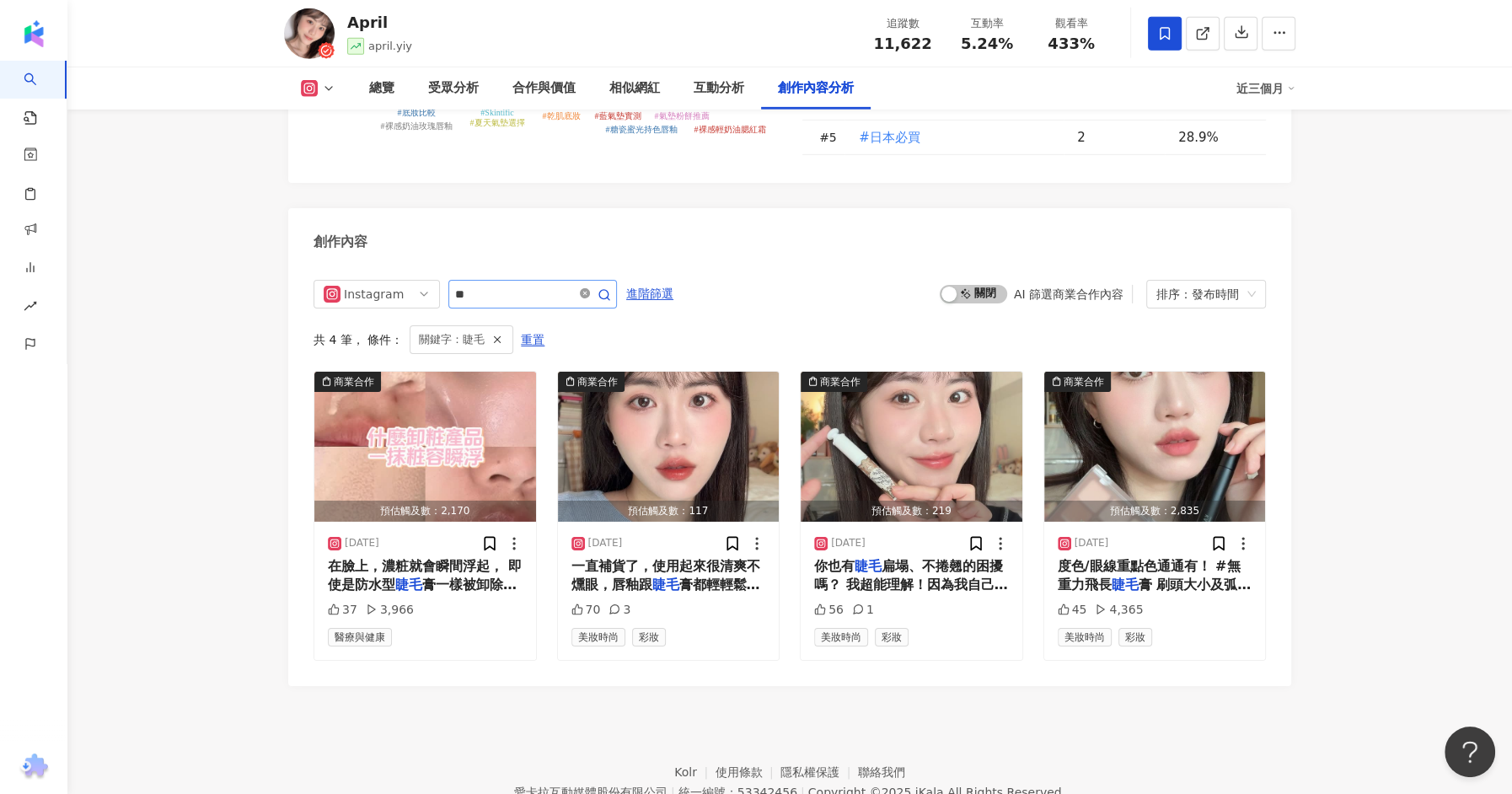
click at [585, 288] on icon "close-circle" at bounding box center [585, 293] width 10 height 10
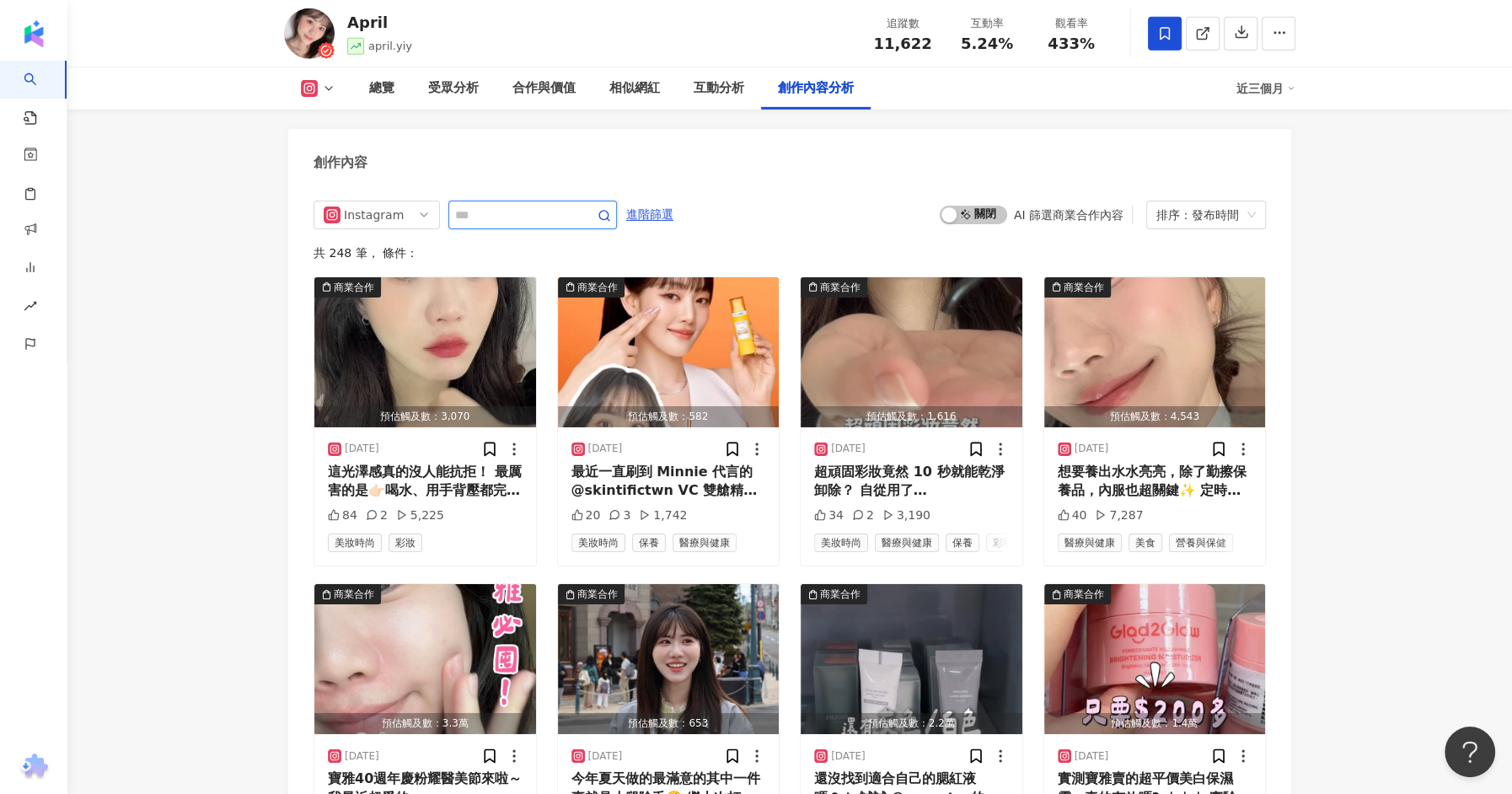
scroll to position [5210, 0]
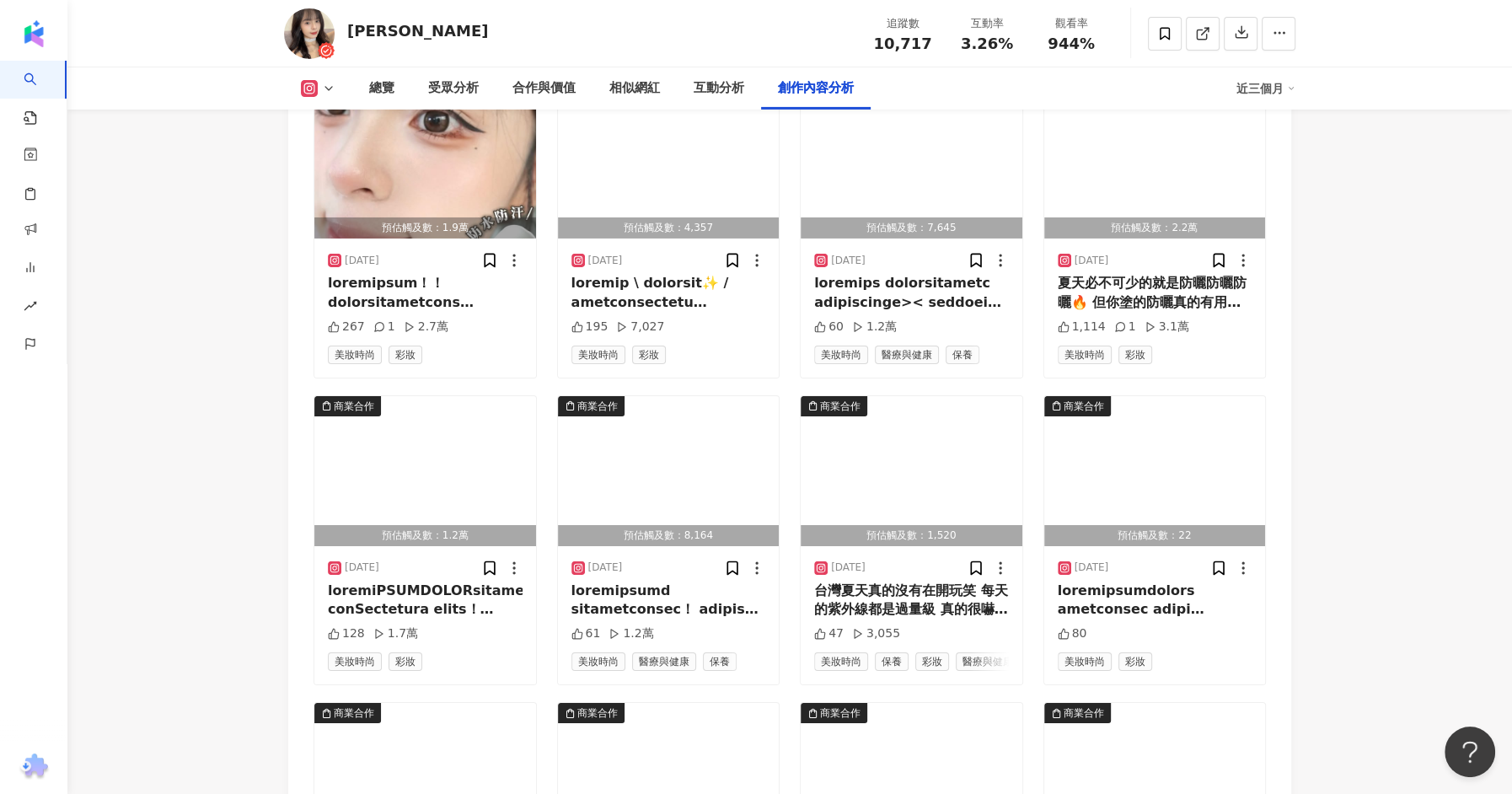
scroll to position [5205, 0]
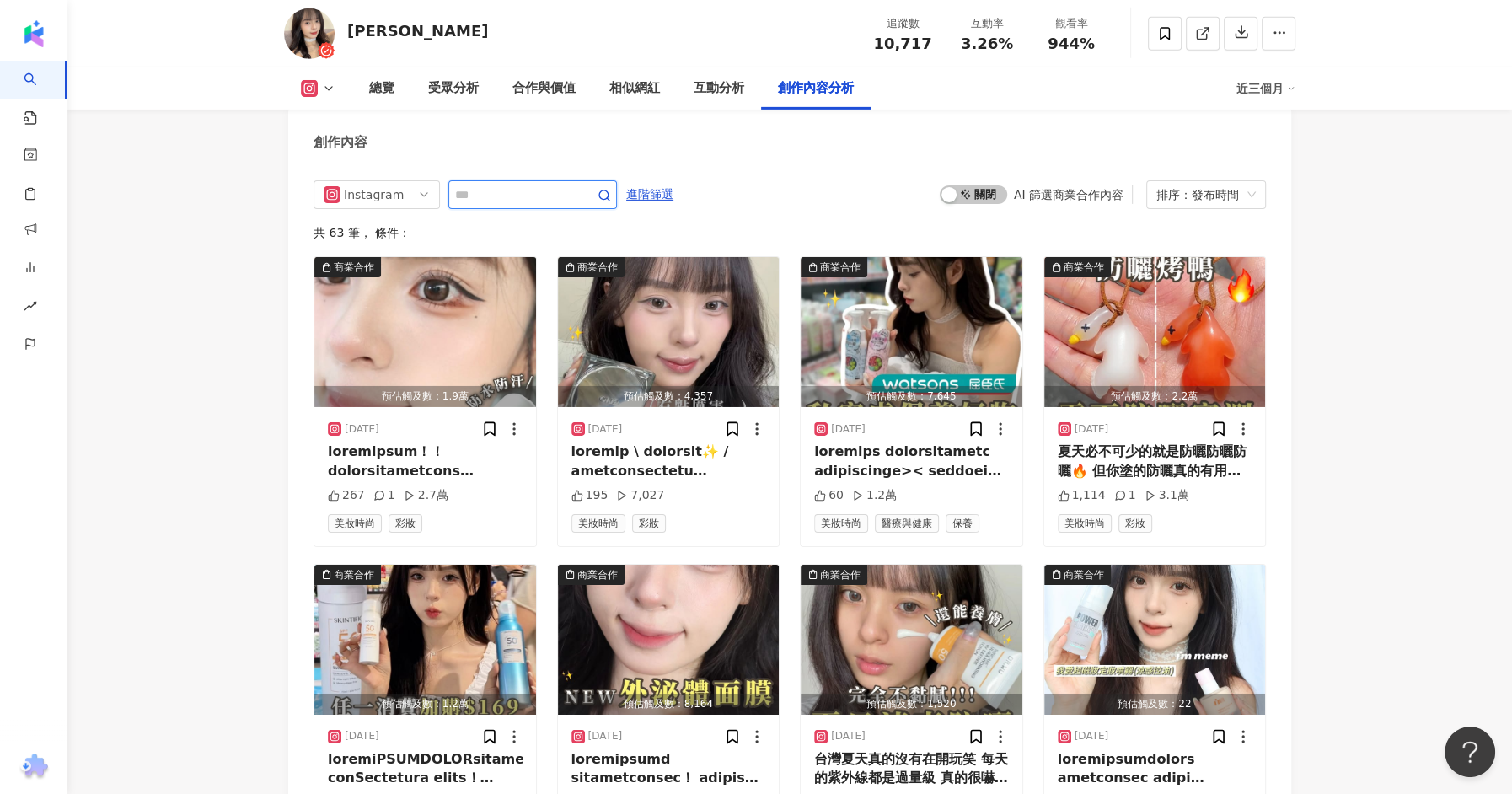
click at [507, 191] on input "text" at bounding box center [514, 195] width 118 height 21
type input "*"
click at [604, 197] on circle "button" at bounding box center [603, 194] width 9 height 9
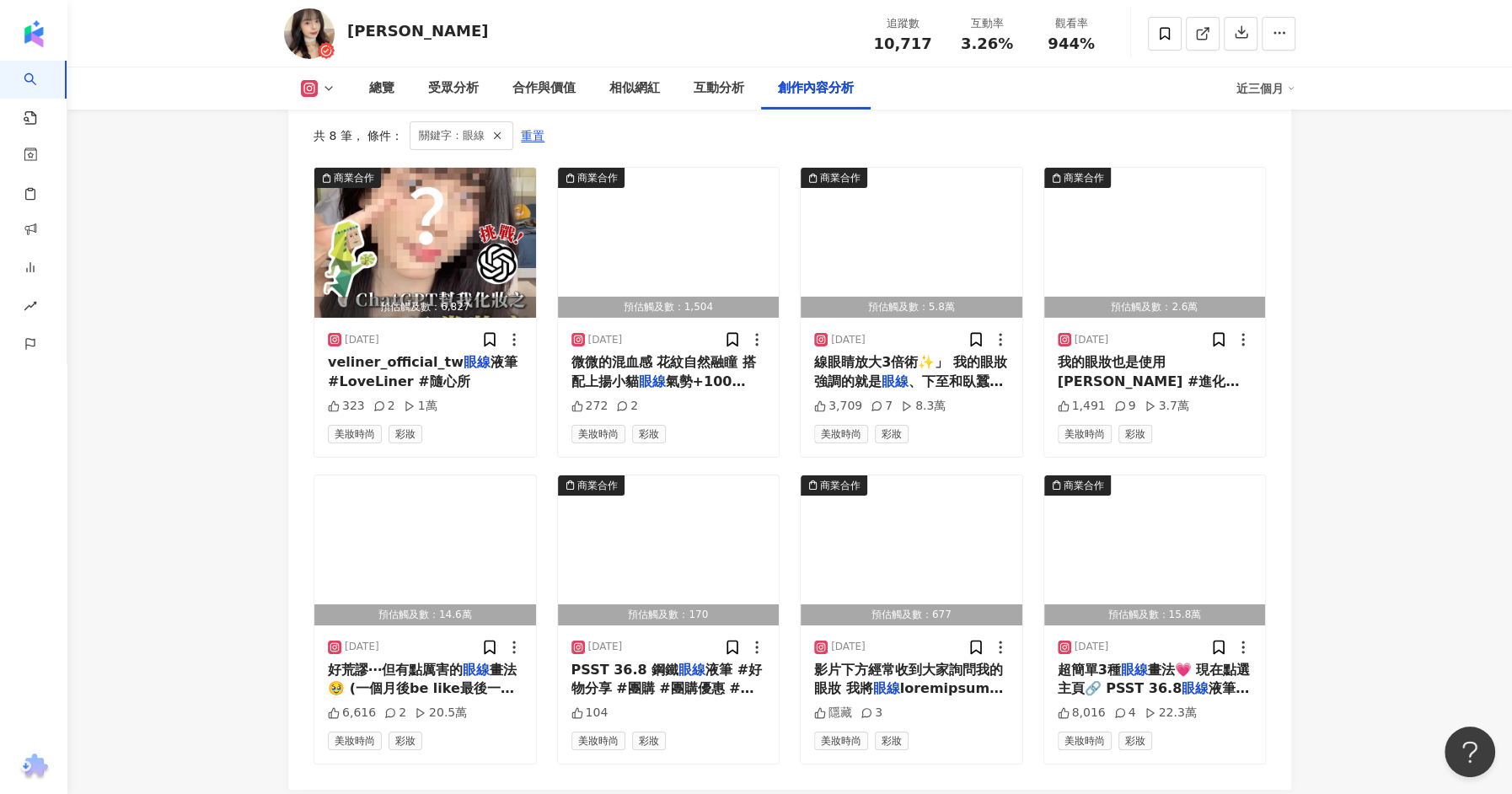
scroll to position [5314, 0]
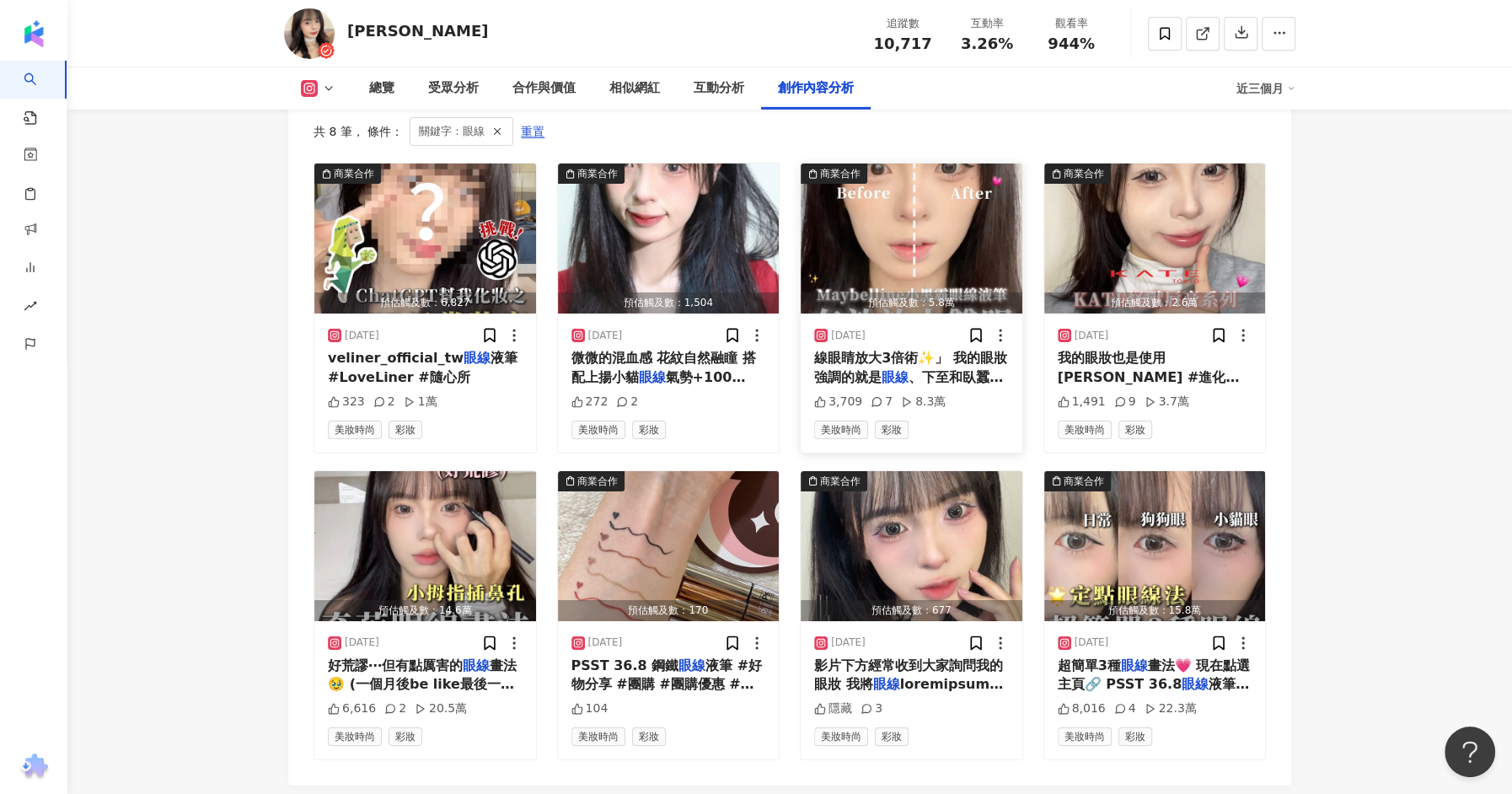
click at [874, 222] on img "button" at bounding box center [912, 238] width 222 height 150
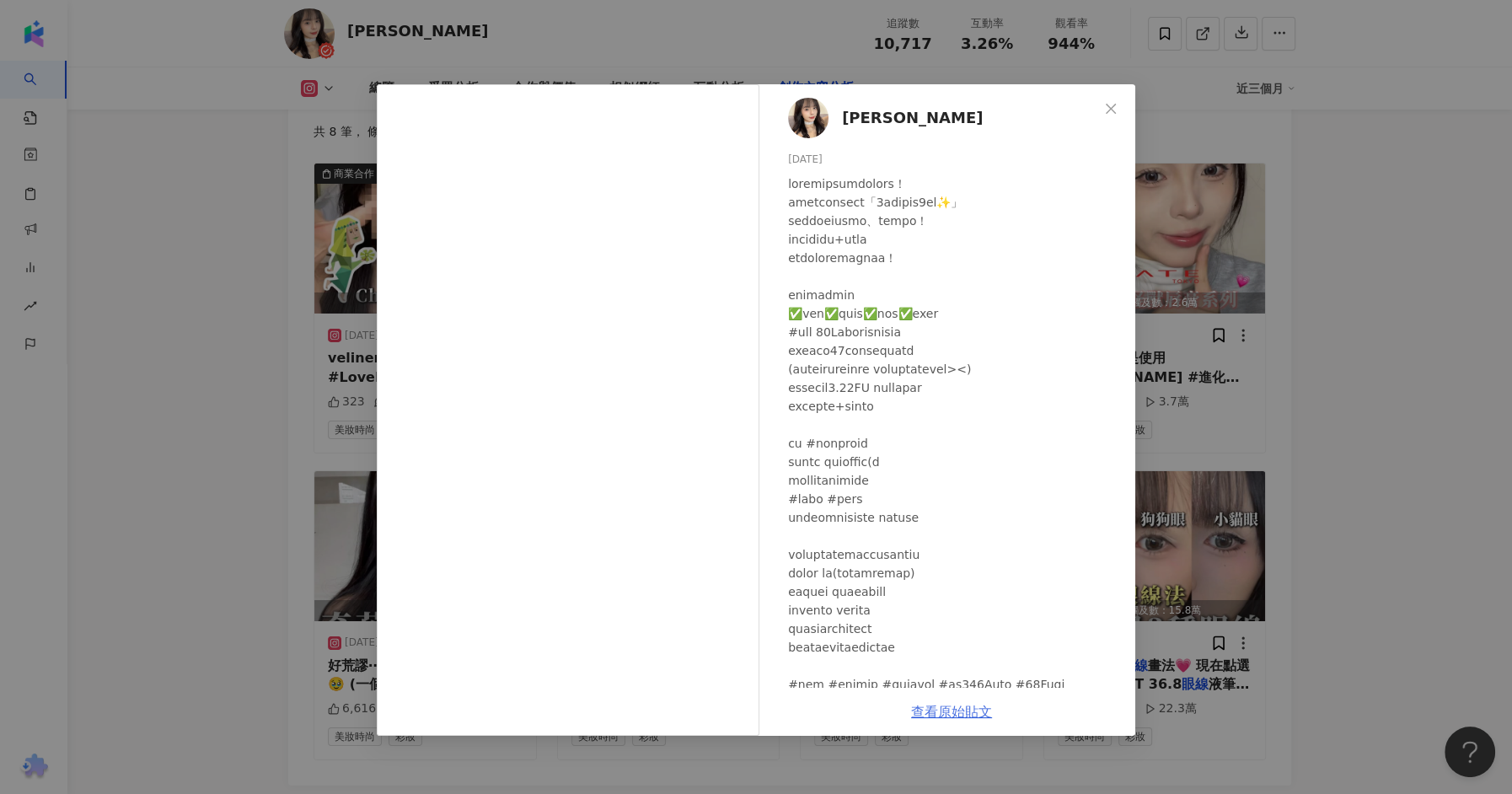
click at [950, 713] on link "查看原始貼文" at bounding box center [952, 711] width 81 height 16
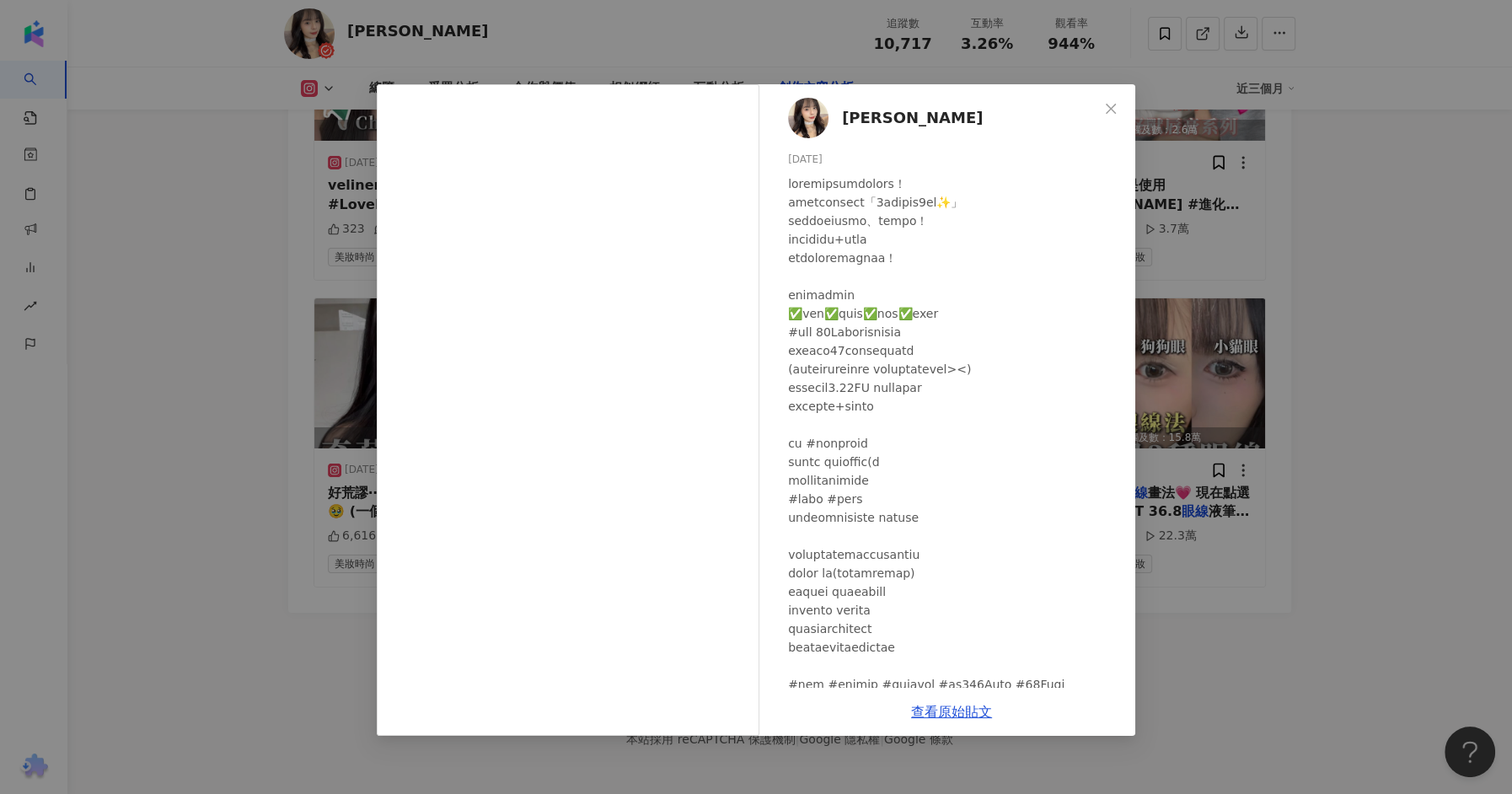
click at [135, 443] on div "[PERSON_NAME] [DATE] 3,709 7 8.3萬 查看原始貼文" at bounding box center [756, 397] width 1512 height 794
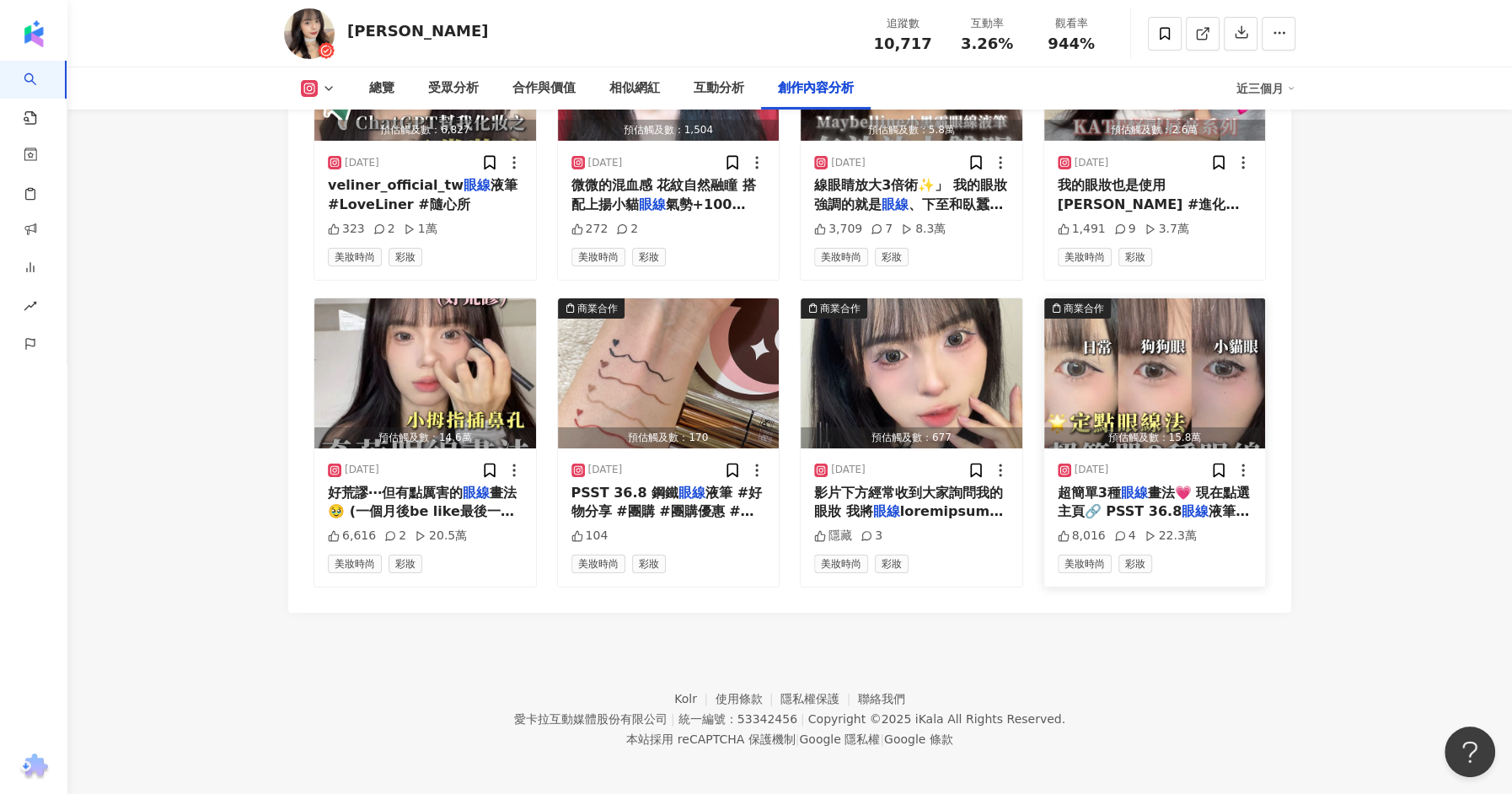
click at [1129, 492] on mark "眼線" at bounding box center [1134, 492] width 27 height 16
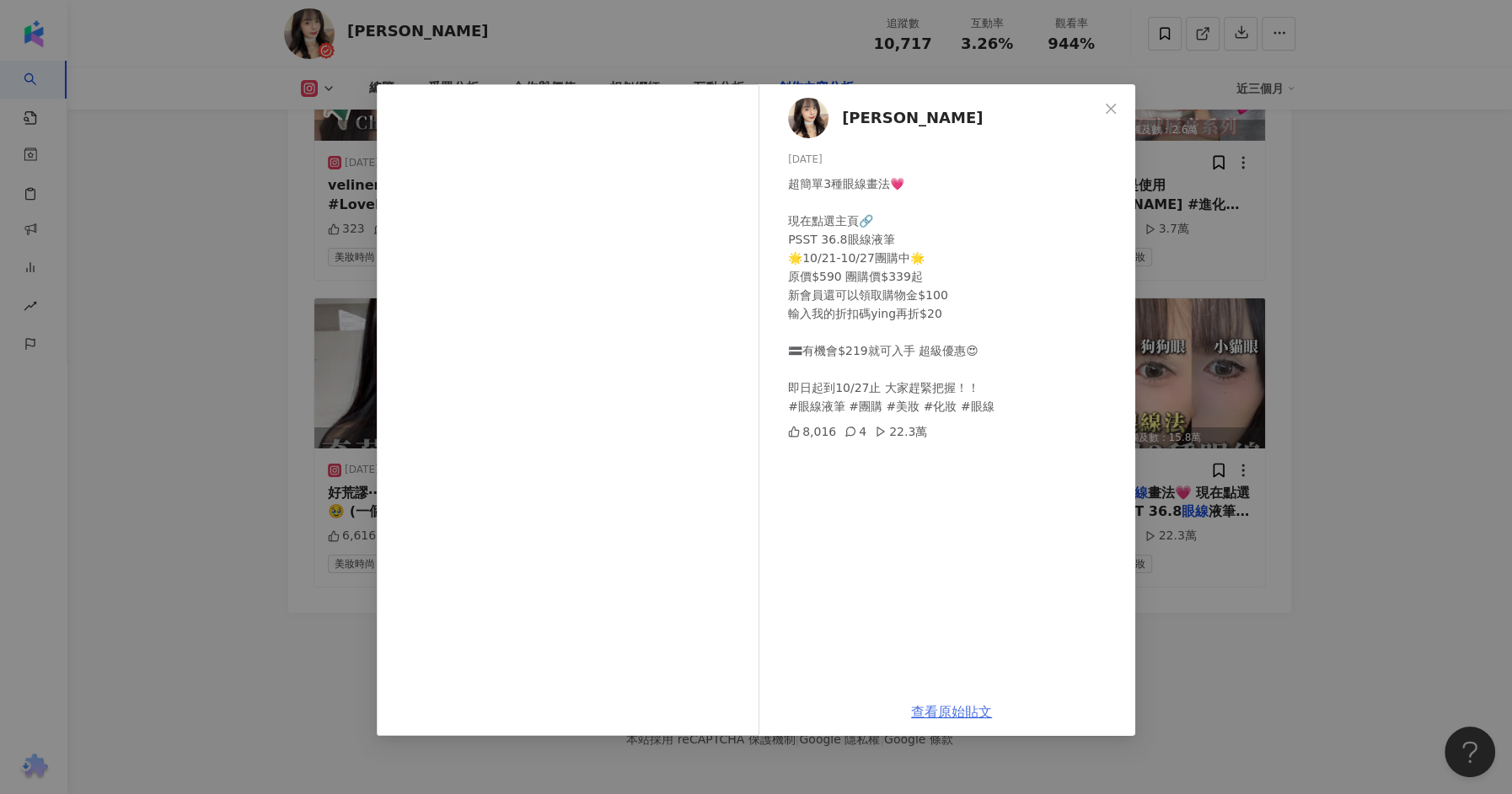
click at [943, 717] on link "查看原始貼文" at bounding box center [952, 711] width 81 height 16
click at [201, 330] on div "[PERSON_NAME] [DATE] 超簡單3種眼線畫法💗 現在點選主頁🔗 PSST 36.8眼線液筆 🌟10/21-10/27團購中🌟 原價$590 團…" at bounding box center [756, 397] width 1512 height 794
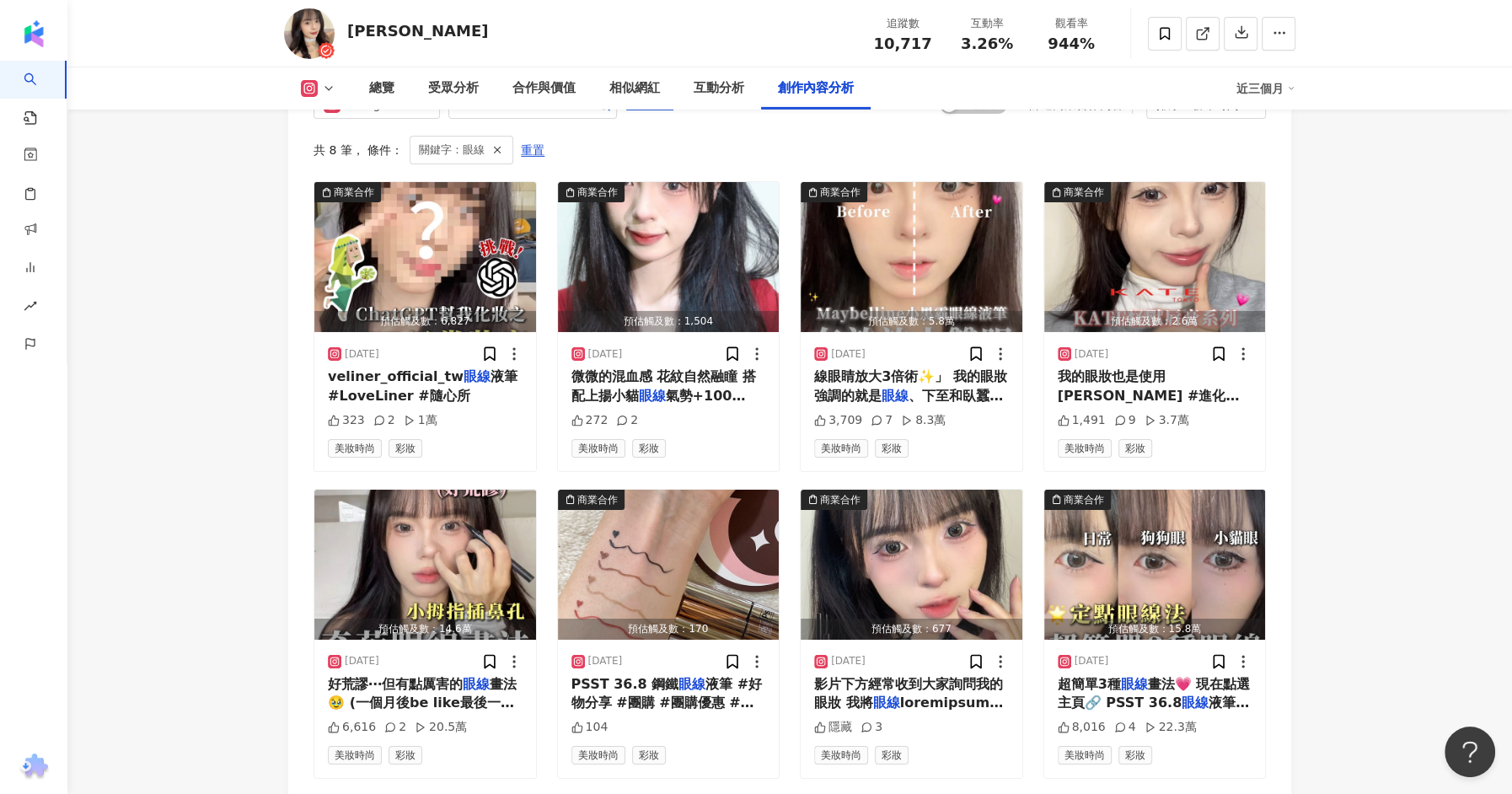
scroll to position [5253, 0]
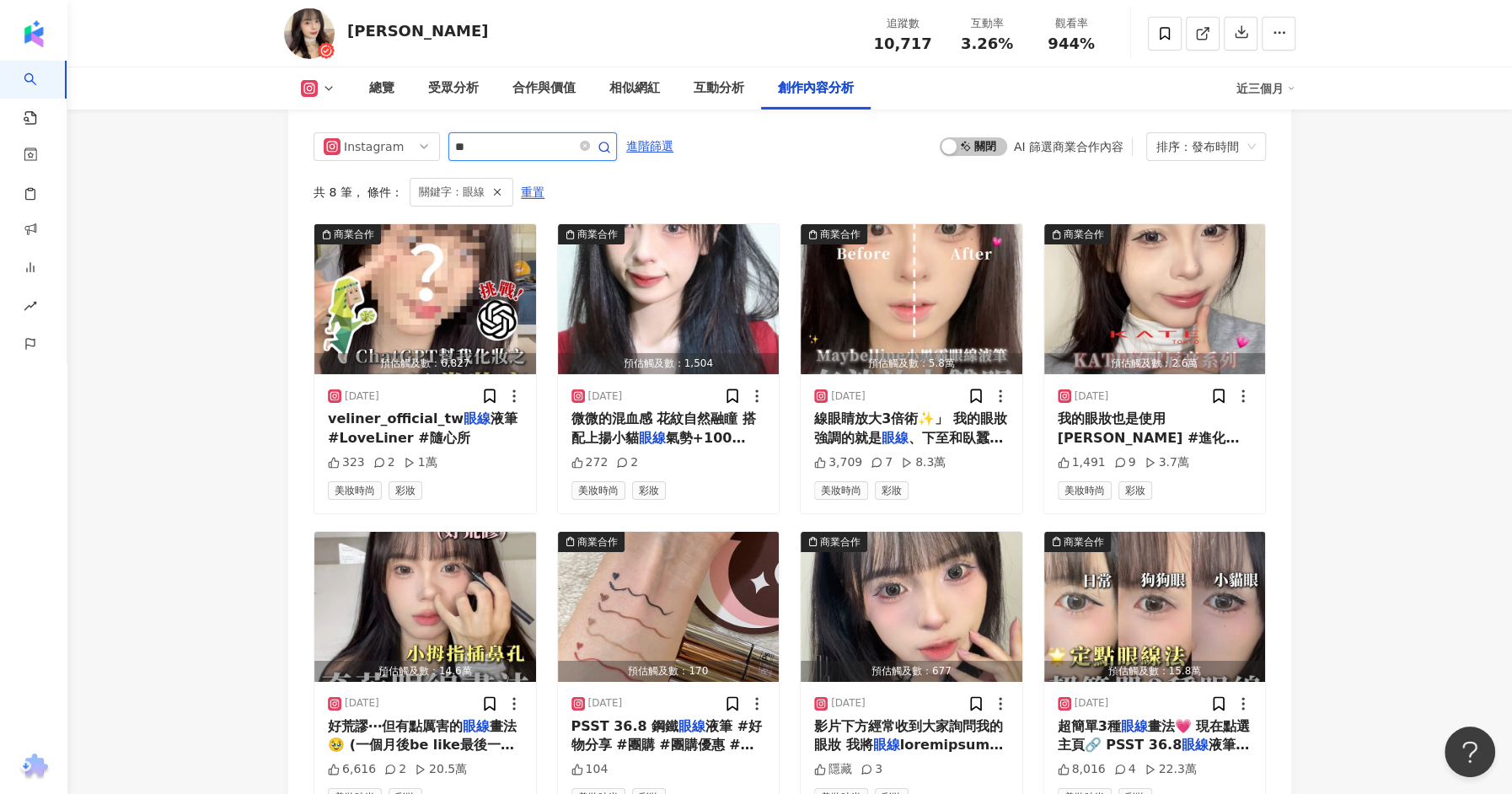
click at [493, 152] on input "**" at bounding box center [514, 147] width 118 height 21
type input "*"
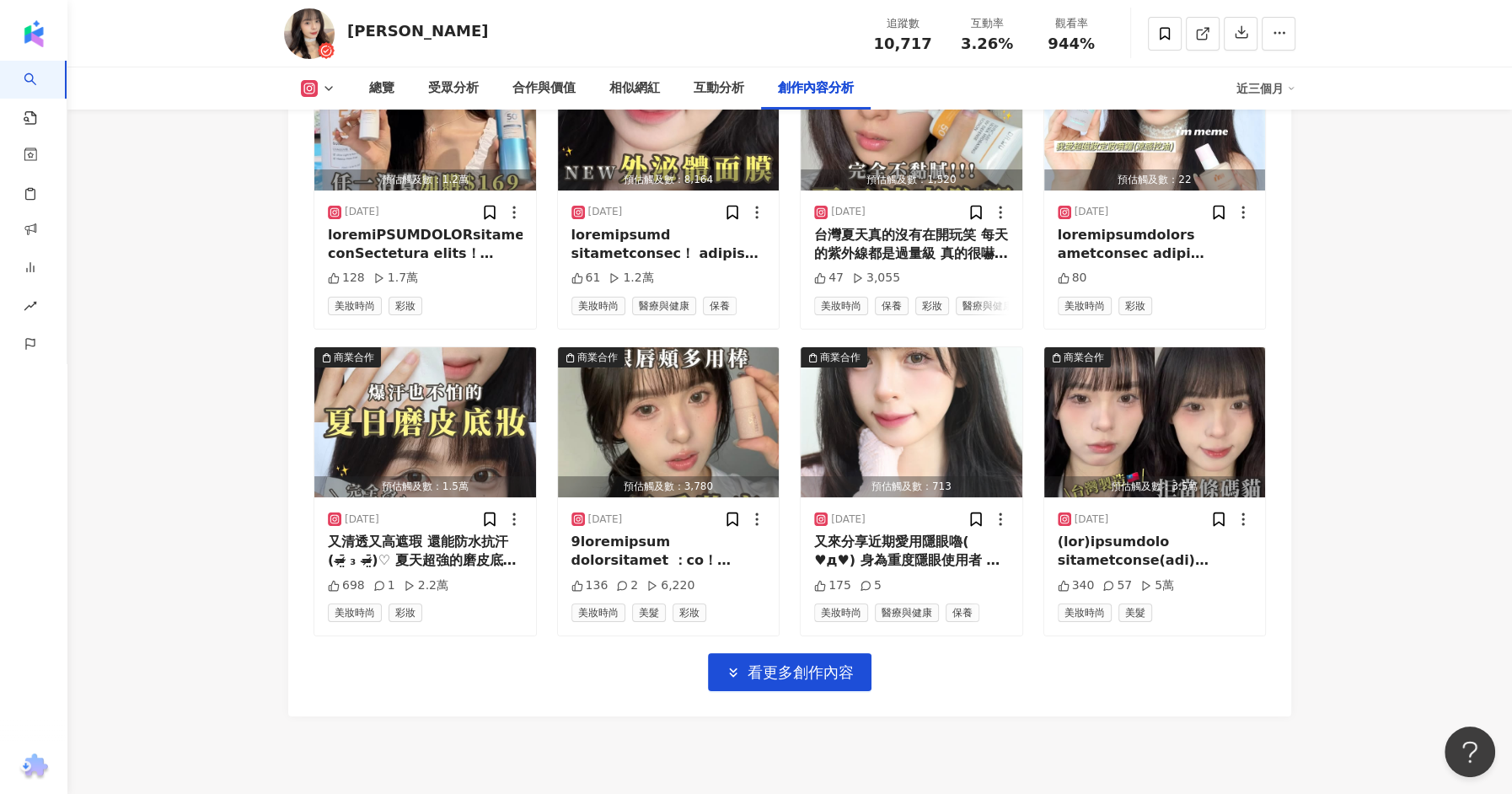
scroll to position [5833, 0]
